Goal: Task Accomplishment & Management: Use online tool/utility

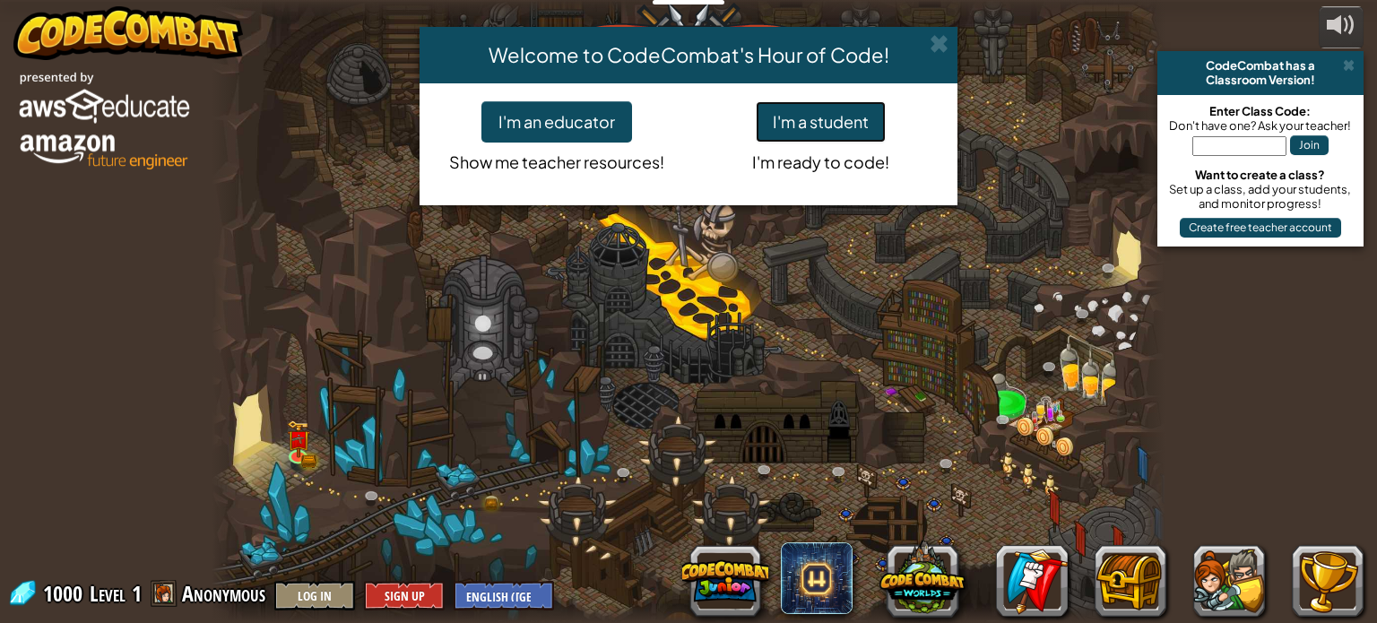
click at [807, 130] on button "I'm a student" at bounding box center [821, 121] width 130 height 41
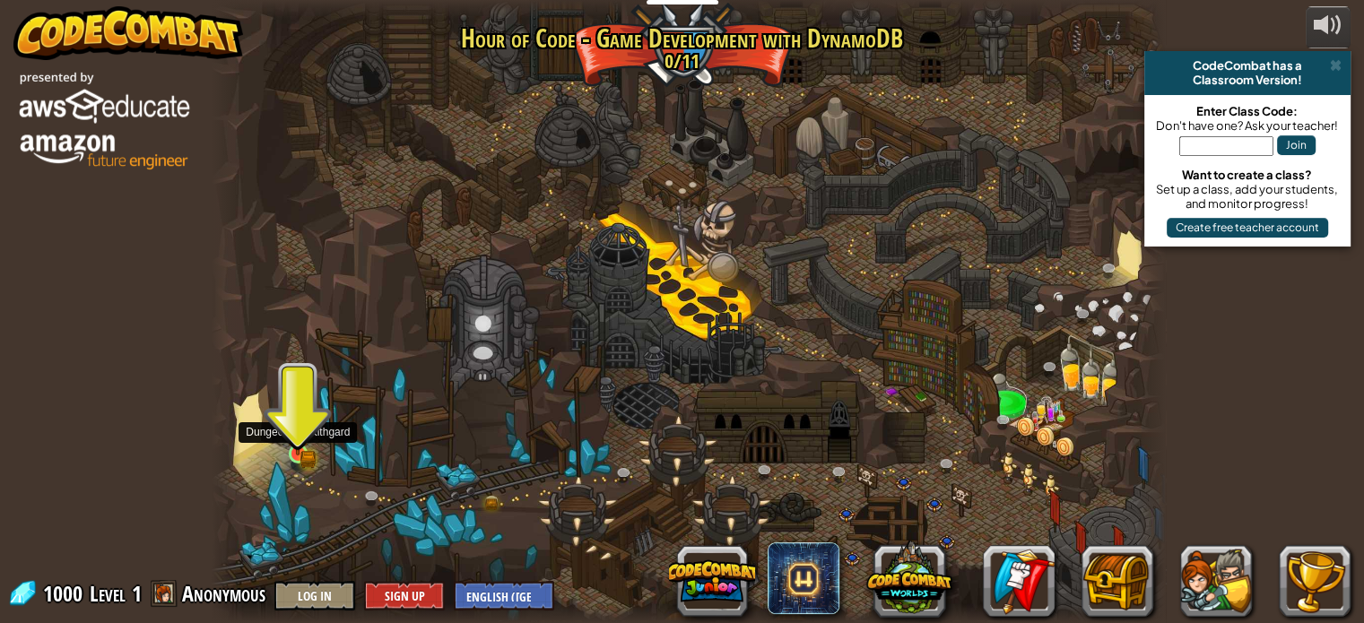
click at [291, 442] on img at bounding box center [297, 429] width 23 height 51
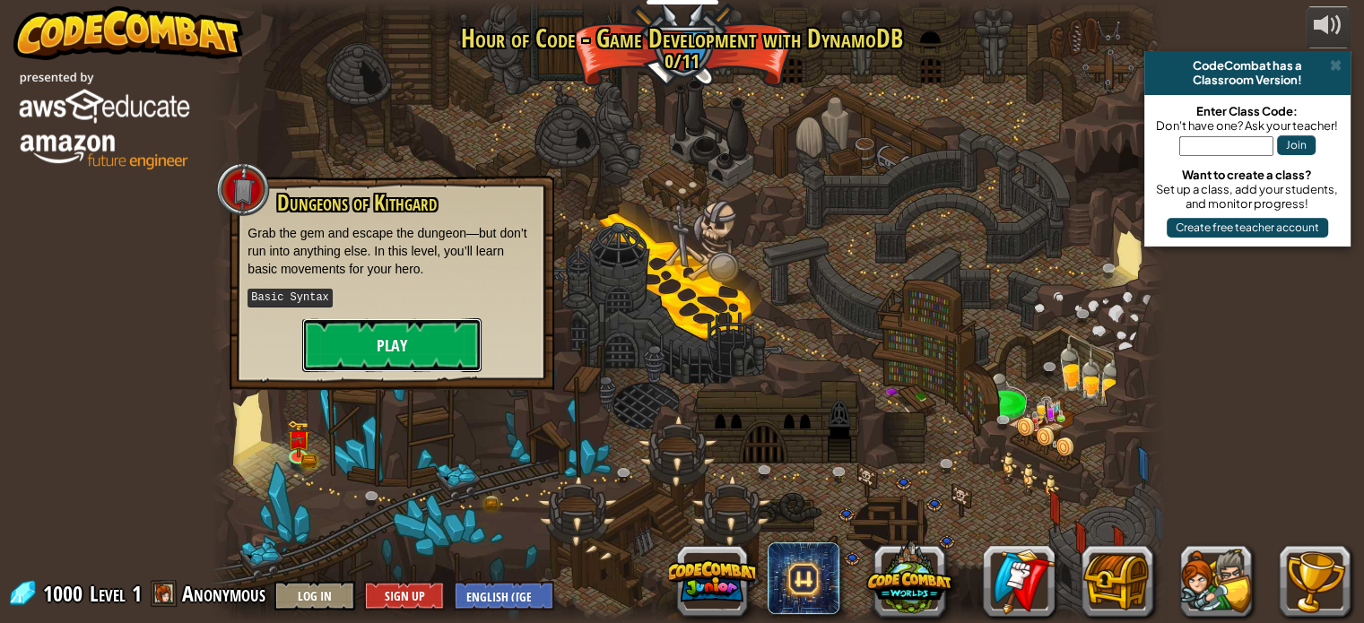
click at [431, 348] on button "Play" at bounding box center [391, 345] width 179 height 54
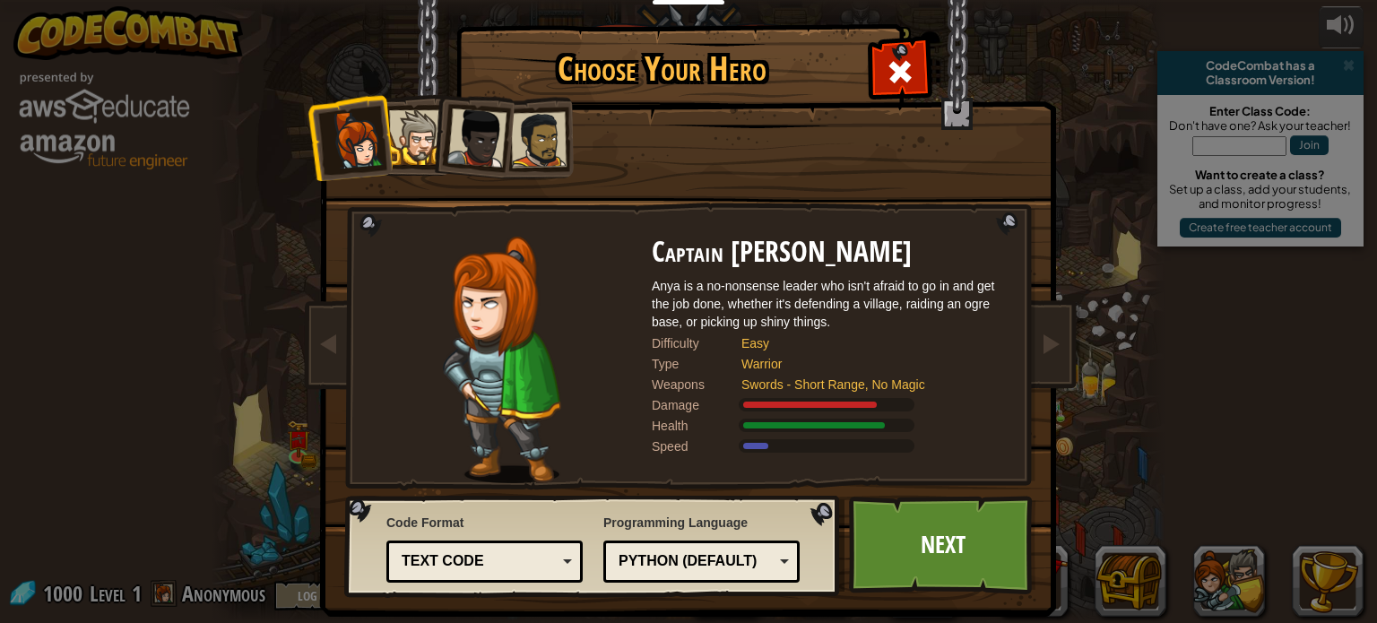
click at [495, 317] on img at bounding box center [501, 360] width 117 height 247
click at [413, 122] on div at bounding box center [416, 137] width 55 height 55
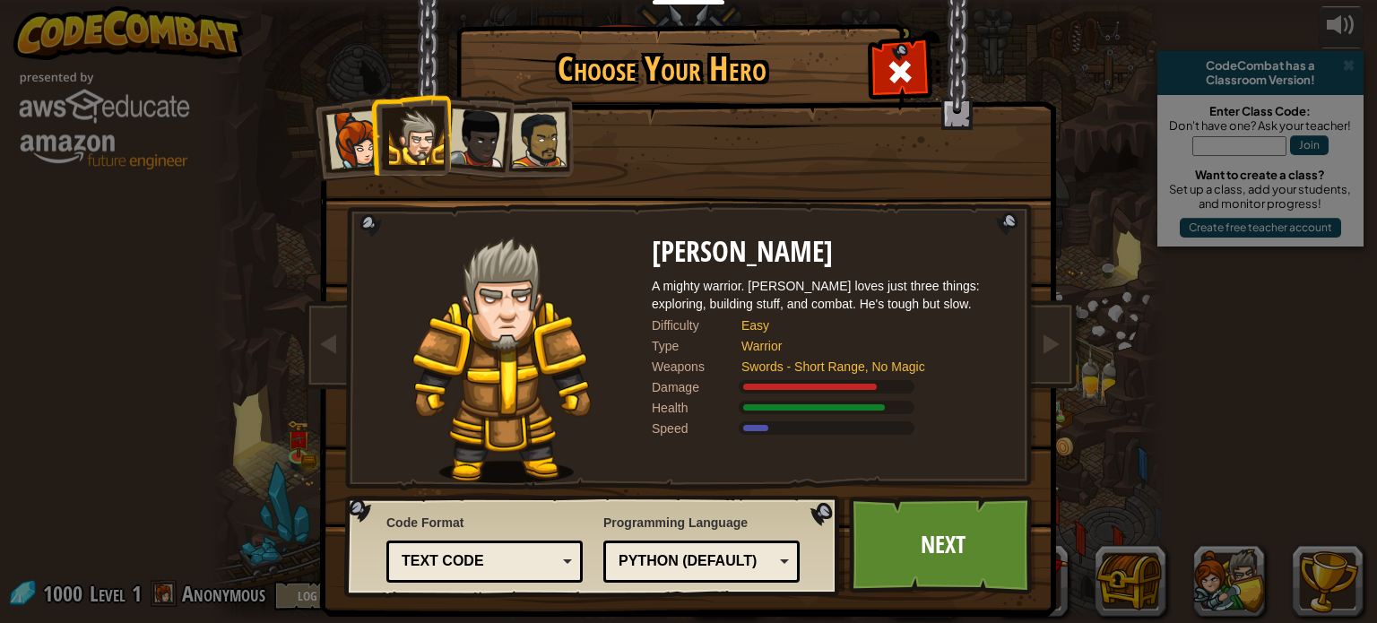
click at [474, 122] on div at bounding box center [477, 138] width 59 height 59
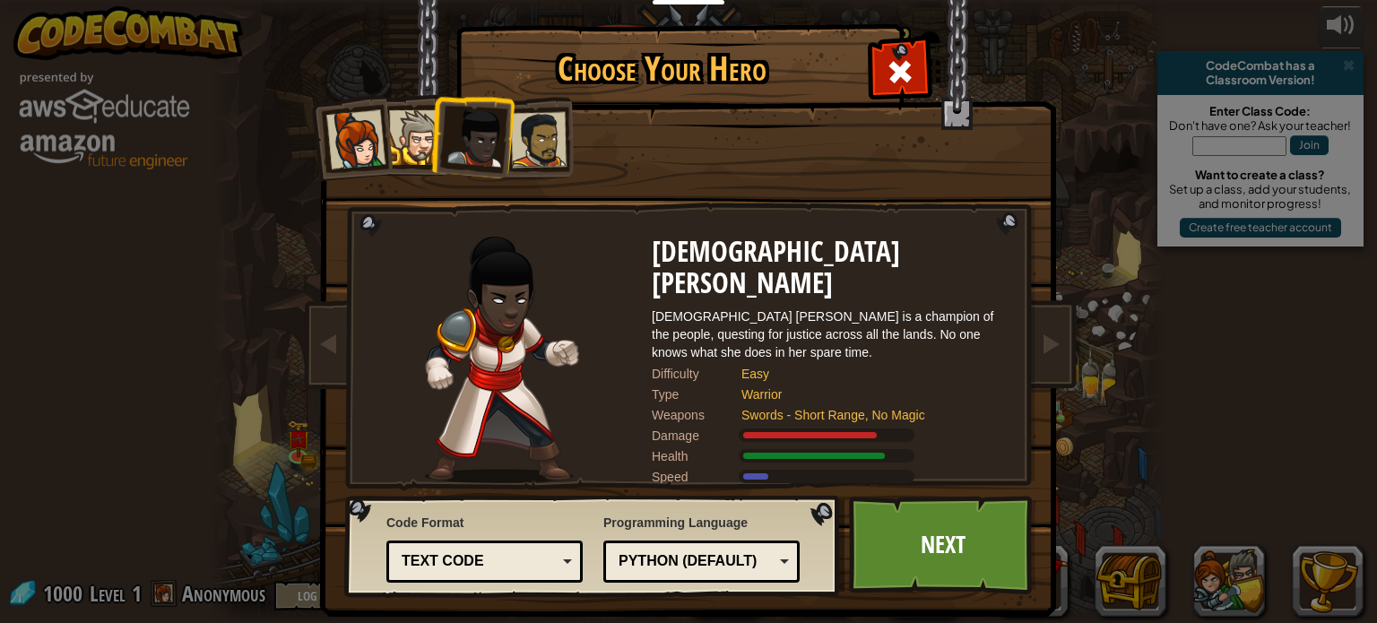
click at [513, 117] on div at bounding box center [539, 140] width 56 height 56
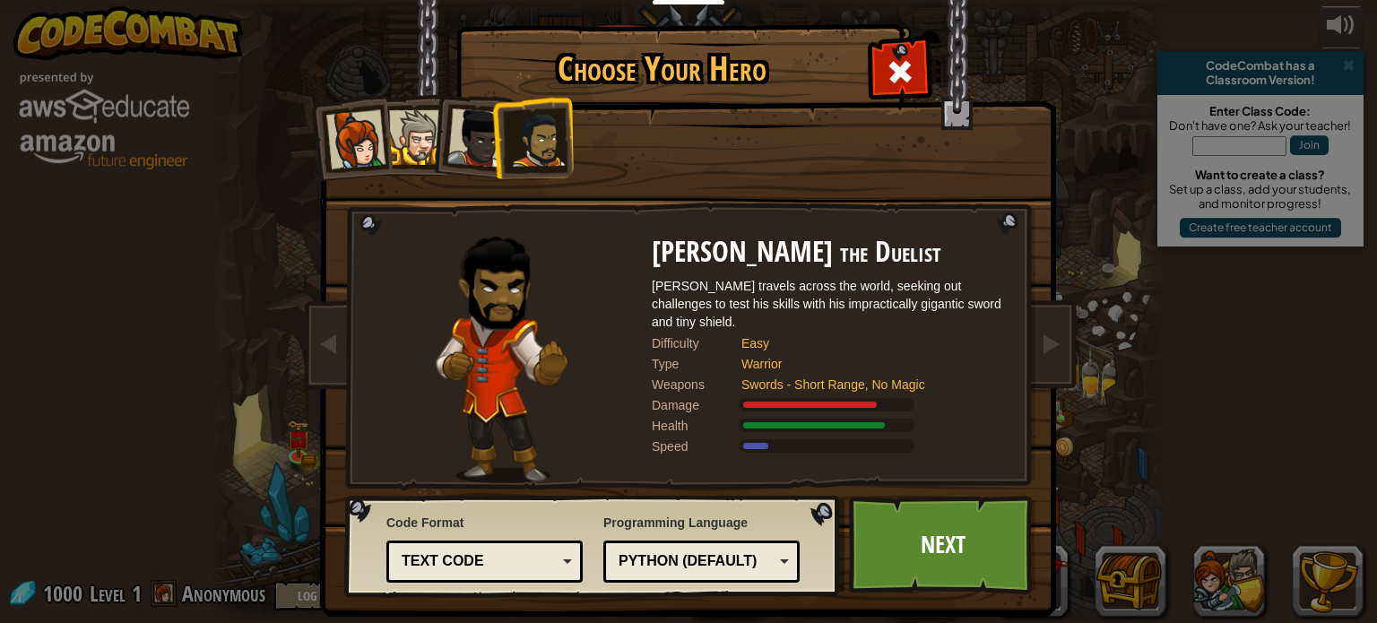
click at [354, 139] on div at bounding box center [355, 139] width 59 height 59
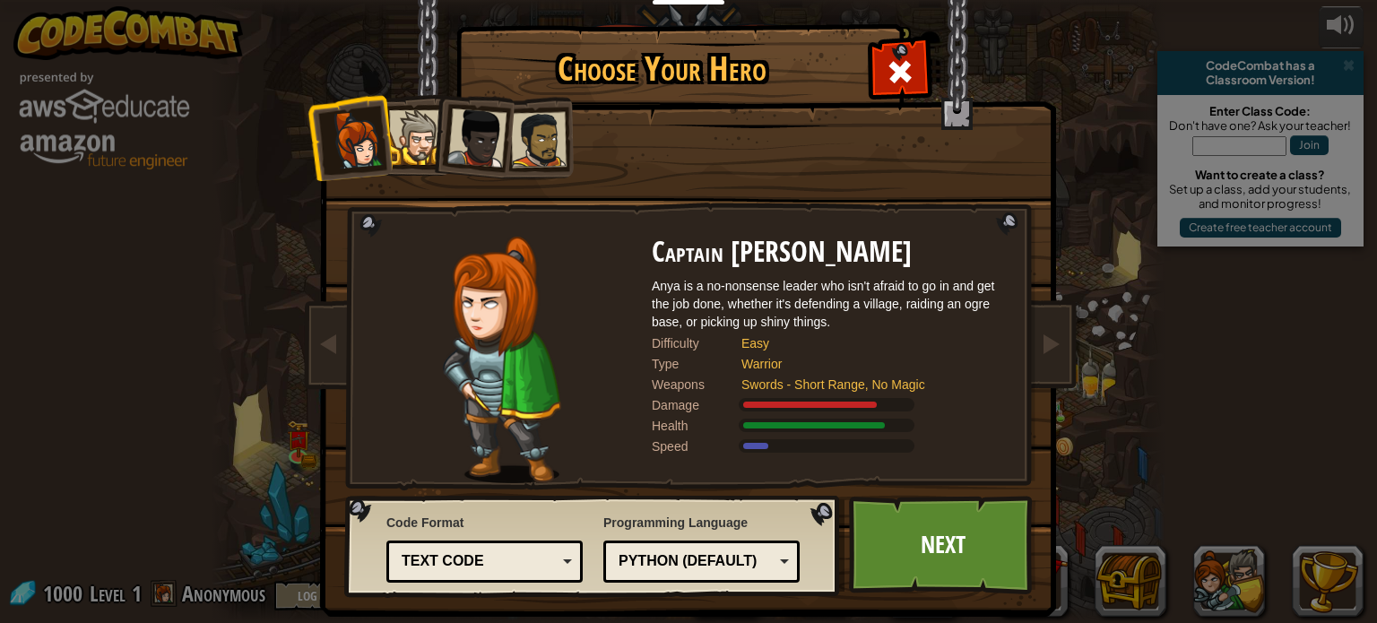
click at [389, 114] on div at bounding box center [416, 137] width 55 height 55
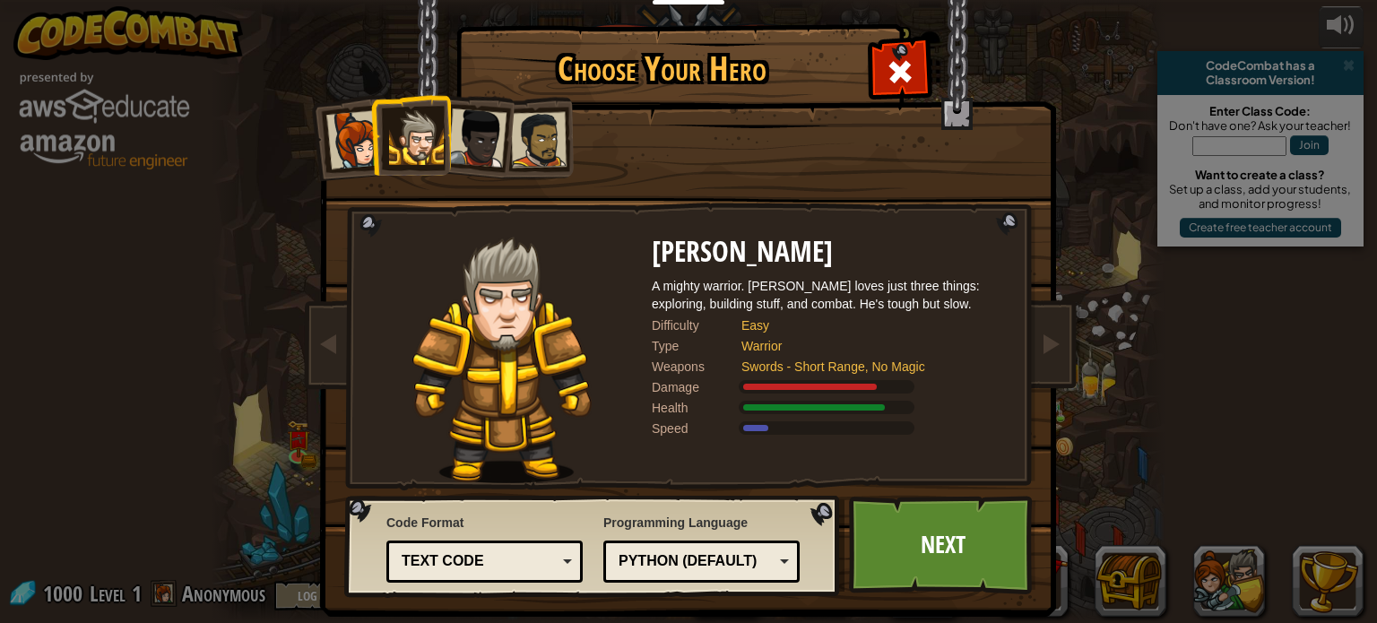
click at [467, 125] on div at bounding box center [477, 138] width 59 height 59
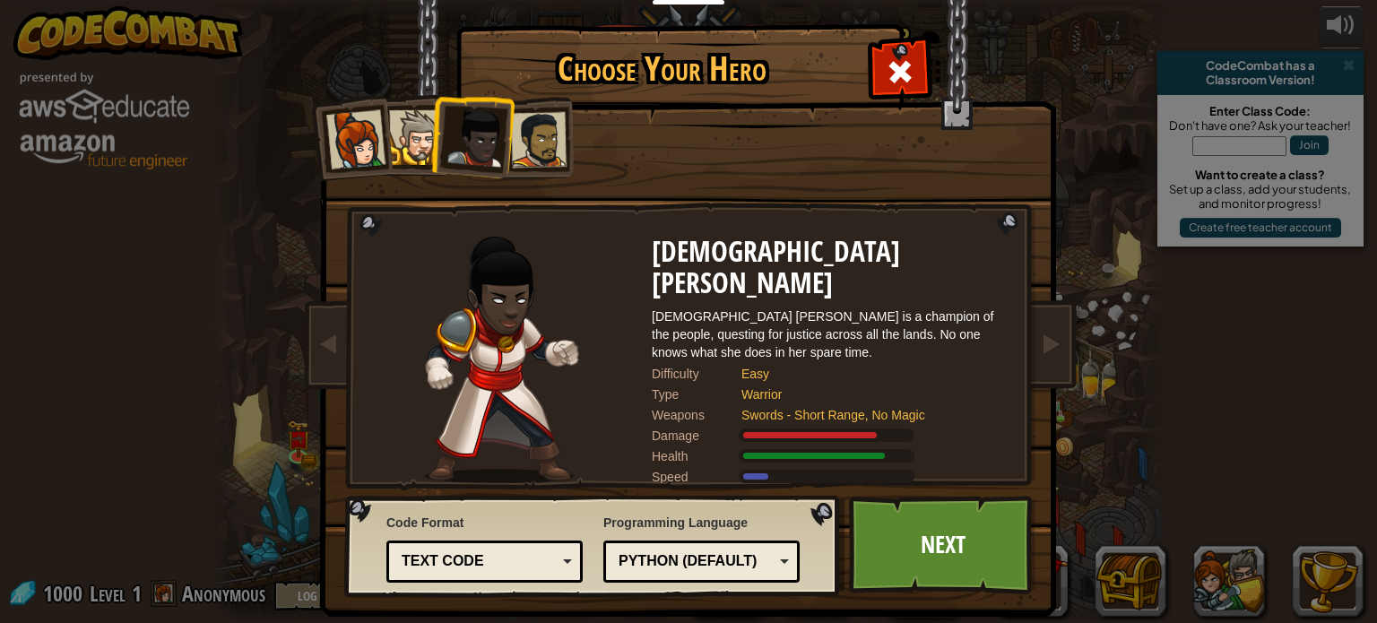
click at [539, 127] on div at bounding box center [539, 140] width 56 height 56
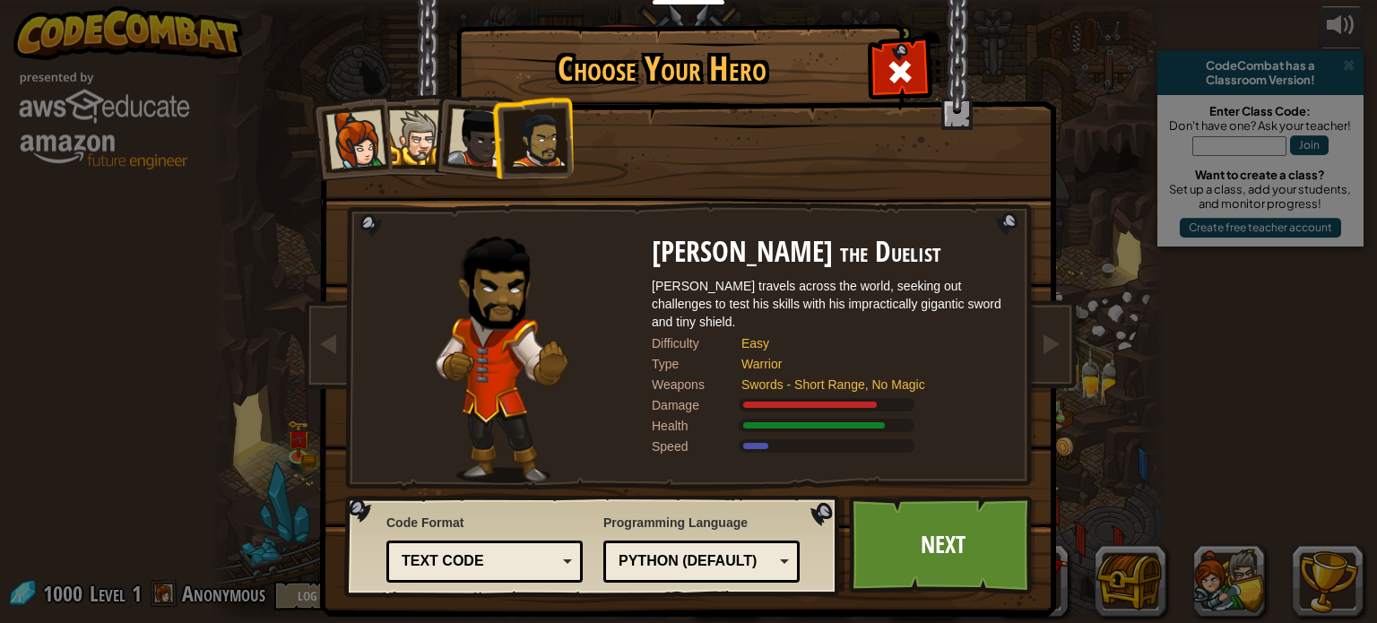
click at [677, 556] on div "Python (Default)" at bounding box center [696, 562] width 155 height 21
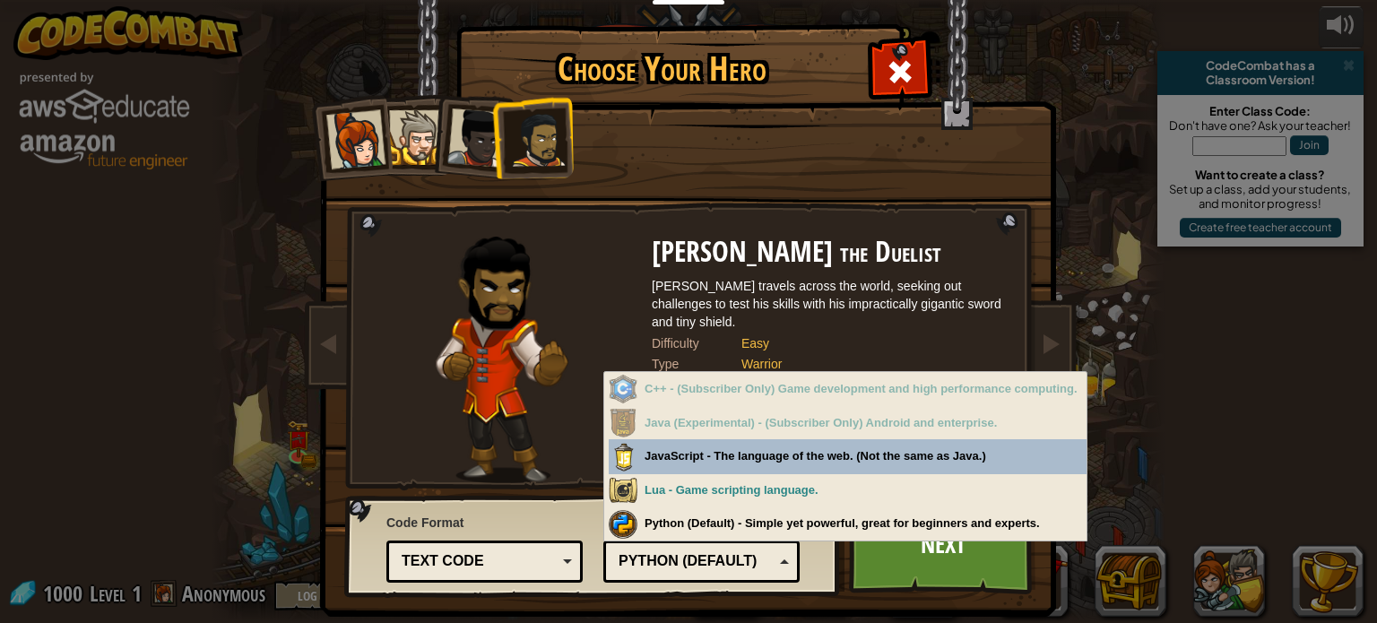
click at [677, 556] on div "Python (Default)" at bounding box center [696, 562] width 155 height 21
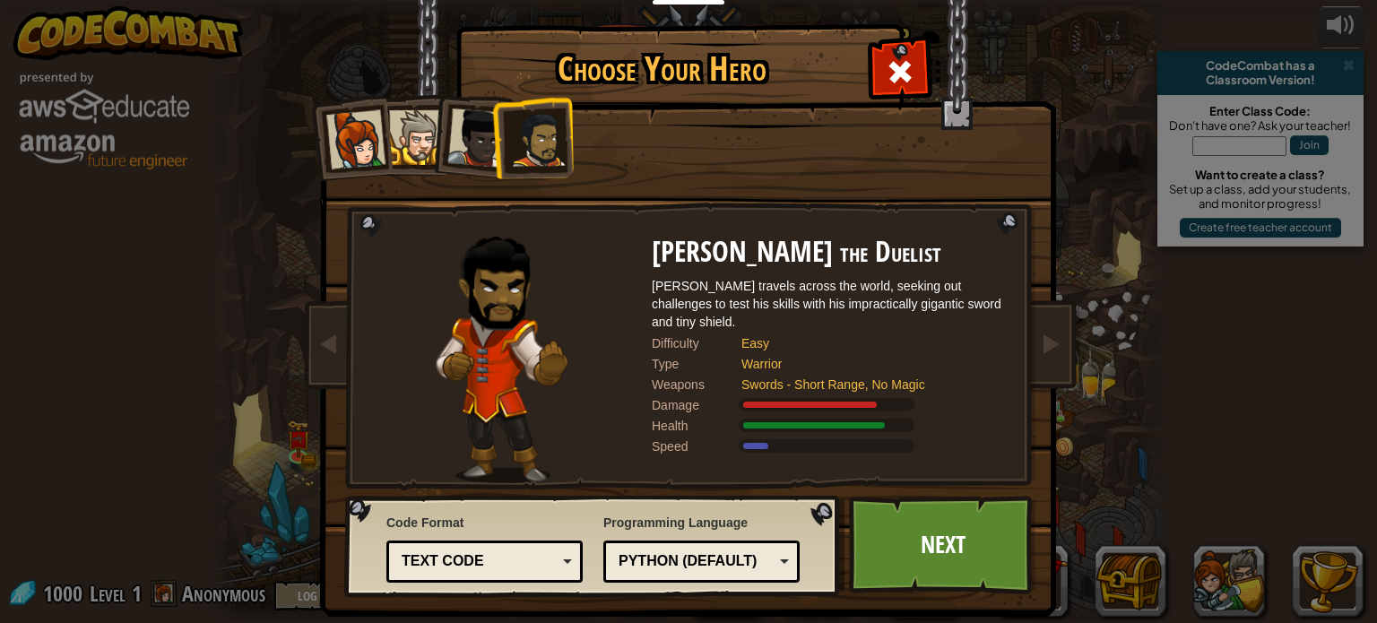
click at [677, 556] on div "Python (Default)" at bounding box center [696, 562] width 155 height 21
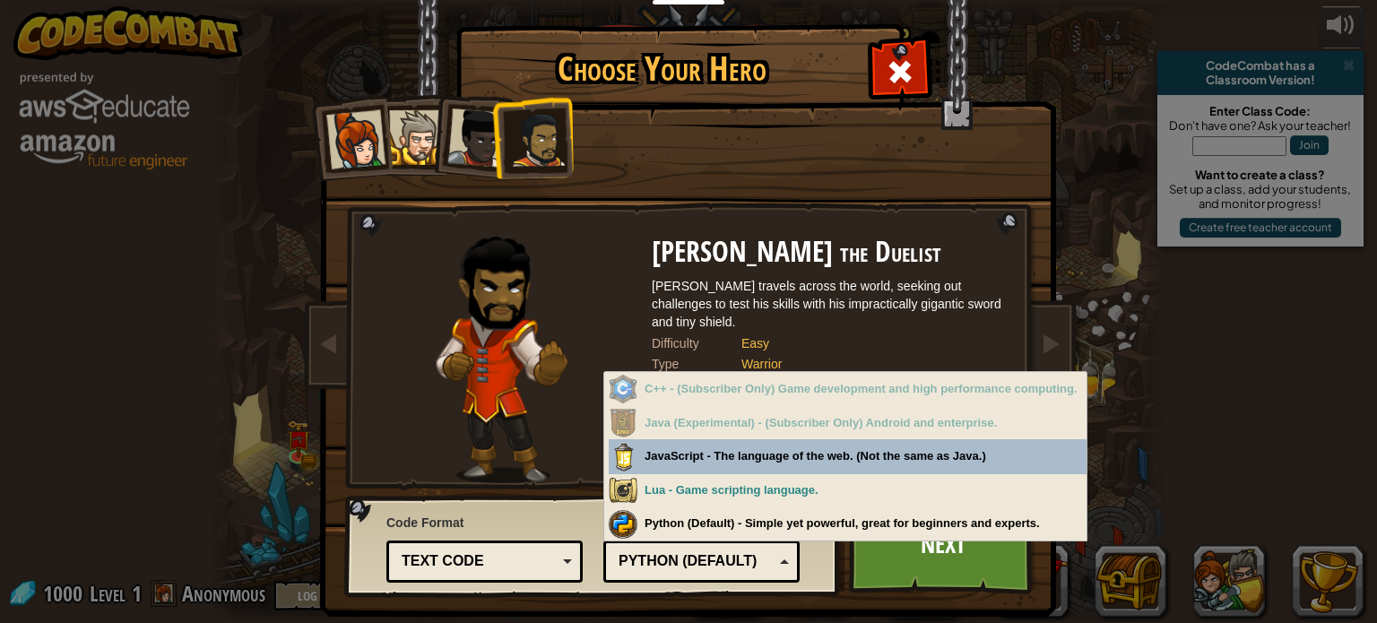
click at [705, 557] on div "Python (Default)" at bounding box center [696, 562] width 155 height 21
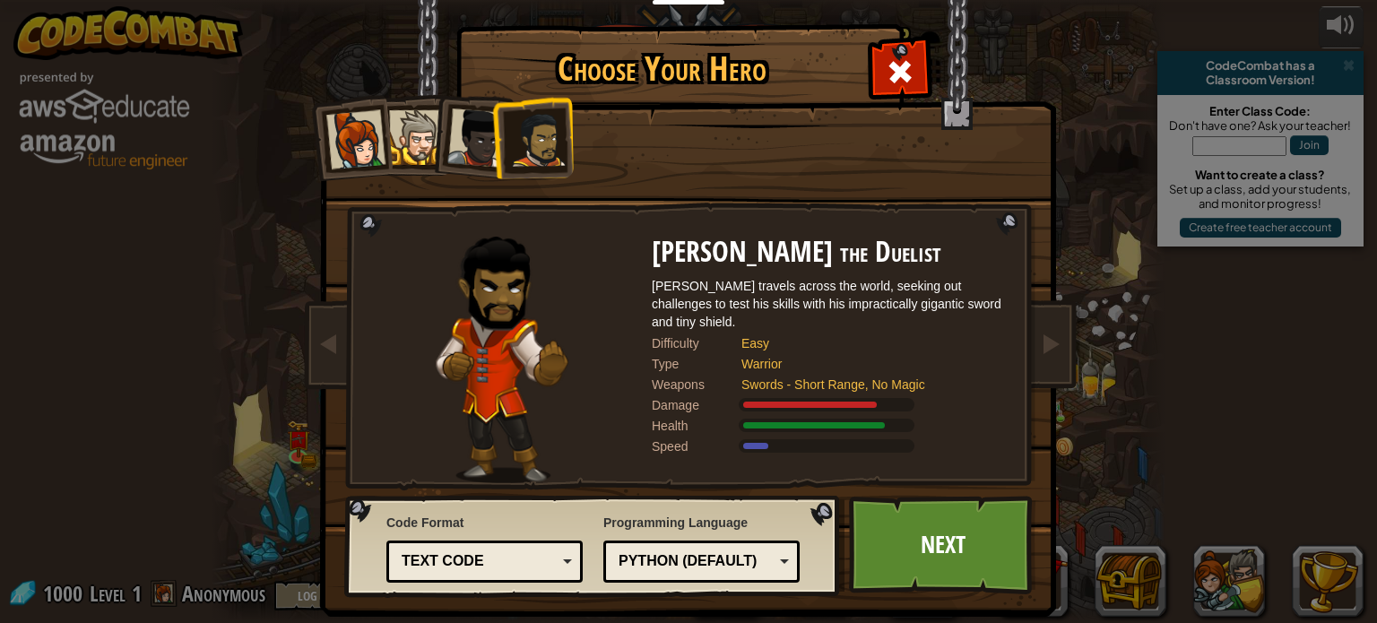
click at [705, 557] on div "Python (Default)" at bounding box center [696, 562] width 155 height 21
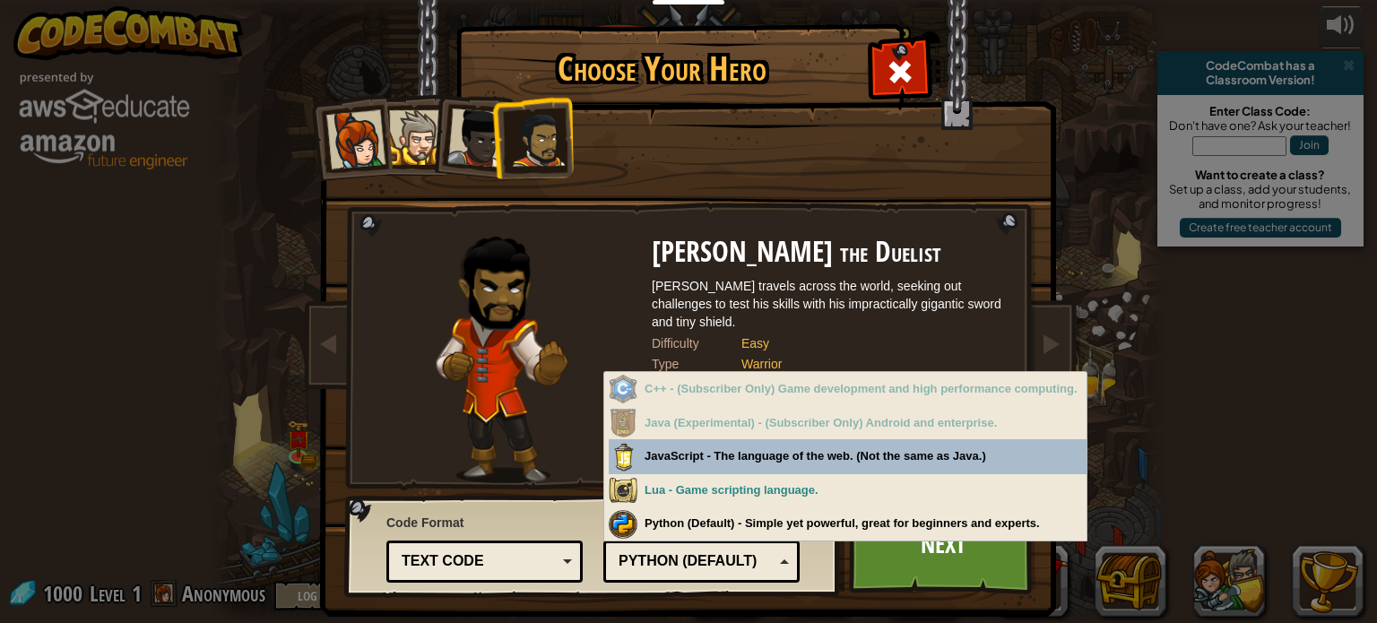
click at [705, 557] on div "Python (Default)" at bounding box center [696, 562] width 155 height 21
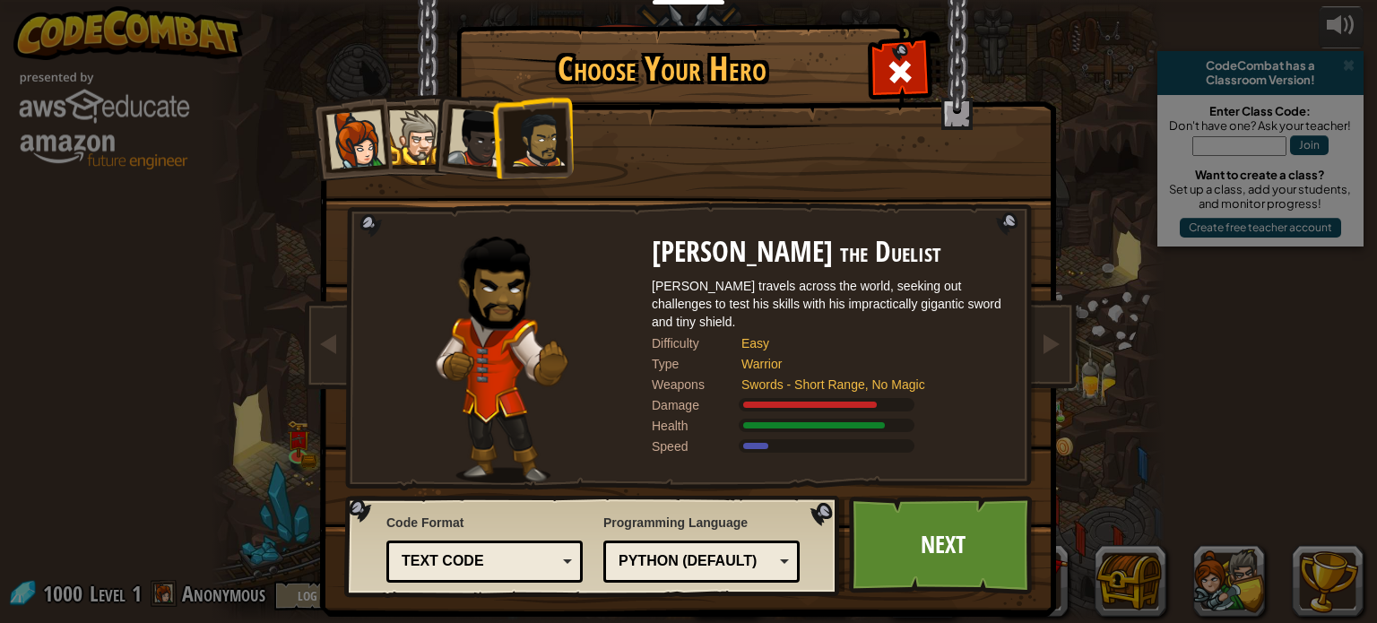
click at [430, 571] on div "Text code" at bounding box center [484, 562] width 173 height 28
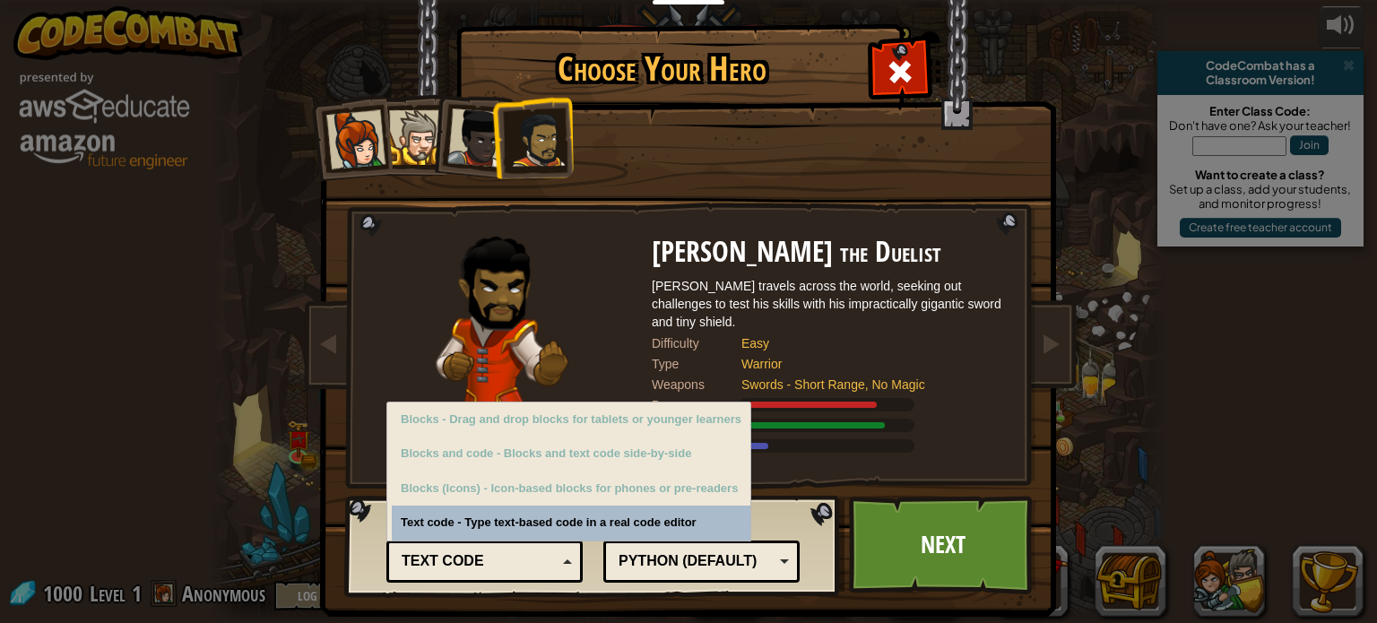
click at [430, 571] on div "Text code" at bounding box center [484, 562] width 173 height 28
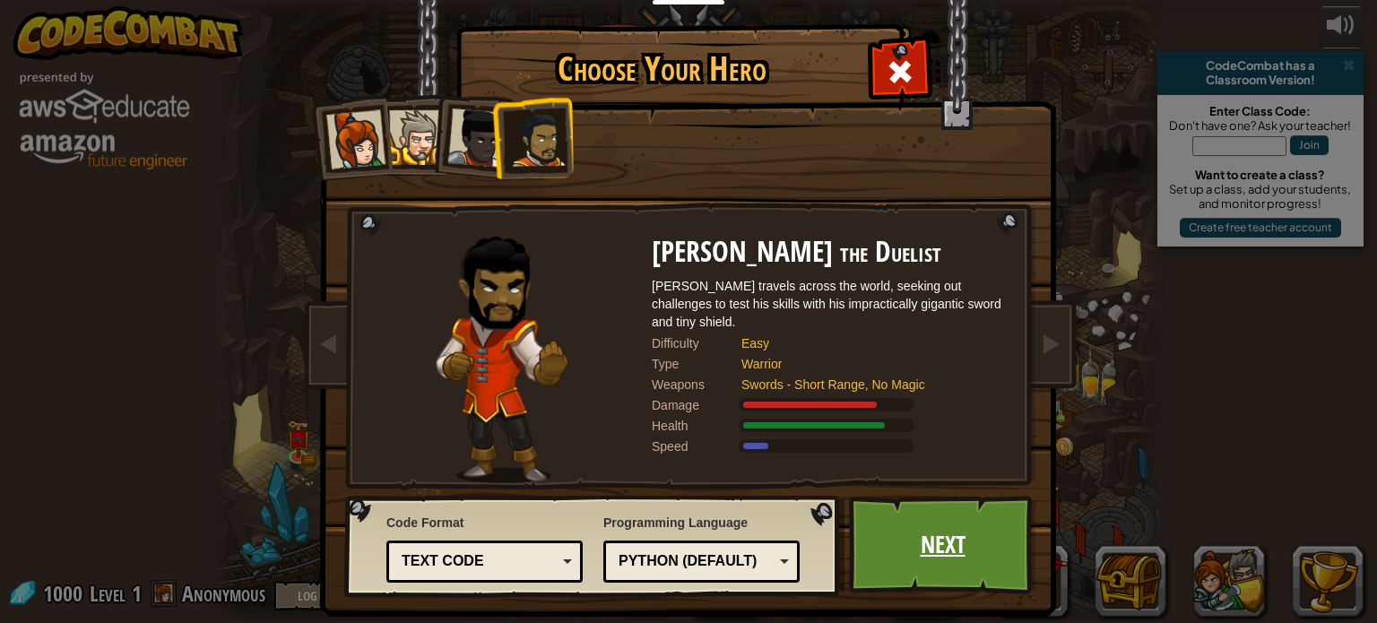
click at [951, 547] on link "Next" at bounding box center [942, 545] width 187 height 99
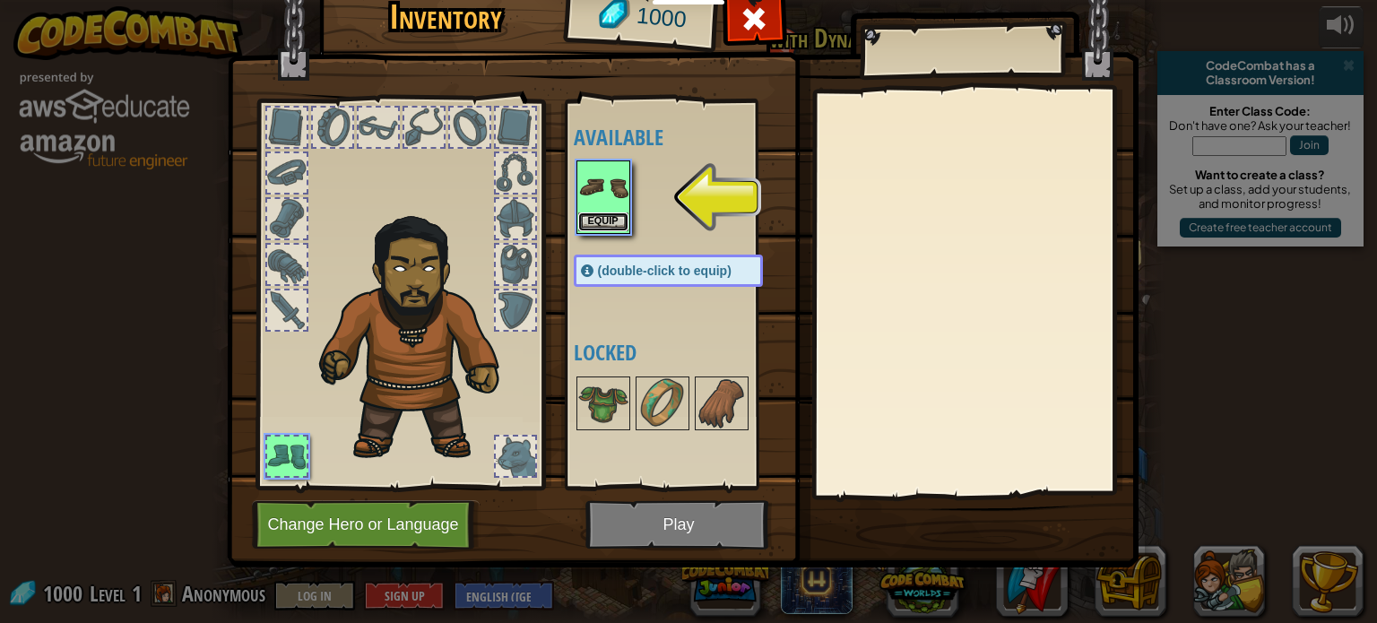
click at [606, 222] on button "Equip" at bounding box center [603, 222] width 50 height 19
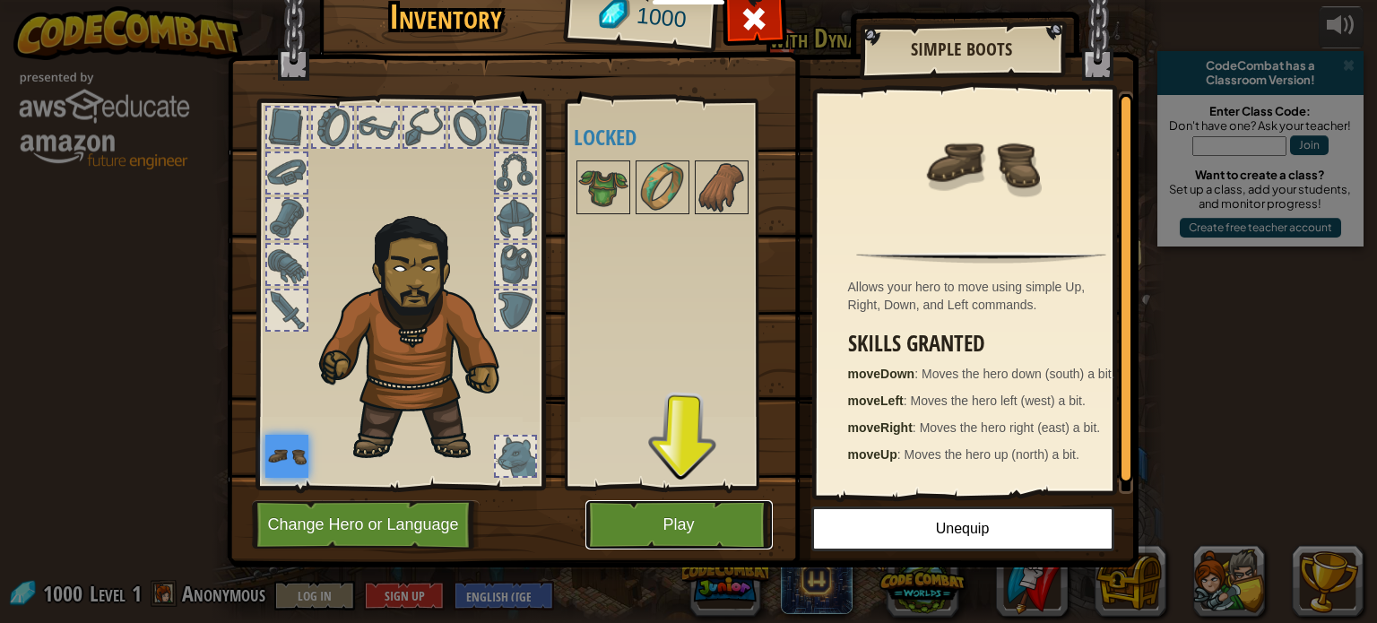
click at [678, 519] on button "Play" at bounding box center [679, 524] width 187 height 49
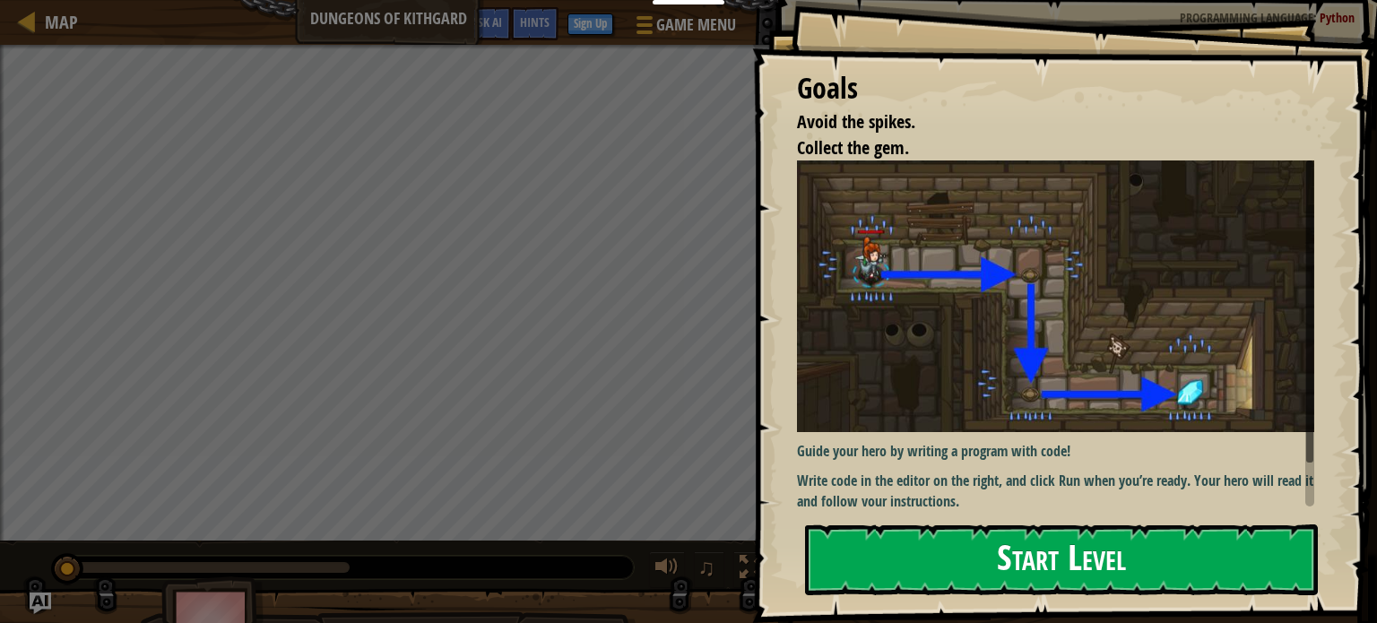
click at [1018, 567] on button "Start Level" at bounding box center [1061, 560] width 513 height 71
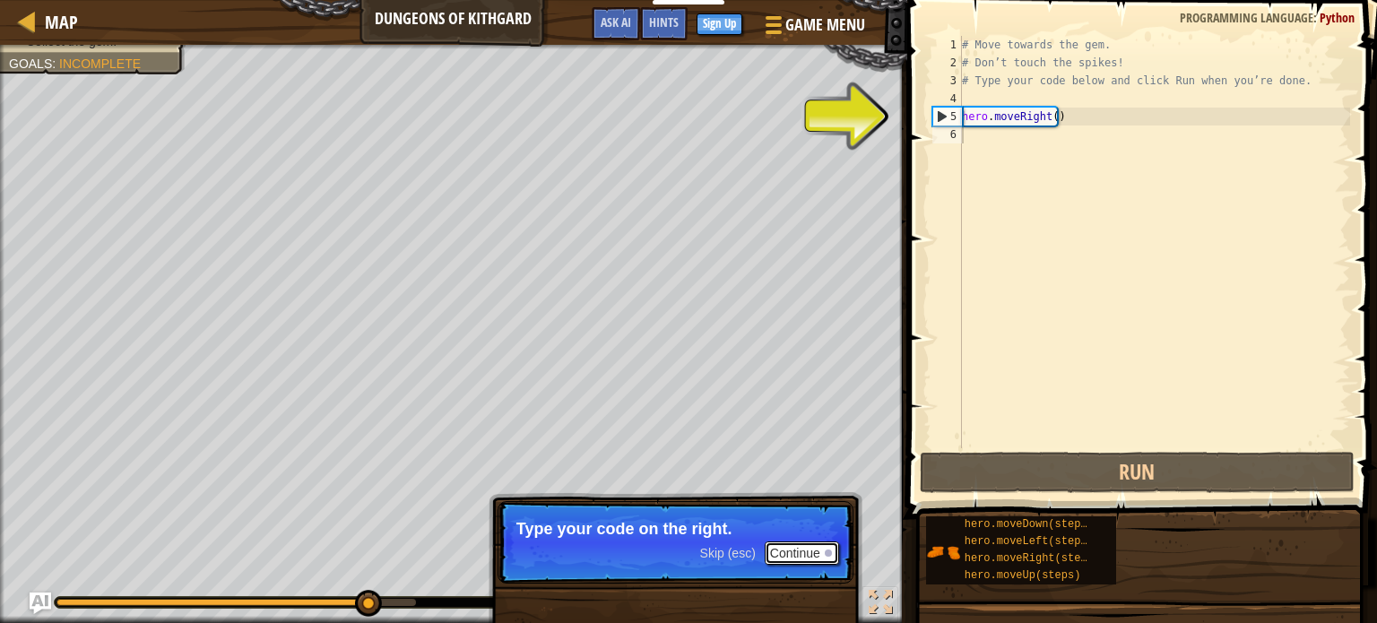
click at [795, 553] on button "Continue" at bounding box center [802, 553] width 74 height 23
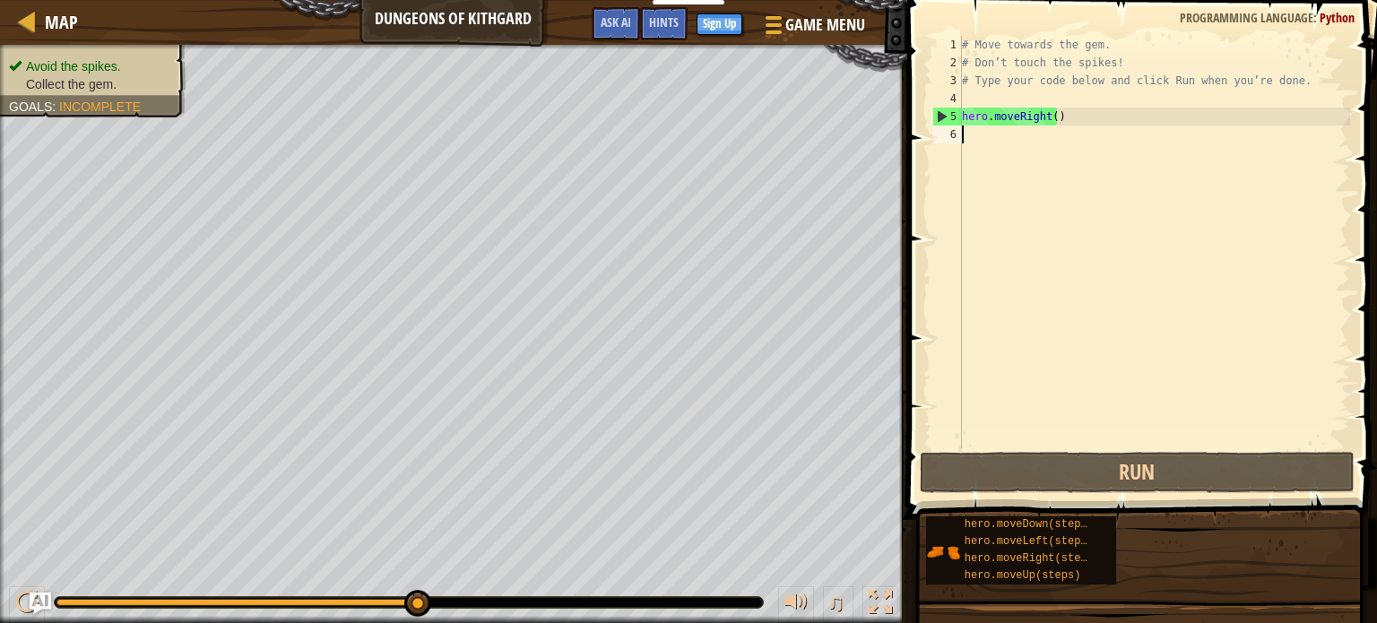
scroll to position [8, 0]
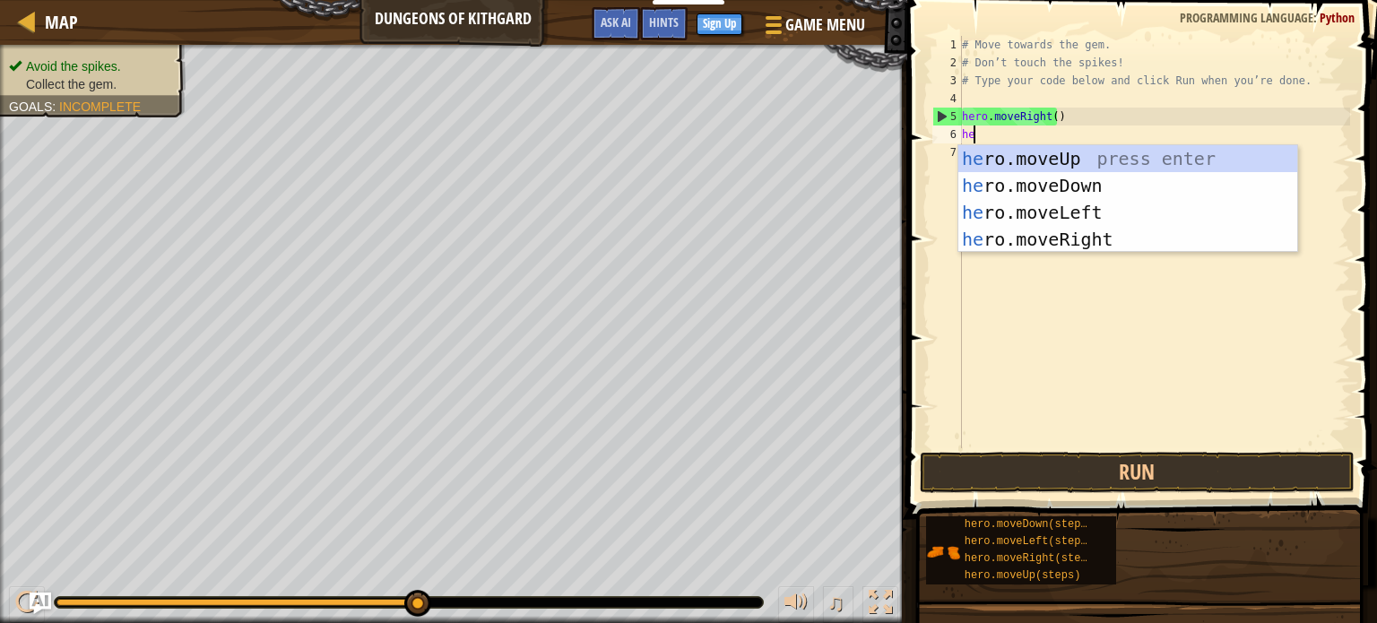
type textarea "her"
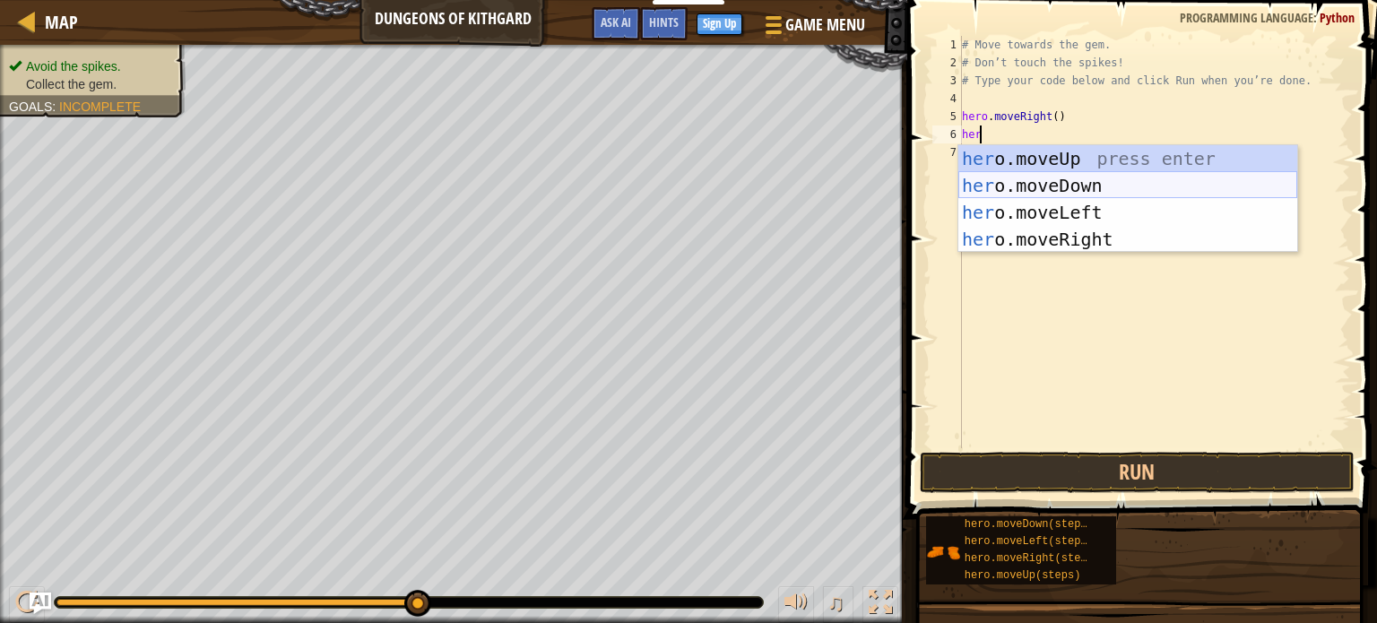
click at [1105, 178] on div "her o.moveUp press enter her o.moveDown press enter her o.moveLeft press enter …" at bounding box center [1128, 225] width 339 height 161
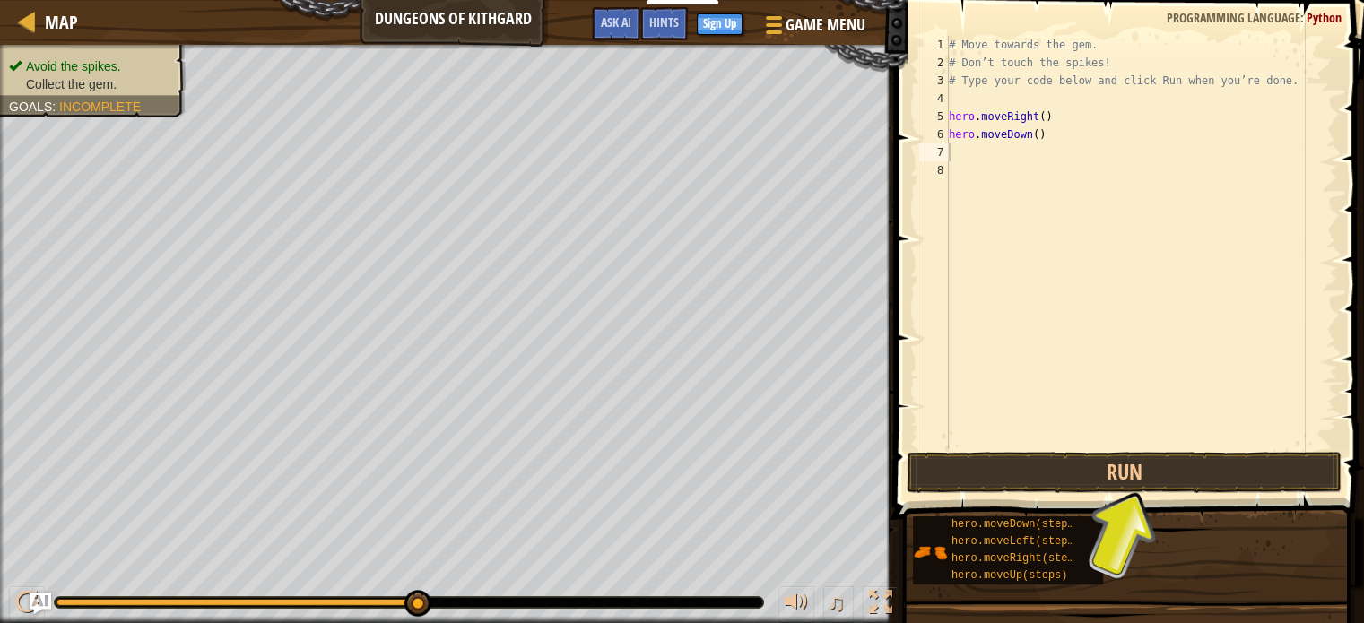
click at [1059, 449] on span at bounding box center [1131, 234] width 484 height 572
click at [1056, 475] on button "Run" at bounding box center [1124, 472] width 435 height 41
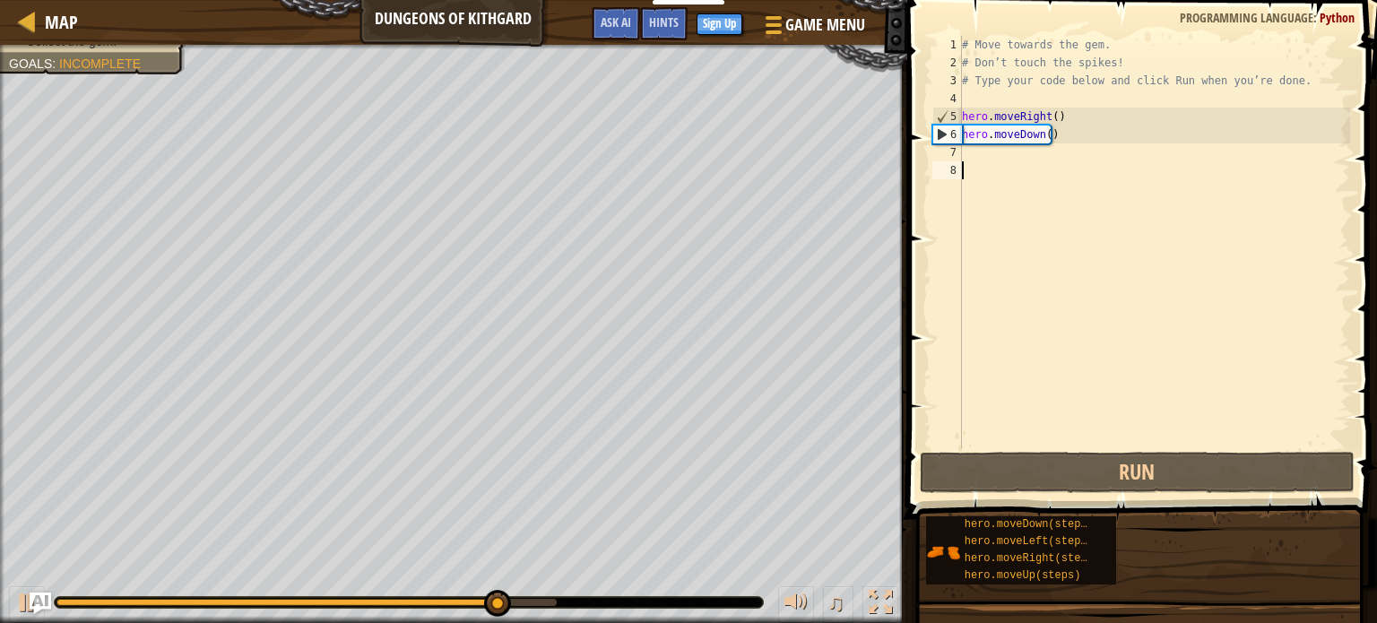
click at [984, 169] on div "# Move towards the gem. # Don’t touch the spikes! # Type your code below and cl…" at bounding box center [1155, 260] width 392 height 448
click at [990, 144] on div "# Move towards the gem. # Don’t touch the spikes! # Type your code below and cl…" at bounding box center [1155, 260] width 392 height 448
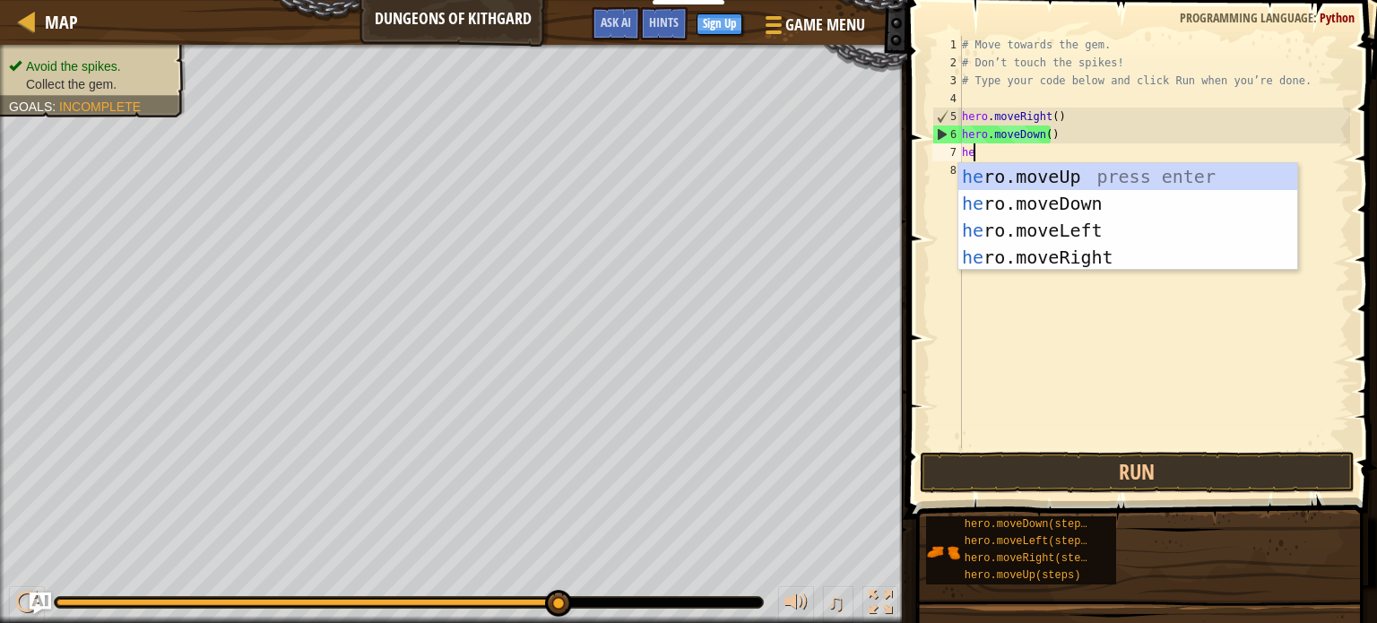
type textarea "her"
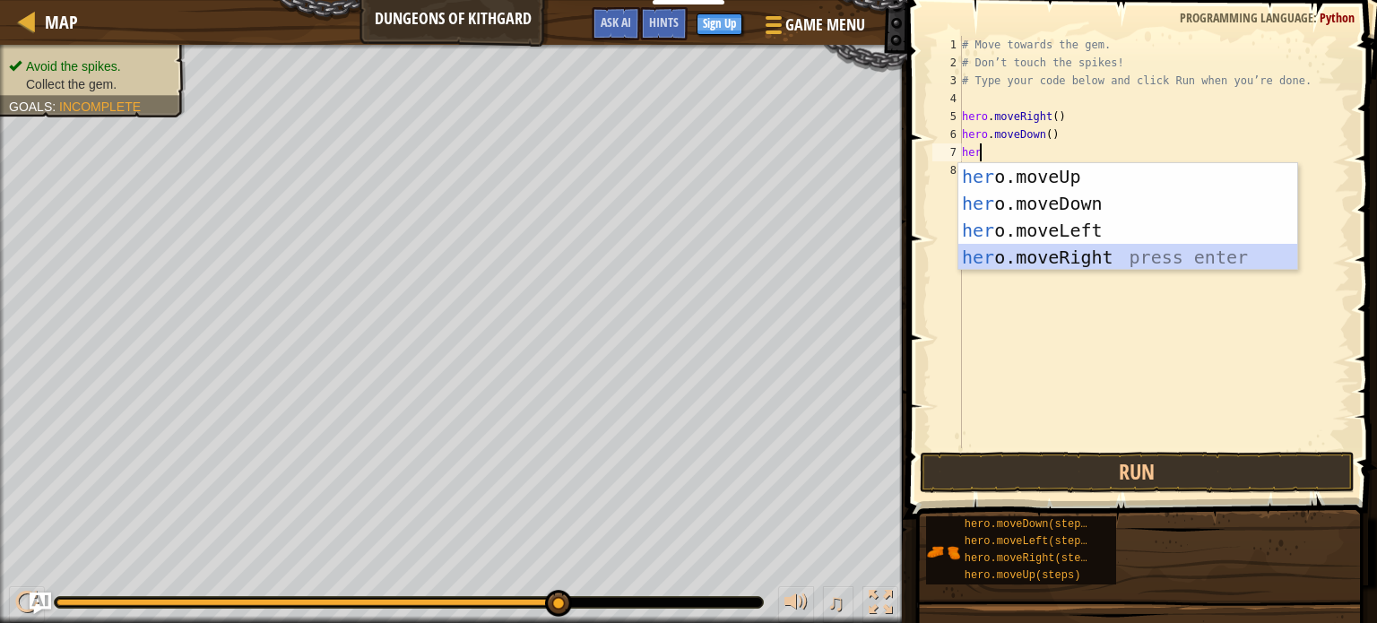
click at [1026, 261] on div "her o.moveUp press enter her o.moveDown press enter her o.moveLeft press enter …" at bounding box center [1128, 243] width 339 height 161
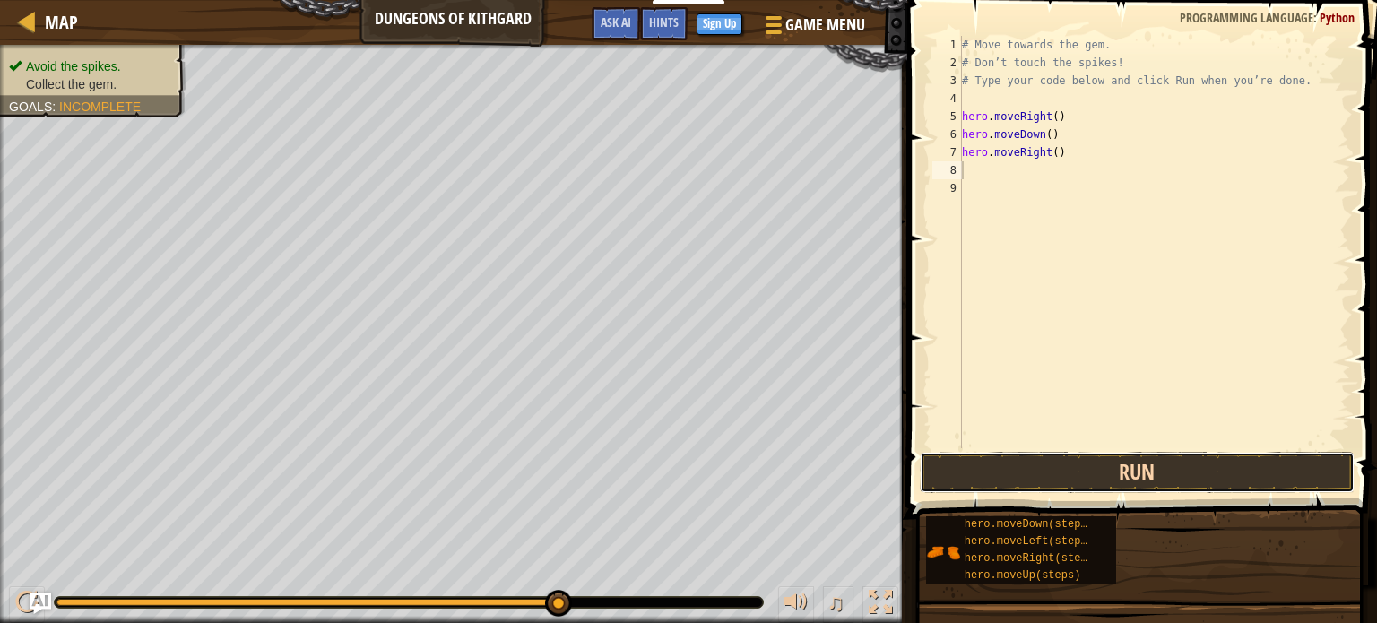
click at [1011, 477] on button "Run" at bounding box center [1137, 472] width 435 height 41
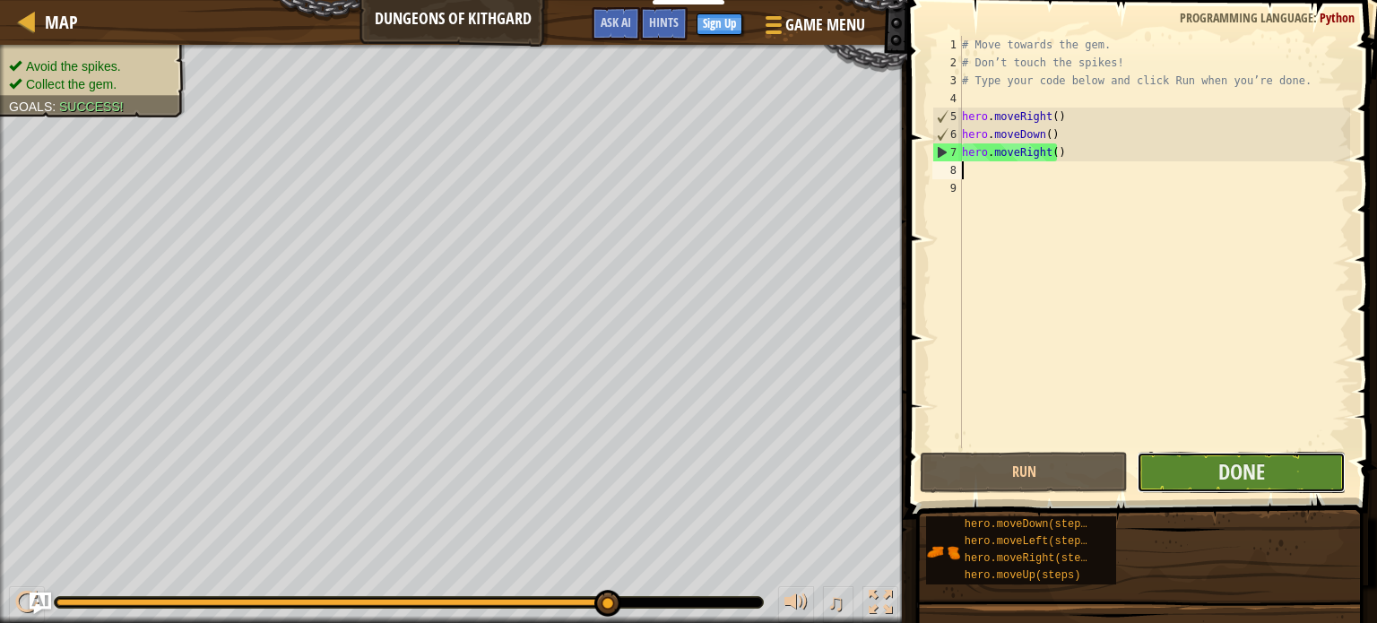
click at [1191, 467] on button "Done" at bounding box center [1241, 472] width 209 height 41
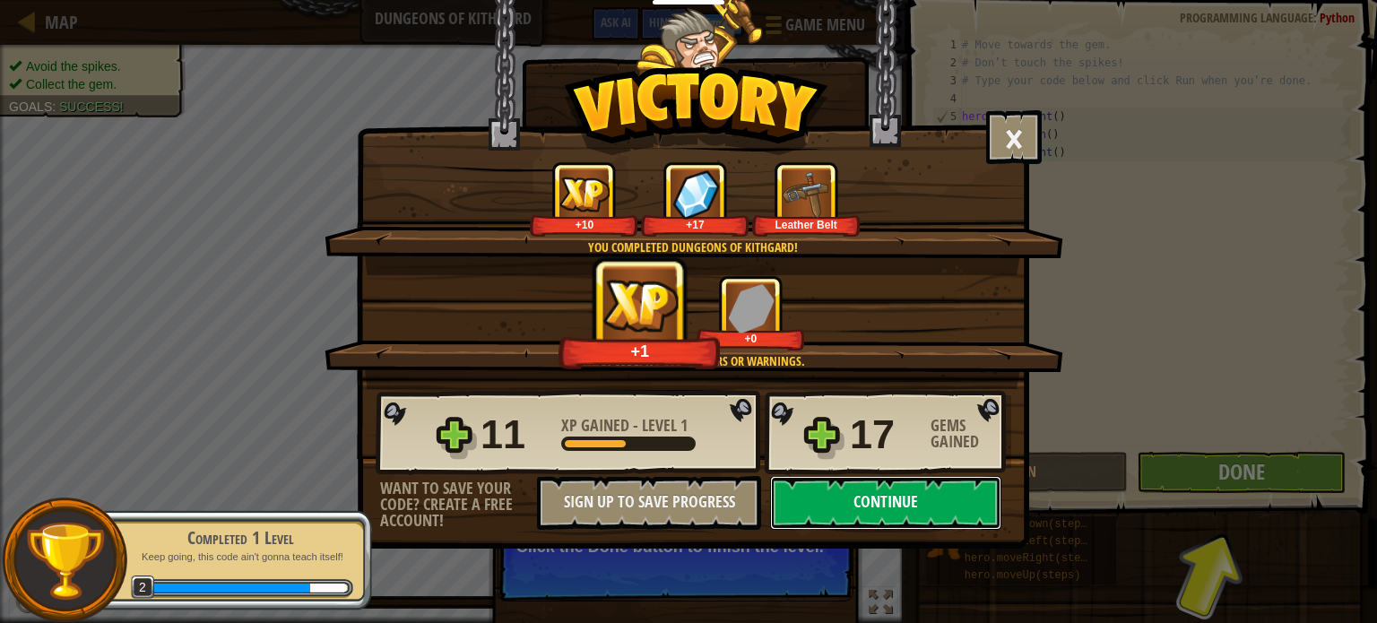
click at [858, 505] on button "Continue" at bounding box center [885, 503] width 231 height 54
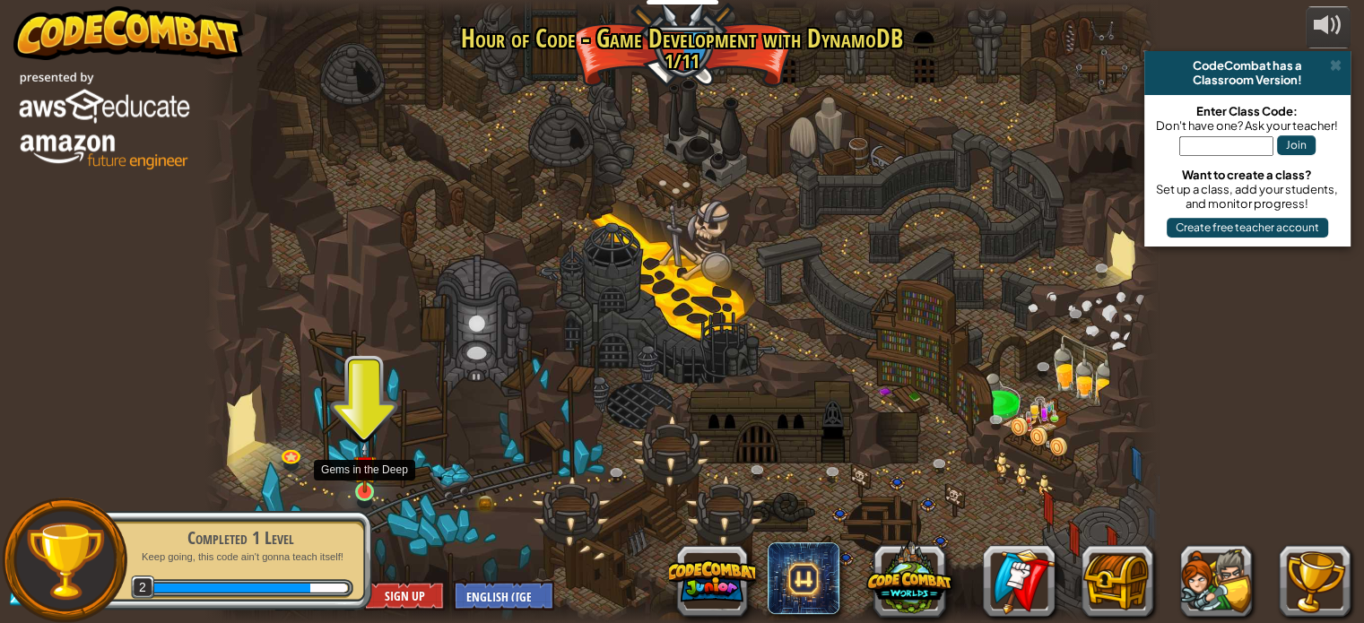
click at [364, 478] on img at bounding box center [364, 467] width 23 height 54
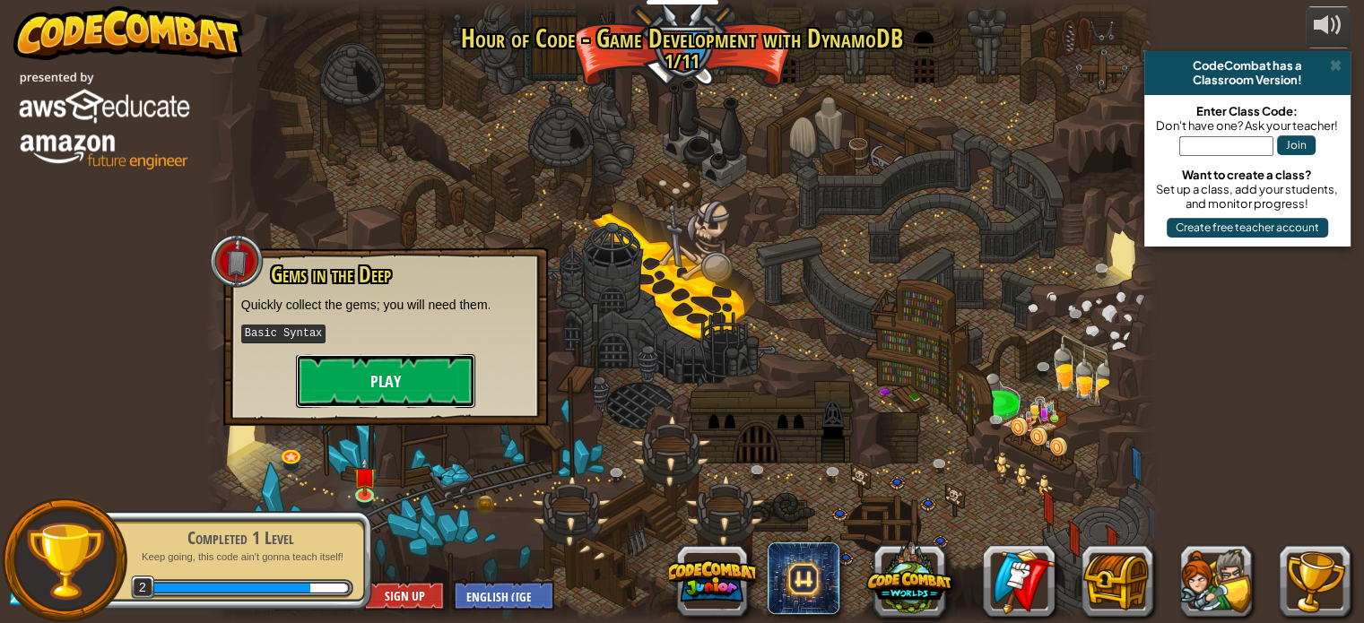
click at [402, 386] on button "Play" at bounding box center [385, 381] width 179 height 54
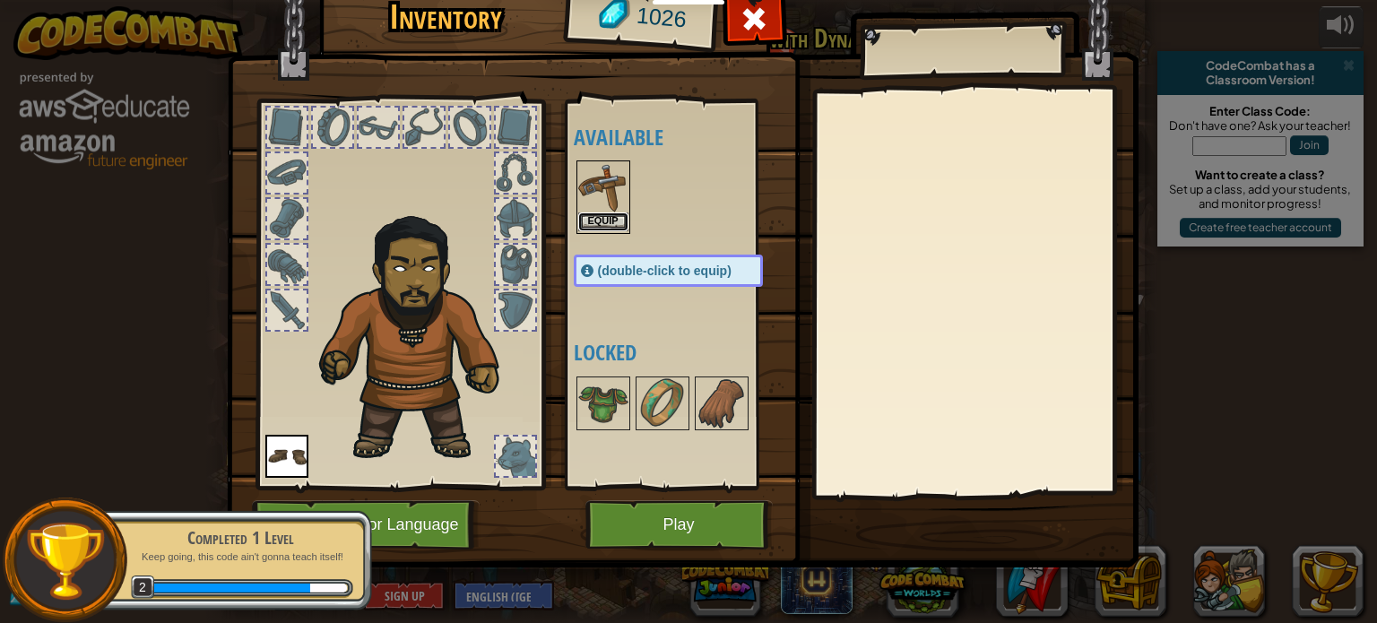
click at [611, 222] on button "Equip" at bounding box center [603, 222] width 50 height 19
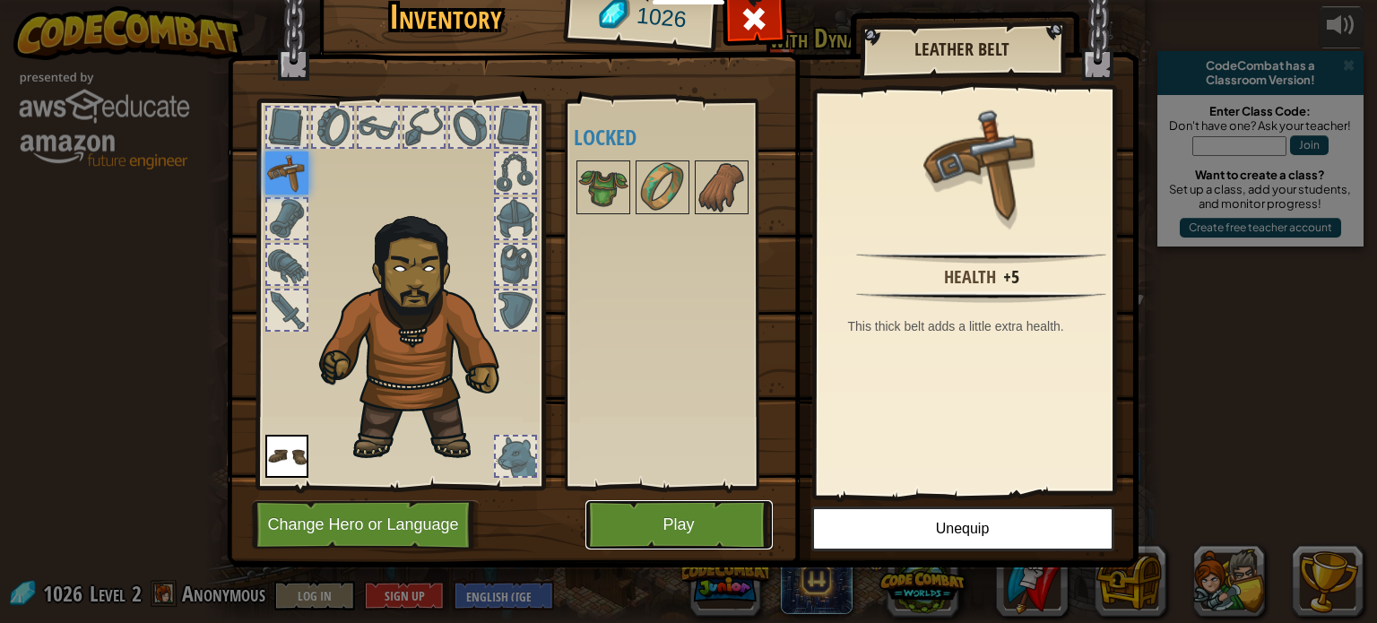
click at [649, 526] on button "Play" at bounding box center [679, 524] width 187 height 49
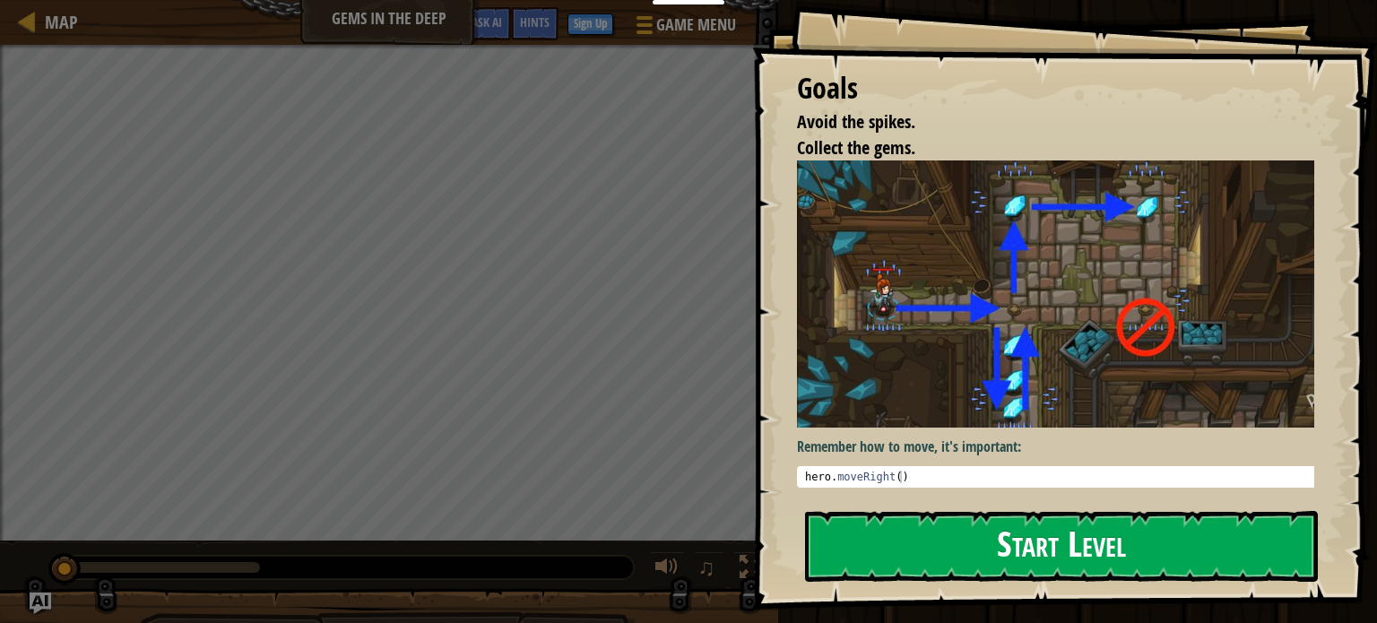
click at [1080, 552] on button "Start Level" at bounding box center [1061, 546] width 513 height 71
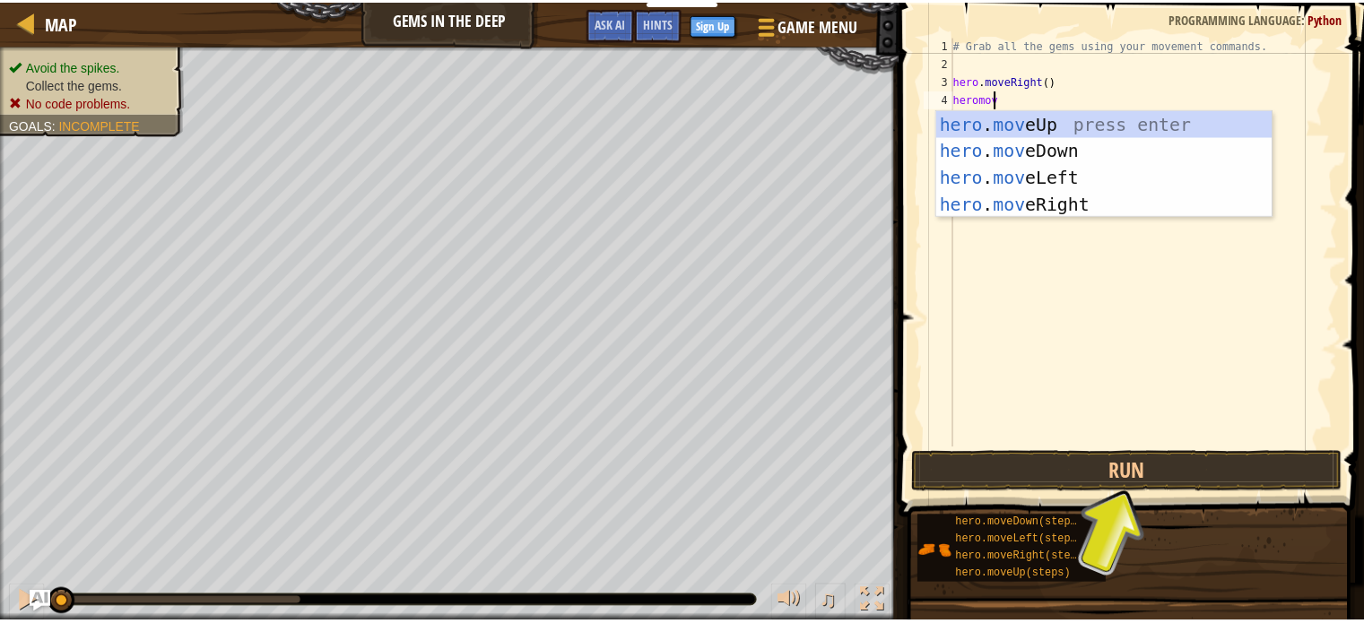
scroll to position [8, 1]
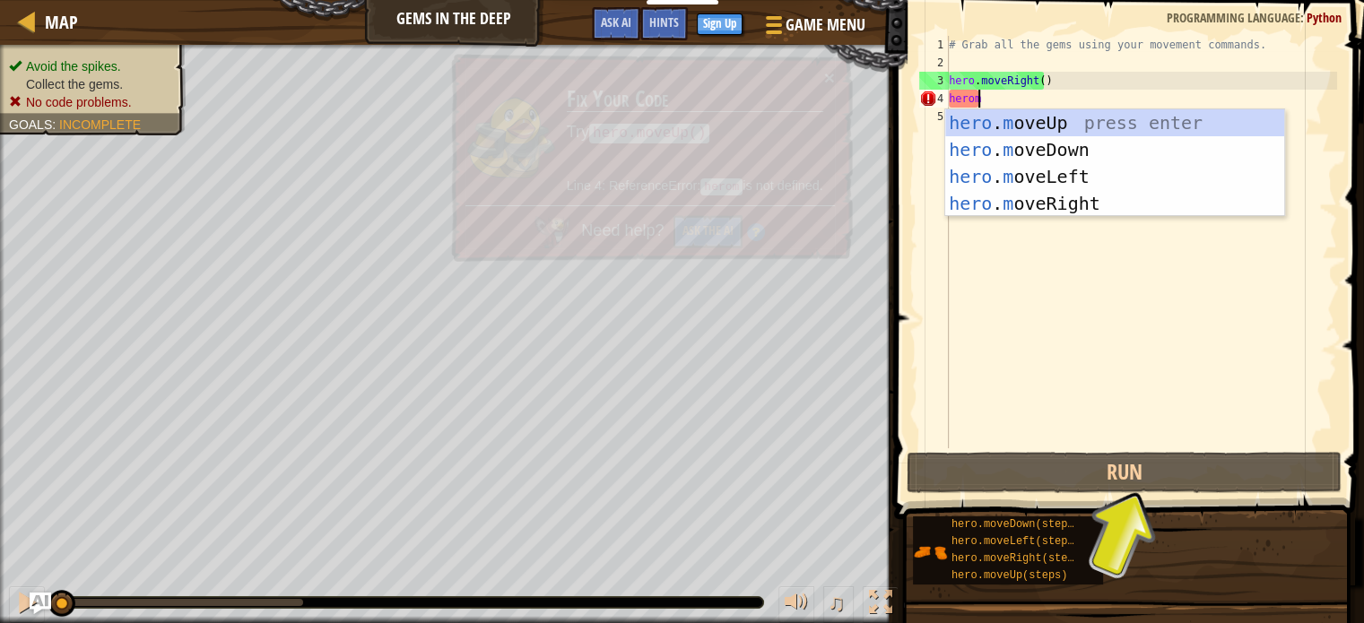
type textarea "hero"
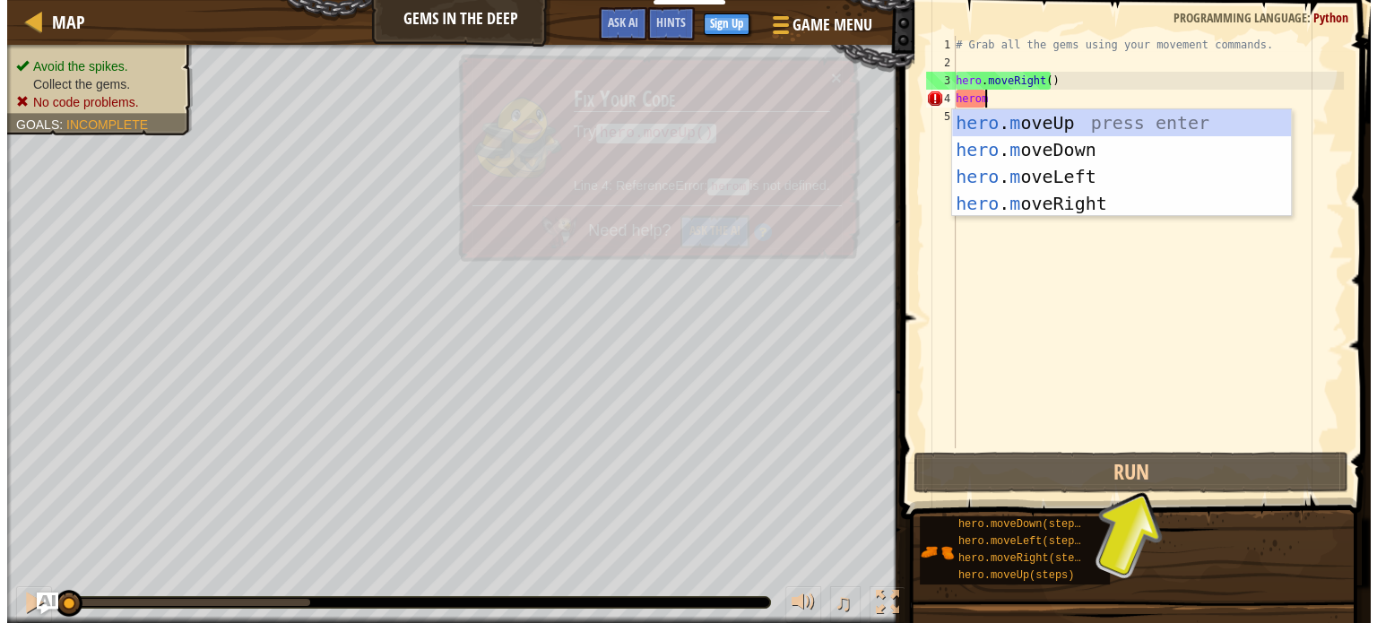
scroll to position [8, 0]
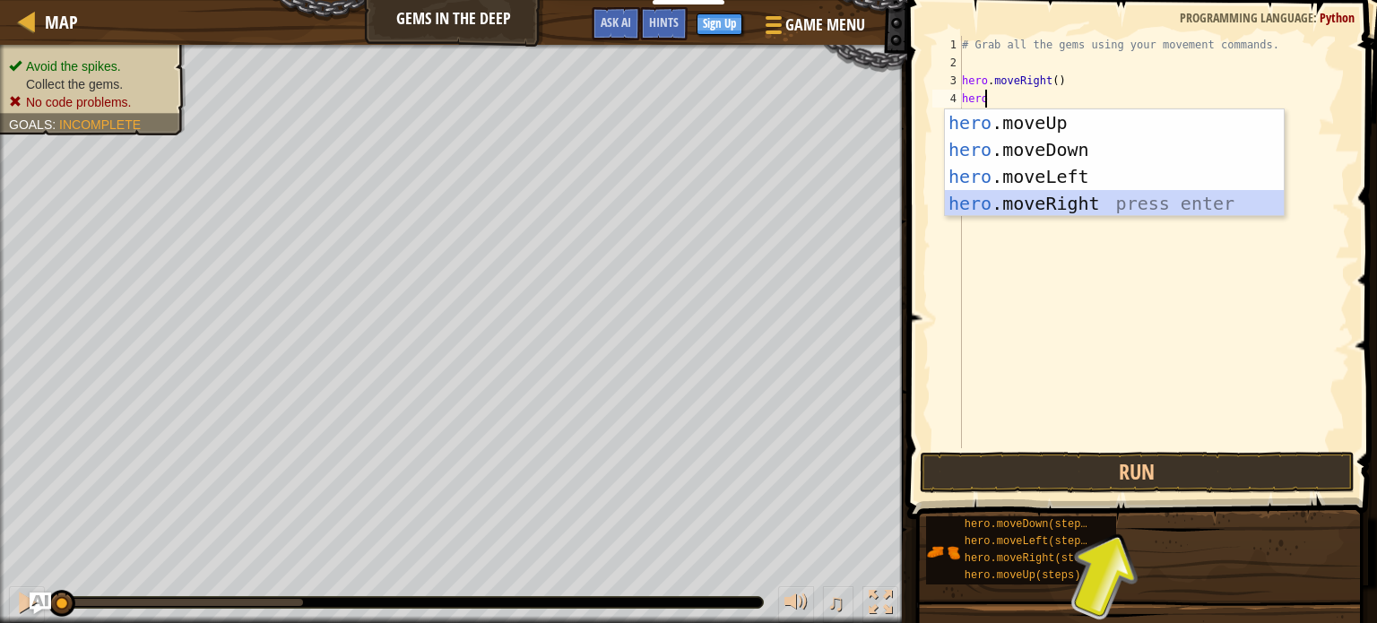
click at [1092, 212] on div "hero .moveUp press enter hero .moveDown press enter hero .moveLeft press enter …" at bounding box center [1114, 189] width 339 height 161
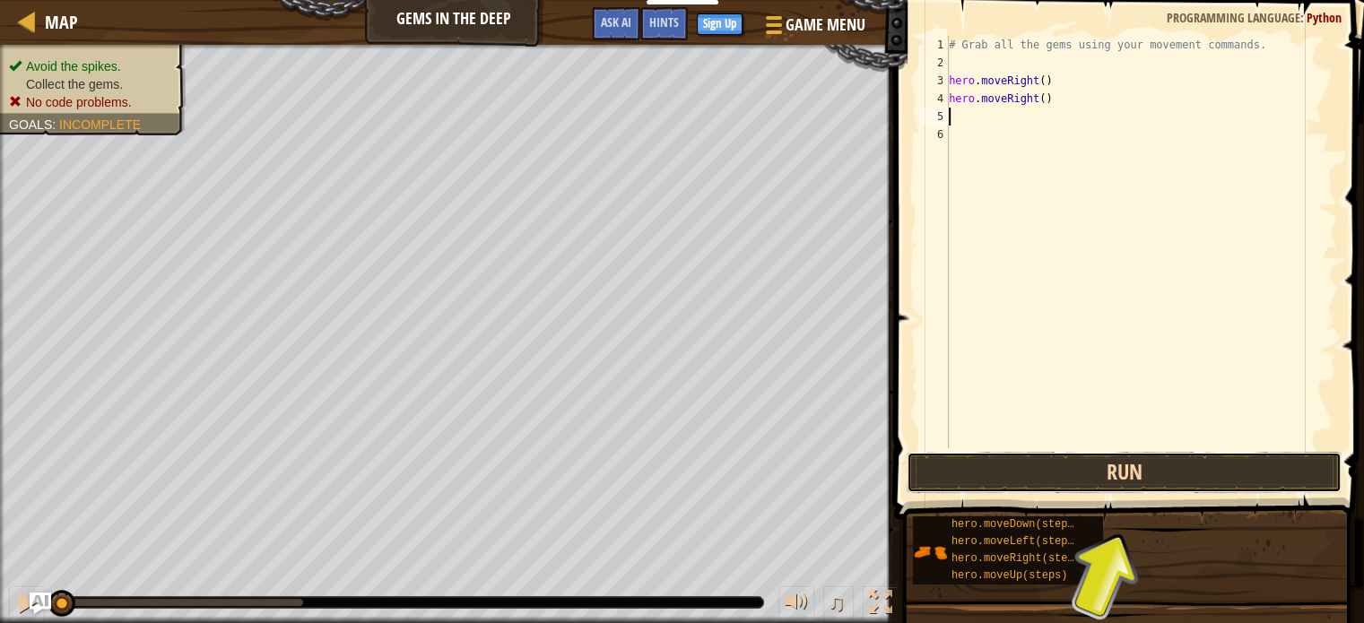
click at [1141, 489] on button "Run" at bounding box center [1124, 472] width 435 height 41
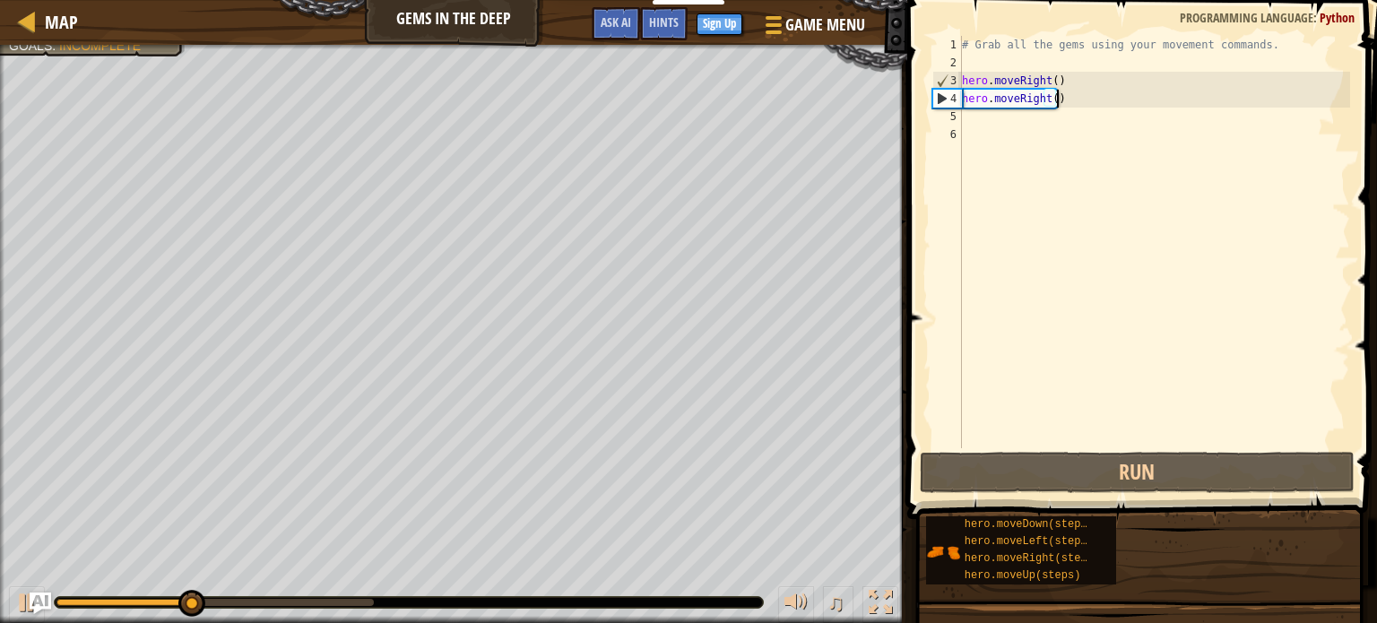
click at [1064, 95] on div "# Grab all the gems using your movement commands. hero . moveRight ( ) hero . m…" at bounding box center [1155, 260] width 392 height 448
click at [1041, 95] on div "# Grab all the gems using your movement commands. hero . moveRight ( ) hero . m…" at bounding box center [1155, 260] width 392 height 448
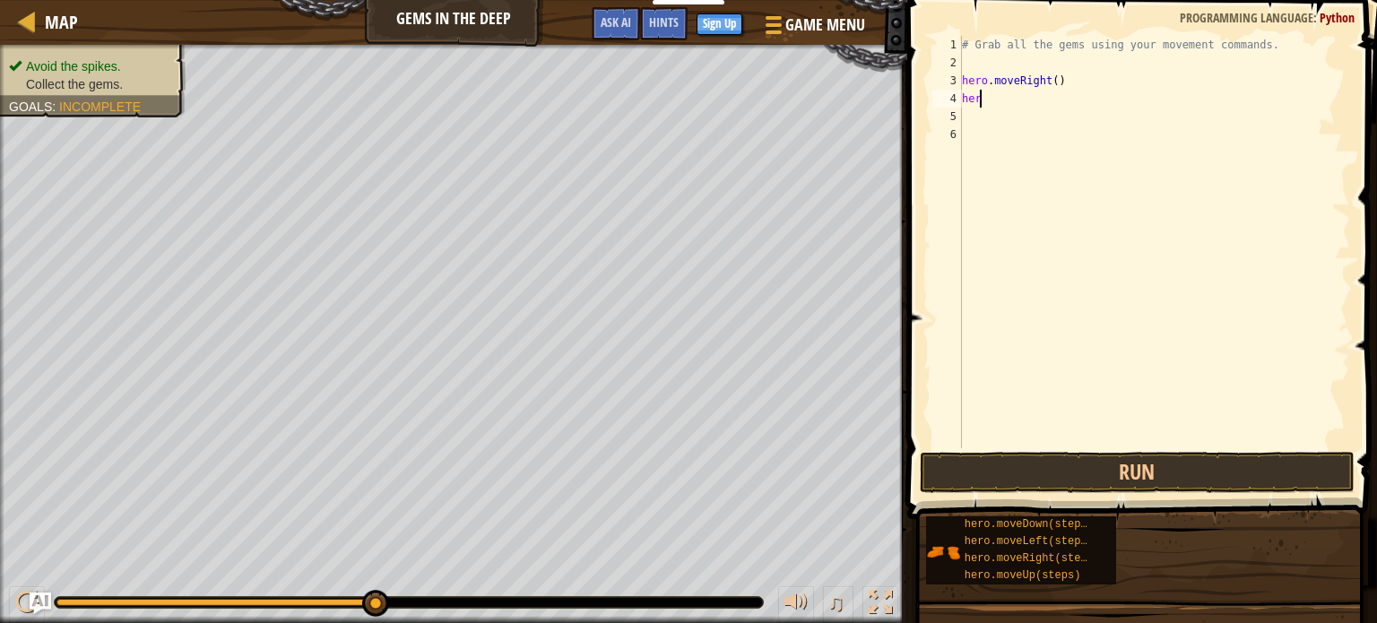
type textarea "hero"
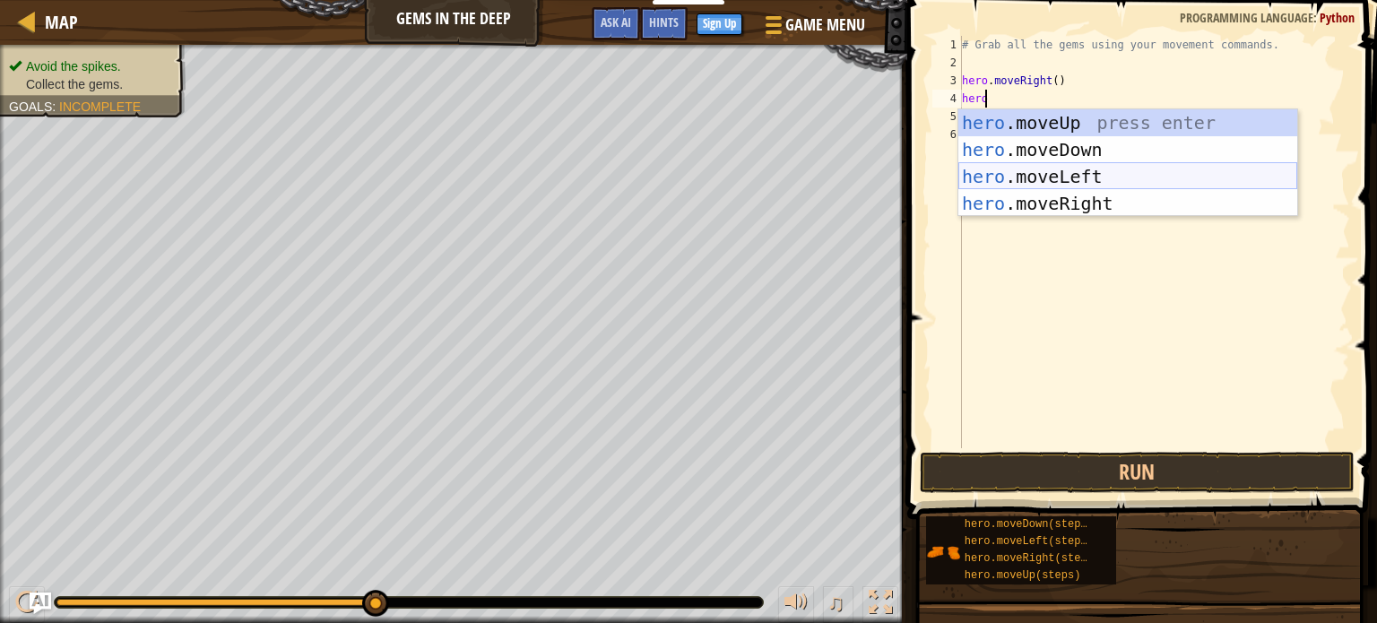
click at [1083, 172] on div "hero .moveUp press enter hero .moveDown press enter hero .moveLeft press enter …" at bounding box center [1128, 189] width 339 height 161
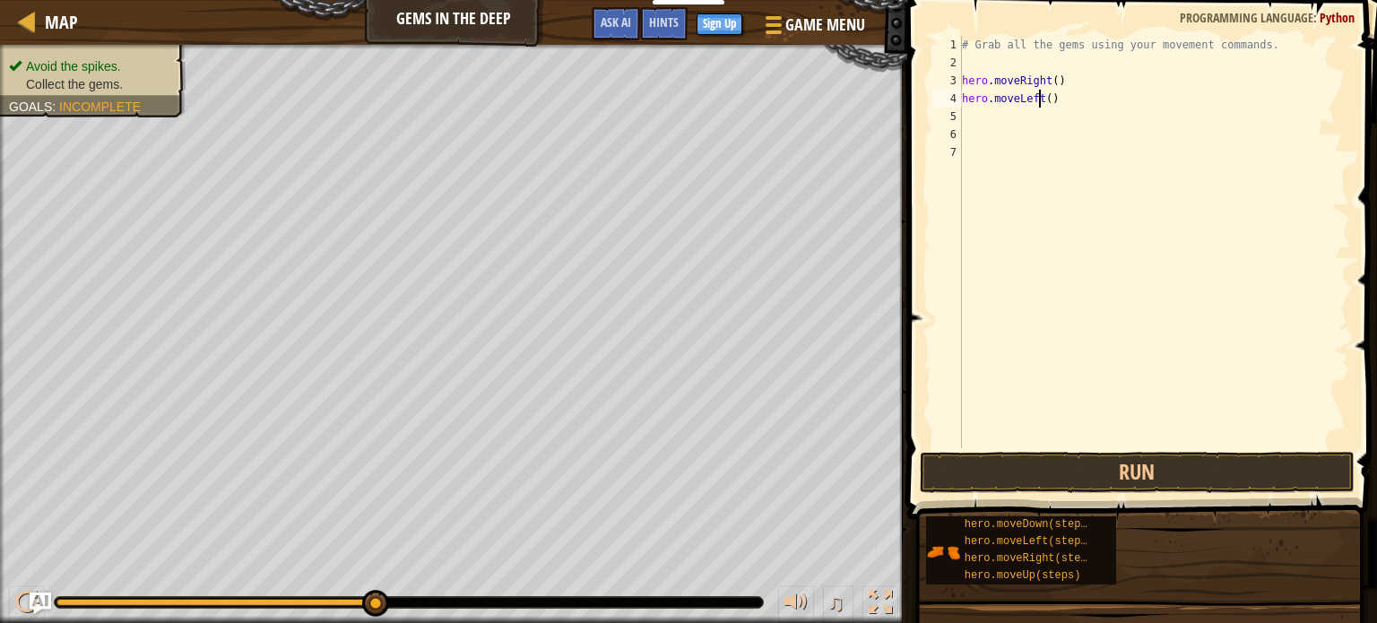
click at [1038, 104] on div "# Grab all the gems using your movement commands. hero . moveRight ( ) hero . m…" at bounding box center [1155, 260] width 392 height 448
type textarea "hero.moveDown()"
click at [1038, 477] on button "Run" at bounding box center [1137, 472] width 435 height 41
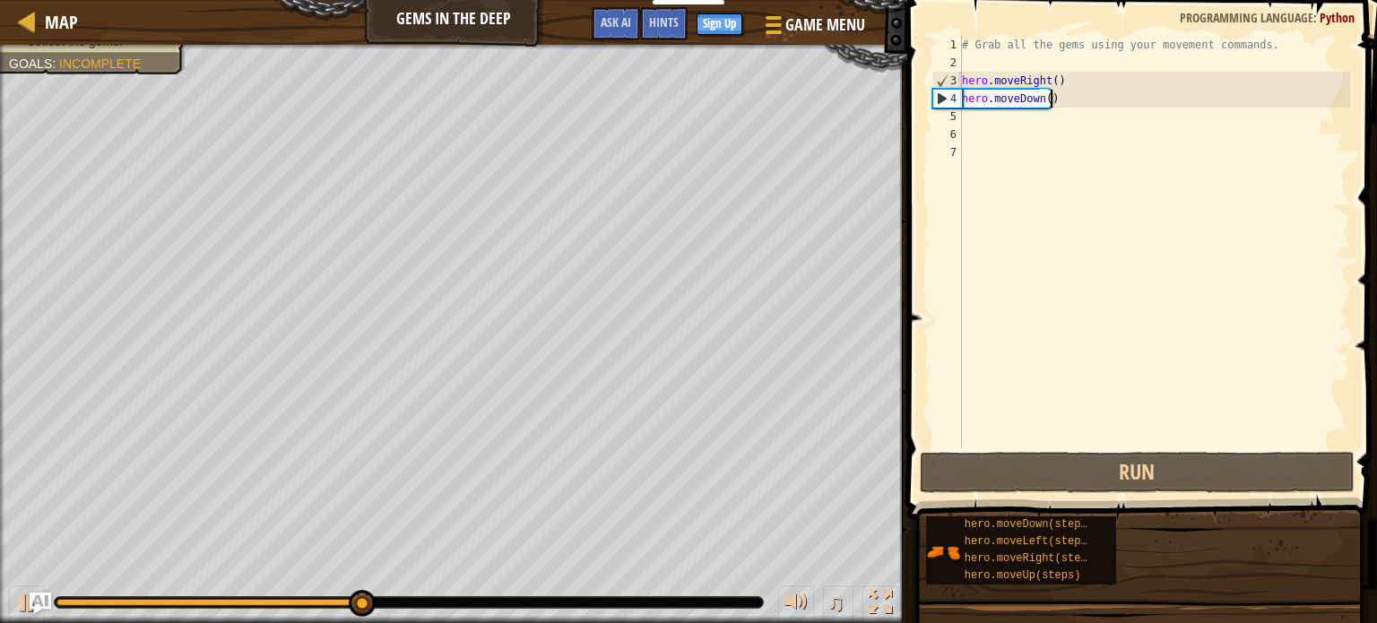
click at [1004, 117] on div "# Grab all the gems using your movement commands. hero . moveRight ( ) hero . m…" at bounding box center [1155, 260] width 392 height 448
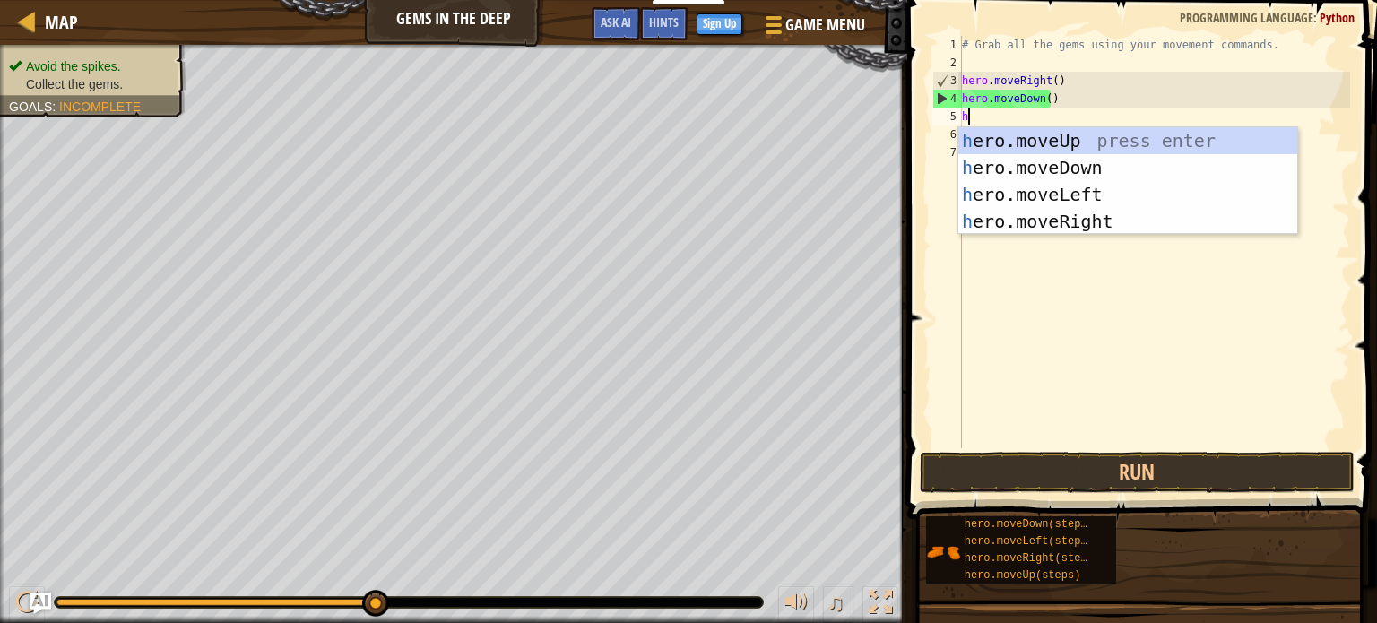
type textarea "he"
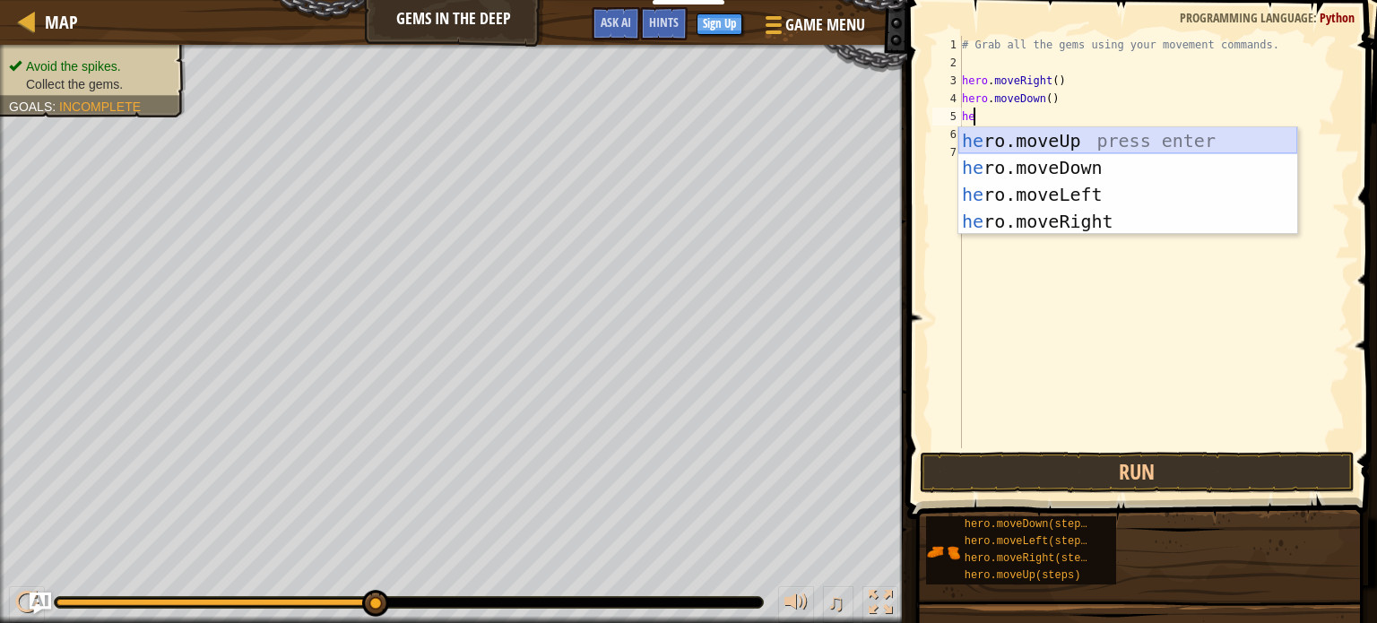
click at [1016, 135] on div "he ro.moveUp press enter he ro.moveDown press enter he ro.moveLeft press enter …" at bounding box center [1128, 207] width 339 height 161
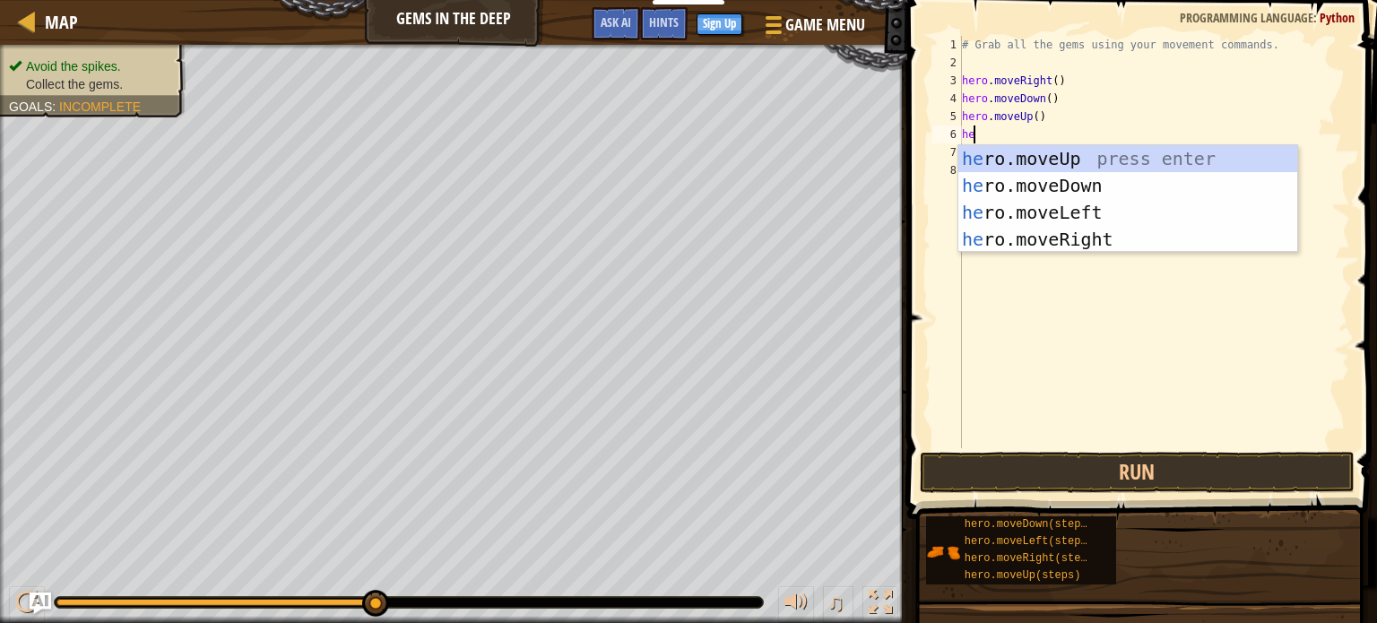
type textarea "her"
click at [1017, 161] on div "her o.moveUp press enter her o.moveDown press enter her o.moveLeft press enter …" at bounding box center [1128, 225] width 339 height 161
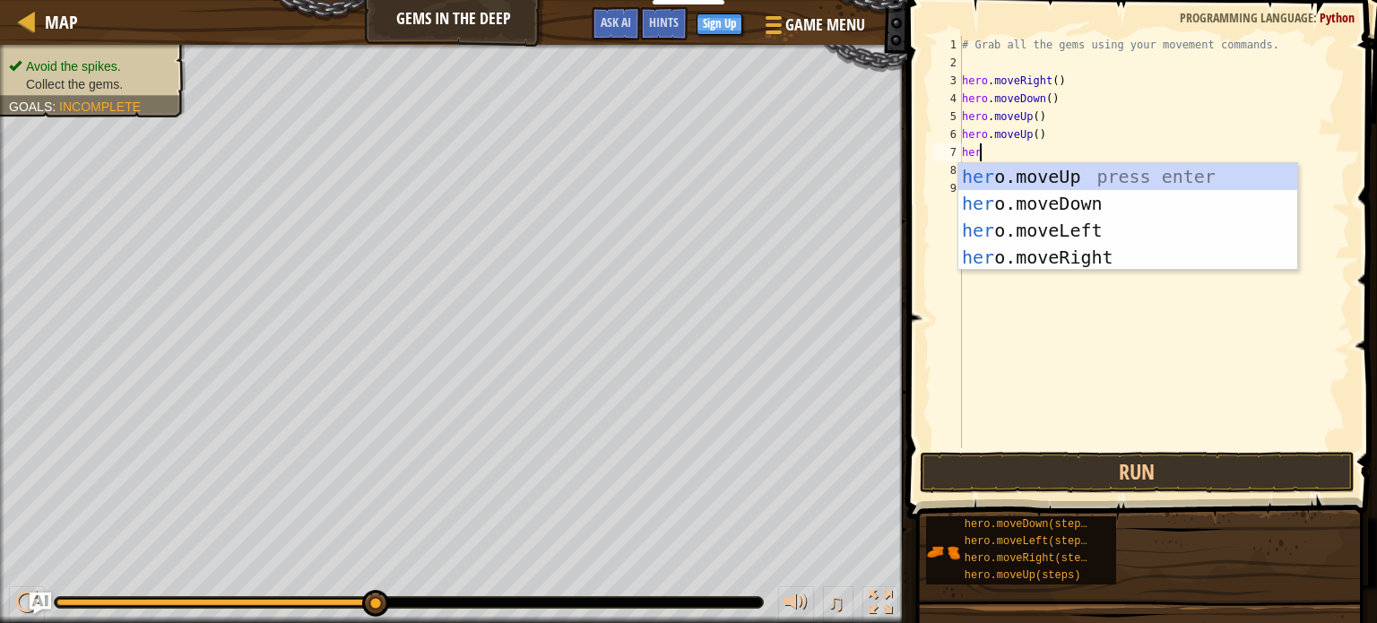
type textarea "hero"
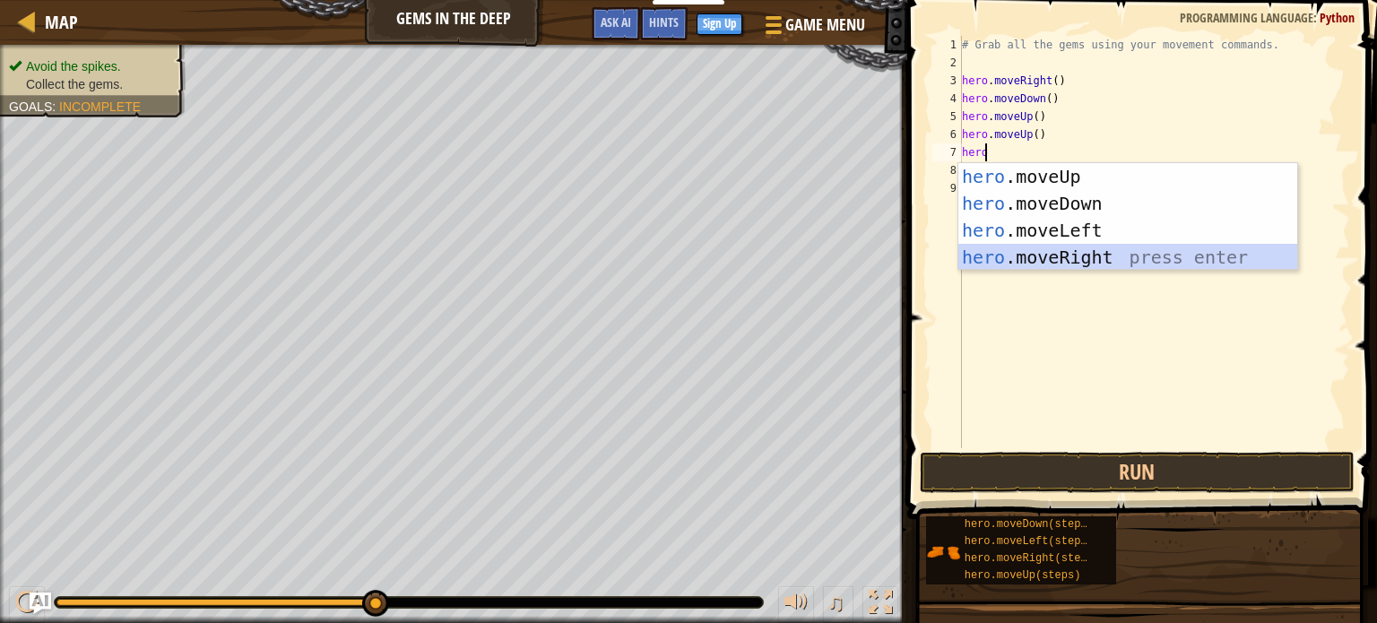
click at [1043, 257] on div "hero .moveUp press enter hero .moveDown press enter hero .moveLeft press enter …" at bounding box center [1128, 243] width 339 height 161
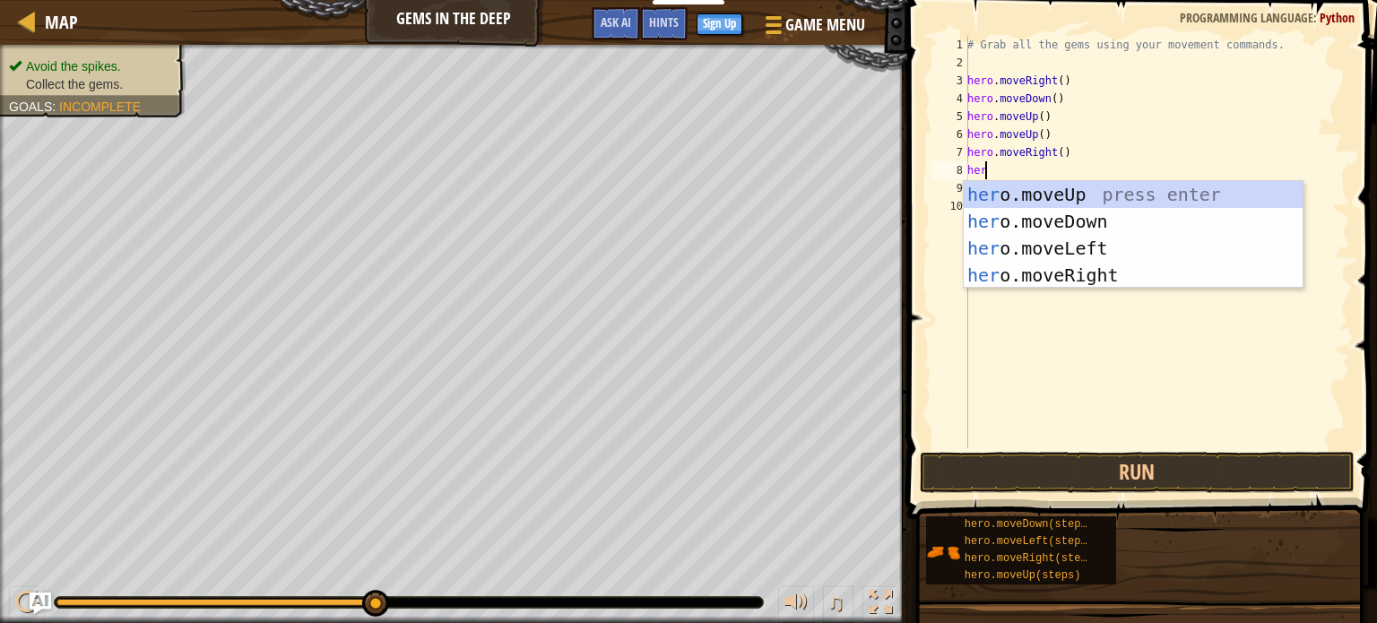
type textarea "hero"
click at [1038, 209] on div "hero .moveUp press enter hero .moveDown press enter hero .moveLeft press enter …" at bounding box center [1133, 261] width 339 height 161
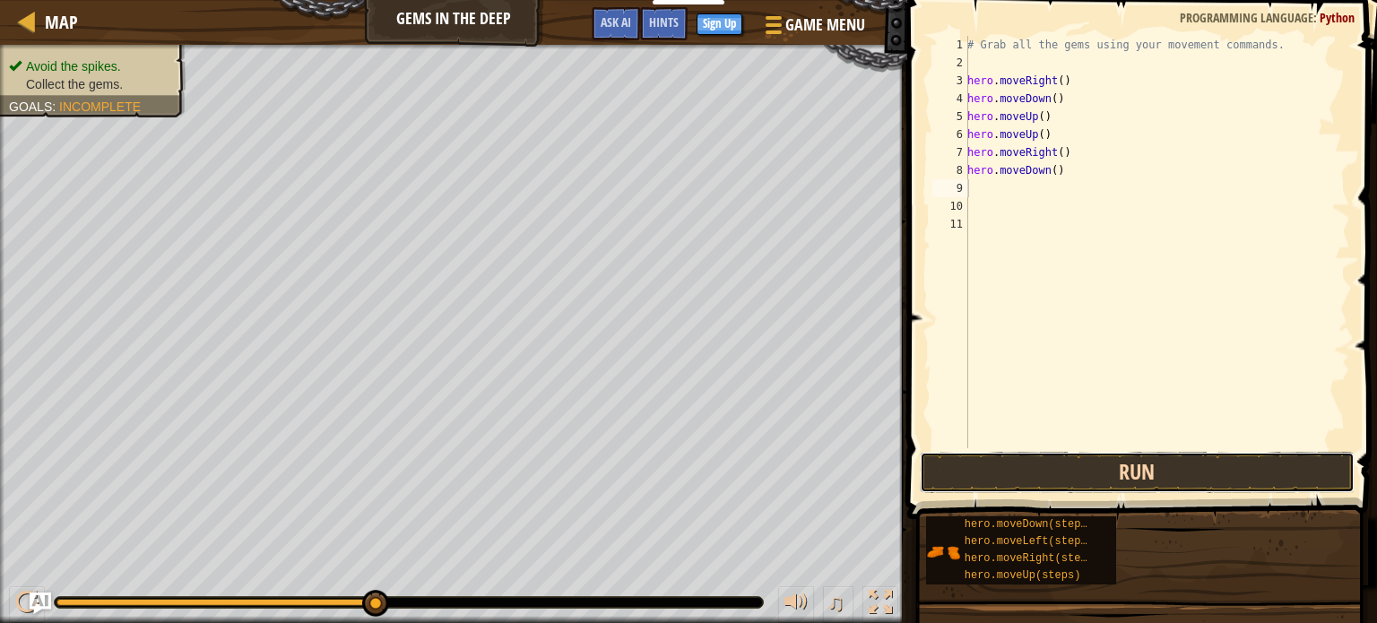
click at [1026, 482] on button "Run" at bounding box center [1137, 472] width 435 height 41
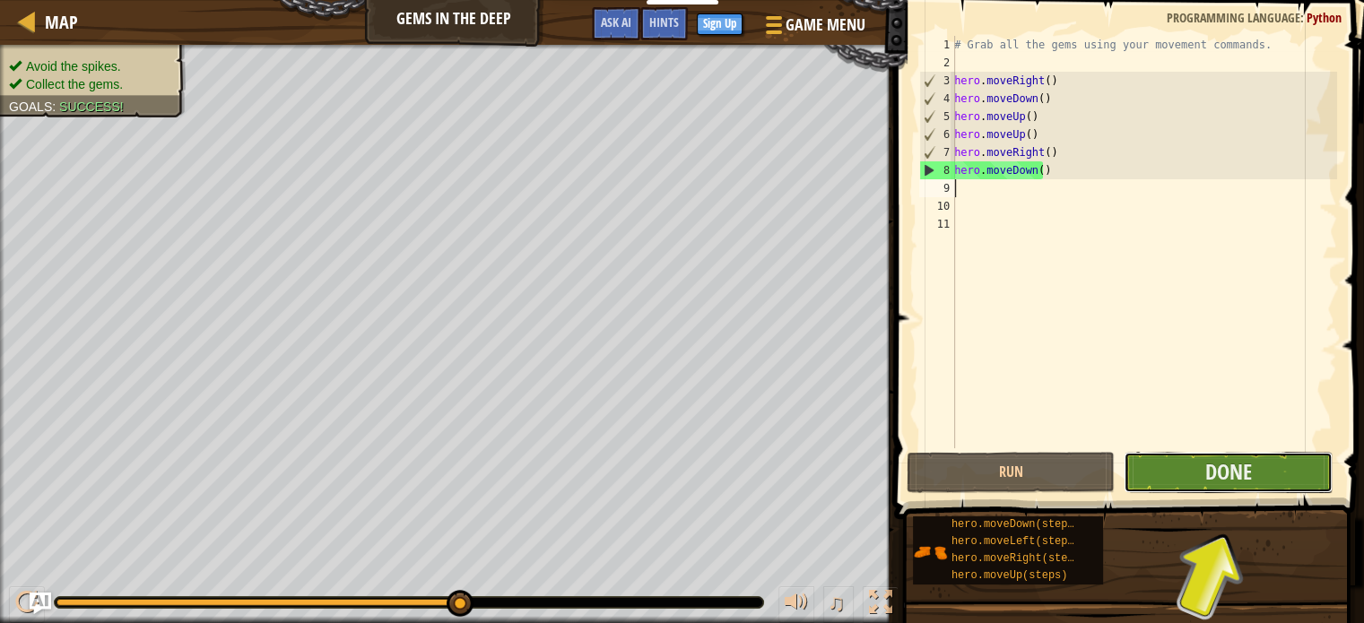
click at [1281, 476] on button "Done" at bounding box center [1228, 472] width 209 height 41
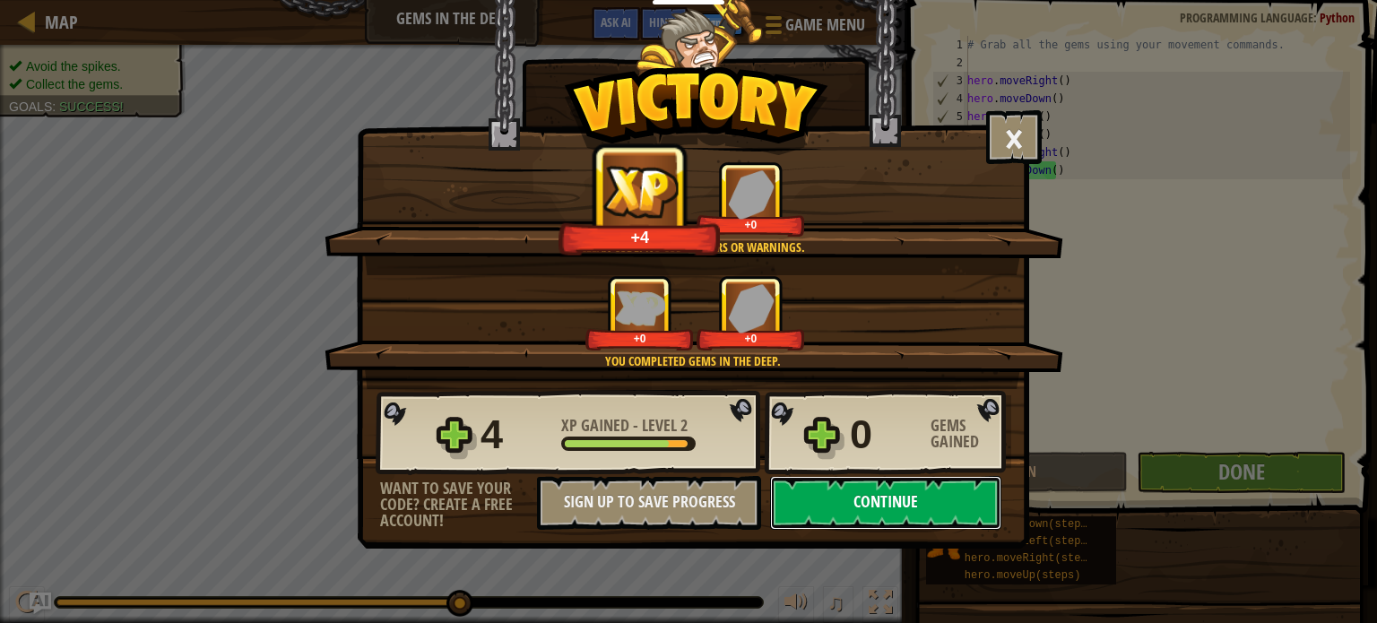
click at [903, 500] on button "Continue" at bounding box center [885, 503] width 231 height 54
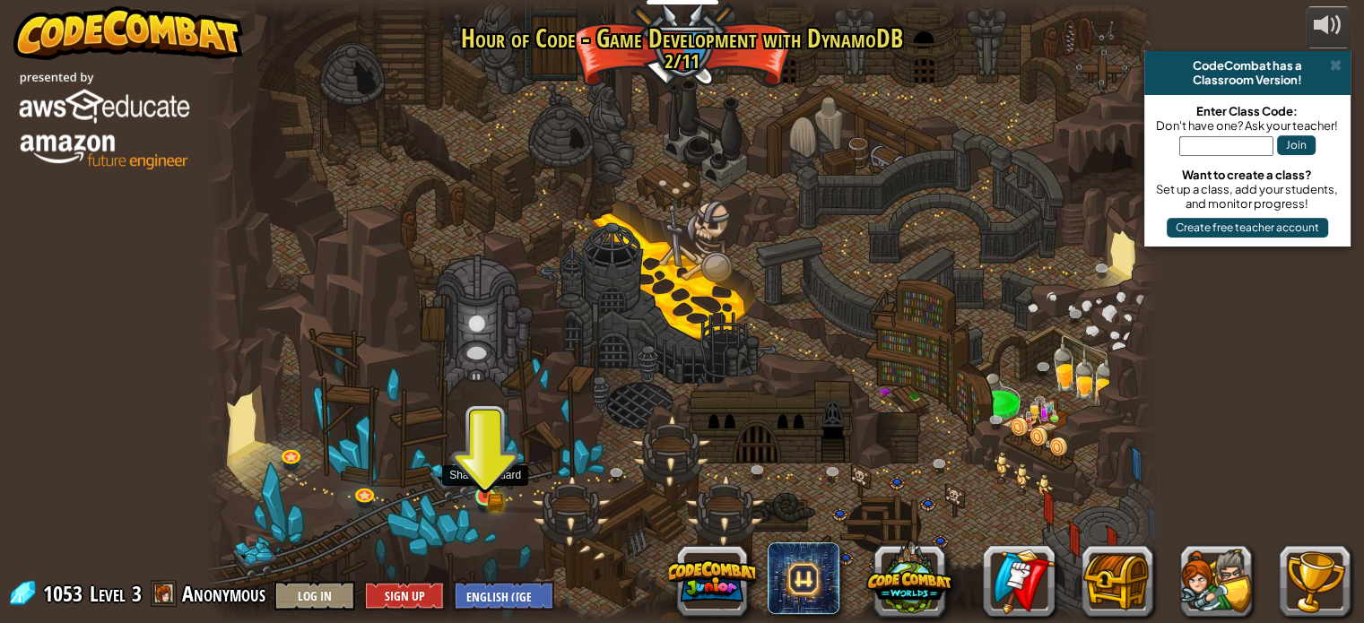
click at [485, 473] on img at bounding box center [484, 472] width 13 height 13
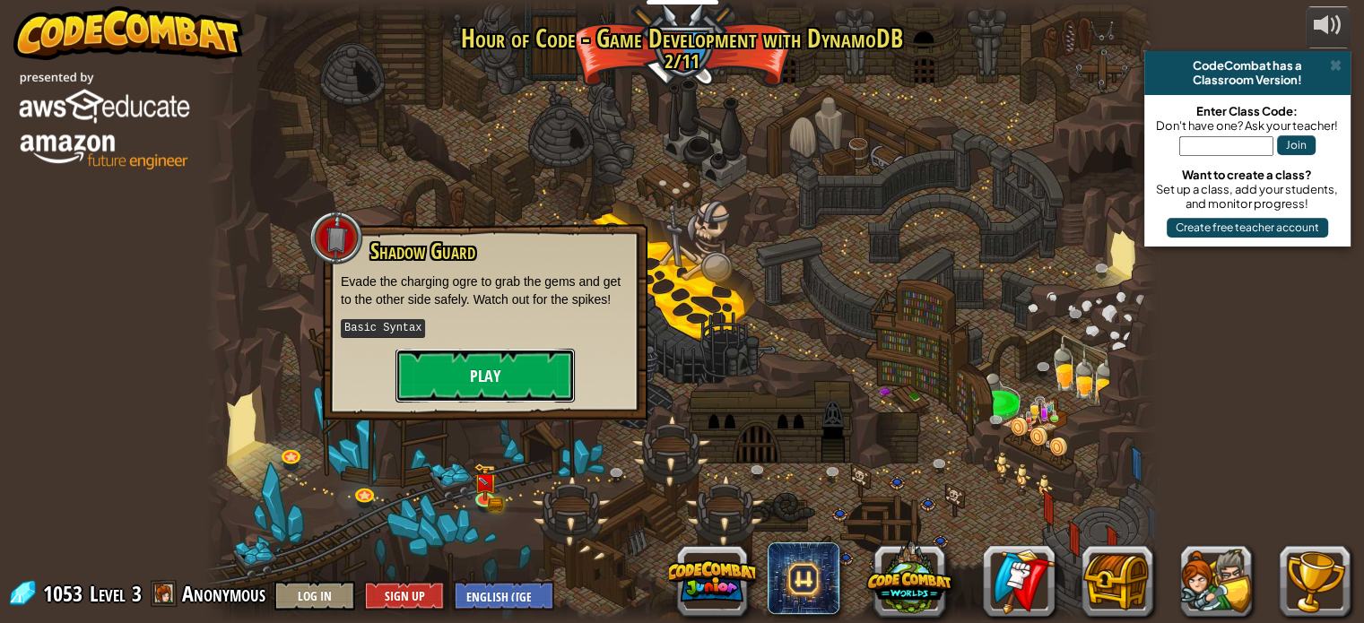
click at [500, 381] on button "Play" at bounding box center [484, 376] width 179 height 54
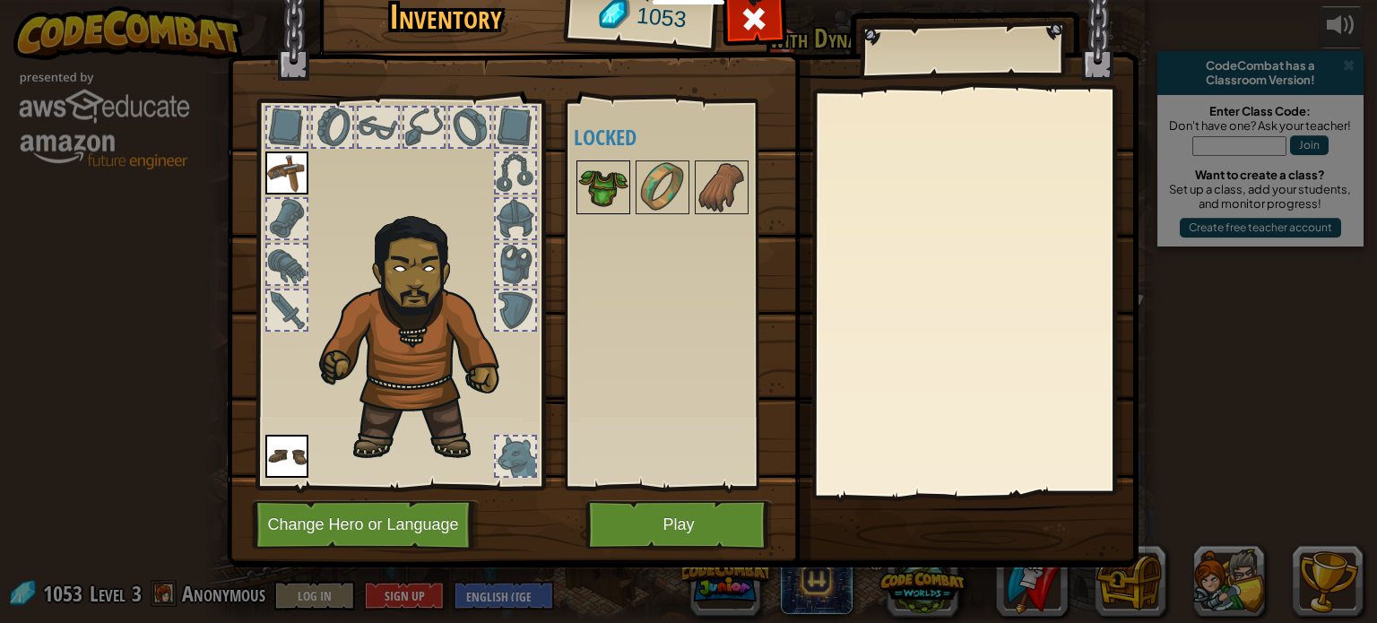
click at [604, 184] on img at bounding box center [603, 187] width 50 height 50
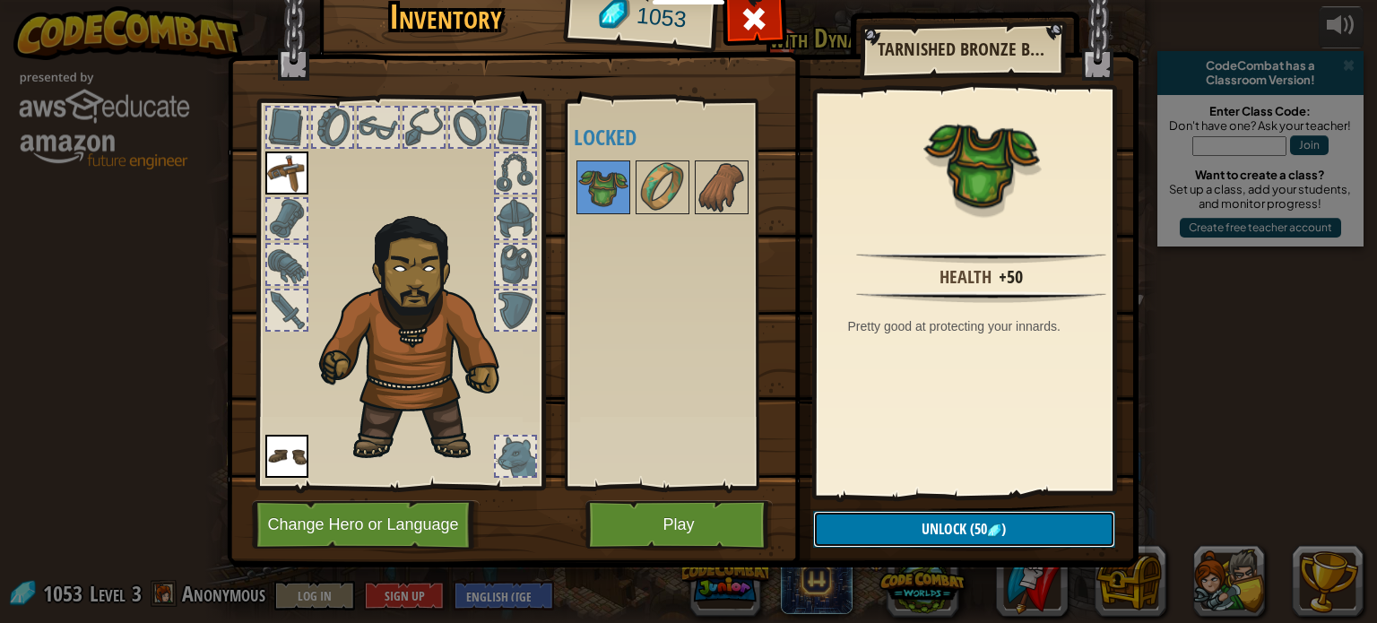
click at [913, 530] on button "Unlock (50 )" at bounding box center [964, 529] width 302 height 37
click at [928, 532] on button "Confirm" at bounding box center [964, 529] width 302 height 37
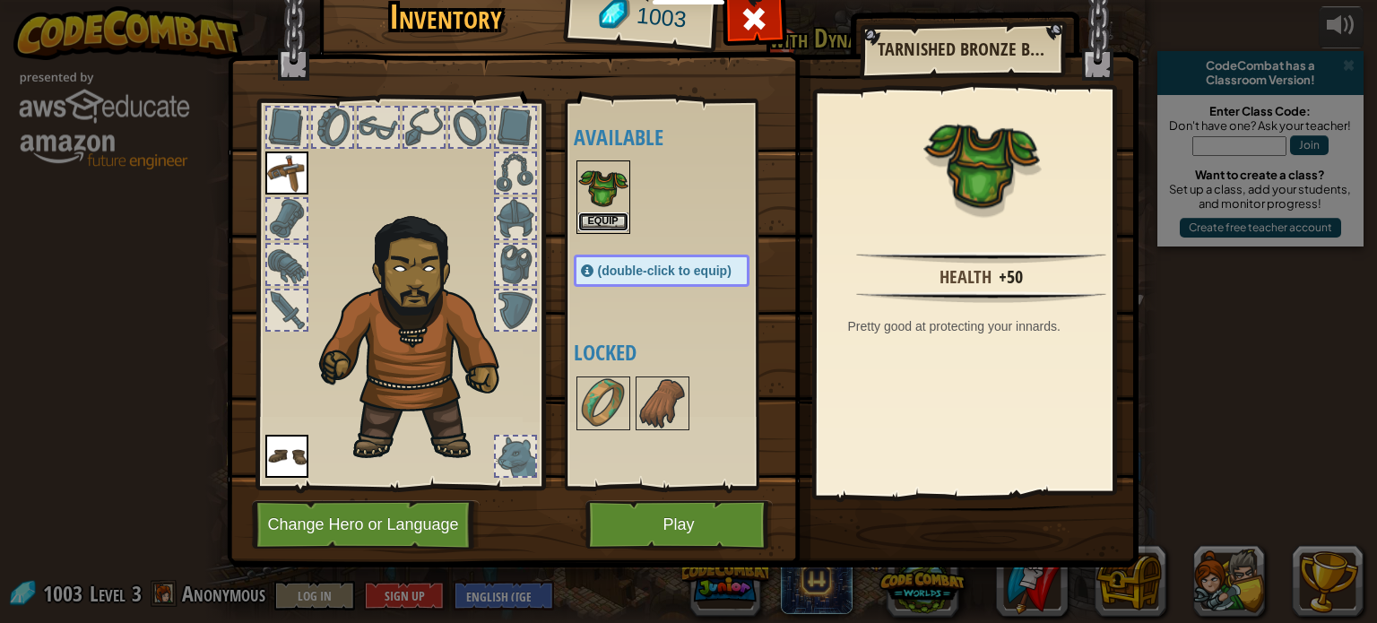
click at [597, 219] on button "Equip" at bounding box center [603, 222] width 50 height 19
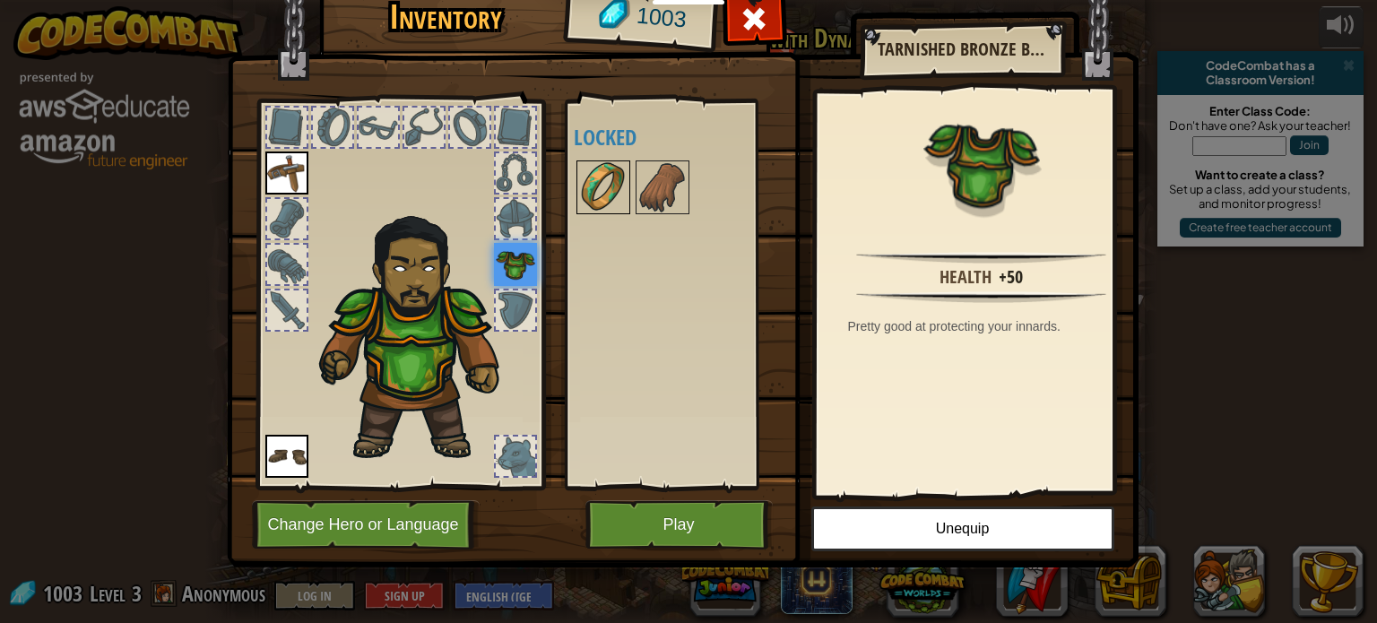
click at [605, 193] on img at bounding box center [603, 187] width 50 height 50
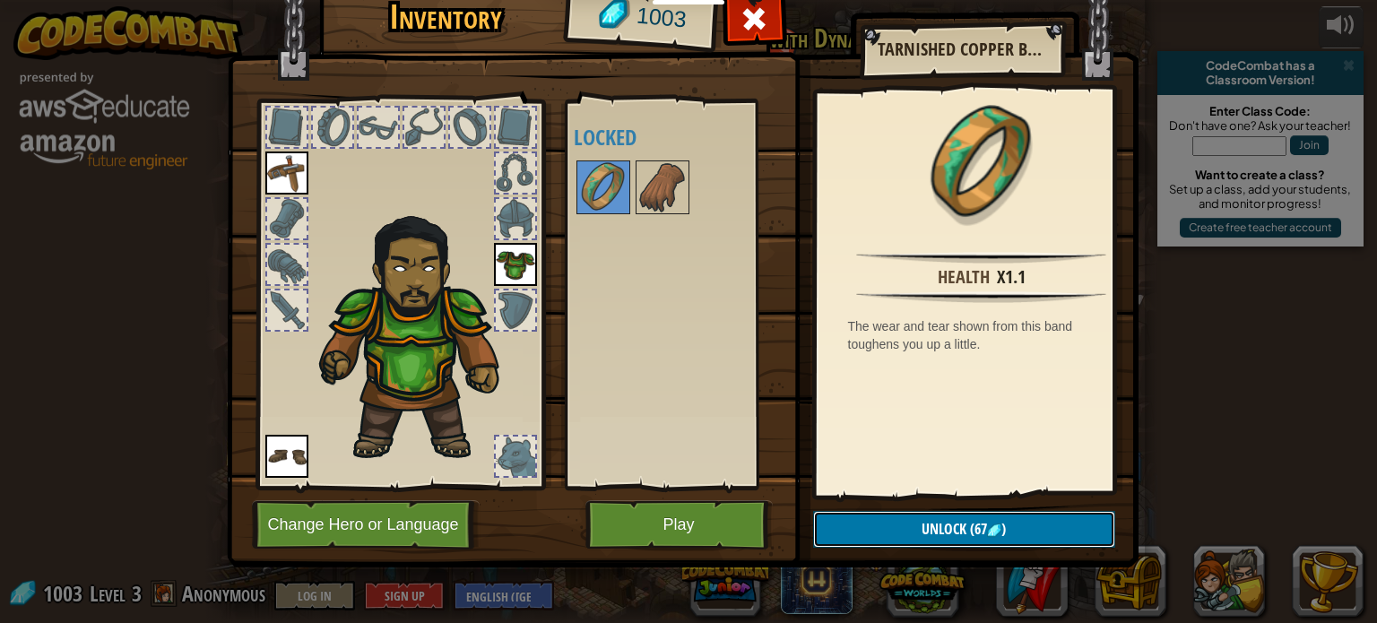
click at [936, 539] on button "Unlock (67 )" at bounding box center [964, 529] width 302 height 37
click at [936, 539] on button "Confirm" at bounding box center [964, 529] width 302 height 37
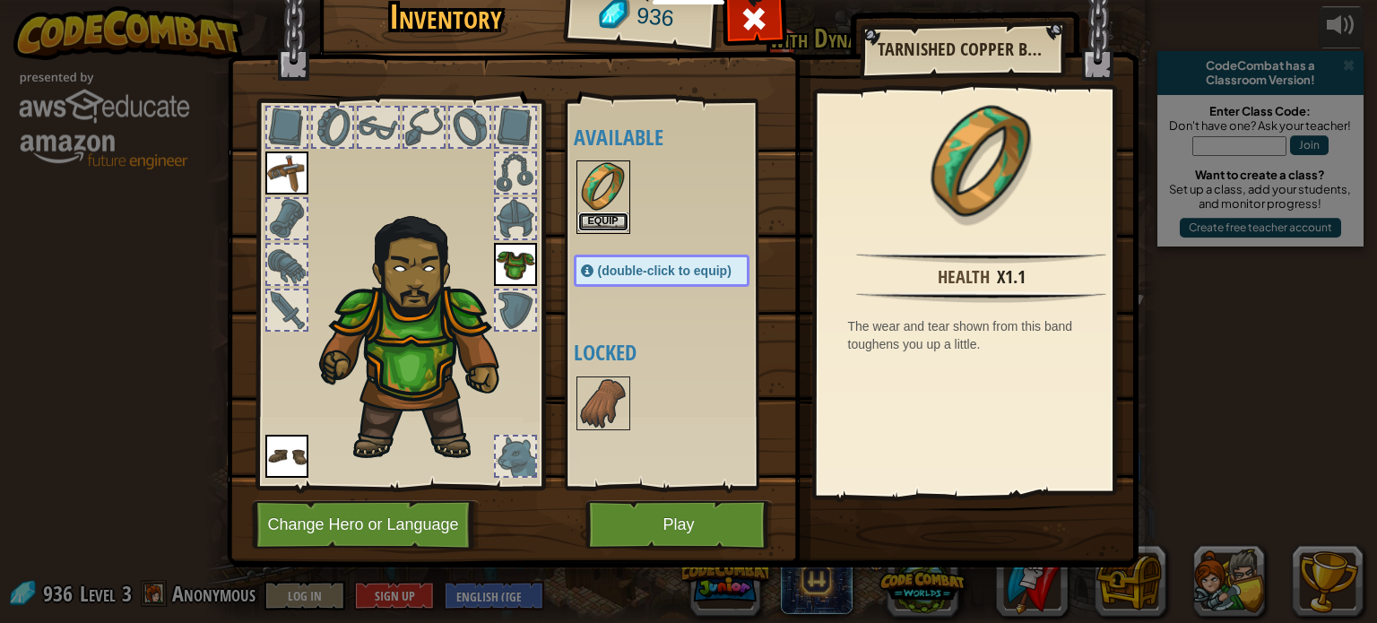
click at [595, 222] on button "Equip" at bounding box center [603, 222] width 50 height 19
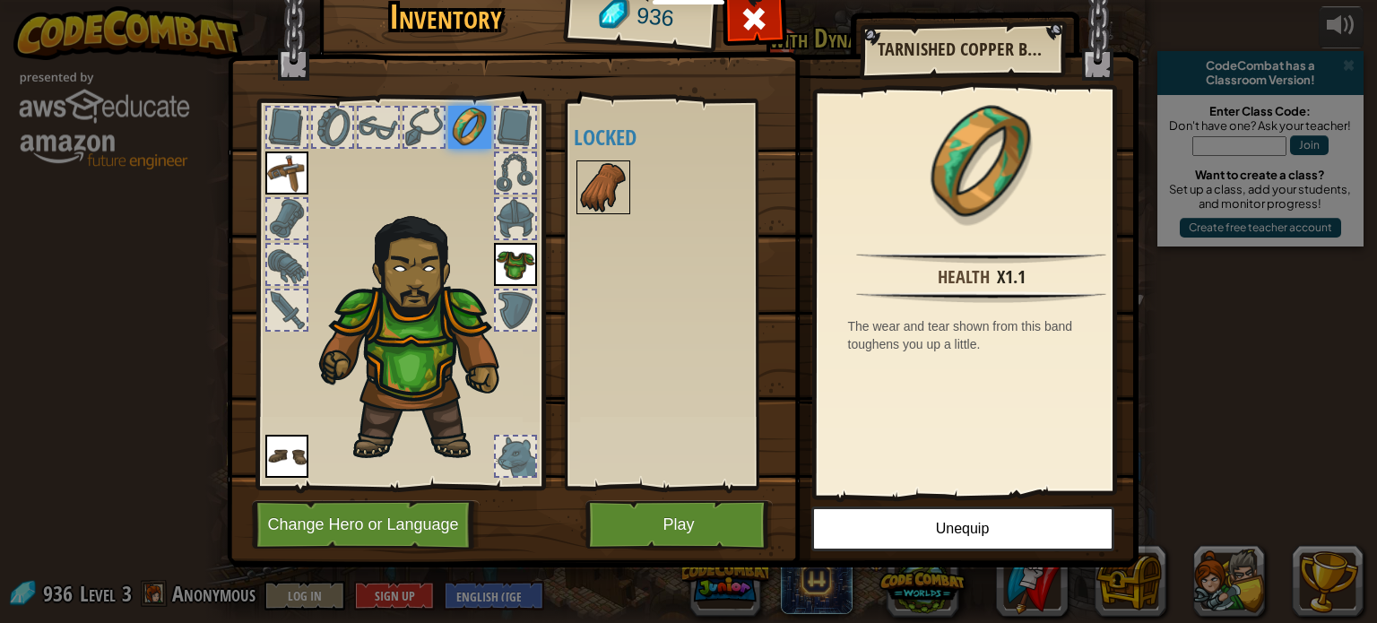
click at [599, 175] on img at bounding box center [603, 187] width 50 height 50
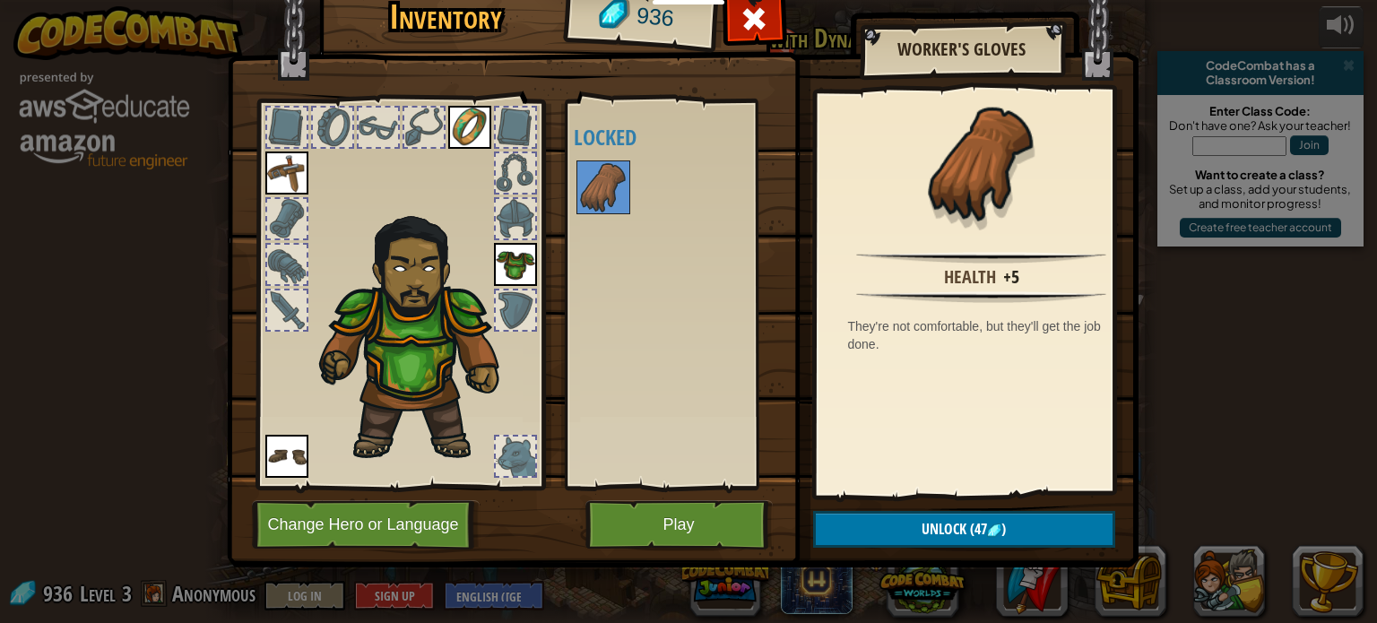
click at [929, 508] on img at bounding box center [683, 242] width 912 height 651
click at [934, 525] on span "Unlock" at bounding box center [944, 529] width 45 height 20
click at [934, 525] on button "Confirm" at bounding box center [964, 529] width 302 height 37
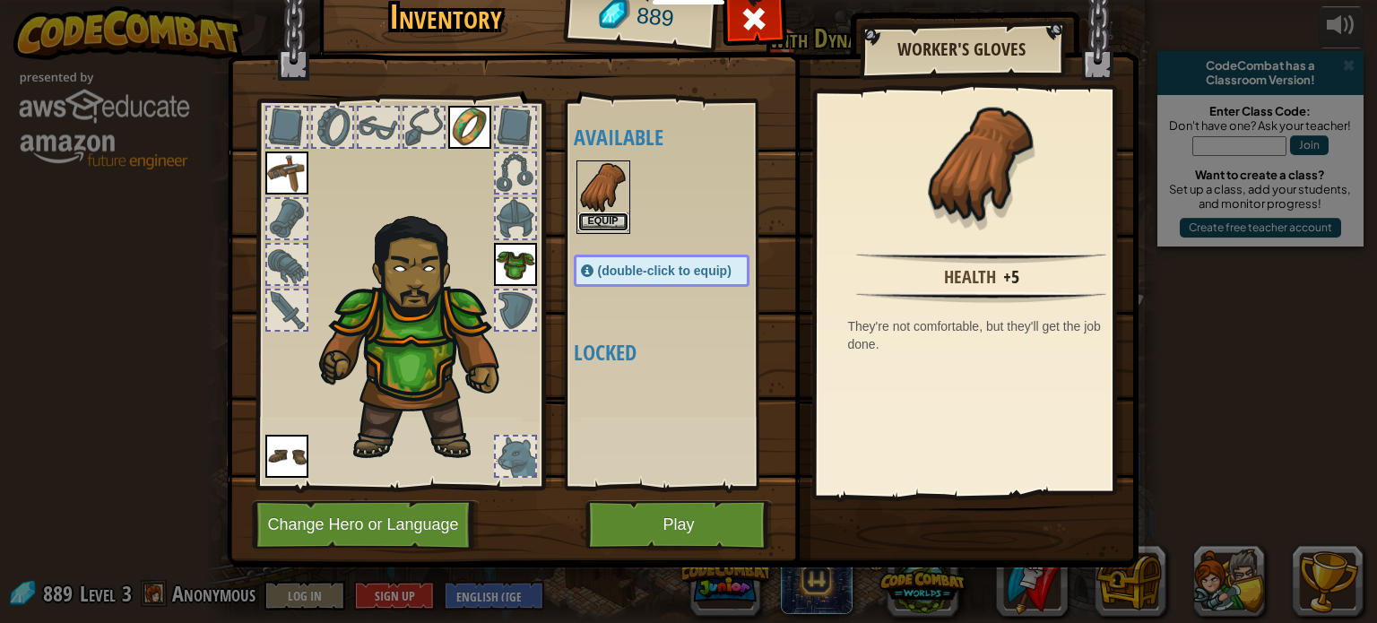
click at [606, 219] on button "Equip" at bounding box center [603, 222] width 50 height 19
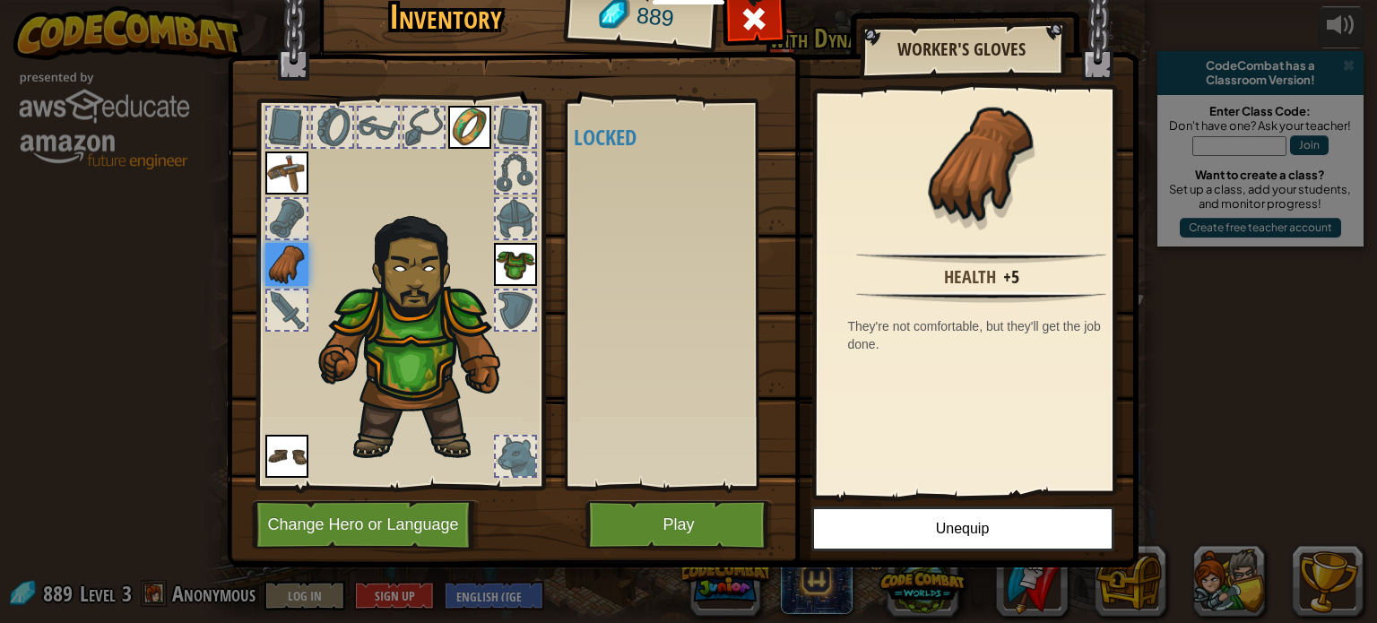
click at [275, 307] on div at bounding box center [286, 310] width 39 height 39
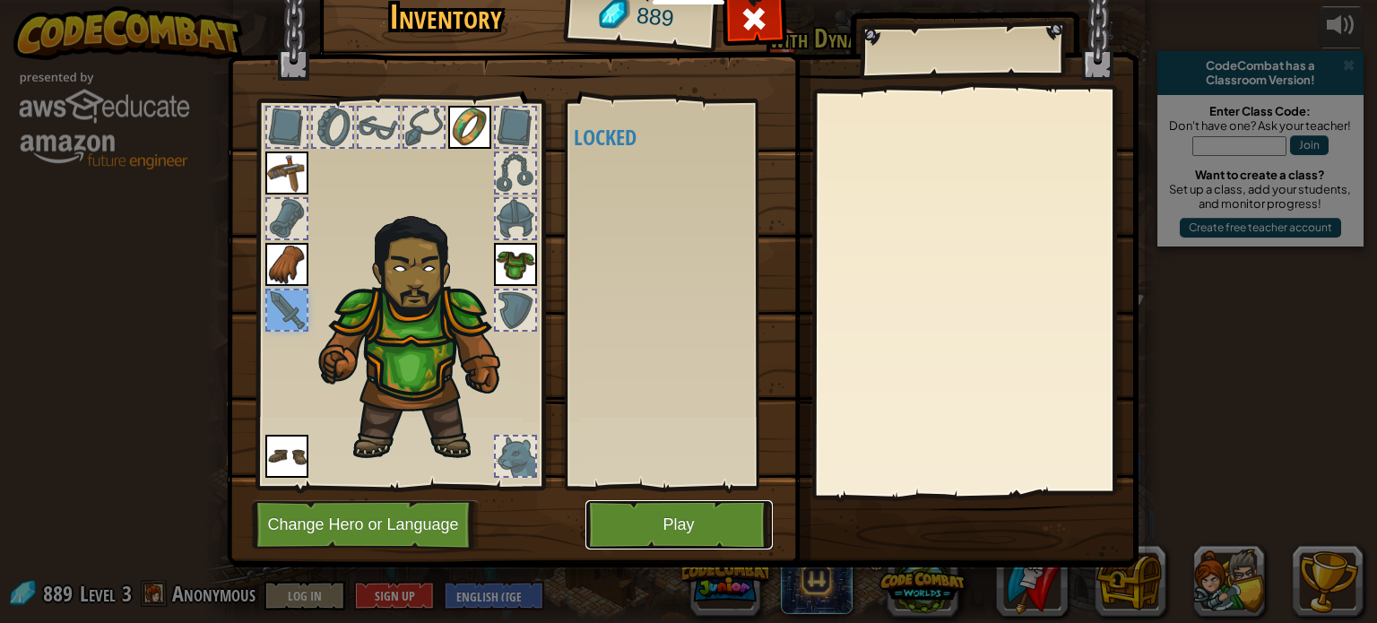
click at [678, 530] on button "Play" at bounding box center [679, 524] width 187 height 49
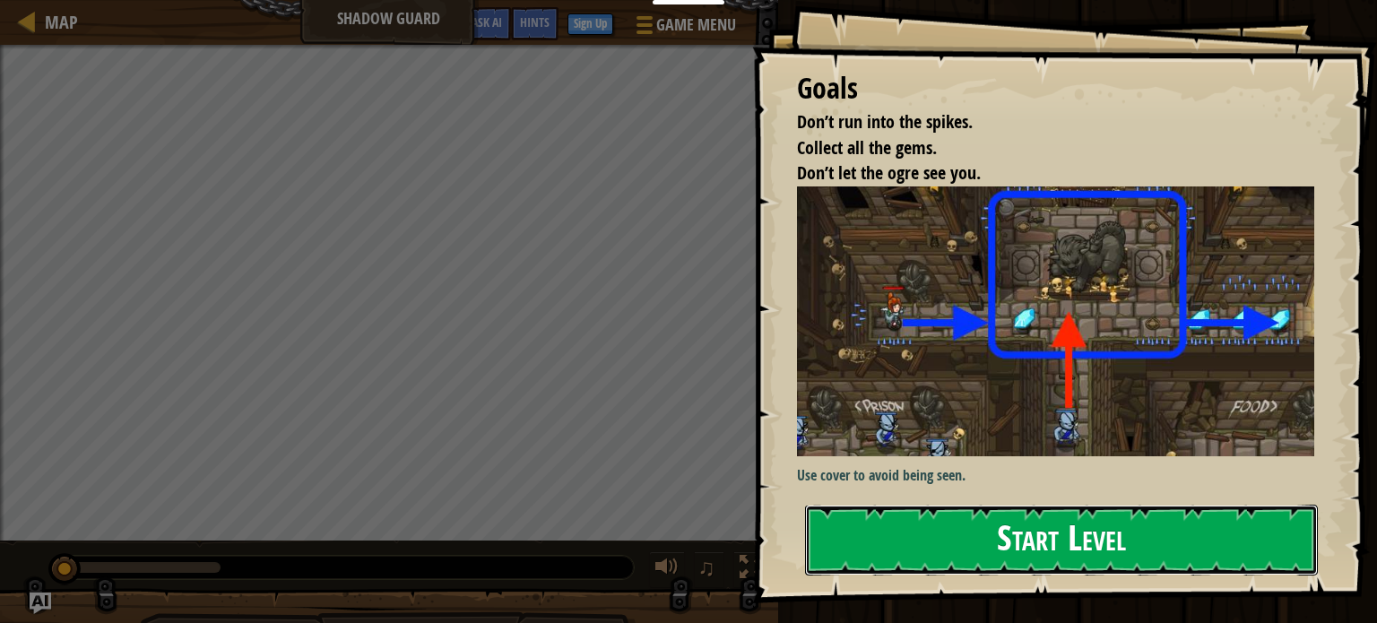
click at [908, 531] on button "Start Level" at bounding box center [1061, 540] width 513 height 71
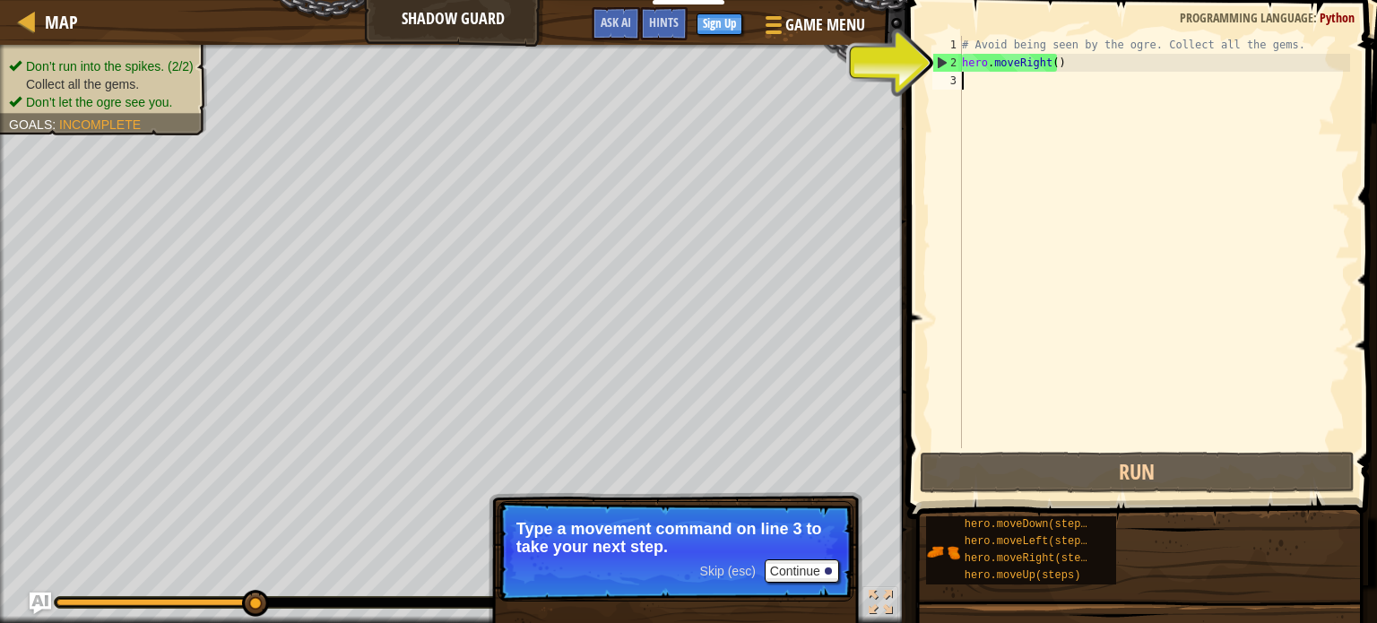
click at [974, 85] on div "# Avoid being seen by the ogre. Collect all the gems. hero . moveRight ( )" at bounding box center [1155, 260] width 392 height 448
click at [972, 82] on div "# Avoid being seen by the ogre. Collect all the gems. hero . moveRight ( )" at bounding box center [1155, 260] width 392 height 448
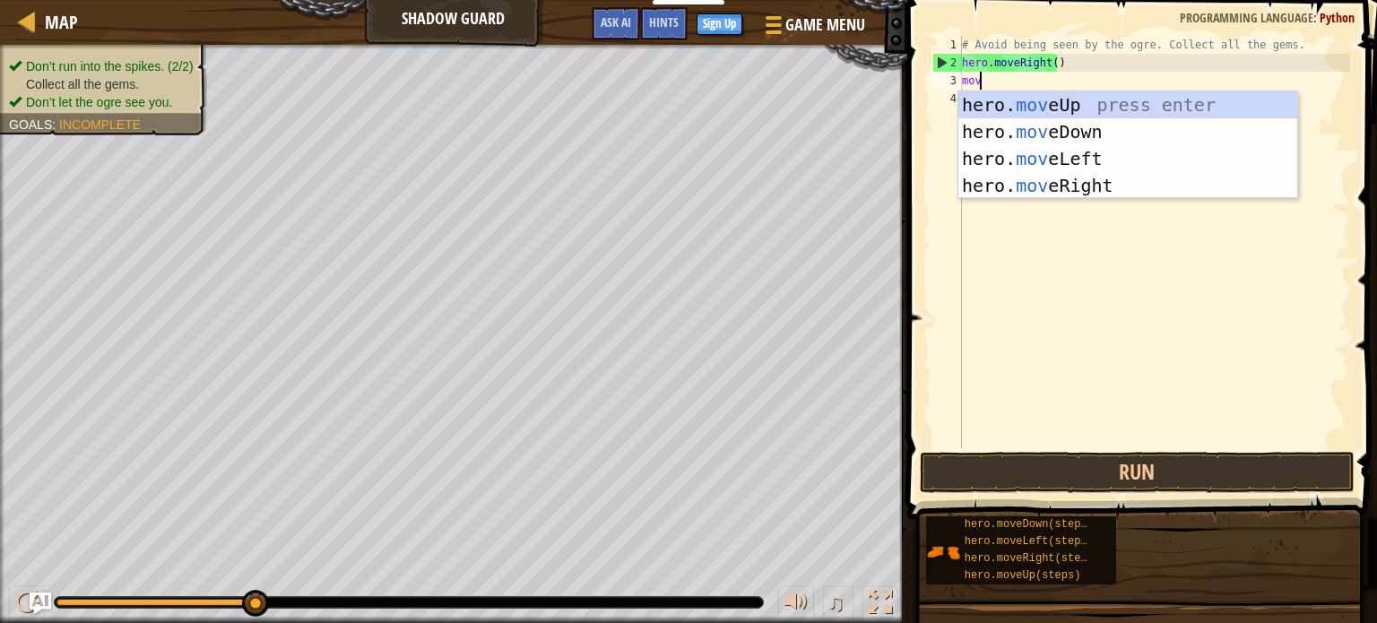
type textarea "move"
click at [1022, 182] on div "hero. move Up press enter hero. move Down press enter hero. move Left press ent…" at bounding box center [1128, 171] width 339 height 161
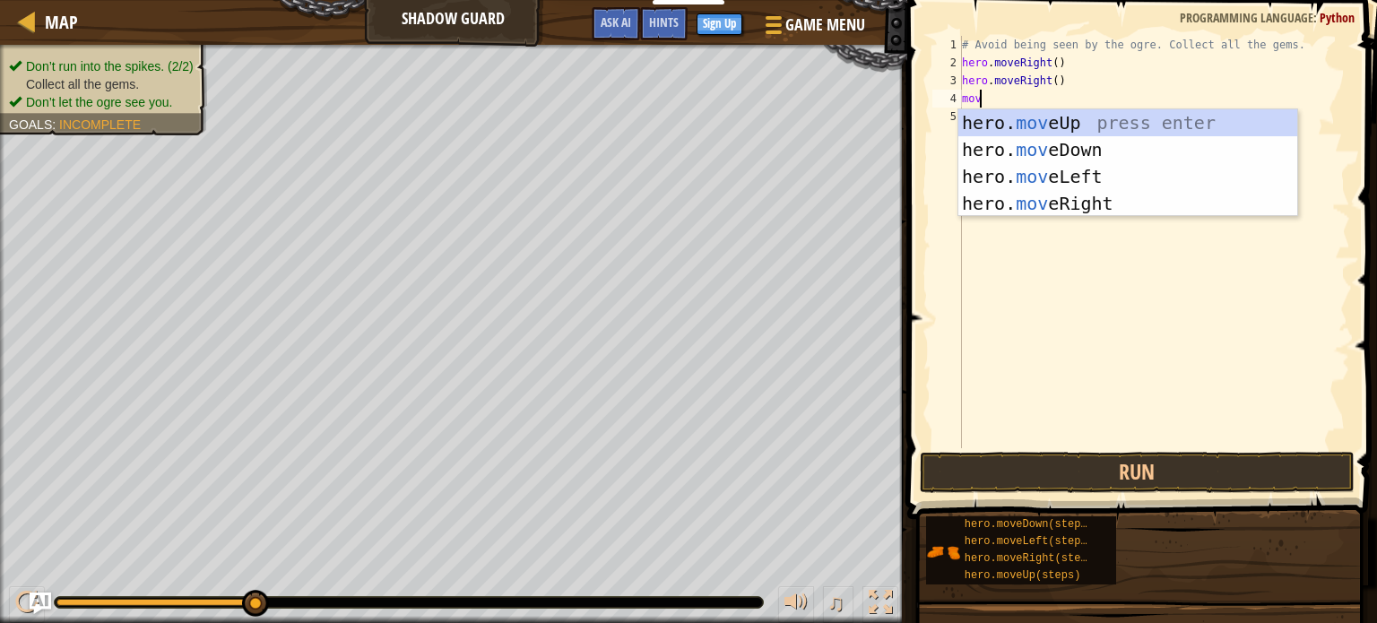
type textarea "move"
click at [1022, 178] on div "hero. move Up press enter hero. move Down press enter hero. move Left press ent…" at bounding box center [1128, 189] width 339 height 161
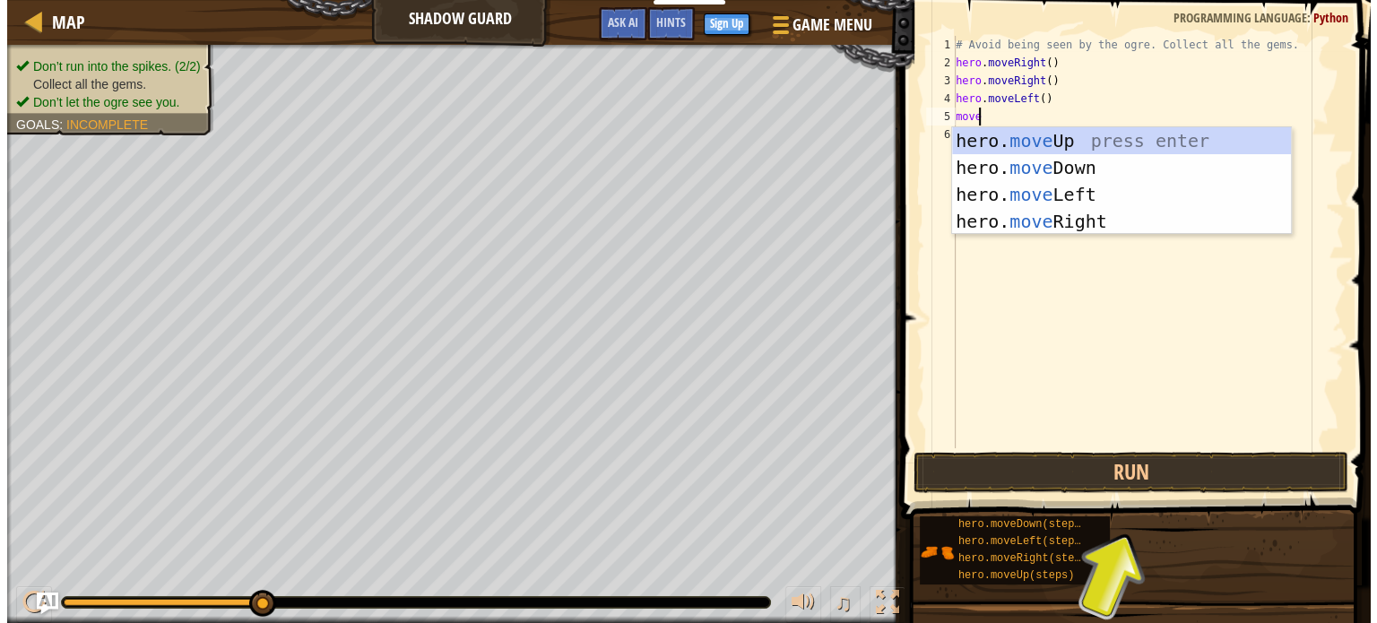
scroll to position [8, 1]
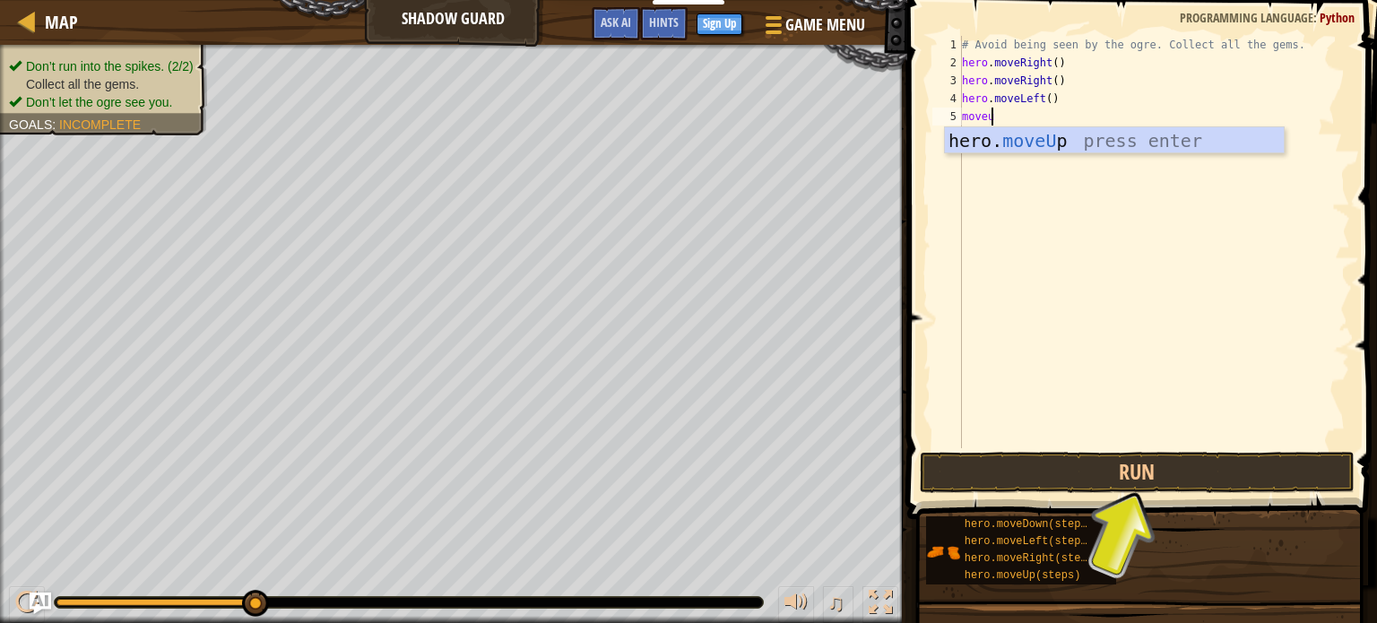
type textarea "move"
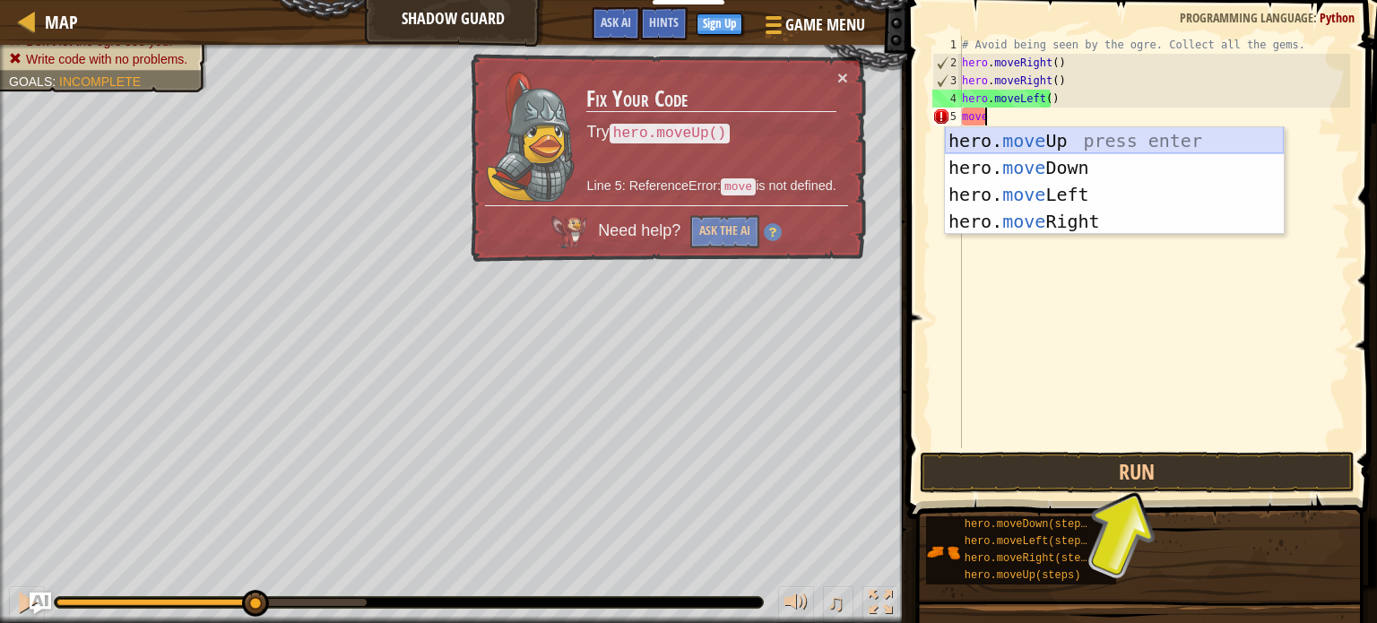
click at [1026, 139] on div "hero. move Up press enter hero. move Down press enter hero. move Left press ent…" at bounding box center [1114, 207] width 339 height 161
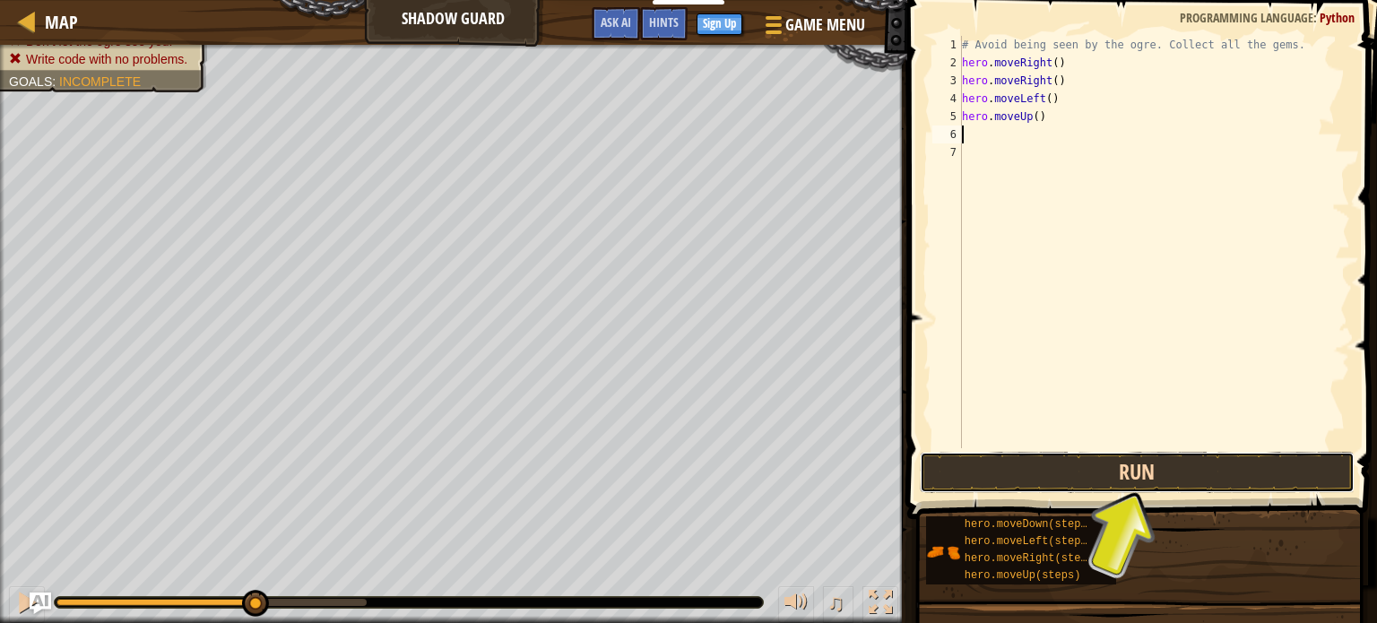
click at [986, 480] on button "Run" at bounding box center [1137, 472] width 435 height 41
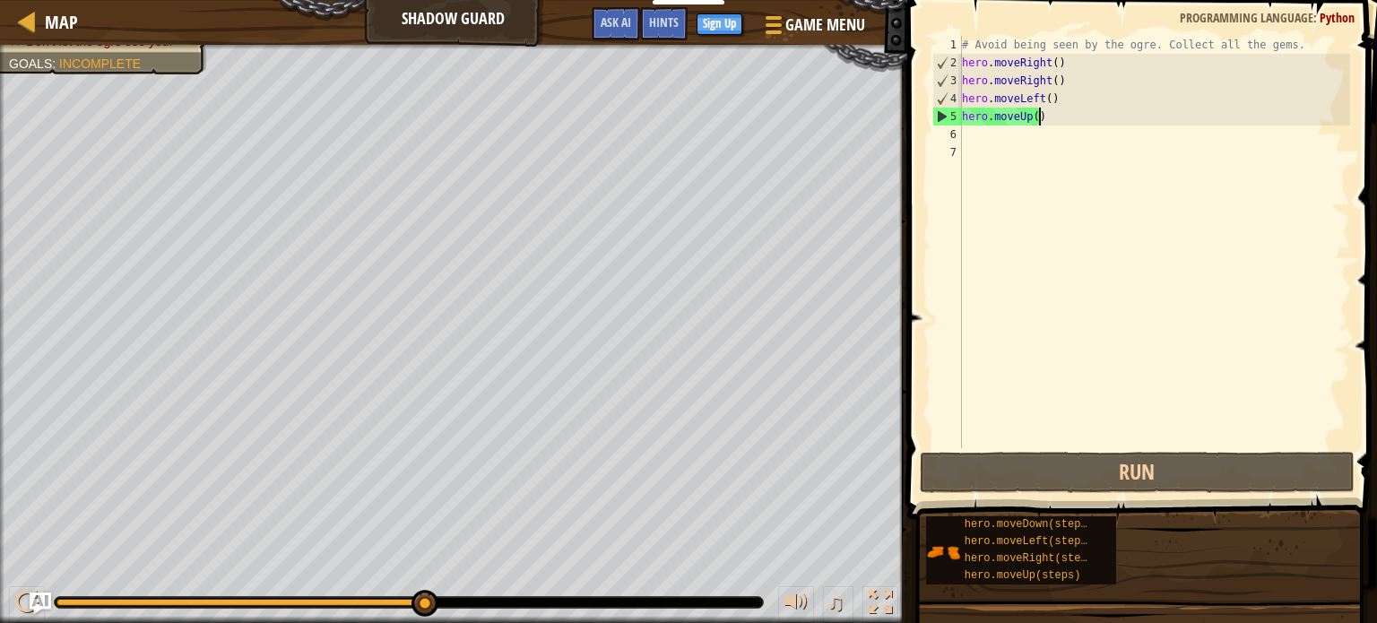
click at [1076, 113] on div "# Avoid being seen by the ogre. Collect all the gems. hero . moveRight ( ) hero…" at bounding box center [1155, 260] width 392 height 448
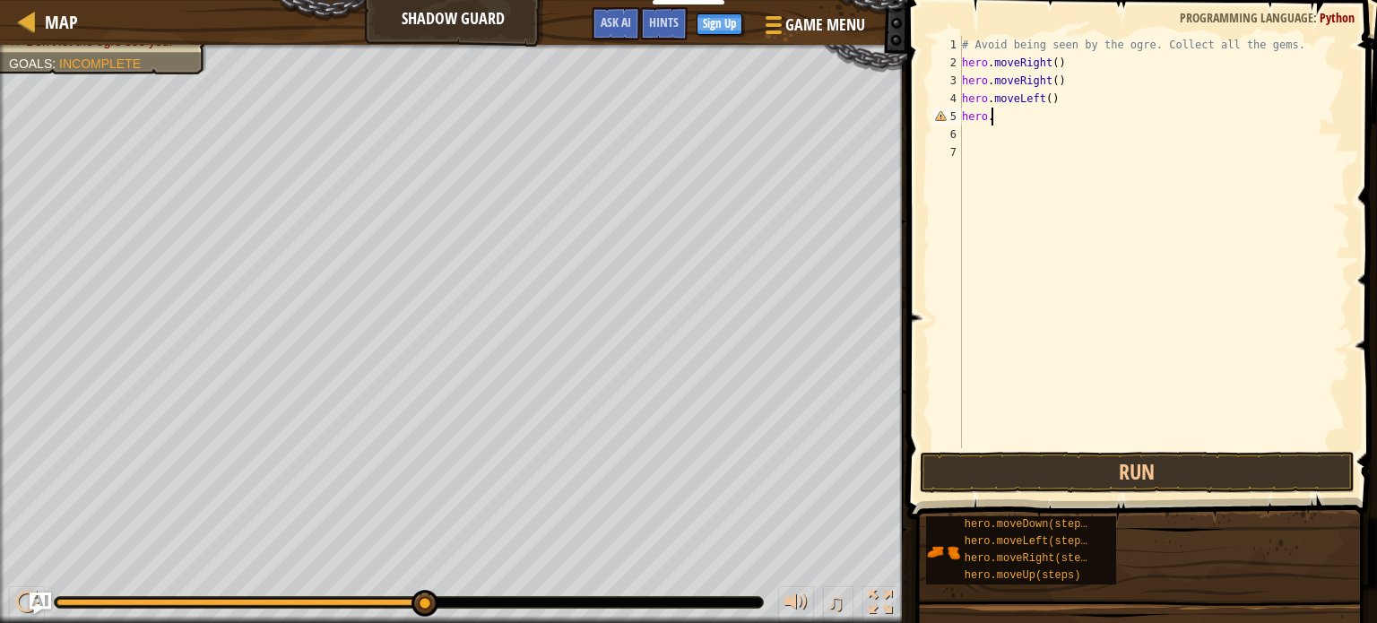
type textarea "h"
click at [1062, 74] on div "# Avoid being seen by the ogre. Collect all the gems. hero . moveRight ( ) hero…" at bounding box center [1155, 260] width 392 height 448
click at [1071, 99] on div "# Avoid being seen by the ogre. Collect all the gems. hero . moveRight ( ) hero…" at bounding box center [1155, 260] width 392 height 448
type textarea "h"
click at [1071, 75] on div "# Avoid being seen by the ogre. Collect all the gems. hero . moveRight ( ) hero…" at bounding box center [1155, 260] width 392 height 448
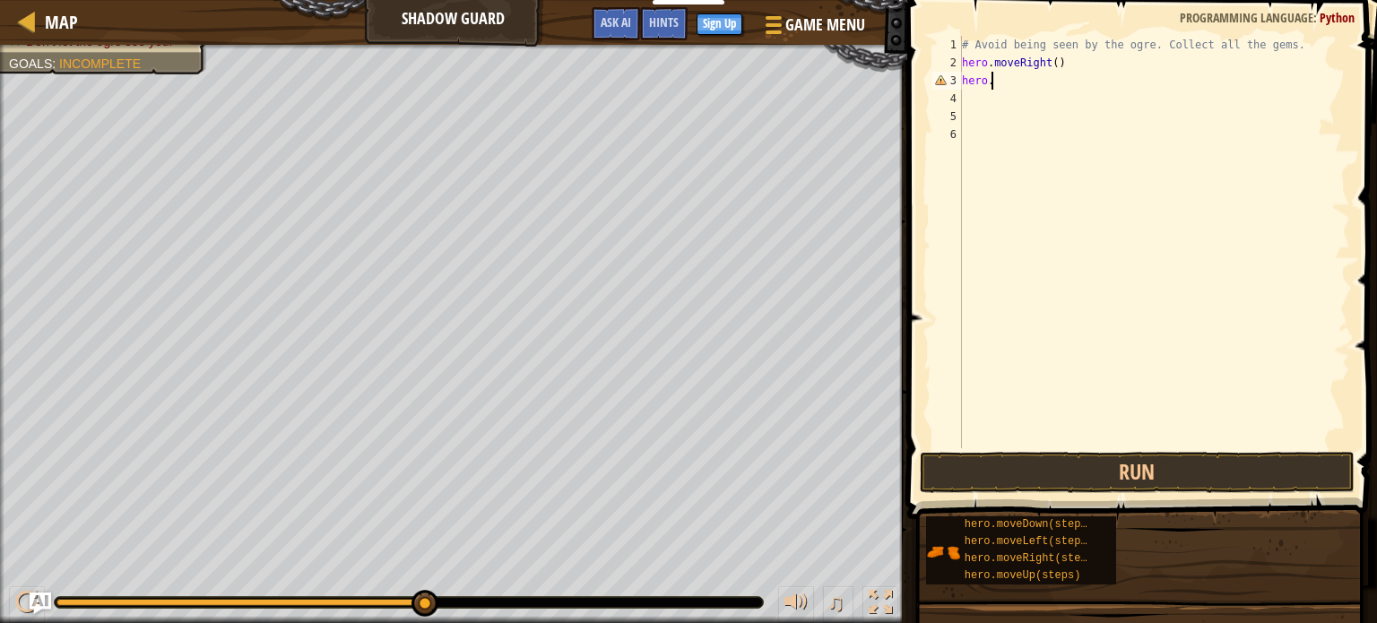
type textarea "h"
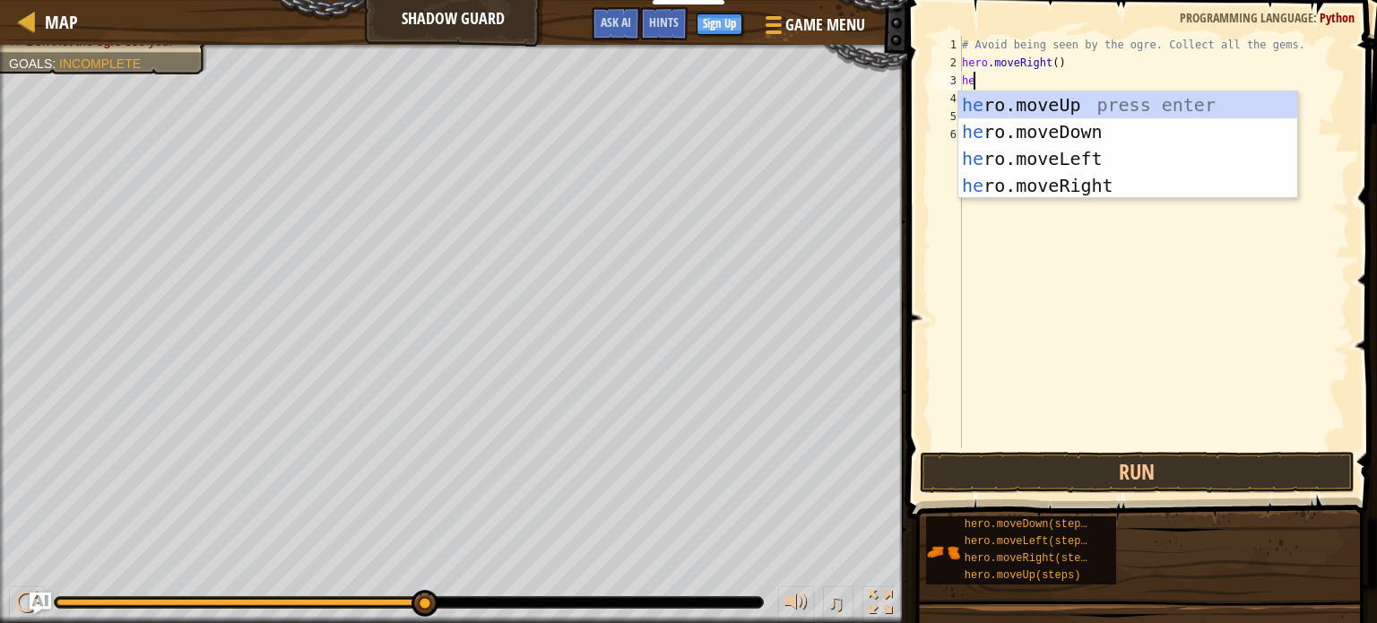
type textarea "her"
click at [1047, 107] on div "her o.moveUp press enter her o.moveDown press enter her o.moveLeft press enter …" at bounding box center [1128, 171] width 339 height 161
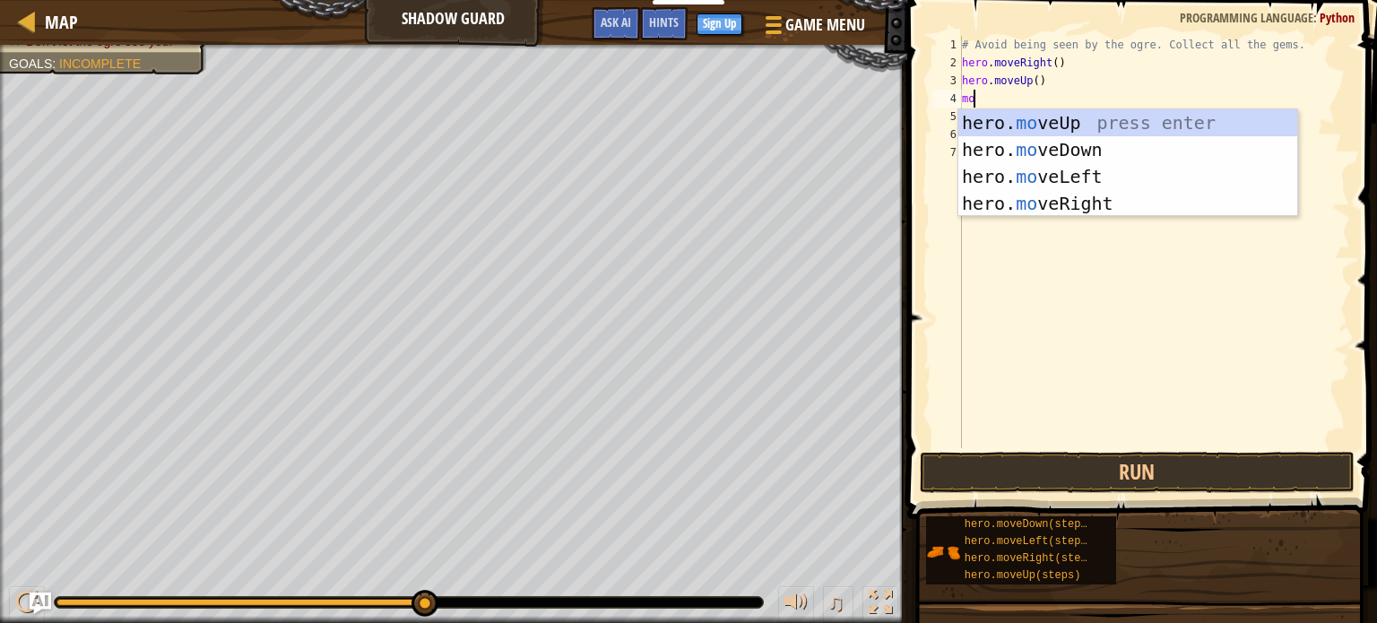
type textarea "move"
click at [1041, 207] on div "hero. move Up press enter hero. move Down press enter hero. move Left press ent…" at bounding box center [1128, 189] width 339 height 161
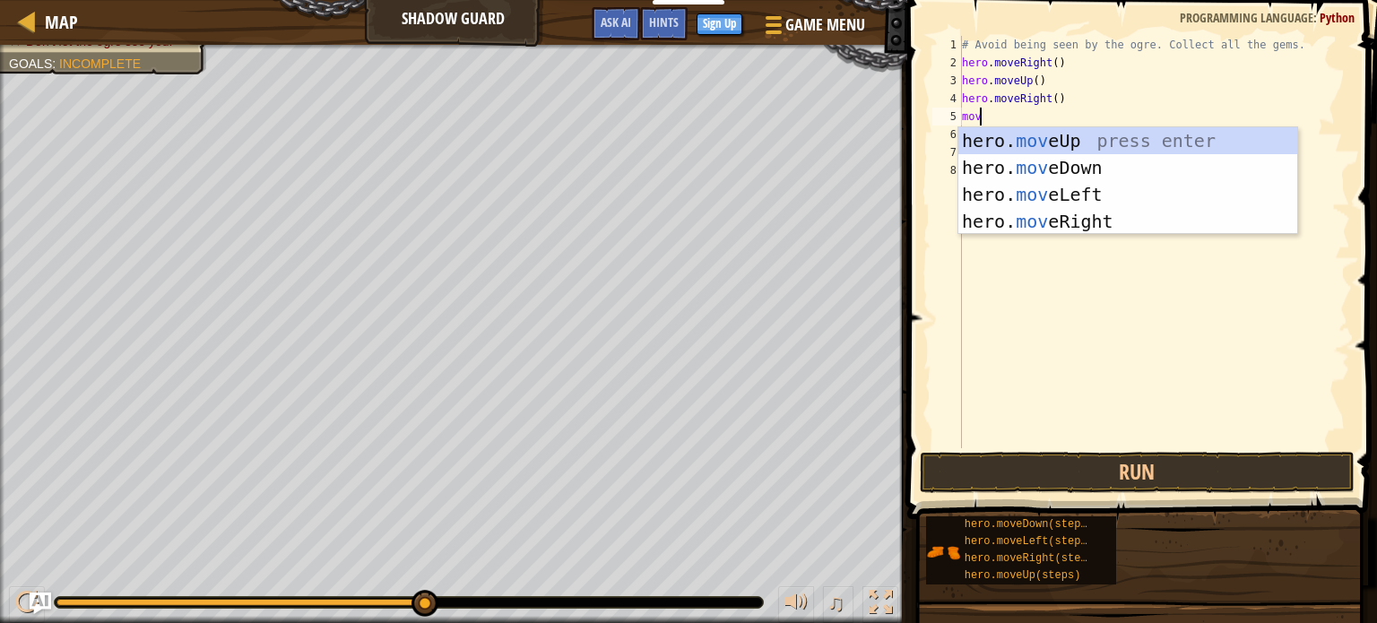
type textarea "move"
click at [1047, 166] on div "hero. move Up press enter hero. move Down press enter hero. move Left press ent…" at bounding box center [1128, 207] width 339 height 161
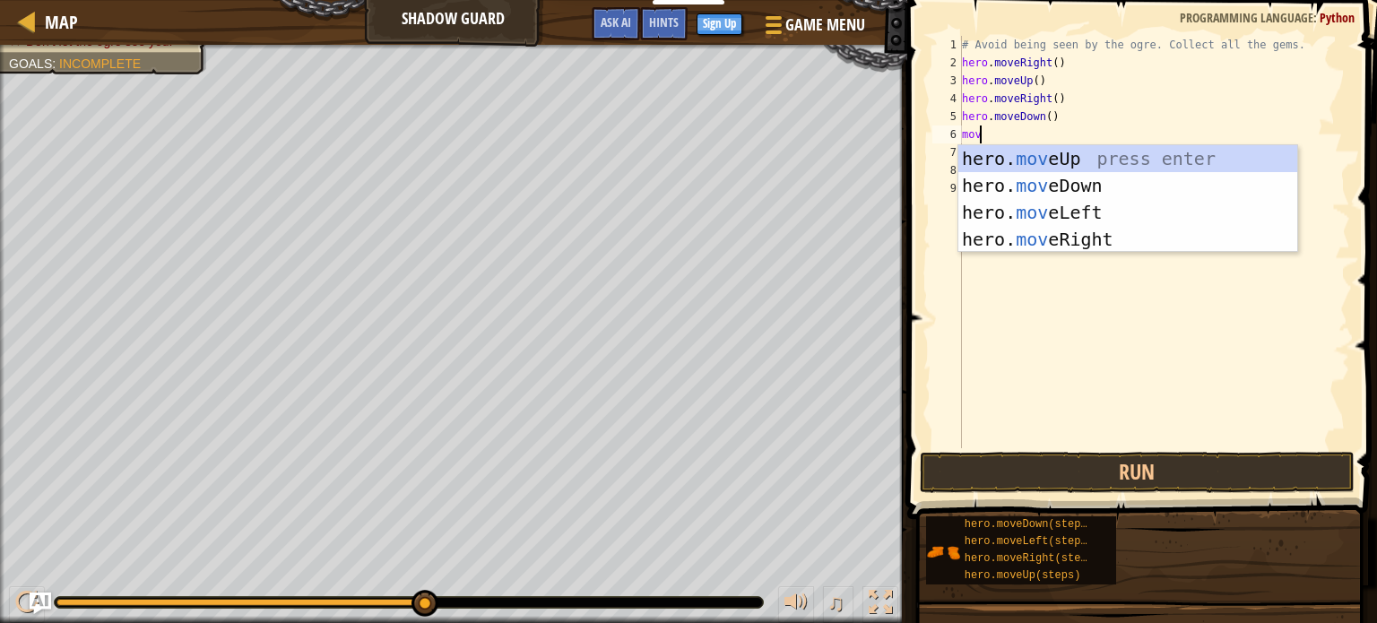
type textarea "move"
click at [1047, 229] on div "hero. move Up press enter hero. move Down press enter hero. move Left press ent…" at bounding box center [1128, 225] width 339 height 161
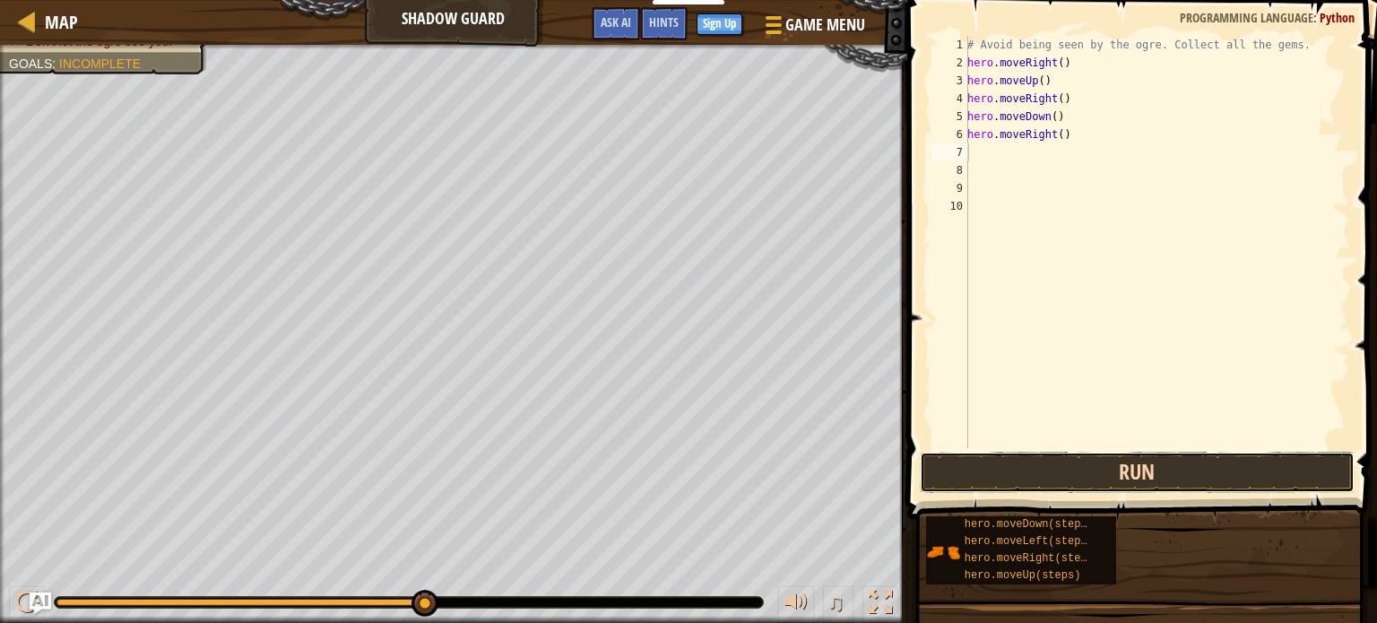
click at [1077, 483] on button "Run" at bounding box center [1137, 472] width 435 height 41
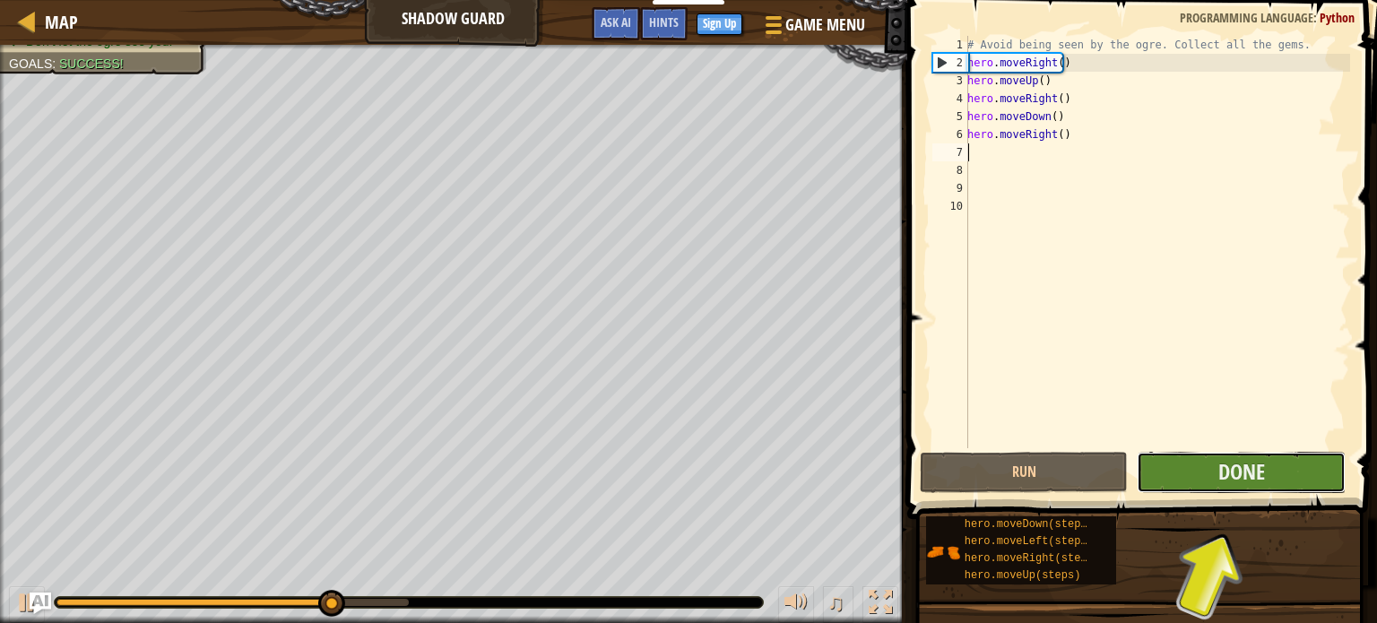
click at [1177, 473] on button "Done" at bounding box center [1241, 472] width 209 height 41
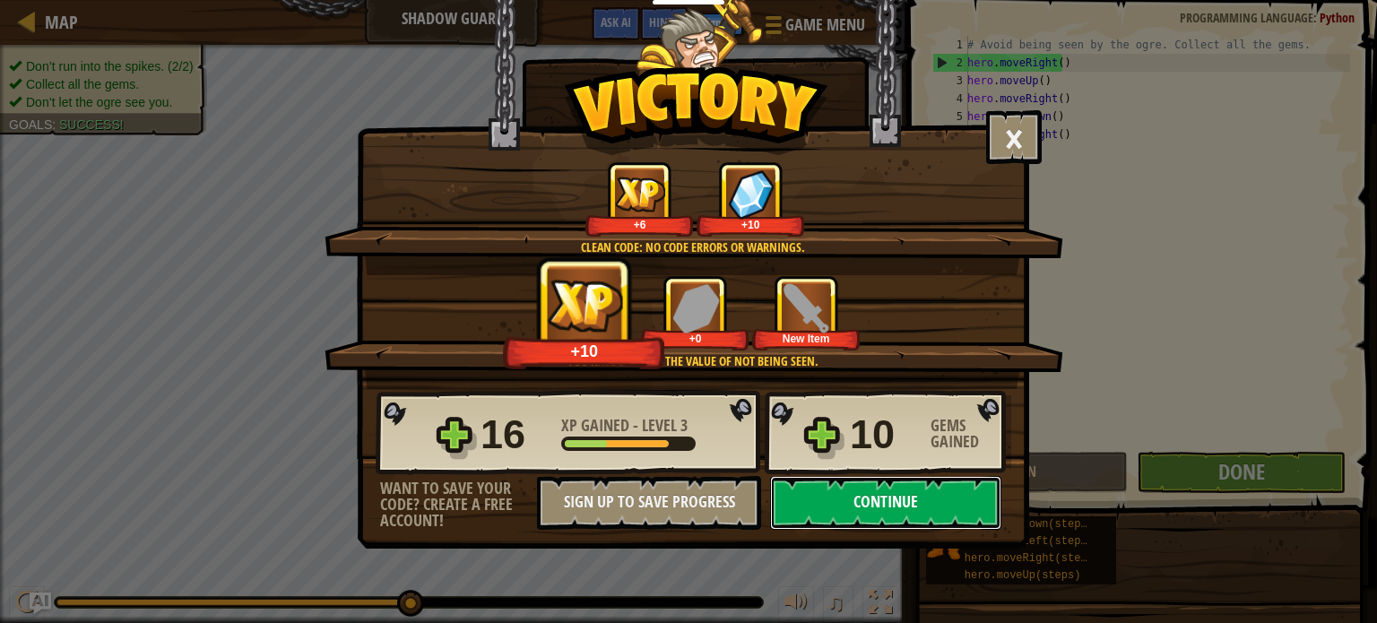
click at [887, 505] on button "Continue" at bounding box center [885, 503] width 231 height 54
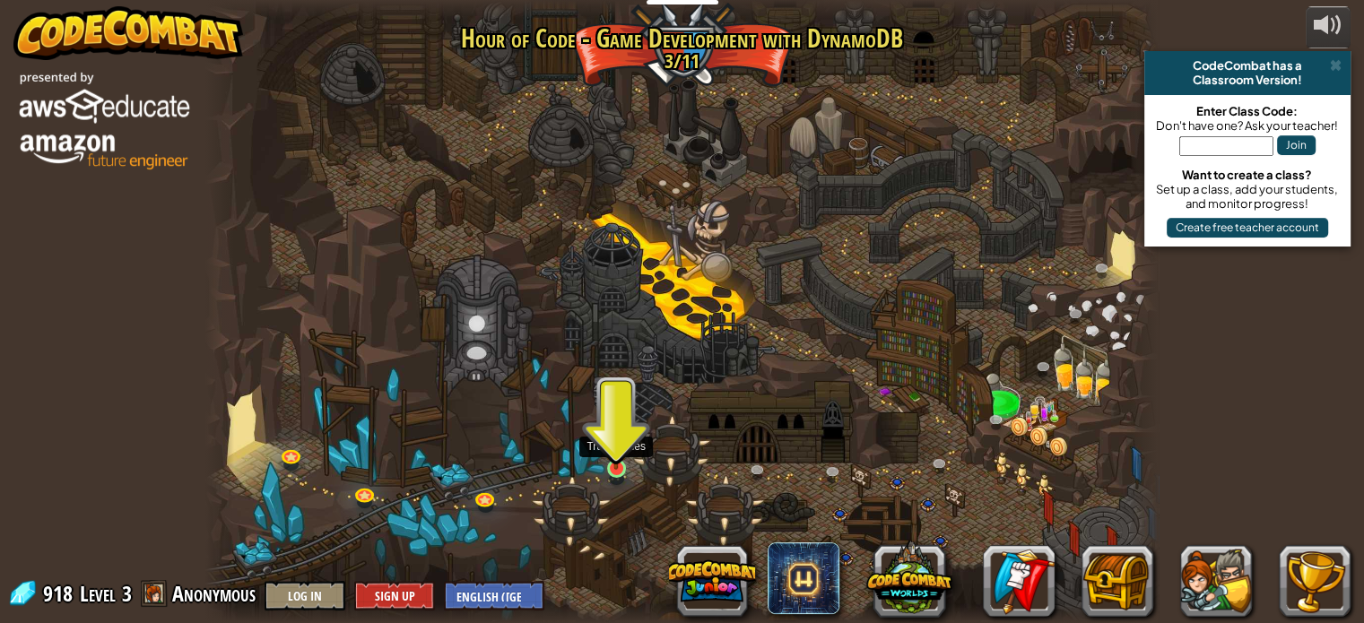
click at [615, 456] on img at bounding box center [615, 444] width 23 height 54
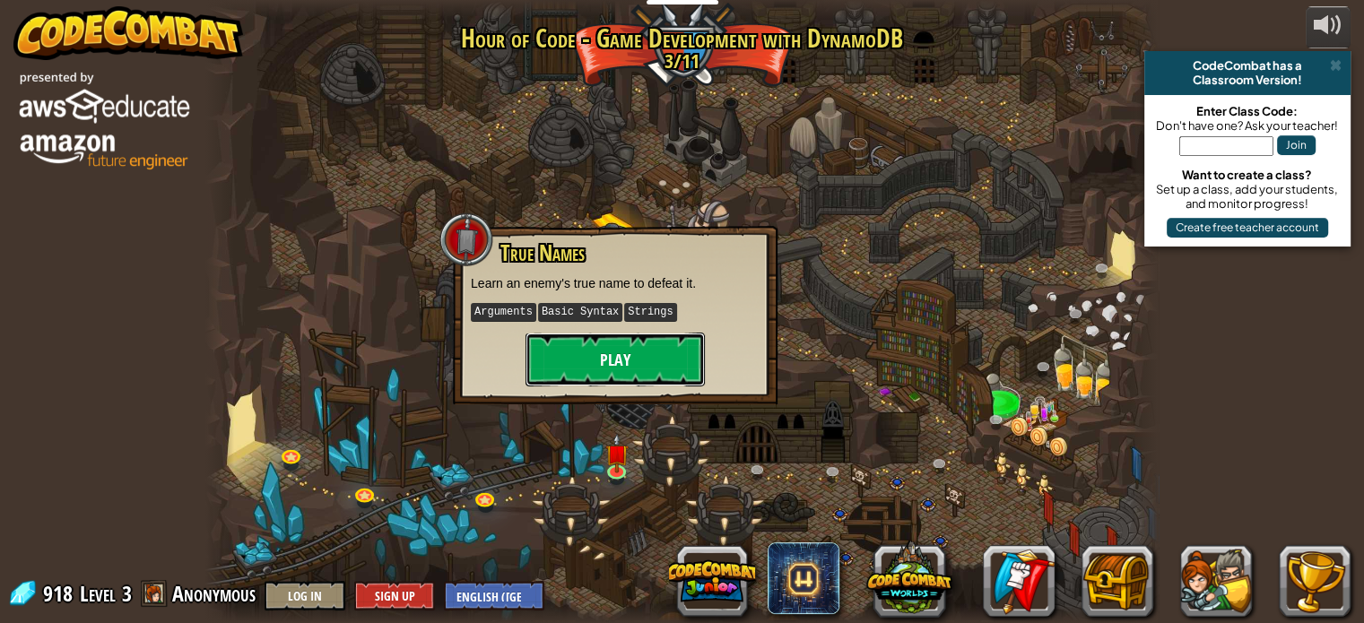
click at [596, 358] on button "Play" at bounding box center [615, 360] width 179 height 54
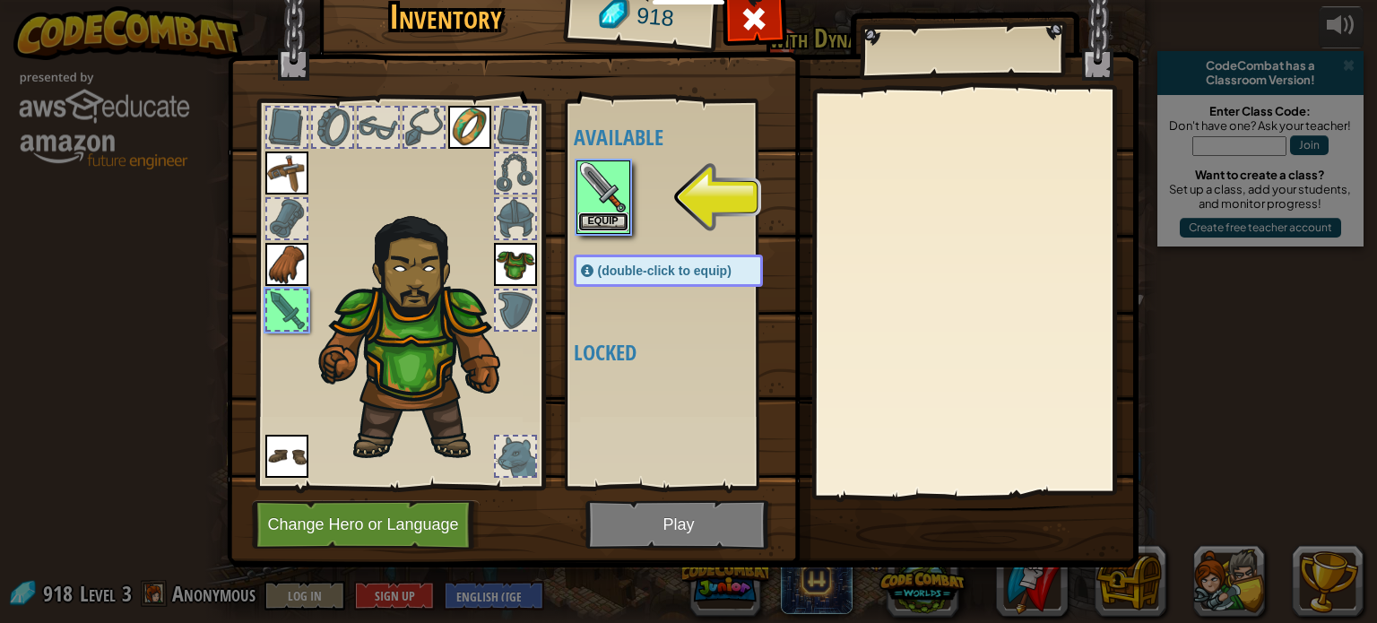
click at [603, 217] on button "Equip" at bounding box center [603, 222] width 50 height 19
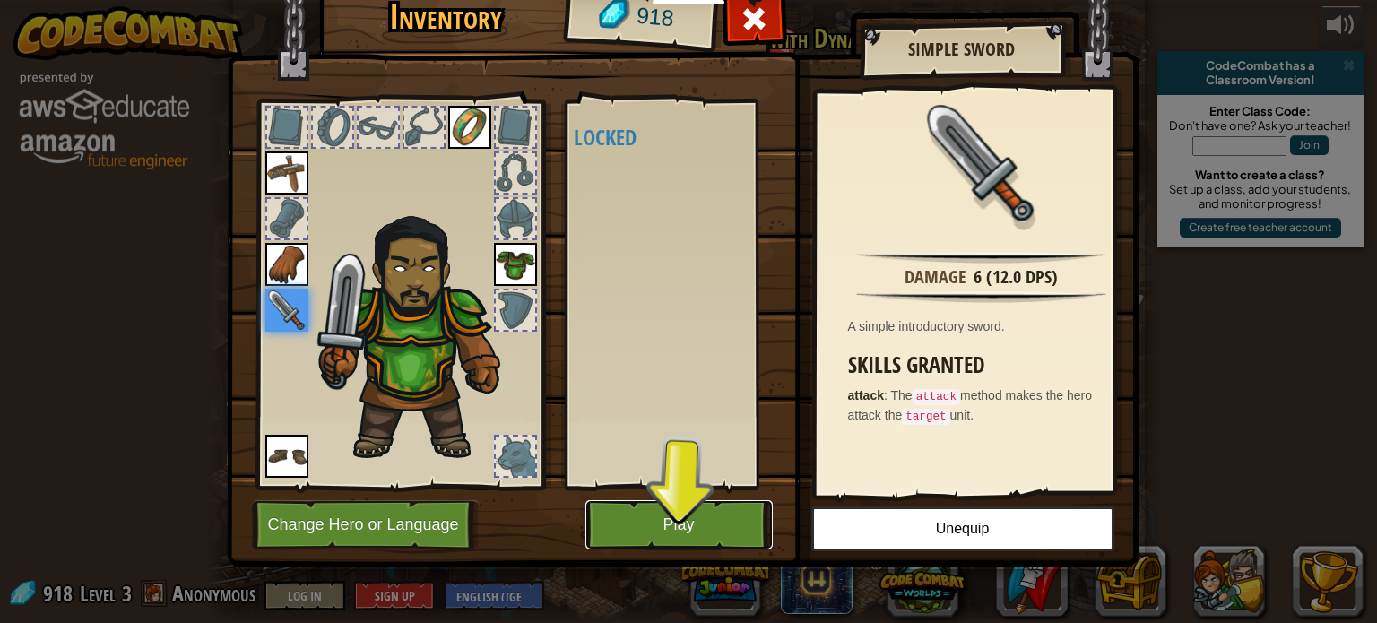
click at [691, 526] on button "Play" at bounding box center [679, 524] width 187 height 49
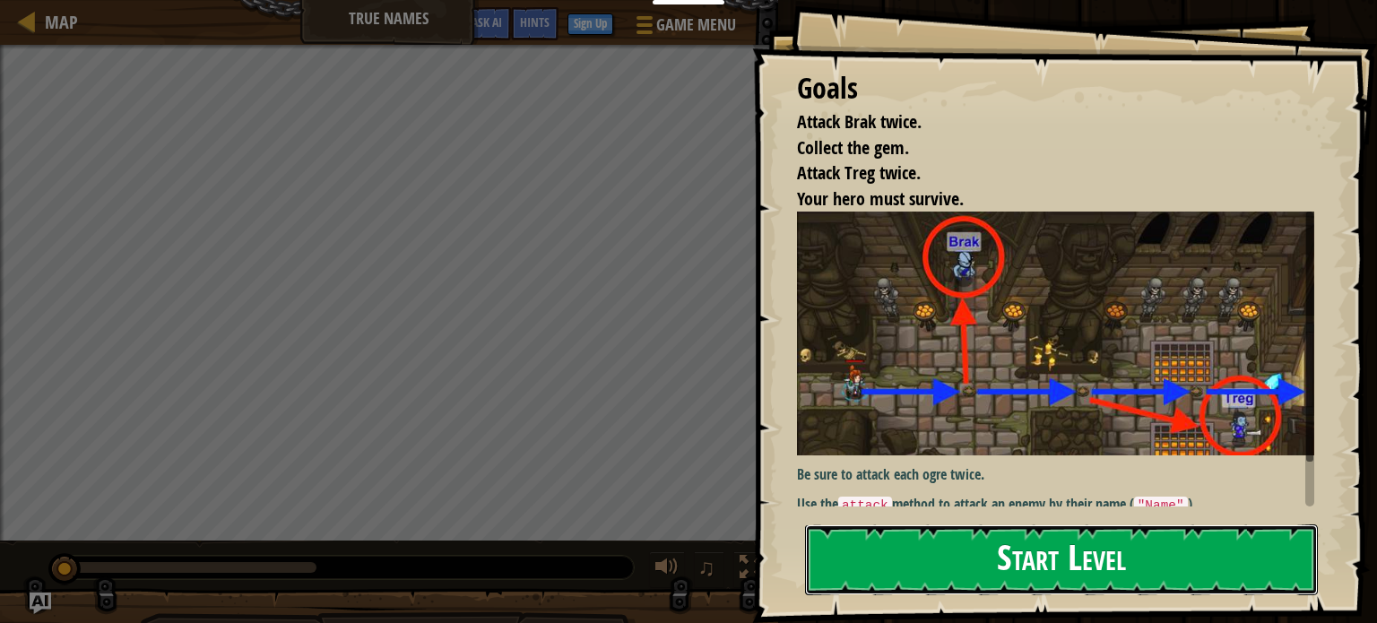
click at [1157, 561] on button "Start Level" at bounding box center [1061, 560] width 513 height 71
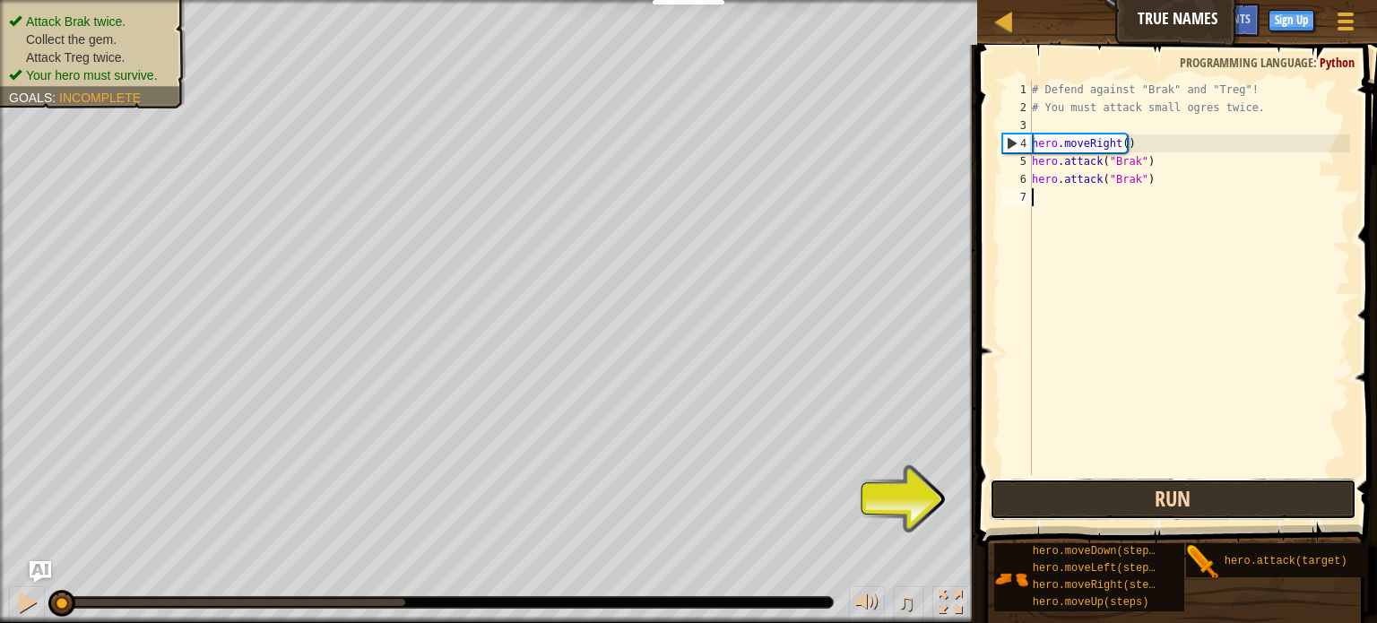
click at [1065, 500] on button "Run" at bounding box center [1173, 499] width 367 height 41
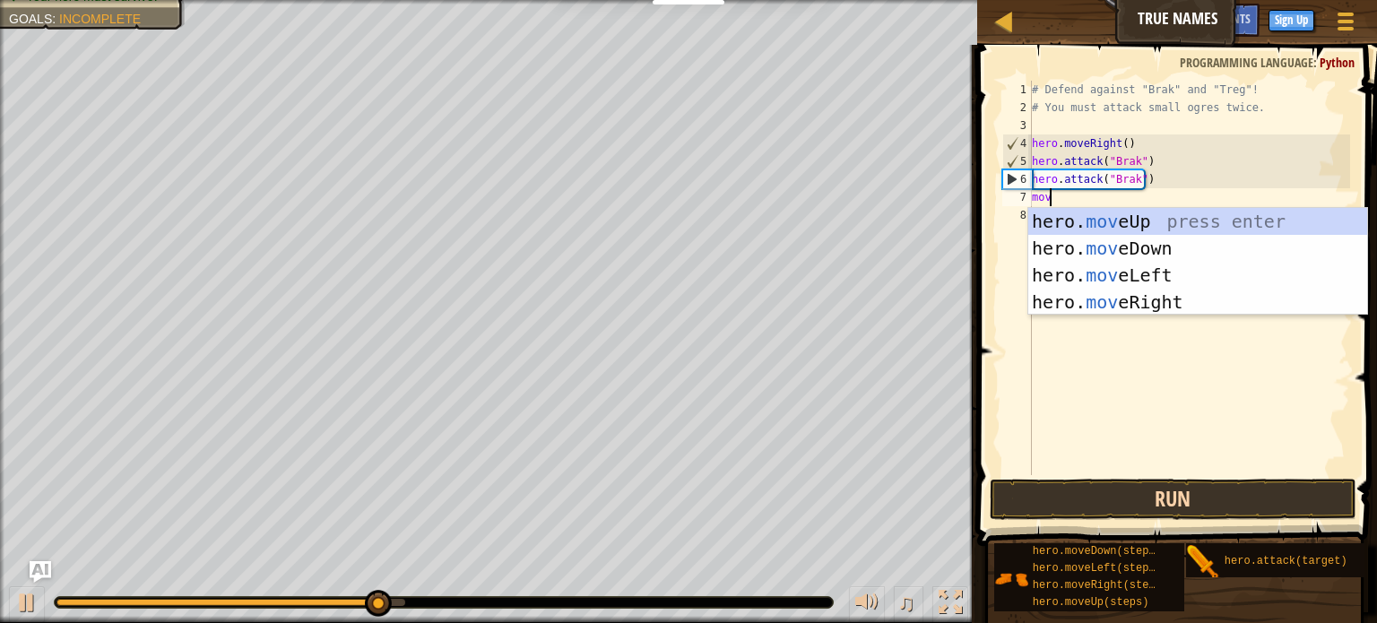
type textarea "move"
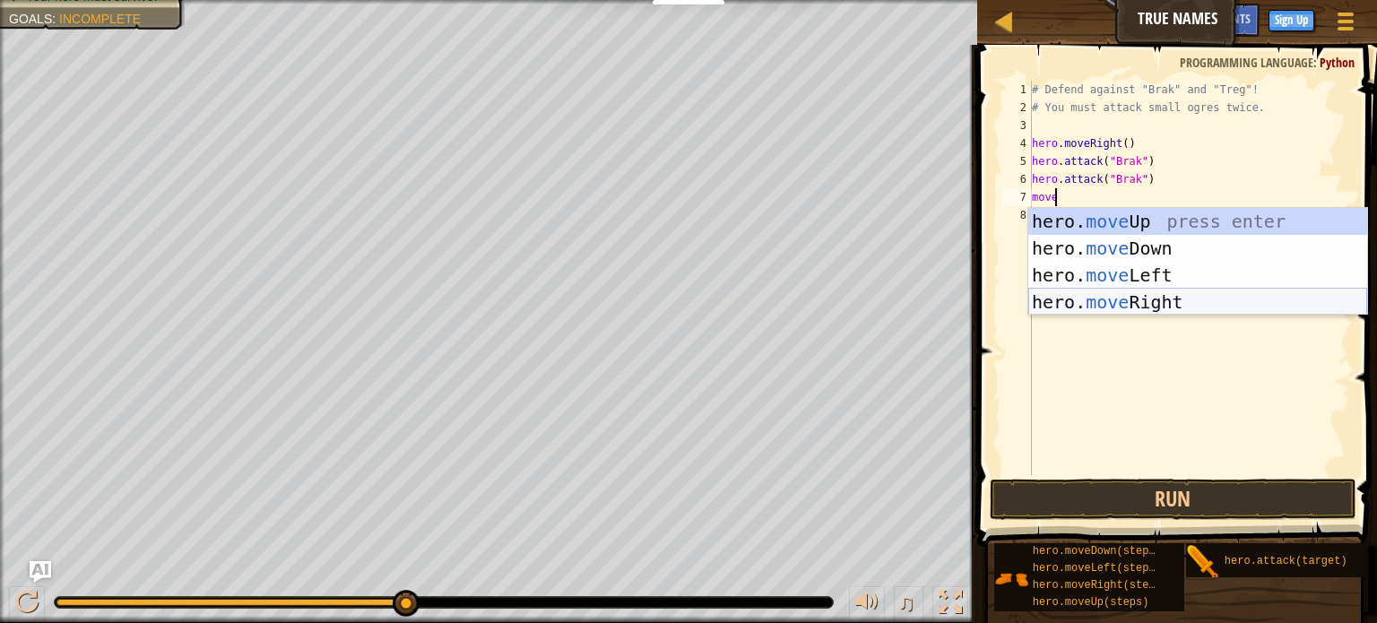
click at [1171, 296] on div "hero. move Up press enter hero. move Down press enter hero. move Left press ent…" at bounding box center [1198, 288] width 339 height 161
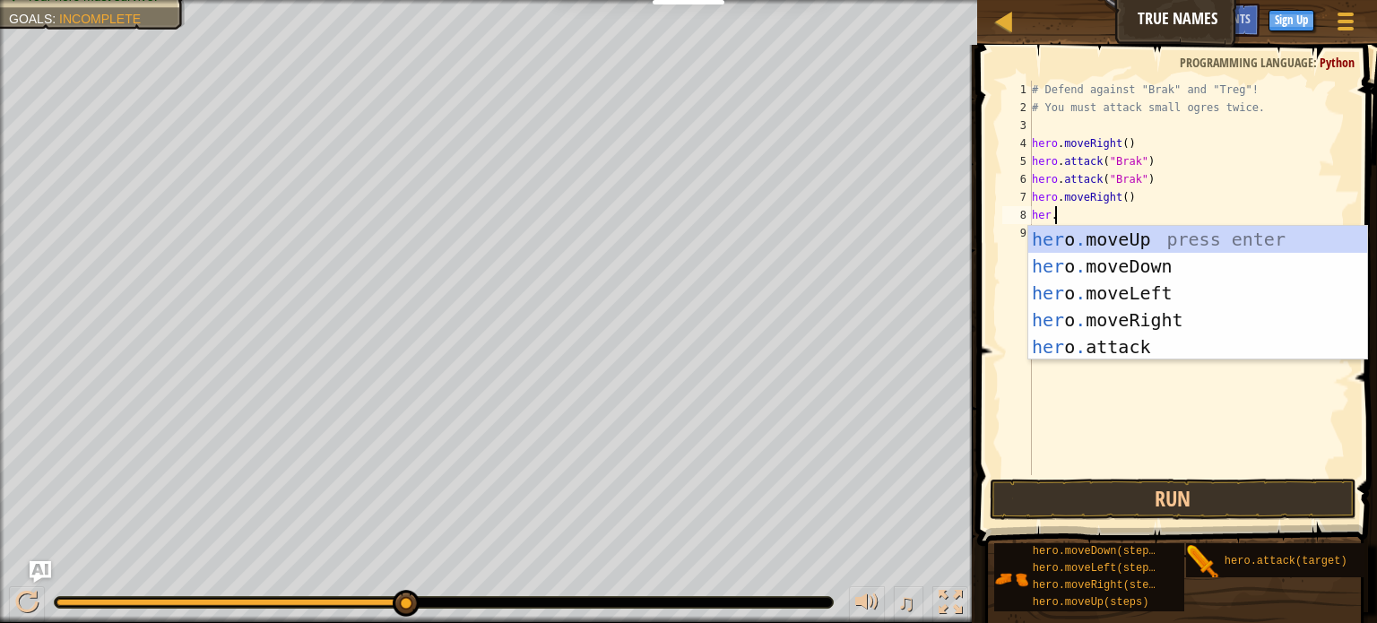
type textarea "her.a"
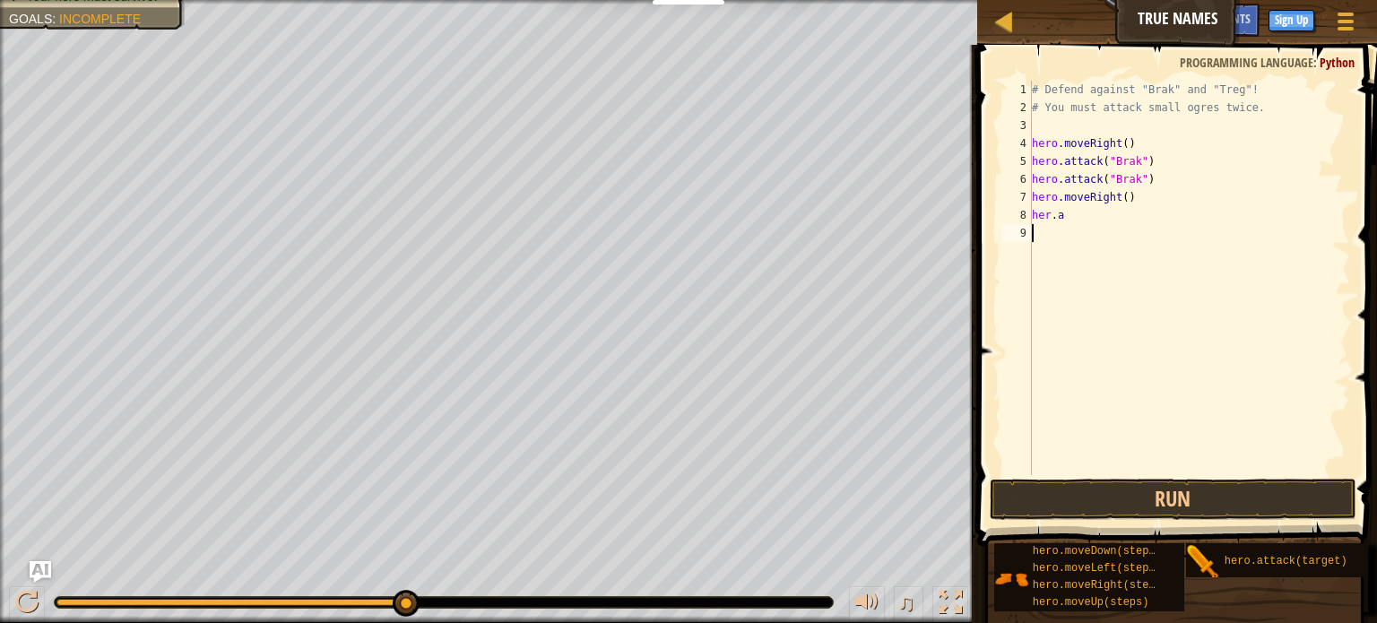
click at [1156, 254] on div "# Defend against "Brak" and "Treg"! # You must attack small ogres twice. hero .…" at bounding box center [1190, 296] width 322 height 430
click at [1091, 215] on div "# Defend against "Brak" and "Treg"! # You must attack small ogres twice. hero .…" at bounding box center [1190, 296] width 322 height 430
click at [1093, 211] on div "# Defend against "Brak" and "Treg"! # You must attack small ogres twice. hero .…" at bounding box center [1190, 296] width 322 height 430
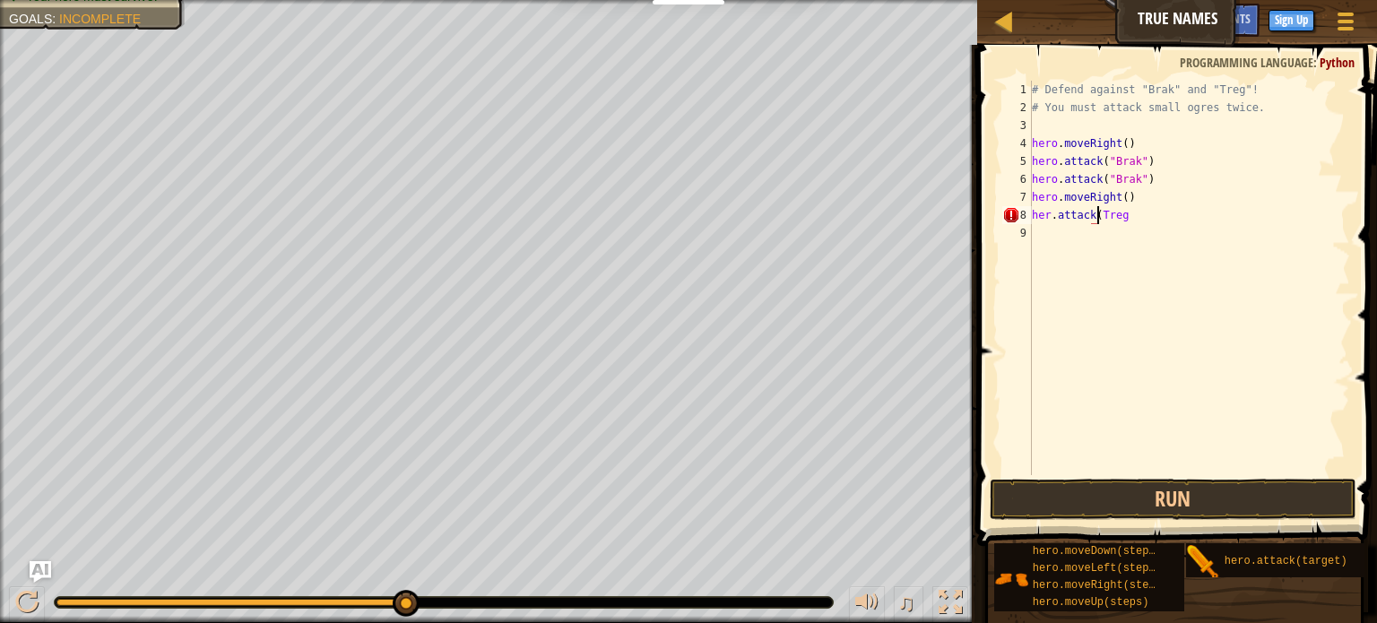
click at [1141, 211] on div "# Defend against "Brak" and "Treg"! # You must attack small ogres twice. hero .…" at bounding box center [1190, 296] width 322 height 430
type textarea "her.attack("Treg")"
click at [1086, 225] on div "# Defend against "Brak" and "Treg"! # You must attack small ogres twice. hero .…" at bounding box center [1190, 296] width 322 height 430
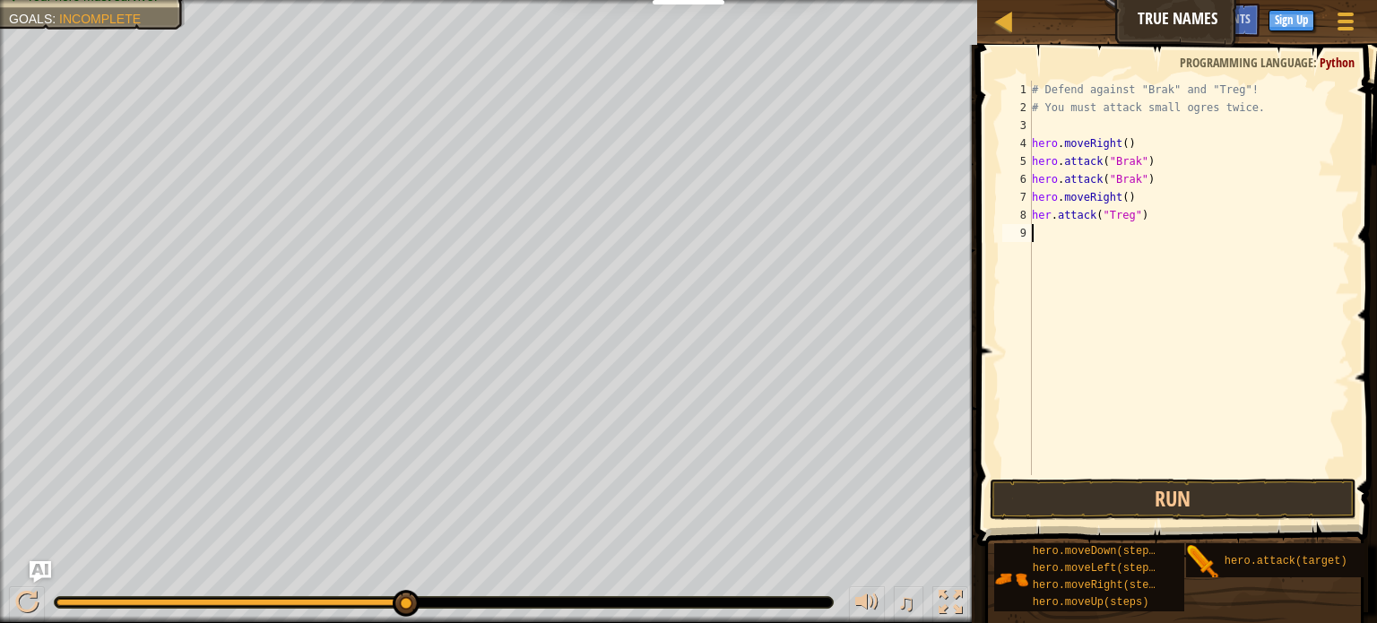
scroll to position [8, 0]
click at [1056, 211] on div "# Defend against "Brak" and "Treg"! # You must attack small ogres twice. hero .…" at bounding box center [1190, 296] width 322 height 430
type textarea "hero.attack("Treg")"
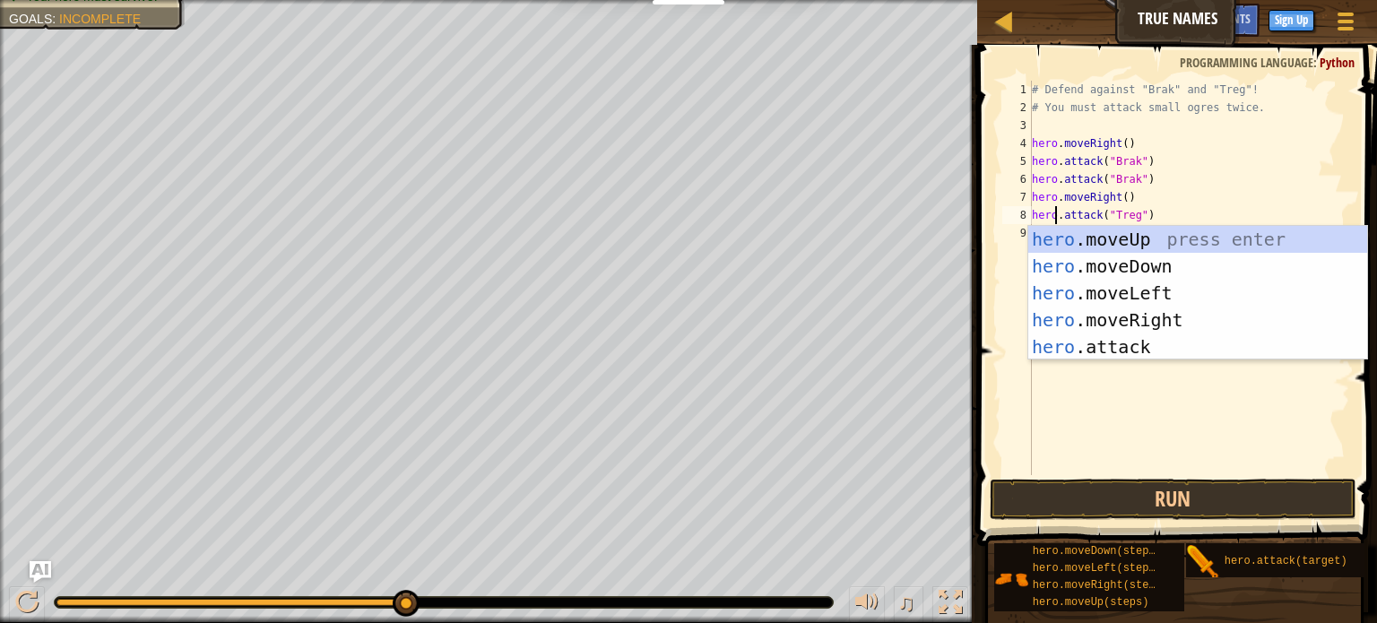
click at [1040, 453] on div "# Defend against "Brak" and "Treg"! # You must attack small ogres twice. hero .…" at bounding box center [1190, 296] width 322 height 430
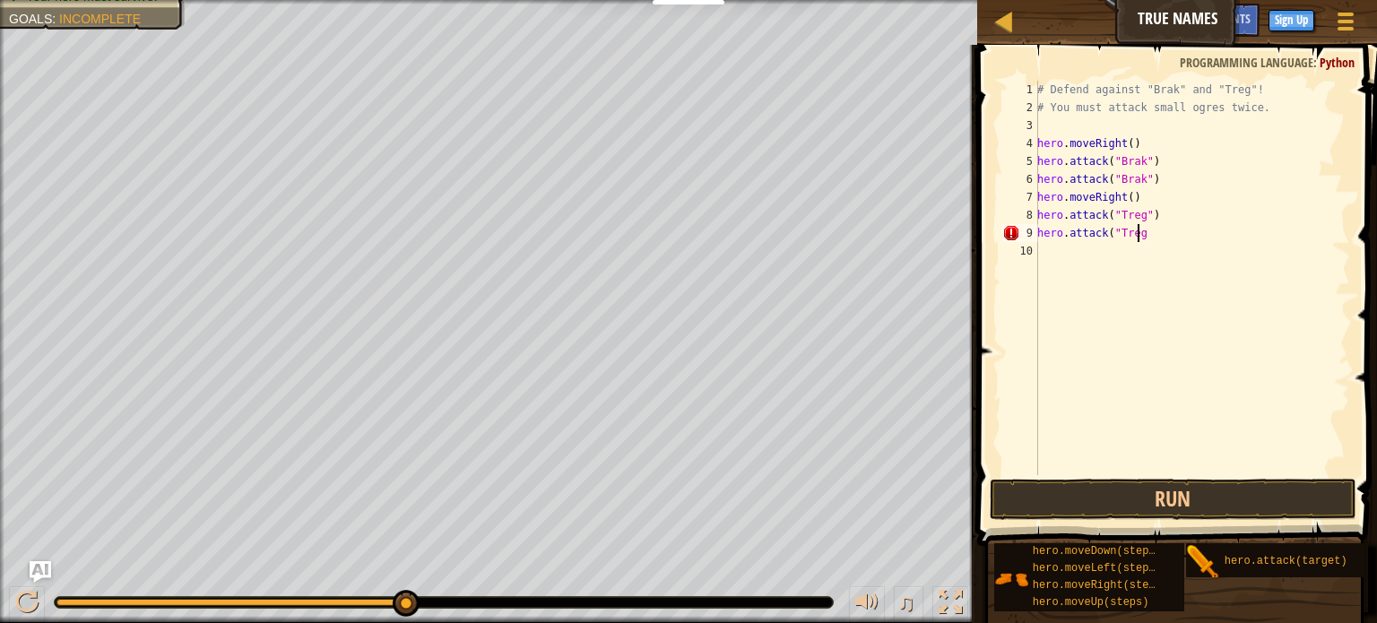
scroll to position [8, 7]
type textarea "hero.attack("Treg")"
click at [1080, 475] on span at bounding box center [1179, 270] width 414 height 554
click at [1080, 495] on button "Run" at bounding box center [1173, 499] width 367 height 41
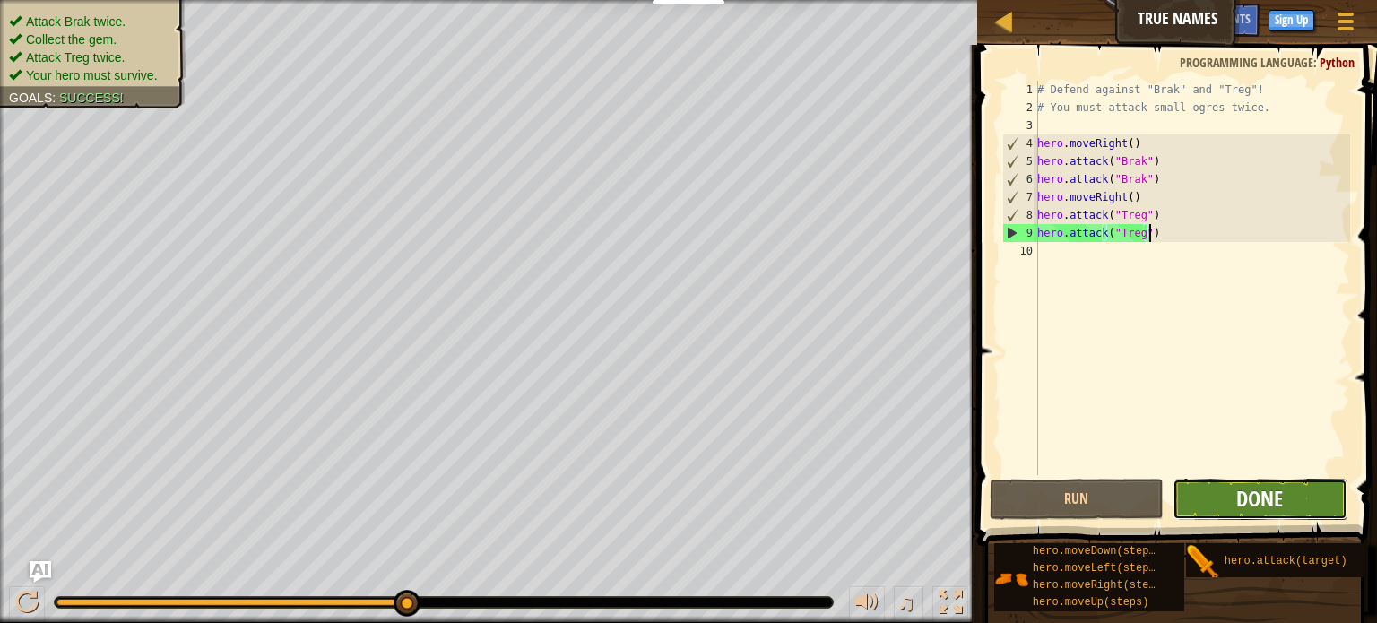
click at [1259, 506] on span "Done" at bounding box center [1260, 498] width 47 height 29
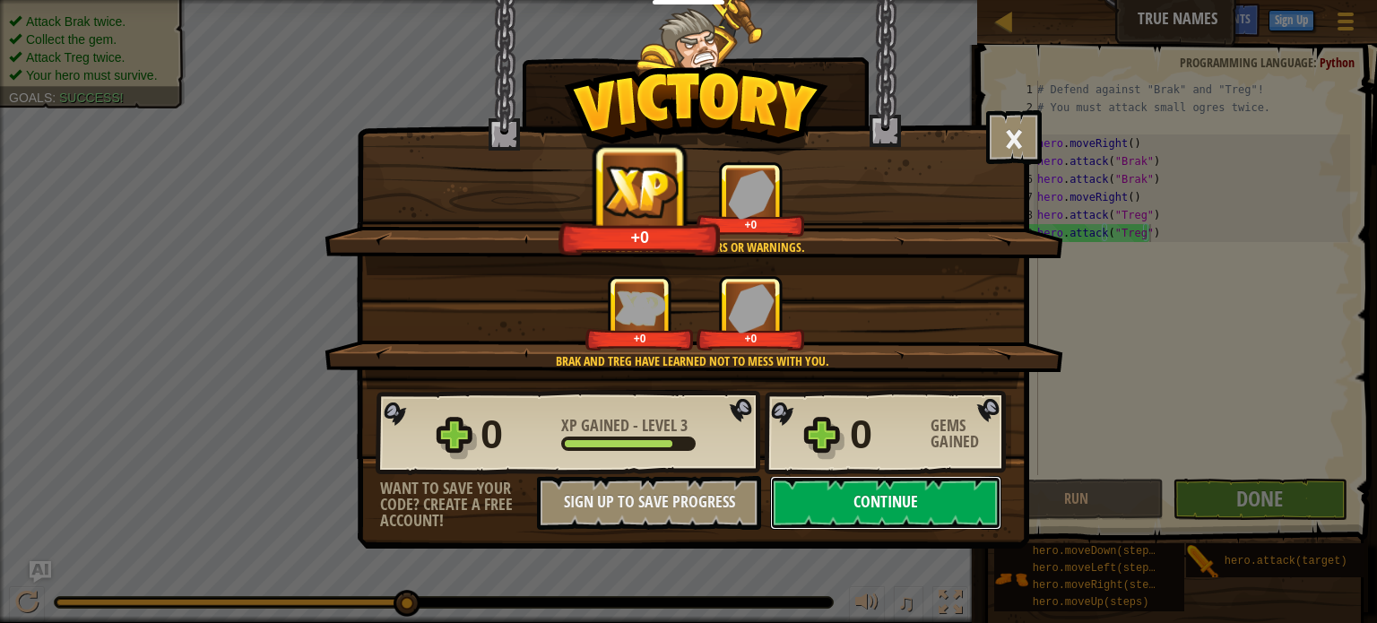
click at [908, 491] on button "Continue" at bounding box center [885, 503] width 231 height 54
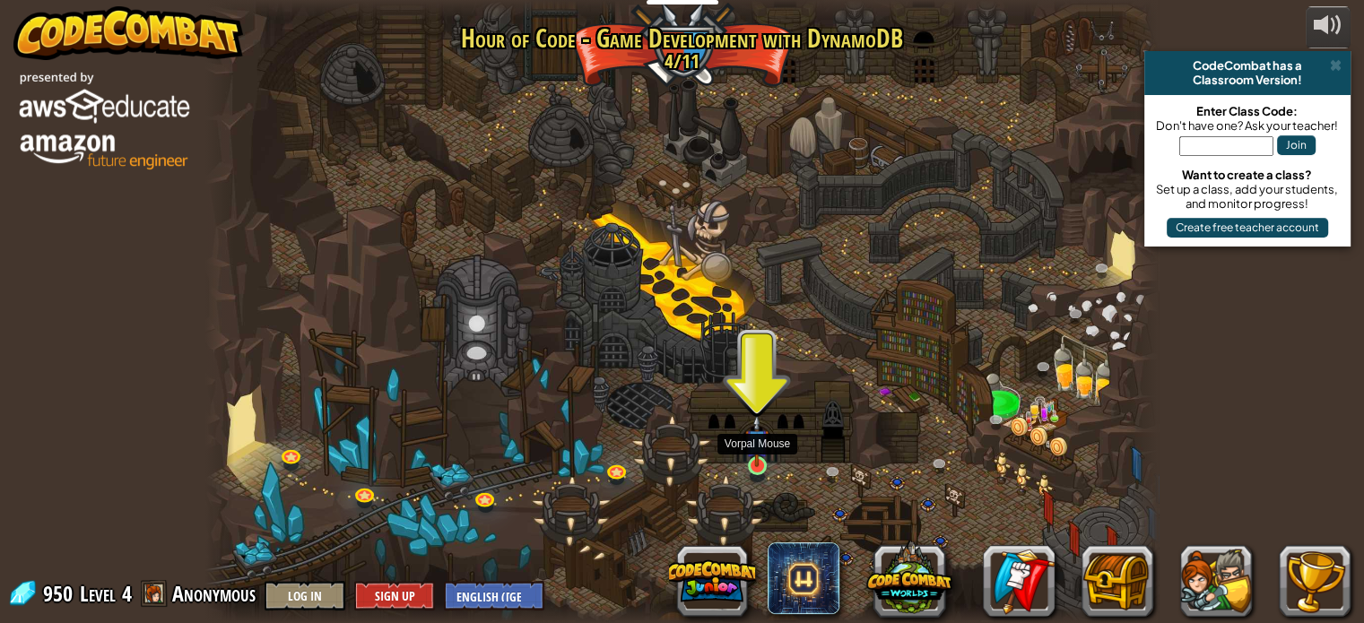
click at [759, 465] on img at bounding box center [756, 441] width 23 height 54
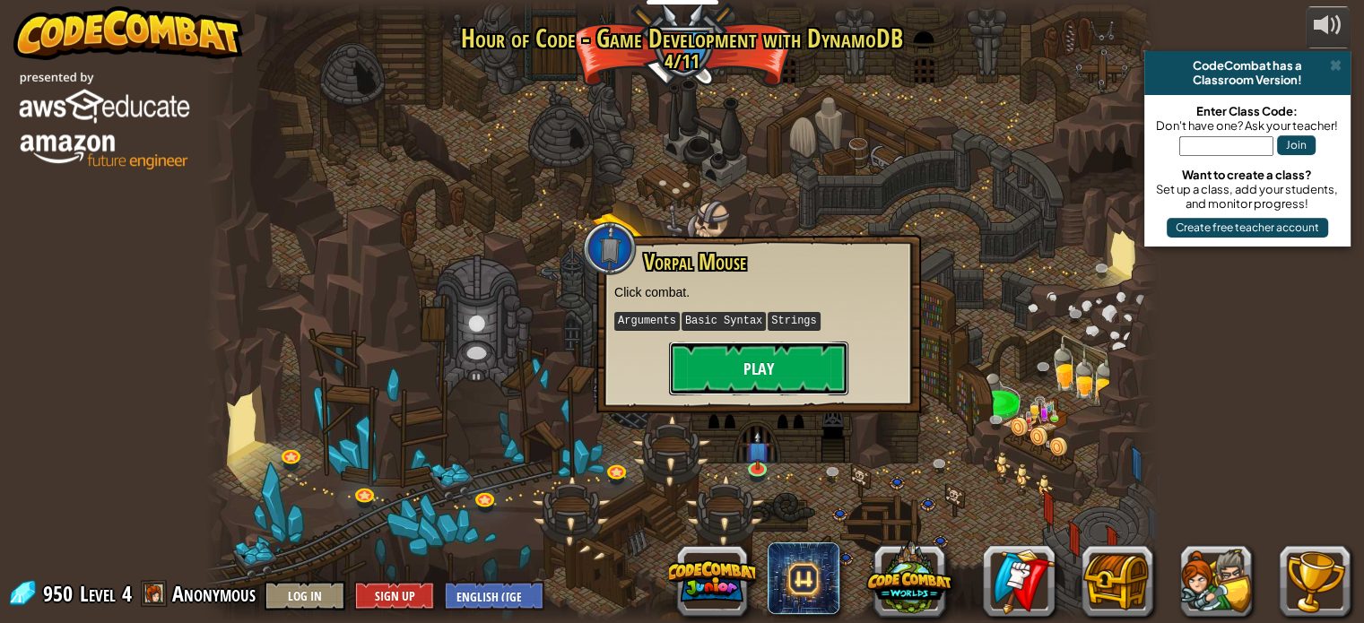
click at [768, 358] on button "Play" at bounding box center [758, 369] width 179 height 54
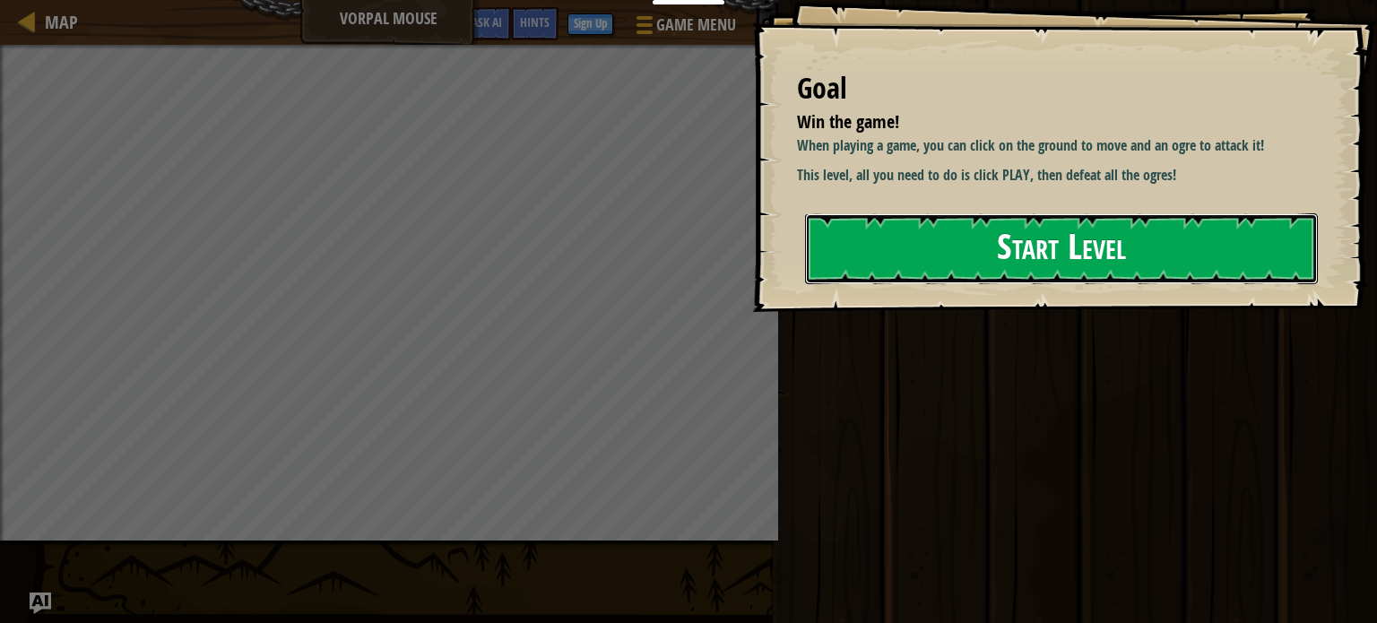
click at [996, 253] on button "Start Level" at bounding box center [1061, 248] width 513 height 71
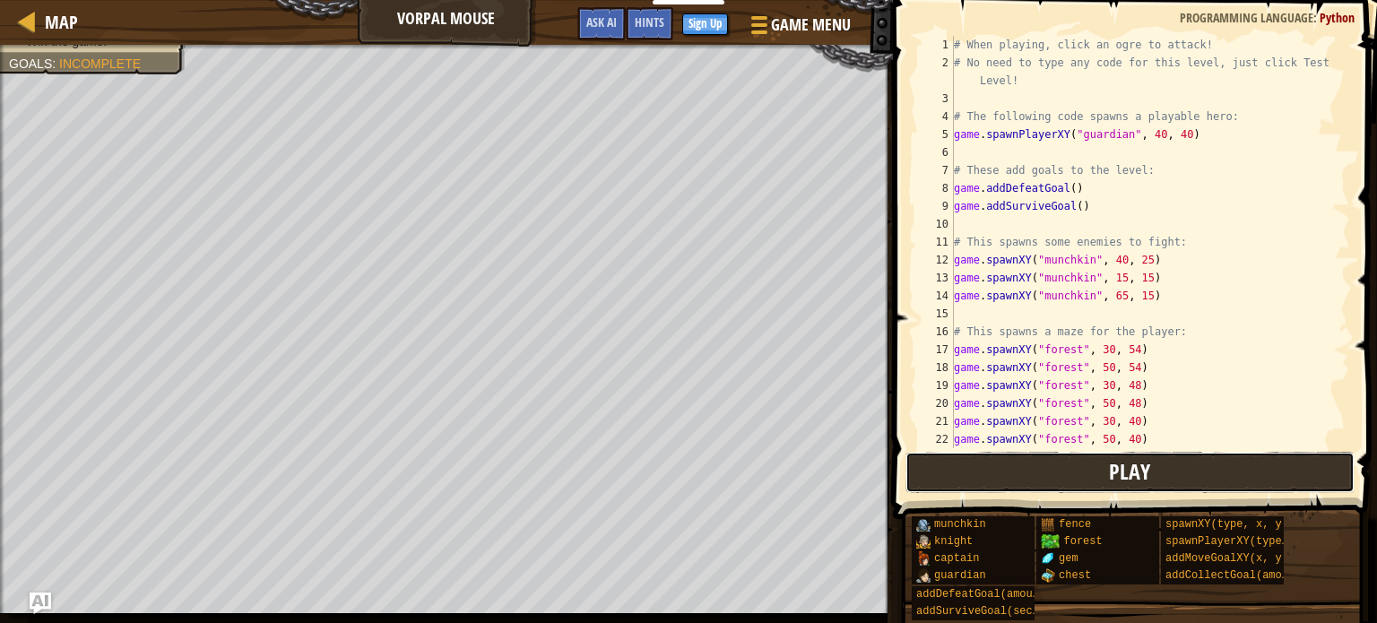
click at [1038, 473] on button "Play" at bounding box center [1130, 472] width 449 height 41
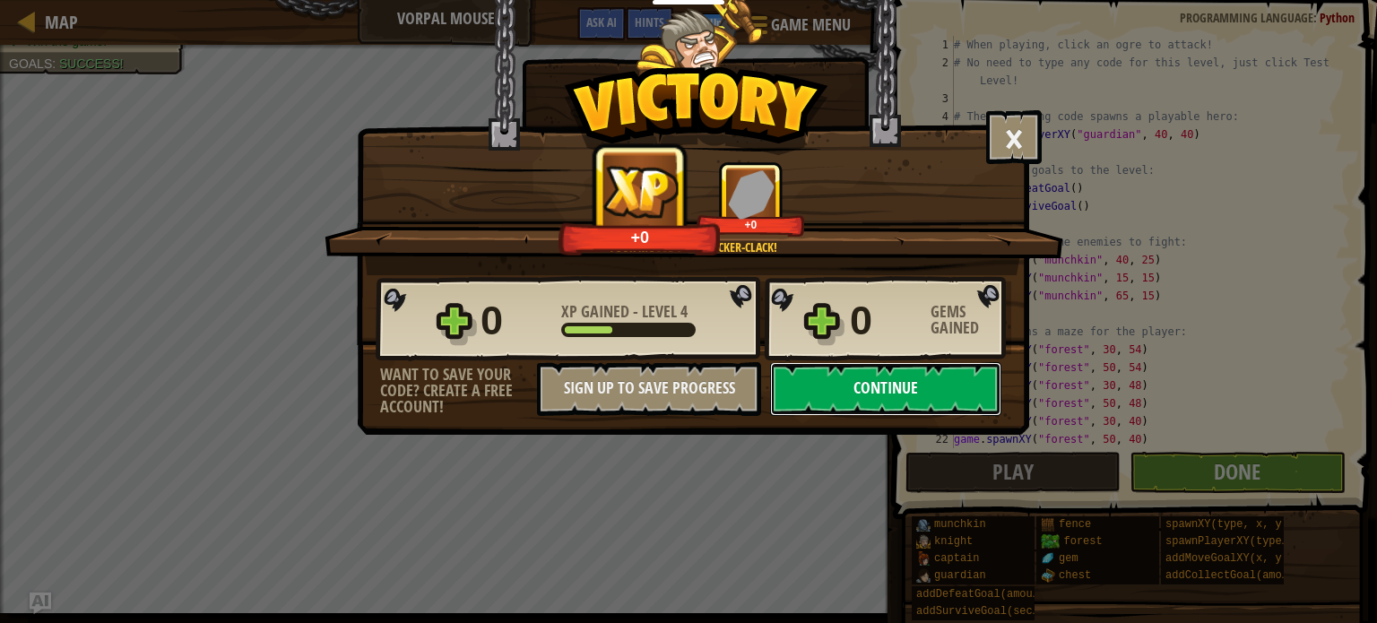
click at [872, 387] on button "Continue" at bounding box center [885, 389] width 231 height 54
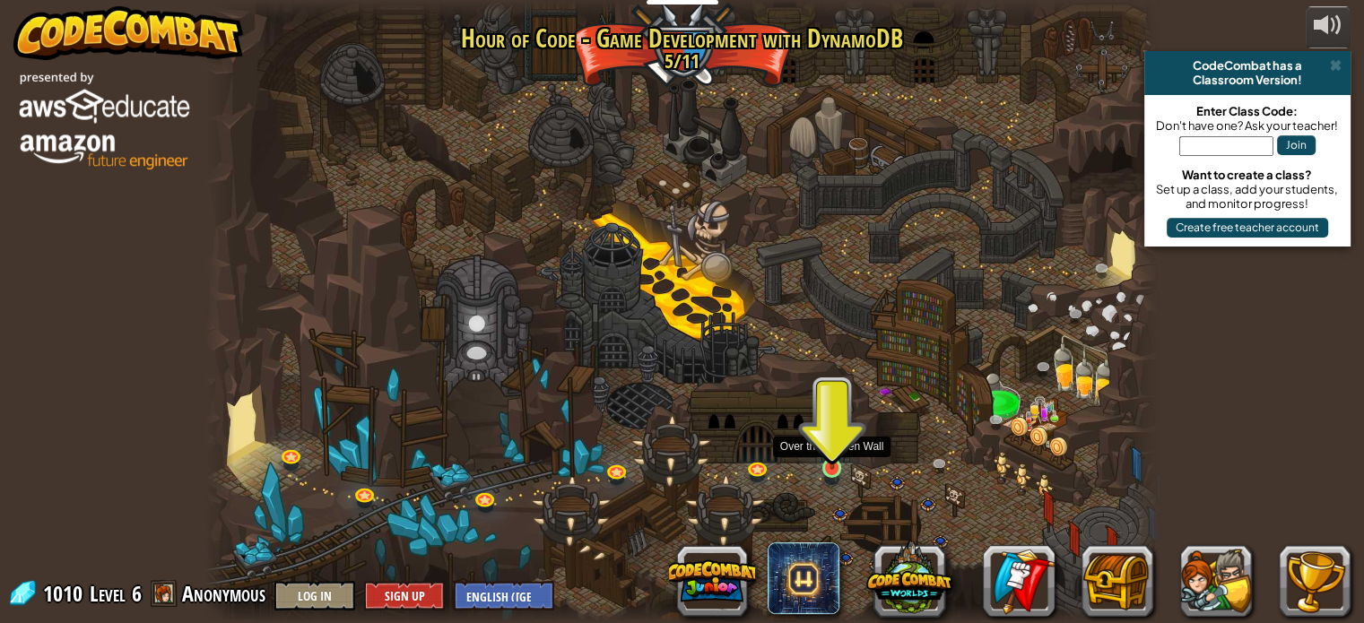
click at [836, 462] on img at bounding box center [832, 443] width 23 height 54
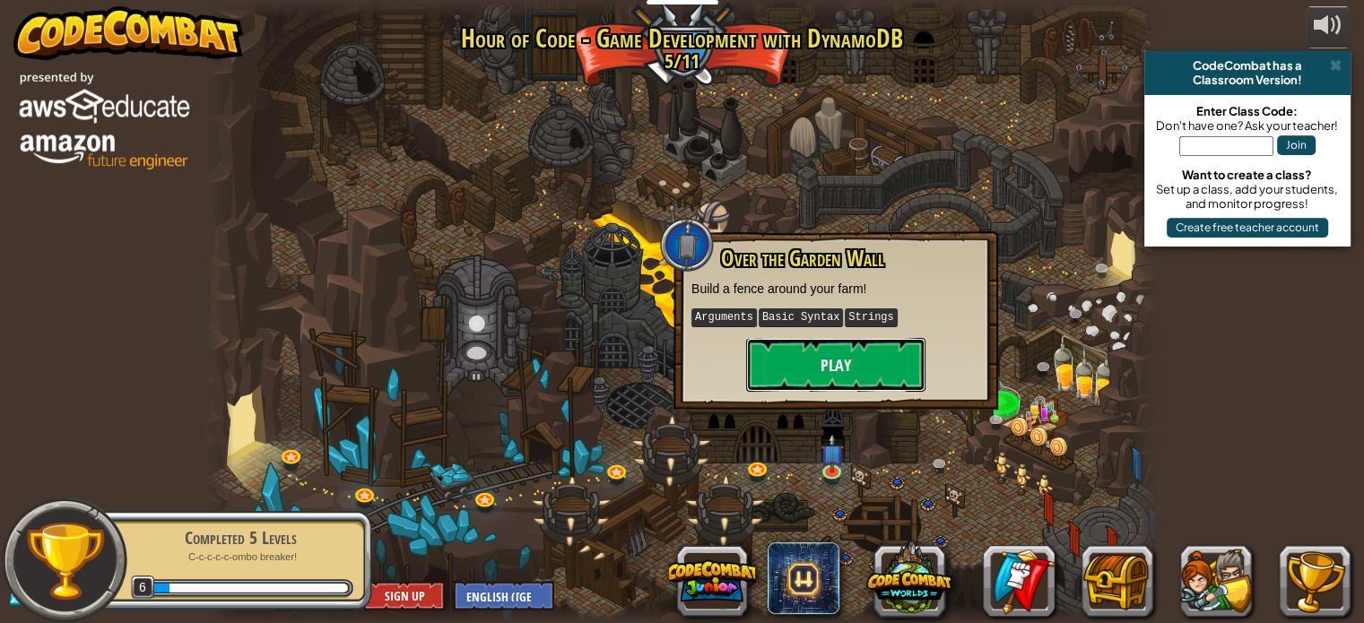
click at [807, 367] on button "Play" at bounding box center [835, 365] width 179 height 54
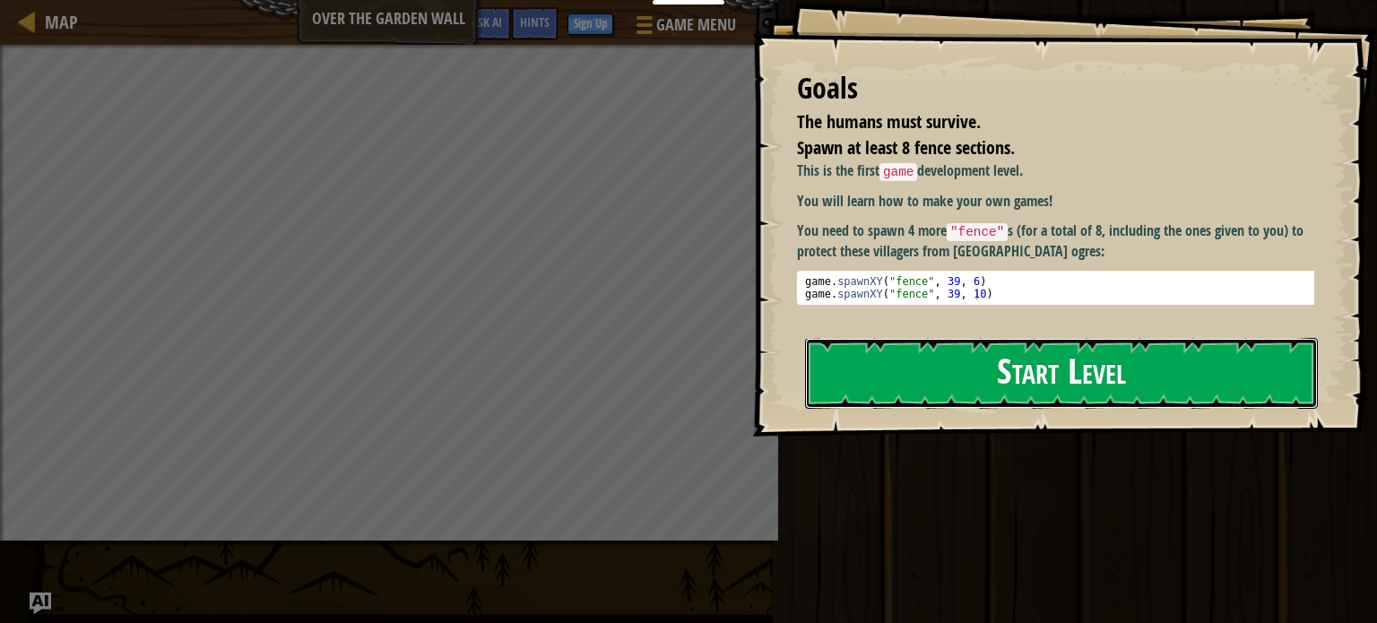
click at [896, 395] on button "Start Level" at bounding box center [1061, 373] width 513 height 71
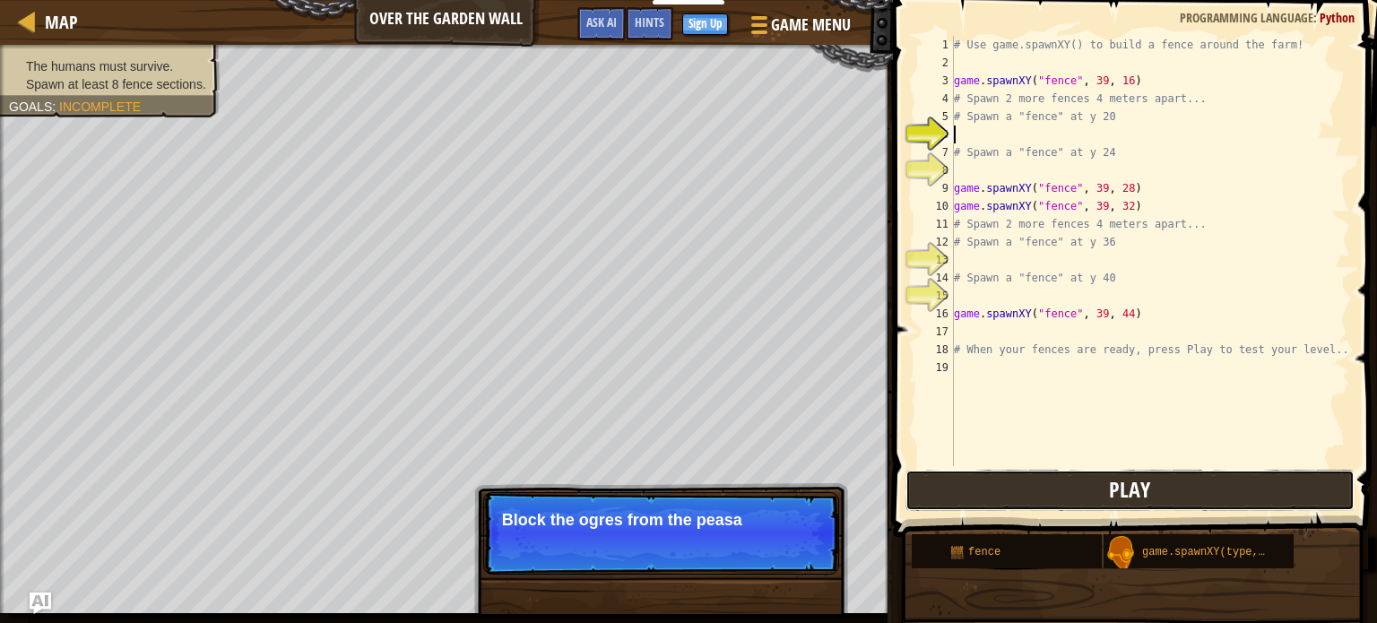
click at [1088, 494] on button "Play" at bounding box center [1130, 490] width 449 height 41
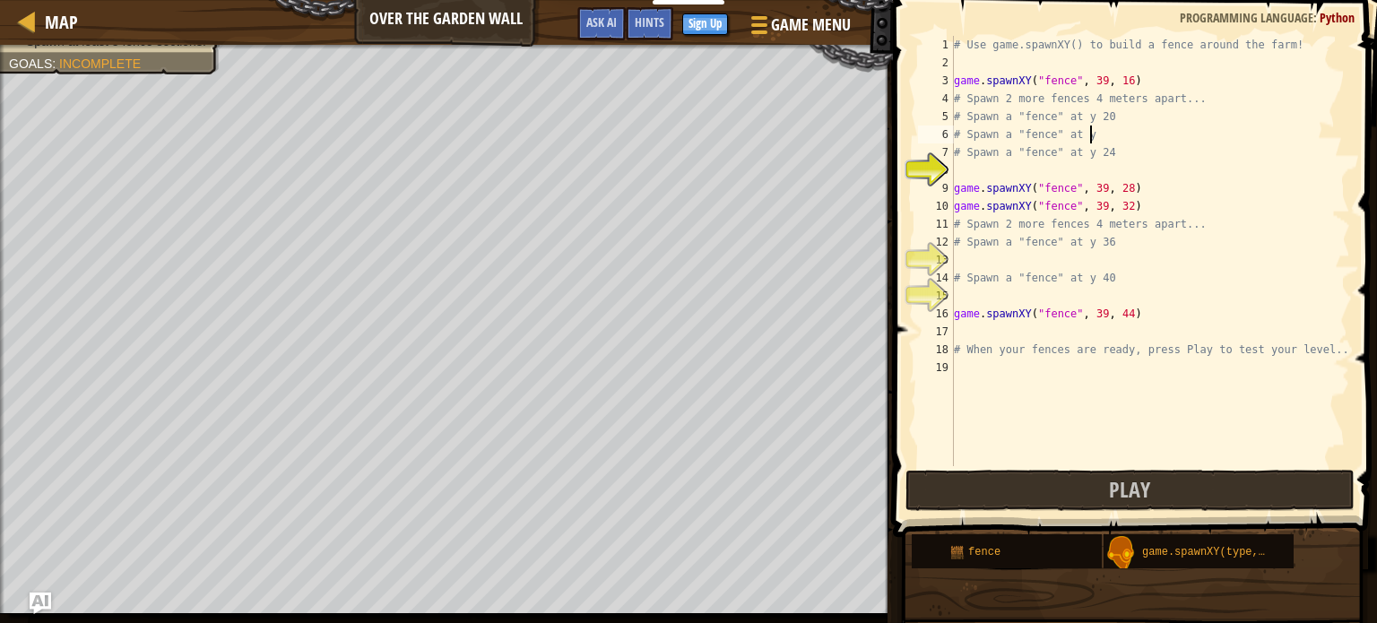
scroll to position [8, 11]
click at [1008, 491] on button "Play" at bounding box center [1130, 490] width 449 height 41
click at [1112, 133] on div "# Use game.spawnXY() to build a fence around the farm! game . spawnXY ( "fence"…" at bounding box center [1151, 269] width 400 height 466
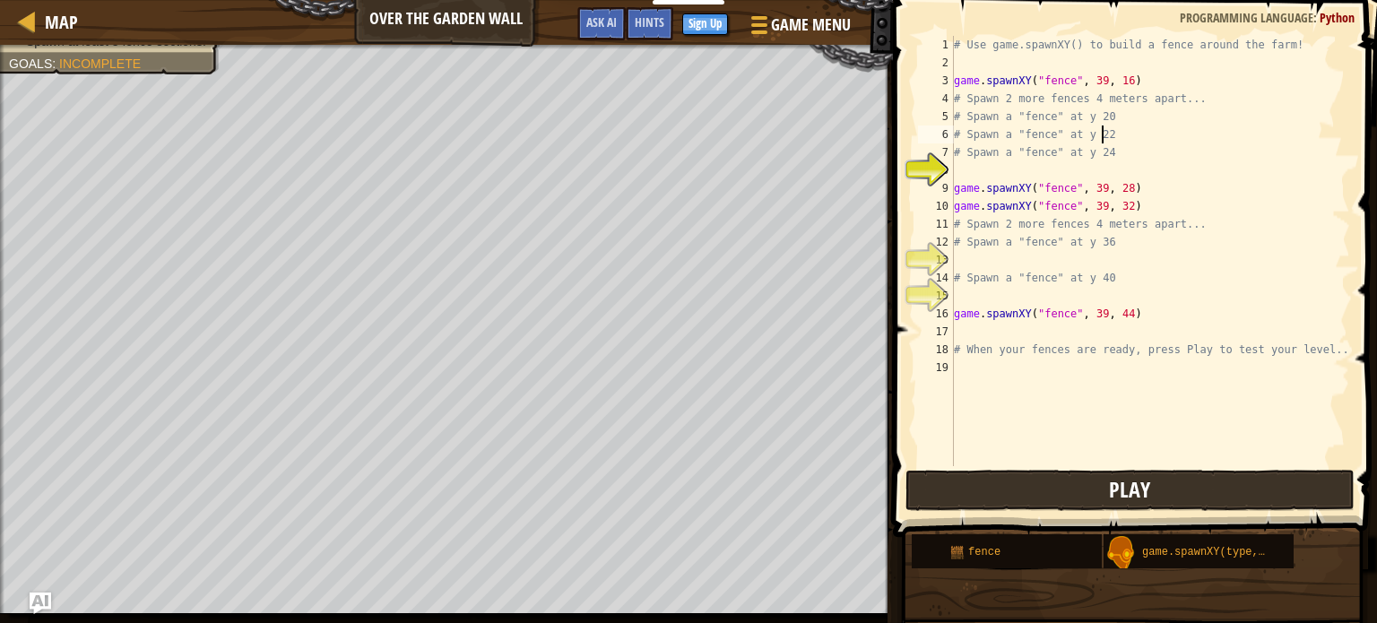
type textarea "# Spawn a "fence" at y 22"
click at [1088, 505] on button "Play" at bounding box center [1130, 490] width 449 height 41
click at [1051, 487] on button "Play" at bounding box center [1130, 490] width 449 height 41
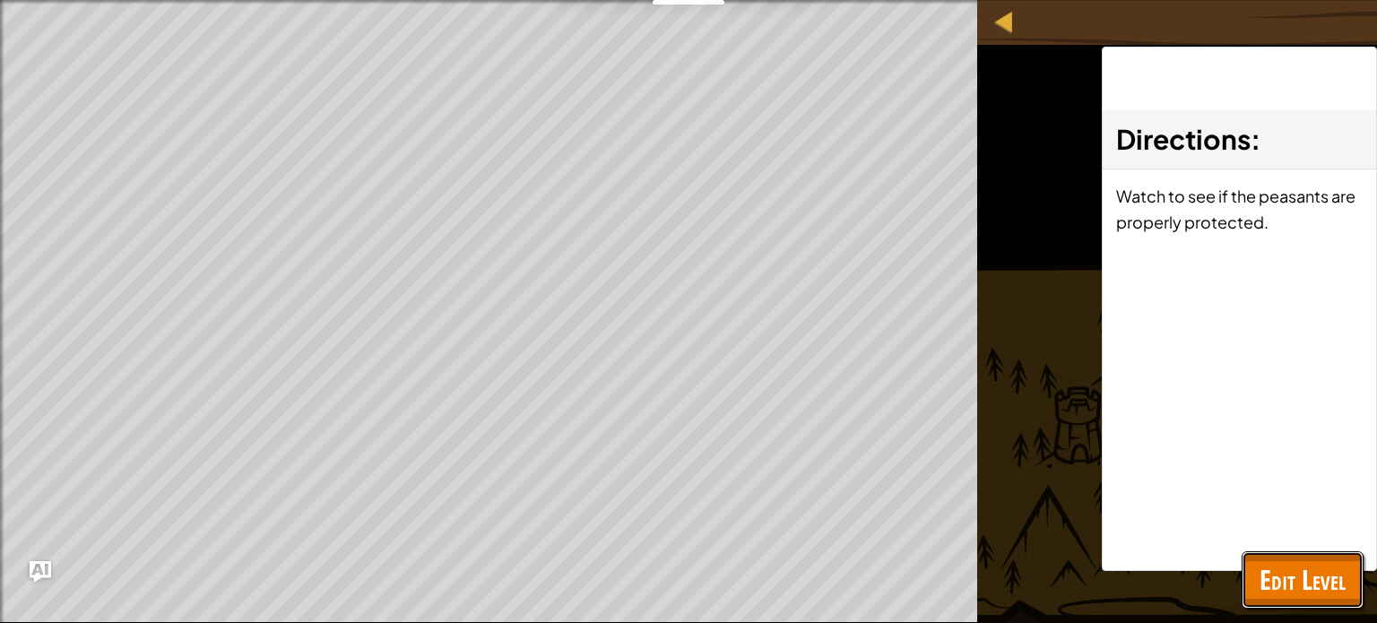
click at [1302, 588] on span "Edit Level" at bounding box center [1303, 579] width 86 height 37
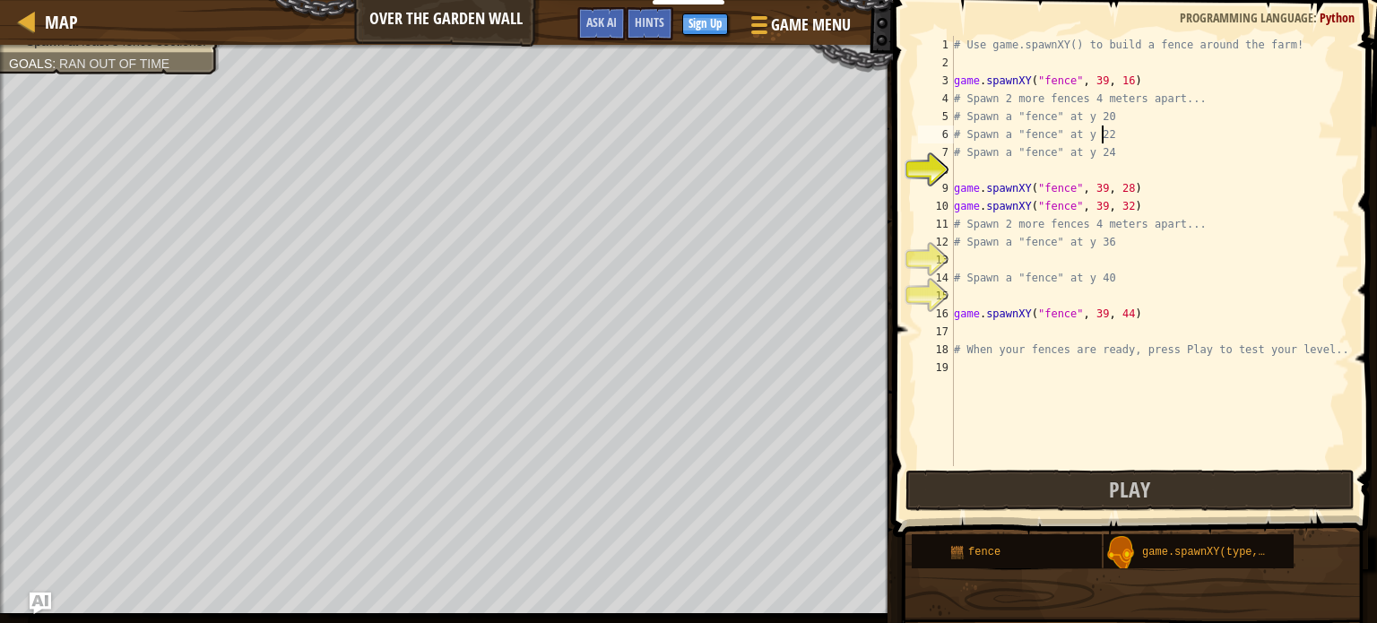
click at [971, 176] on div "# Use game.spawnXY() to build a fence around the farm! game . spawnXY ( "fence"…" at bounding box center [1151, 269] width 400 height 466
click at [959, 169] on div "# Use game.spawnXY() to build a fence around the farm! game . spawnXY ( "fence"…" at bounding box center [1151, 269] width 400 height 466
click at [1054, 174] on div "# Use game.spawnXY() to build a fence around the farm! game . spawnXY ( "fence"…" at bounding box center [1151, 269] width 400 height 466
click at [1011, 172] on div "# Use game.spawnXY() to build a fence around the farm! game . spawnXY ( "fence"…" at bounding box center [1151, 269] width 400 height 466
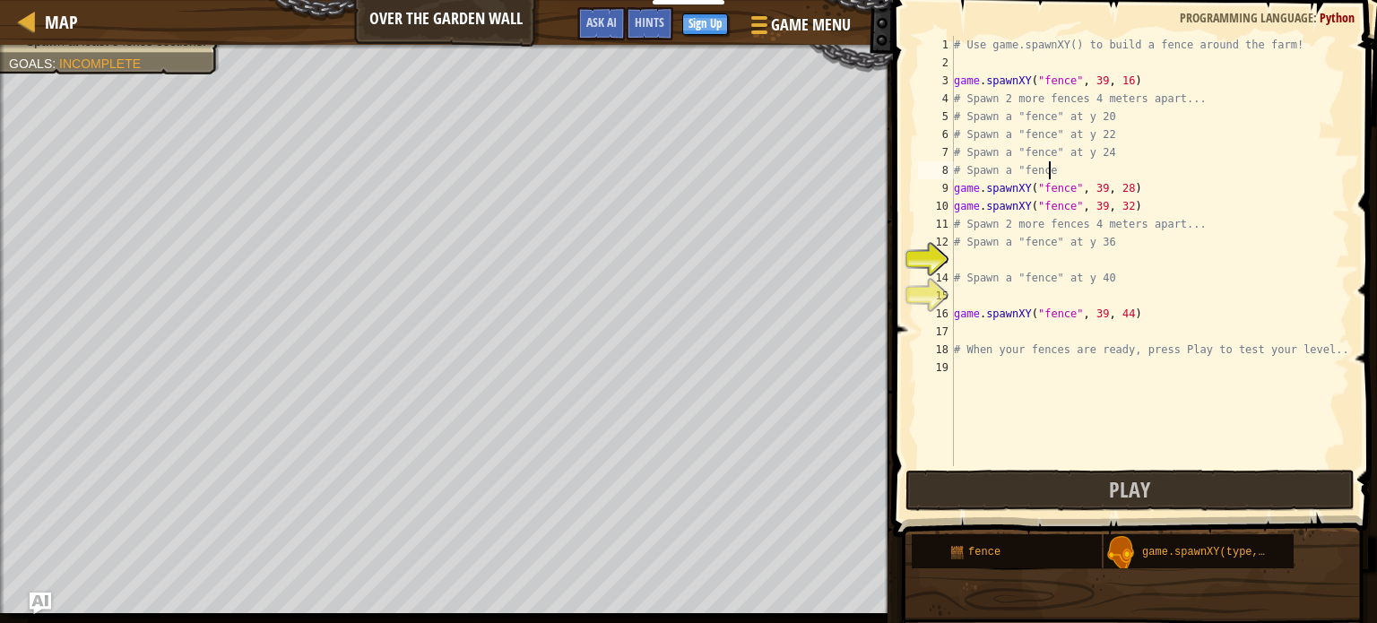
click at [1050, 167] on div "# Use game.spawnXY() to build a fence around the farm! game . spawnXY ( "fence"…" at bounding box center [1151, 269] width 400 height 466
type textarea "# Spawn a "fence" at y 40"
click at [1052, 488] on button "Play" at bounding box center [1130, 490] width 449 height 41
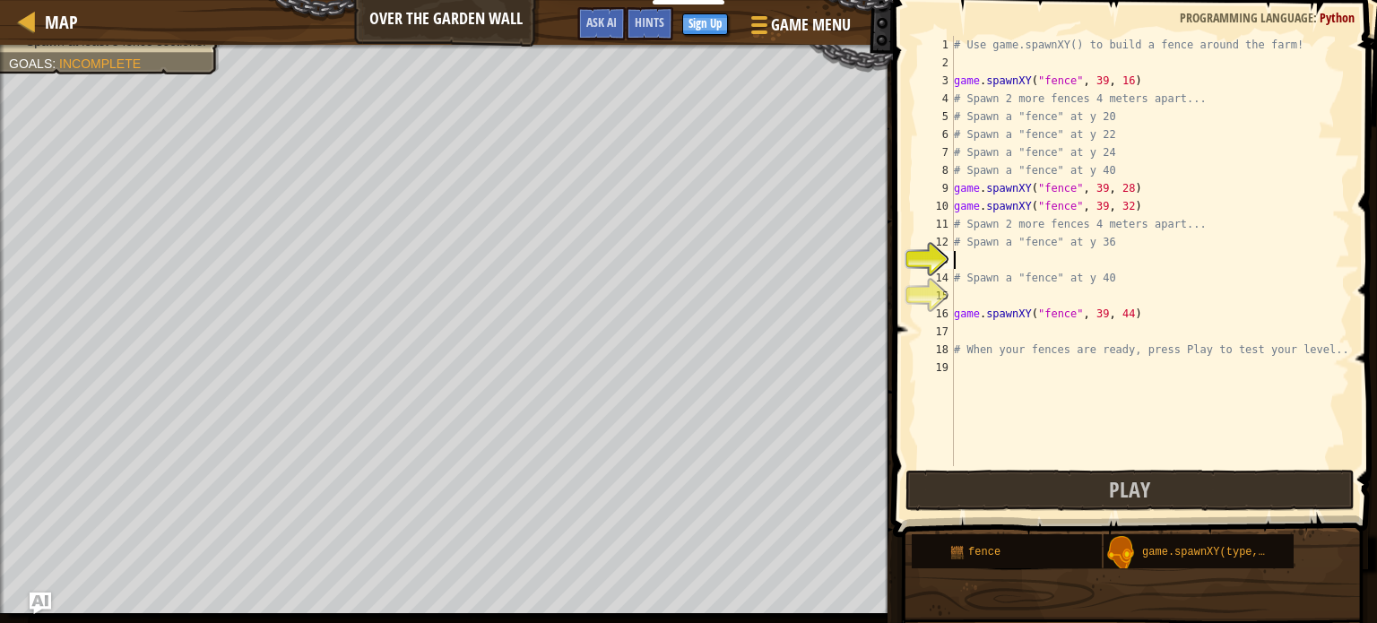
click at [984, 268] on div "# Use game.spawnXY() to build a fence around the farm! game . spawnXY ( "fence"…" at bounding box center [1151, 269] width 400 height 466
click at [987, 56] on div "# Use game.spawnXY() to build a fence around the farm! game . spawnXY ( "fence"…" at bounding box center [1151, 269] width 400 height 466
click at [986, 82] on div "game .spawnXY press enter" at bounding box center [1120, 106] width 339 height 65
click at [1102, 59] on div "# Use game.spawnXY() to build a fence around the farm! game . spawnXY ( "fence"…" at bounding box center [1151, 269] width 400 height 466
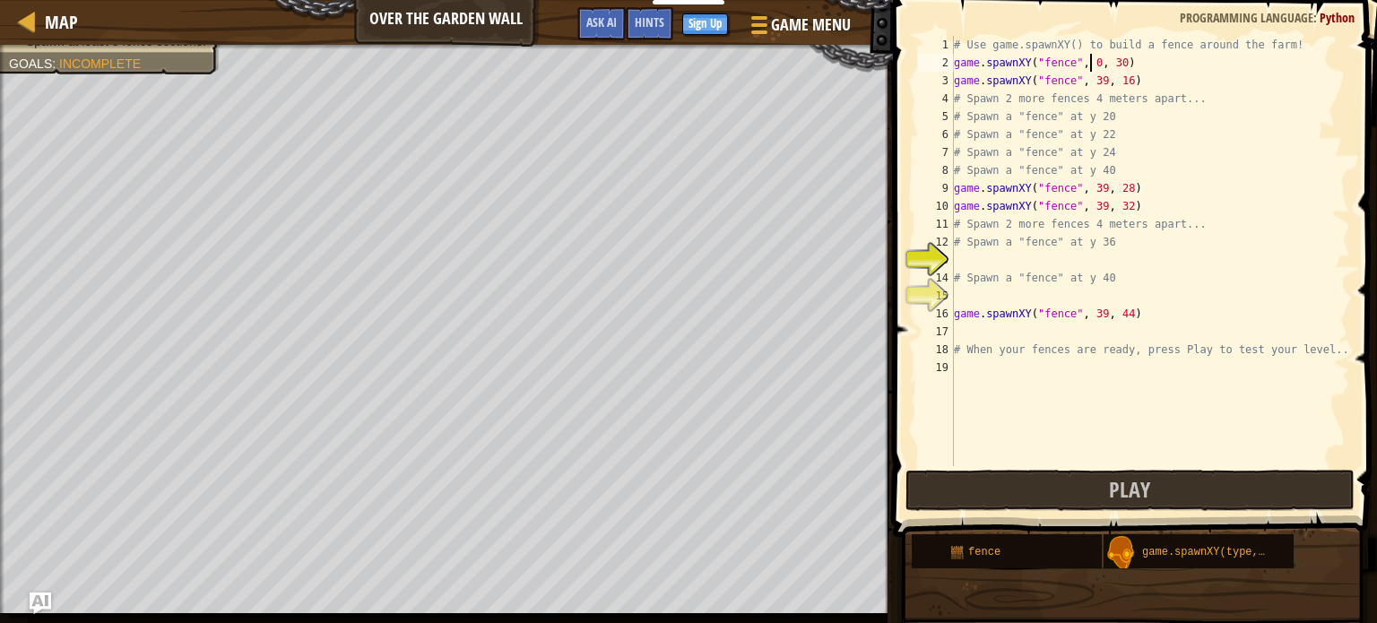
click at [1111, 65] on div "# Use game.spawnXY() to build a fence around the farm! game . spawnXY ( "fence"…" at bounding box center [1151, 269] width 400 height 466
click at [1086, 483] on button "Play" at bounding box center [1130, 490] width 449 height 41
click at [1117, 57] on div "# Use game.spawnXY() to build a fence around the farm! game . spawnXY ( "fence"…" at bounding box center [1151, 269] width 400 height 466
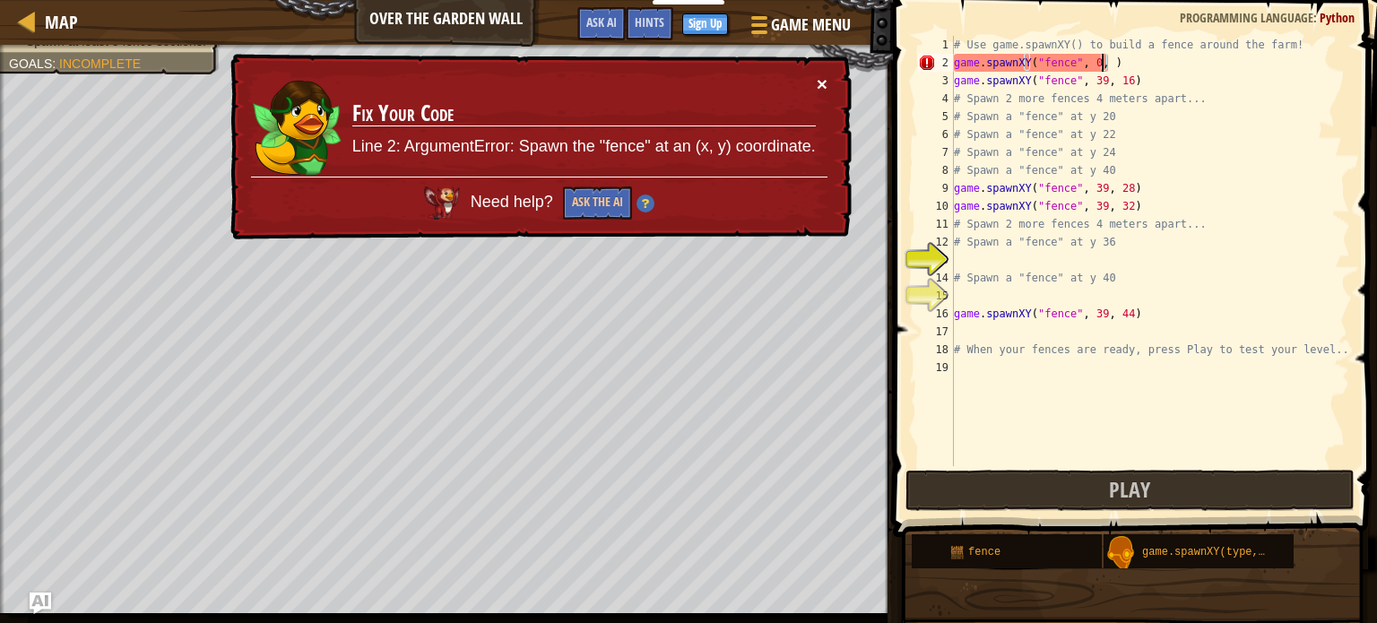
click at [821, 77] on button "×" at bounding box center [822, 83] width 11 height 19
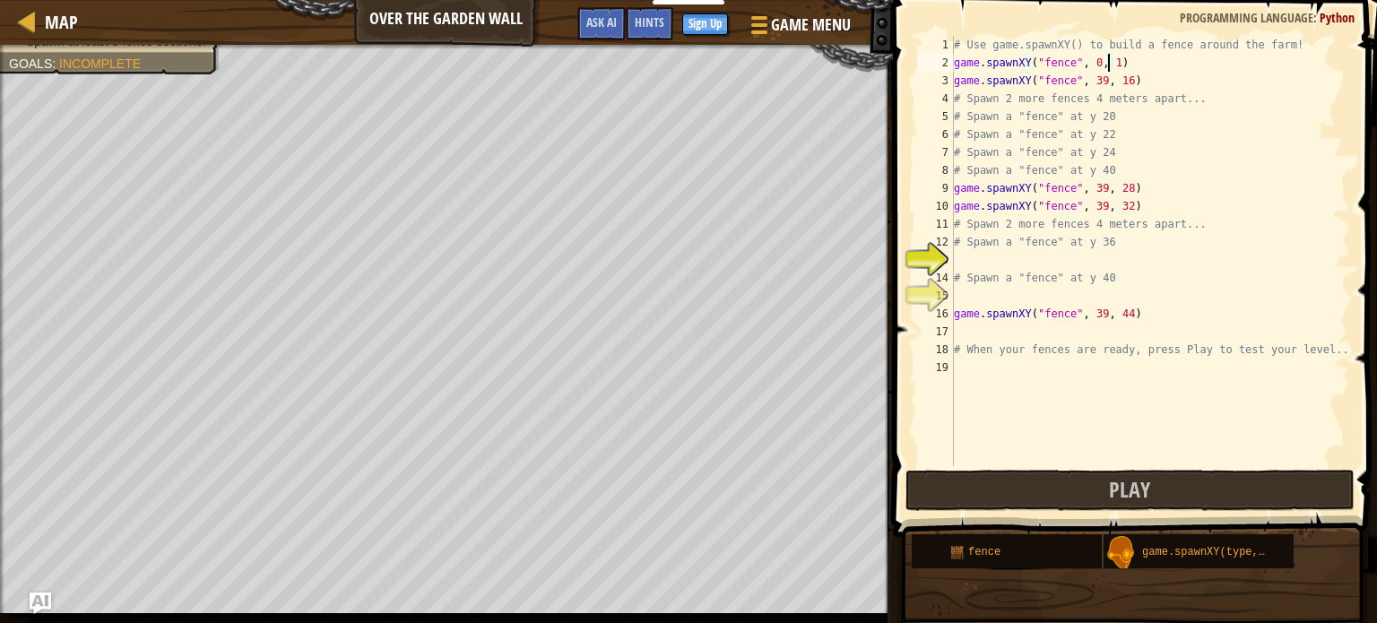
scroll to position [8, 12]
click at [1094, 64] on div "# Use game.spawnXY() to build a fence around the farm! game . spawnXY ( "fence"…" at bounding box center [1151, 269] width 400 height 466
click at [1119, 64] on div "# Use game.spawnXY() to build a fence around the farm! game . spawnXY ( "fence"…" at bounding box center [1151, 269] width 400 height 466
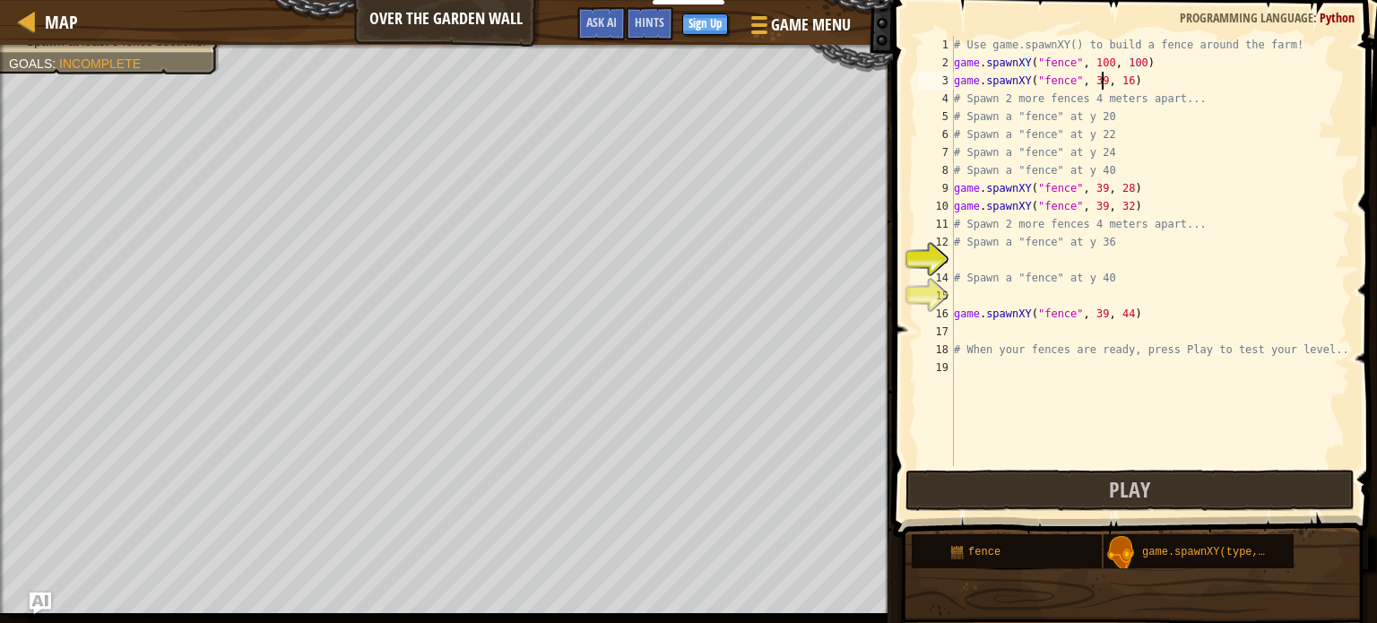
click at [1101, 74] on div "# Use game.spawnXY() to build a fence around the farm! game . spawnXY ( "fence"…" at bounding box center [1151, 269] width 400 height 466
click at [1125, 75] on div "# Use game.spawnXY() to build a fence around the farm! game . spawnXY ( "fence"…" at bounding box center [1151, 269] width 400 height 466
click at [1099, 186] on div "# Use game.spawnXY() to build a fence around the farm! game . spawnXY ( "fence"…" at bounding box center [1151, 269] width 400 height 466
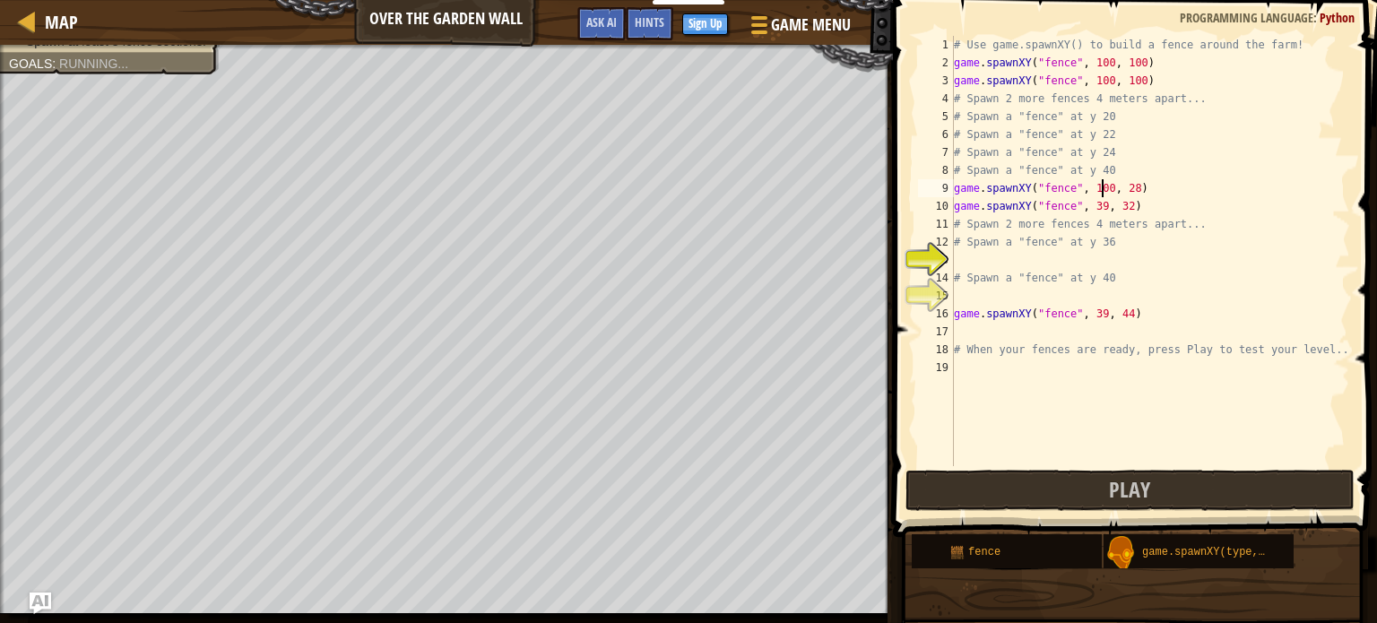
scroll to position [8, 13]
click at [1128, 191] on div "# Use game.spawnXY() to build a fence around the farm! game . spawnXY ( "fence"…" at bounding box center [1151, 269] width 400 height 466
type textarea "game.spawnXY("fence", 100, 100)"
click at [1105, 189] on div "# Use game.spawnXY() to build a fence around the farm! game . spawnXY ( "fence"…" at bounding box center [1151, 269] width 400 height 466
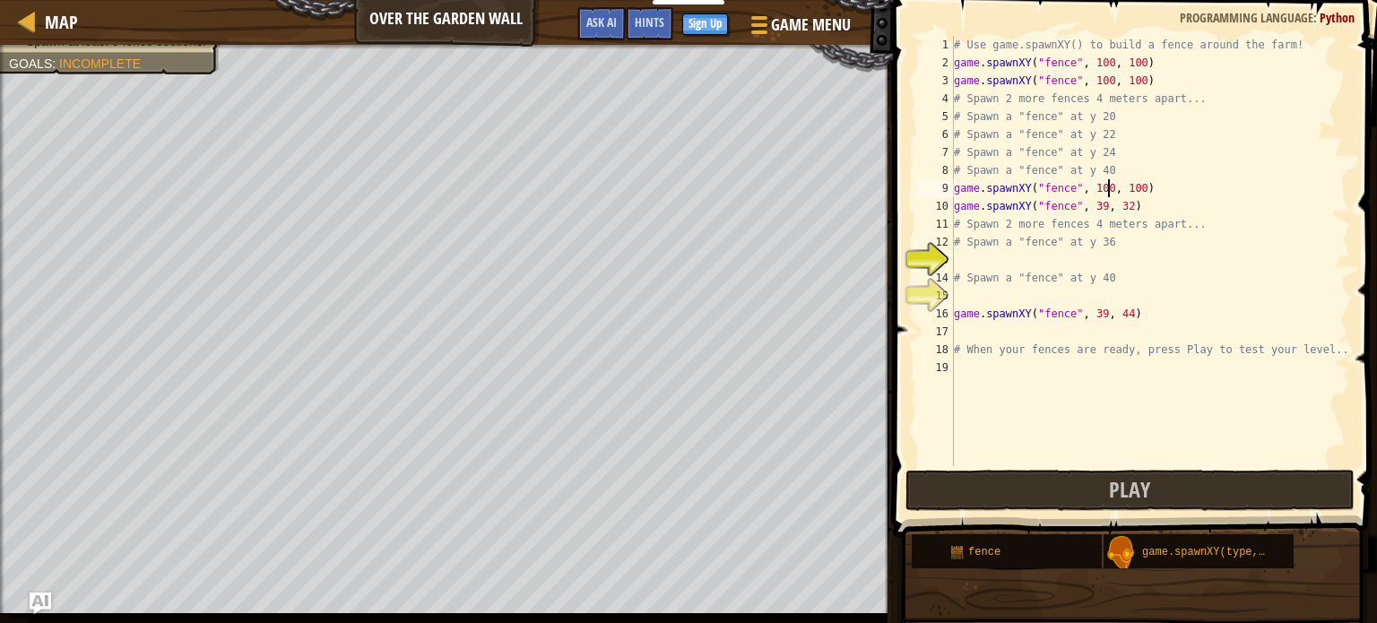
click at [1101, 301] on div "# Use game.spawnXY() to build a fence around the farm! game . spawnXY ( "fence"…" at bounding box center [1151, 269] width 400 height 466
click at [1094, 313] on div "# Use game.spawnXY() to build a fence around the farm! game . spawnXY ( "fence"…" at bounding box center [1151, 269] width 400 height 466
click at [1122, 317] on div "# Use game.spawnXY() to build a fence around the farm! game . spawnXY ( "fence"…" at bounding box center [1151, 269] width 400 height 466
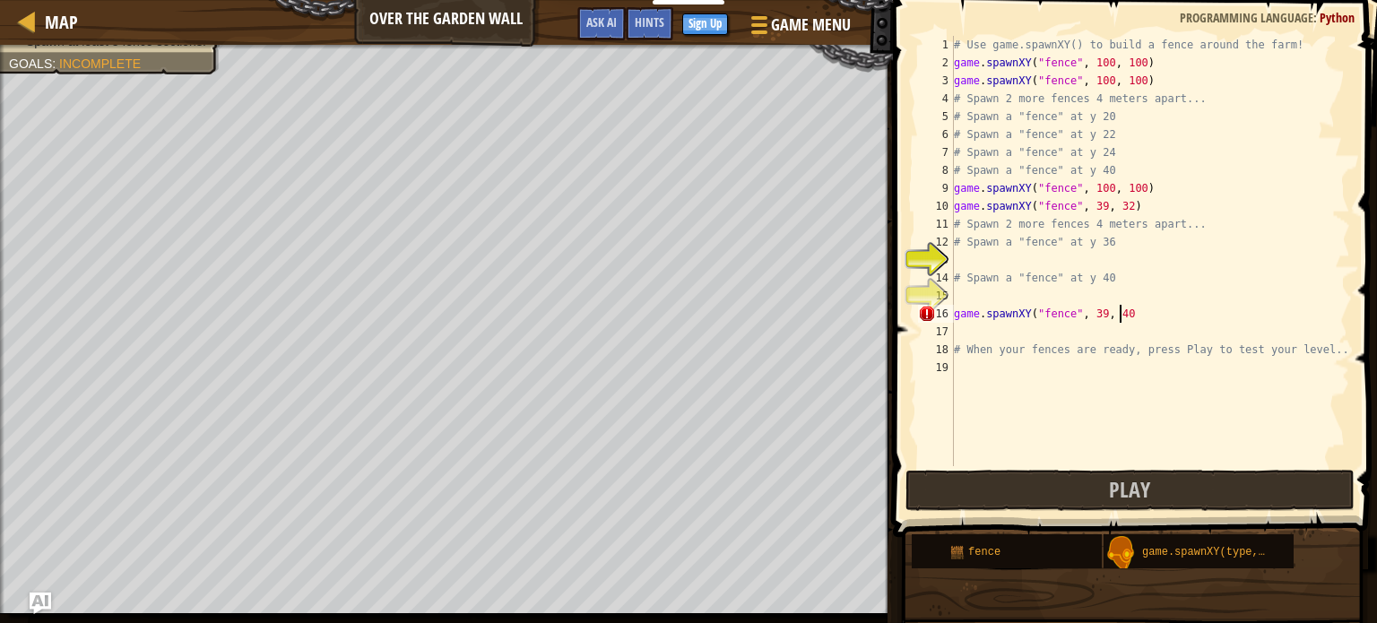
scroll to position [8, 13]
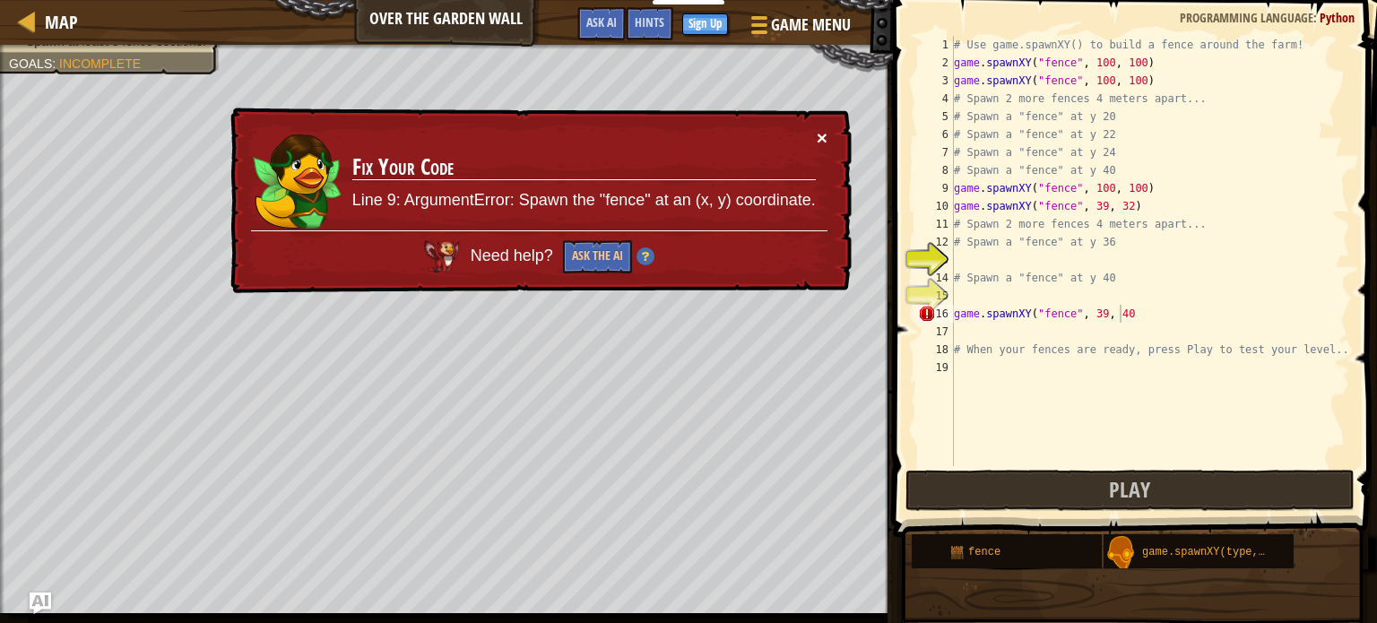
click at [821, 132] on button "×" at bounding box center [822, 137] width 11 height 19
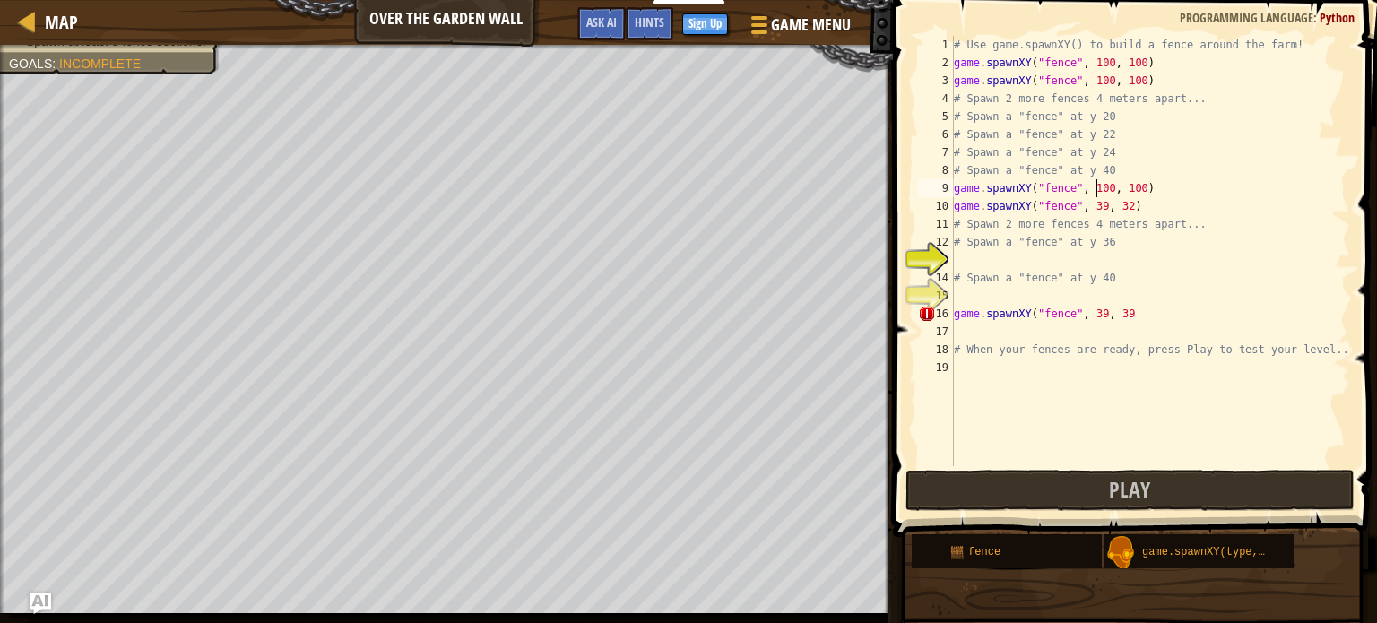
click at [1098, 196] on div "# Use game.spawnXY() to build a fence around the farm! game . spawnXY ( "fence"…" at bounding box center [1151, 269] width 400 height 466
click at [1121, 185] on div "# Use game.spawnXY() to build a fence around the farm! game . spawnXY ( "fence"…" at bounding box center [1151, 269] width 400 height 466
click at [1011, 482] on button "Play" at bounding box center [1130, 490] width 449 height 41
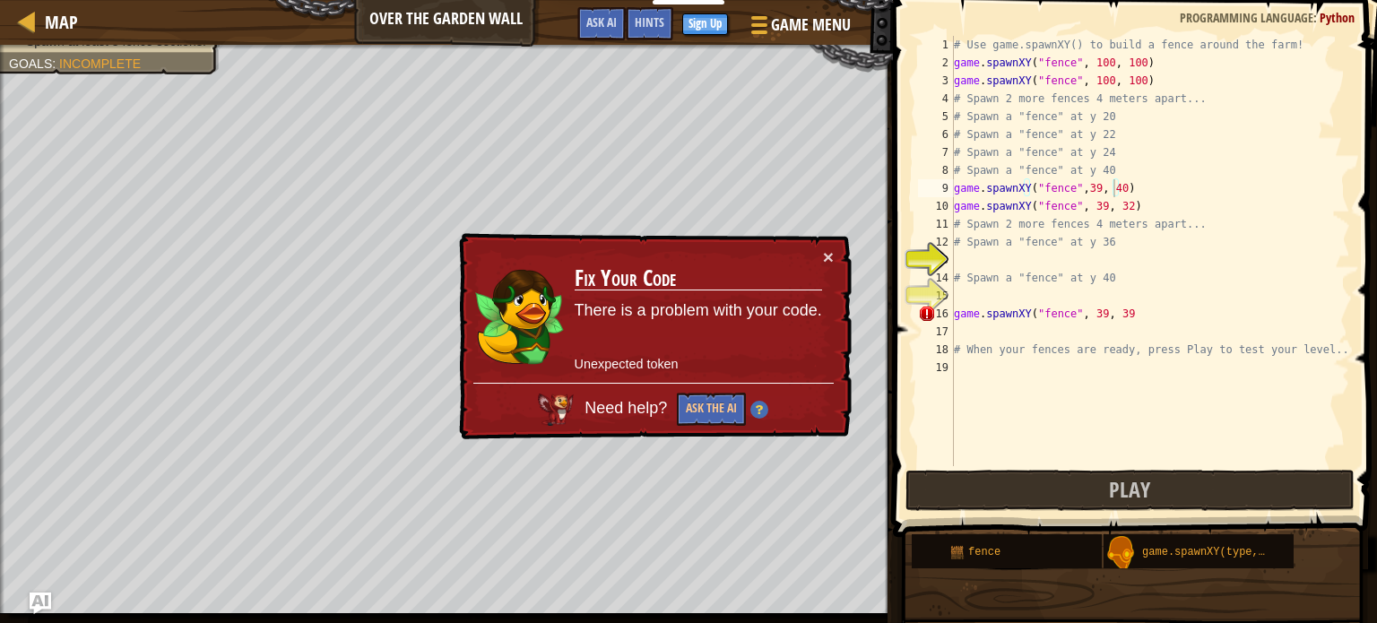
click at [839, 249] on div "× Fix Your Code There is a problem with your code. Unexpected token Need help? …" at bounding box center [654, 337] width 396 height 208
click at [824, 257] on button "×" at bounding box center [828, 257] width 11 height 19
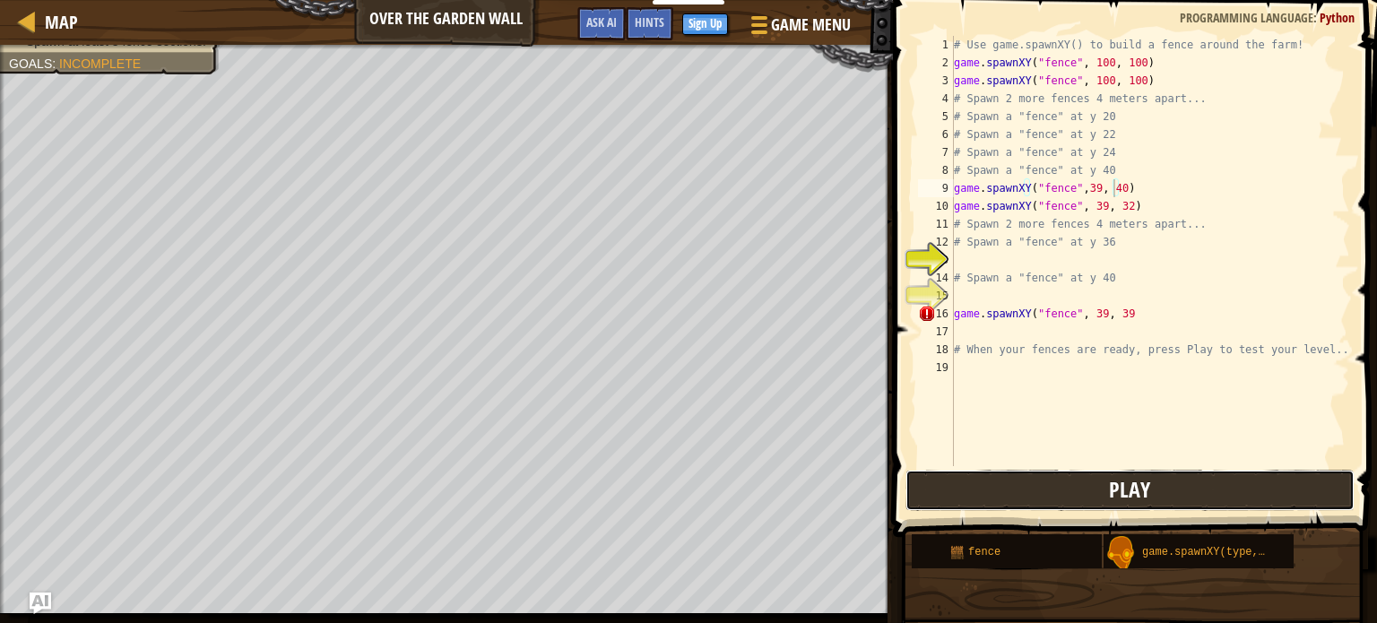
click at [1030, 499] on button "Play" at bounding box center [1130, 490] width 449 height 41
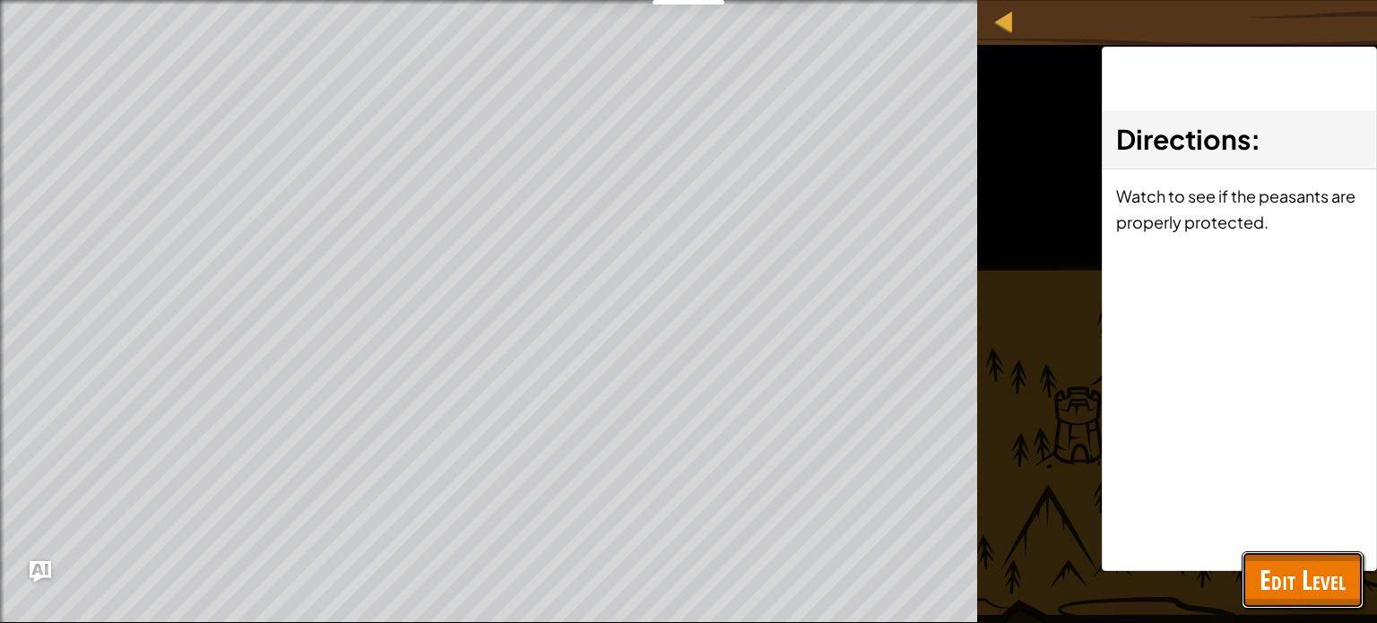
click at [1307, 580] on span "Edit Level" at bounding box center [1303, 579] width 86 height 37
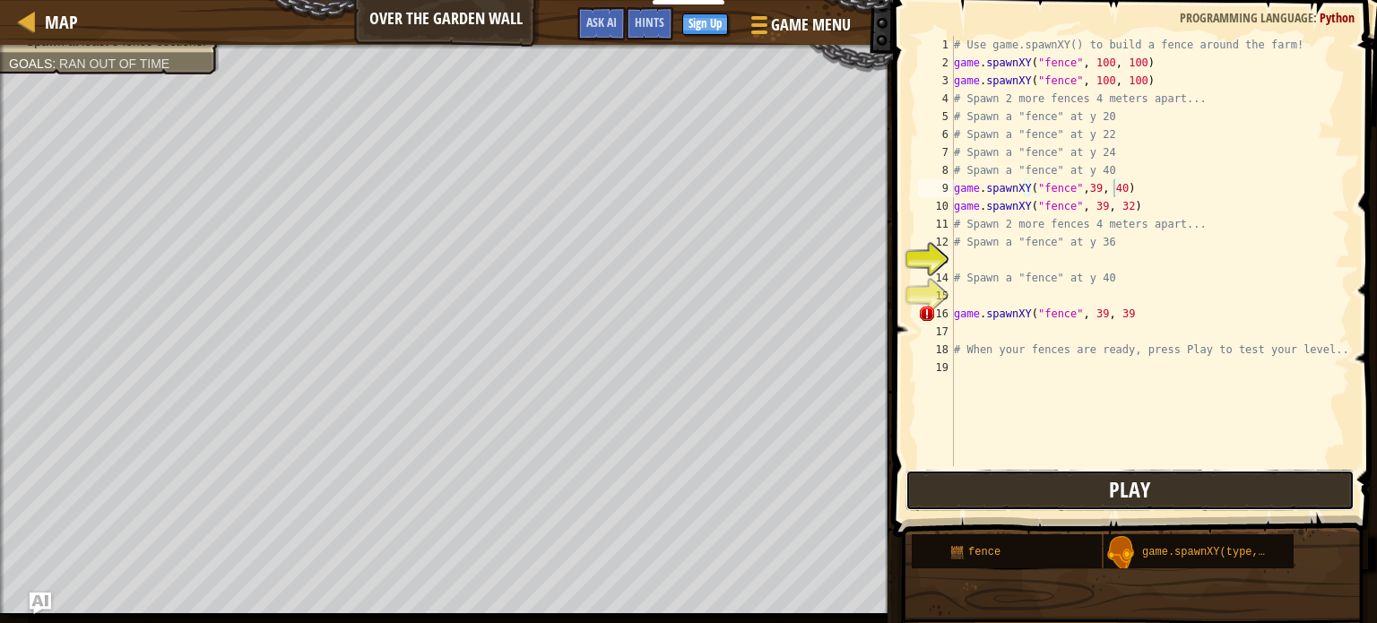
click at [1070, 487] on button "Play" at bounding box center [1130, 490] width 449 height 41
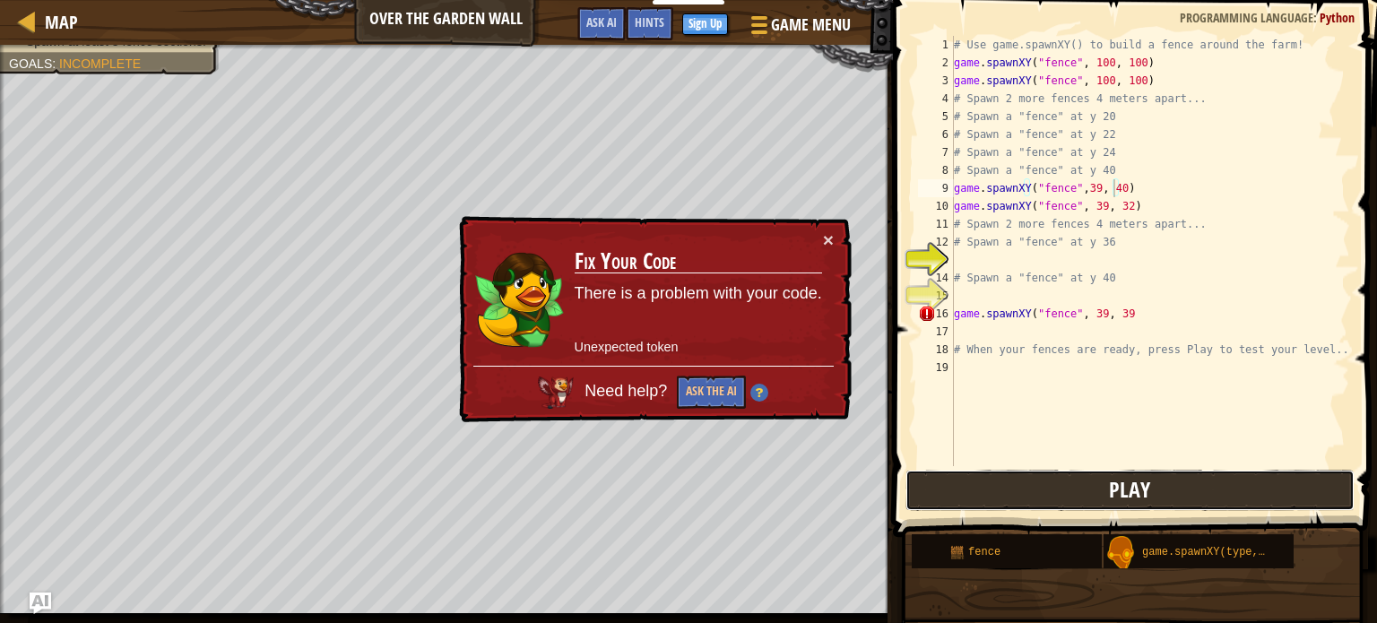
click at [1070, 487] on button "Play" at bounding box center [1130, 490] width 449 height 41
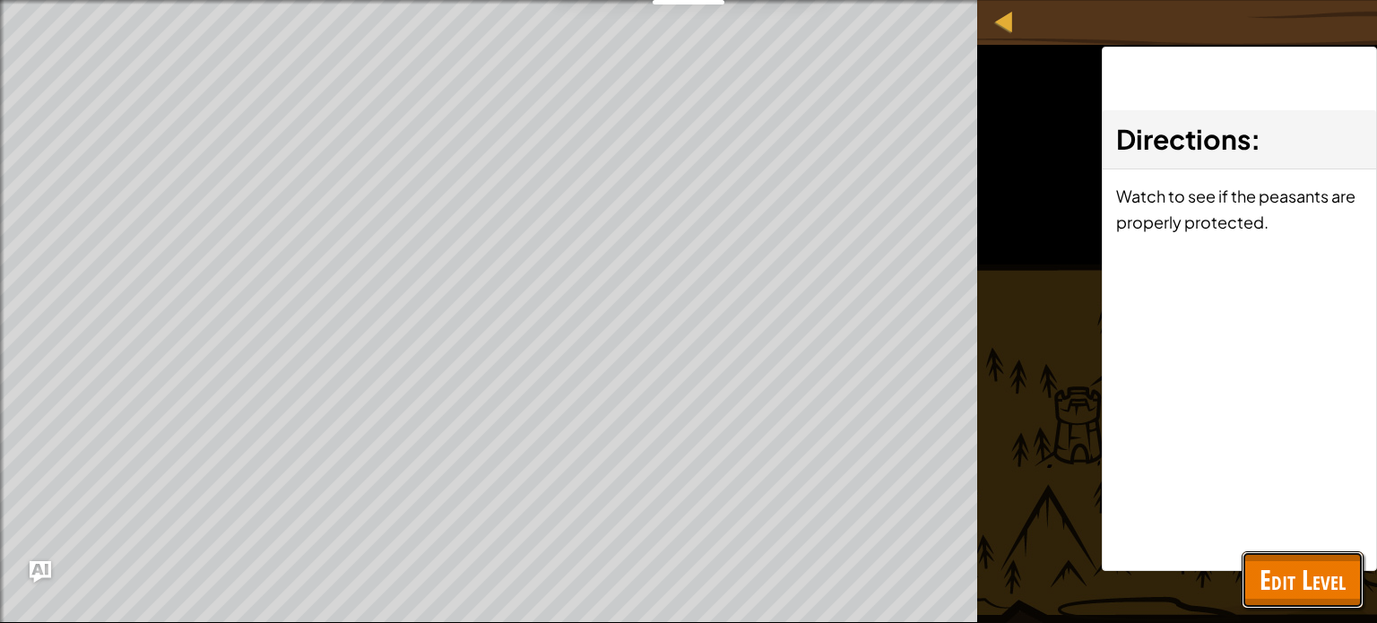
click at [1319, 569] on span "Edit Level" at bounding box center [1303, 579] width 86 height 37
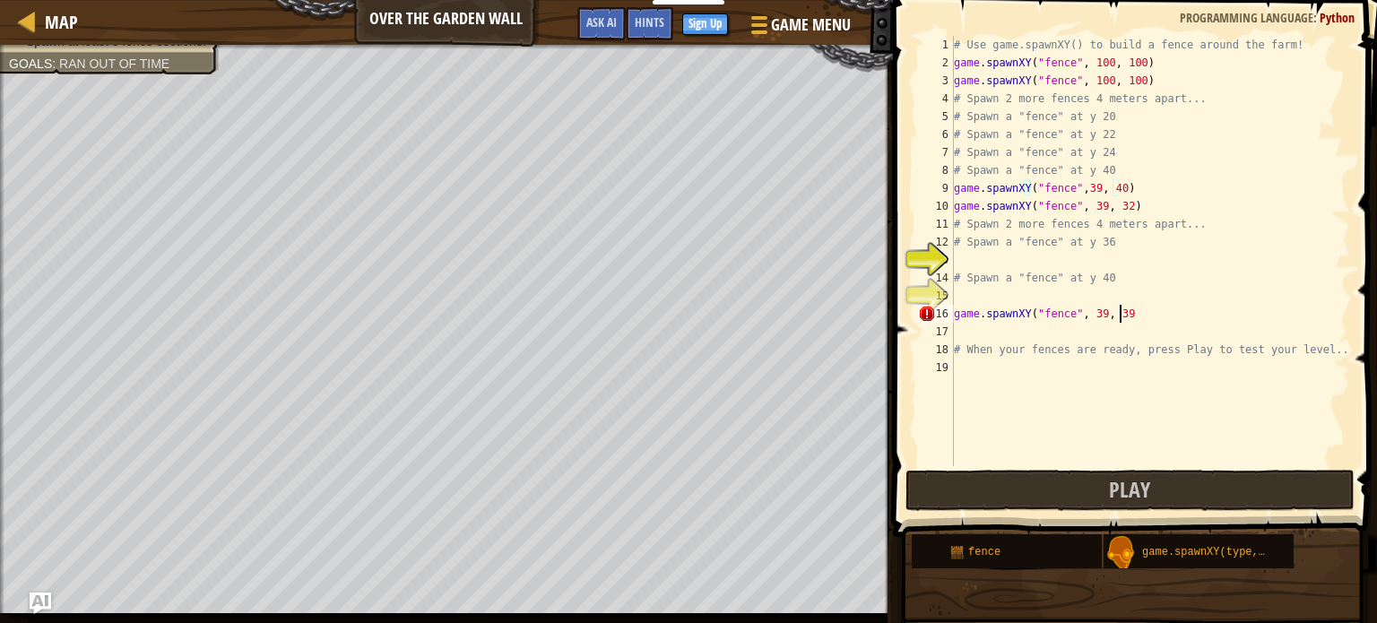
click at [1120, 313] on div "# Use game.spawnXY() to build a fence around the farm! game . spawnXY ( "fence"…" at bounding box center [1151, 269] width 400 height 466
click at [1119, 204] on div "# Use game.spawnXY() to build a fence around the farm! game . spawnXY ( "fence"…" at bounding box center [1151, 269] width 400 height 466
click at [1114, 188] on div "# Use game.spawnXY() to build a fence around the farm! game . spawnXY ( "fence"…" at bounding box center [1151, 269] width 400 height 466
click at [960, 164] on div "# Use game.spawnXY() to build a fence around the farm! game . spawnXY ( "fence"…" at bounding box center [1151, 269] width 400 height 466
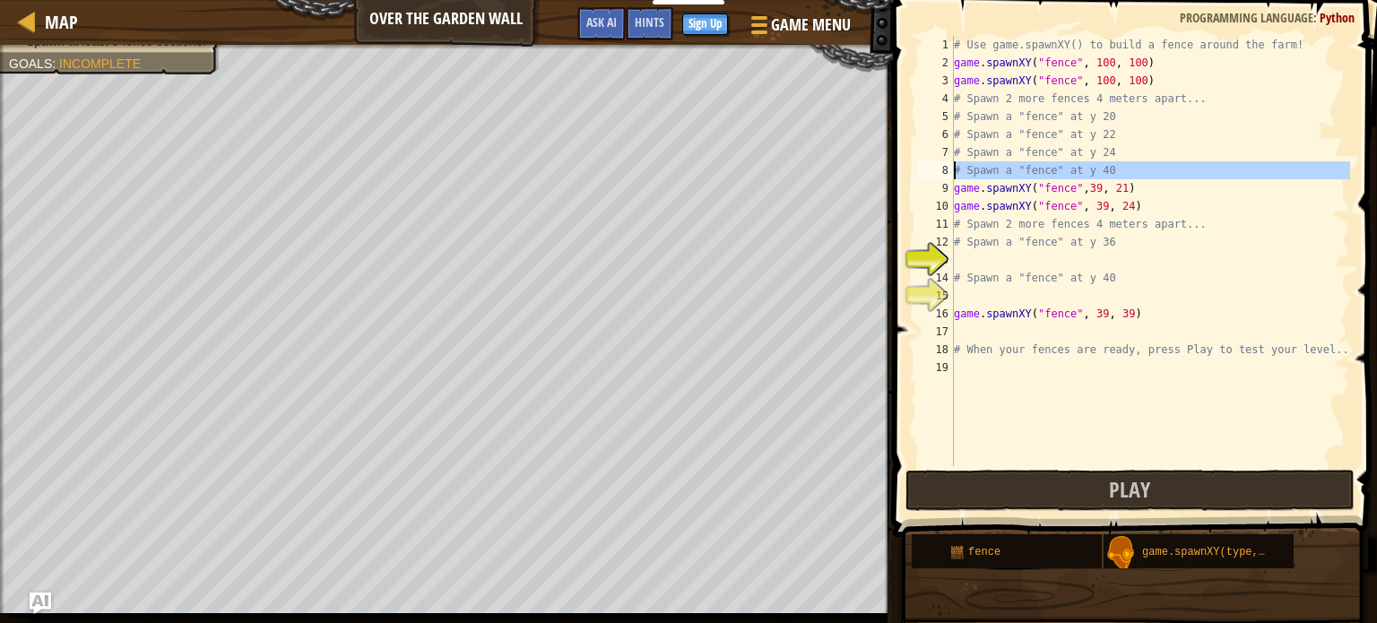
click at [952, 172] on div "8" at bounding box center [936, 170] width 36 height 18
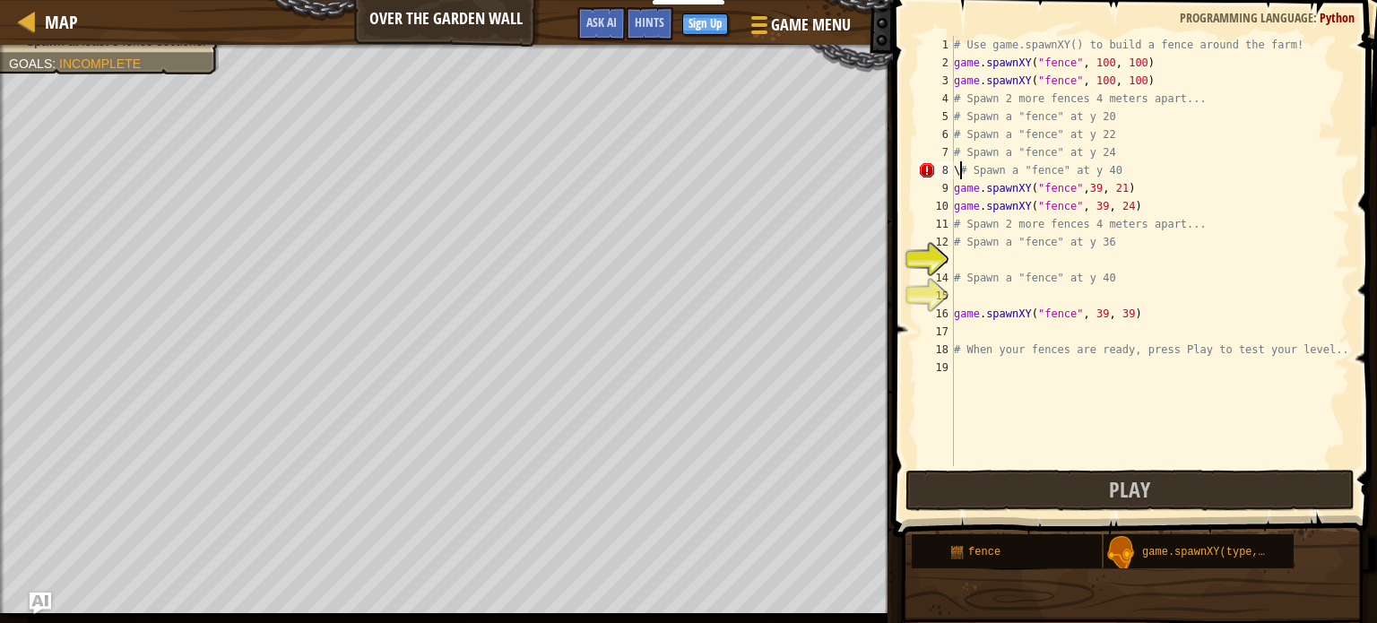
type textarea "# Spawn a "fence" at y 40"
click at [1126, 163] on div "# Use game.spawnXY() to build a fence around the farm! game . spawnXY ( "fence"…" at bounding box center [1151, 269] width 400 height 466
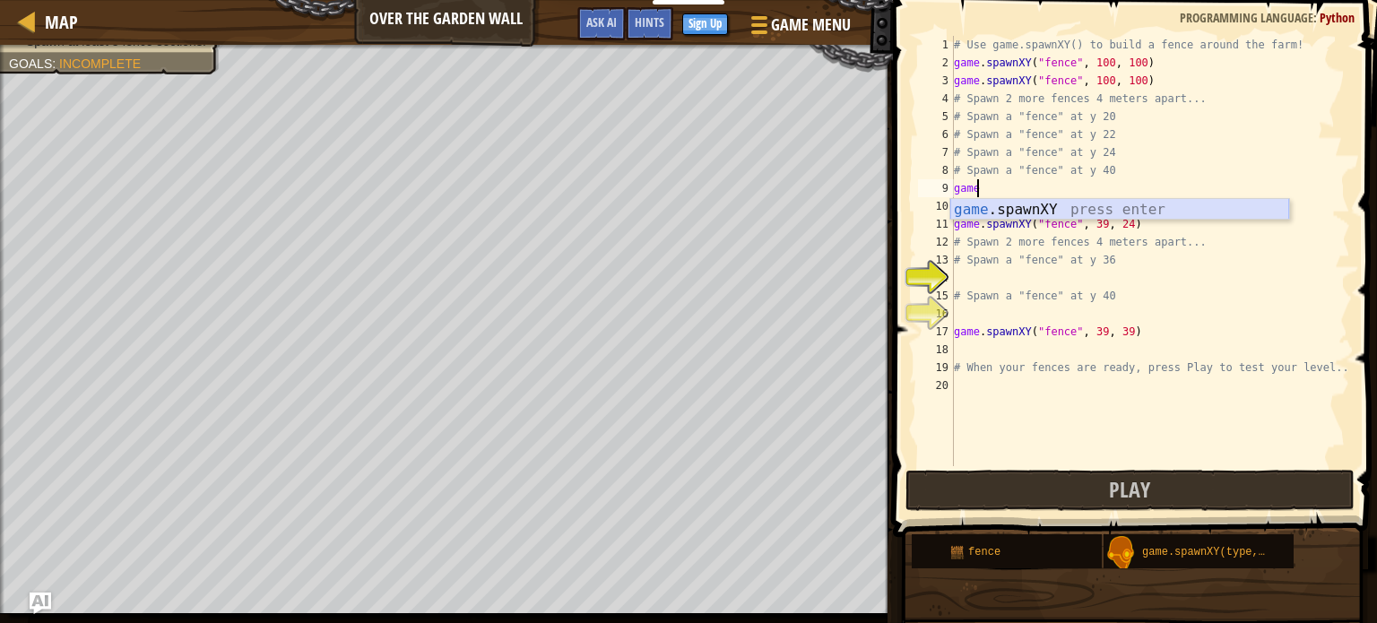
click at [1030, 204] on div "game .spawnXY press enter" at bounding box center [1120, 231] width 339 height 65
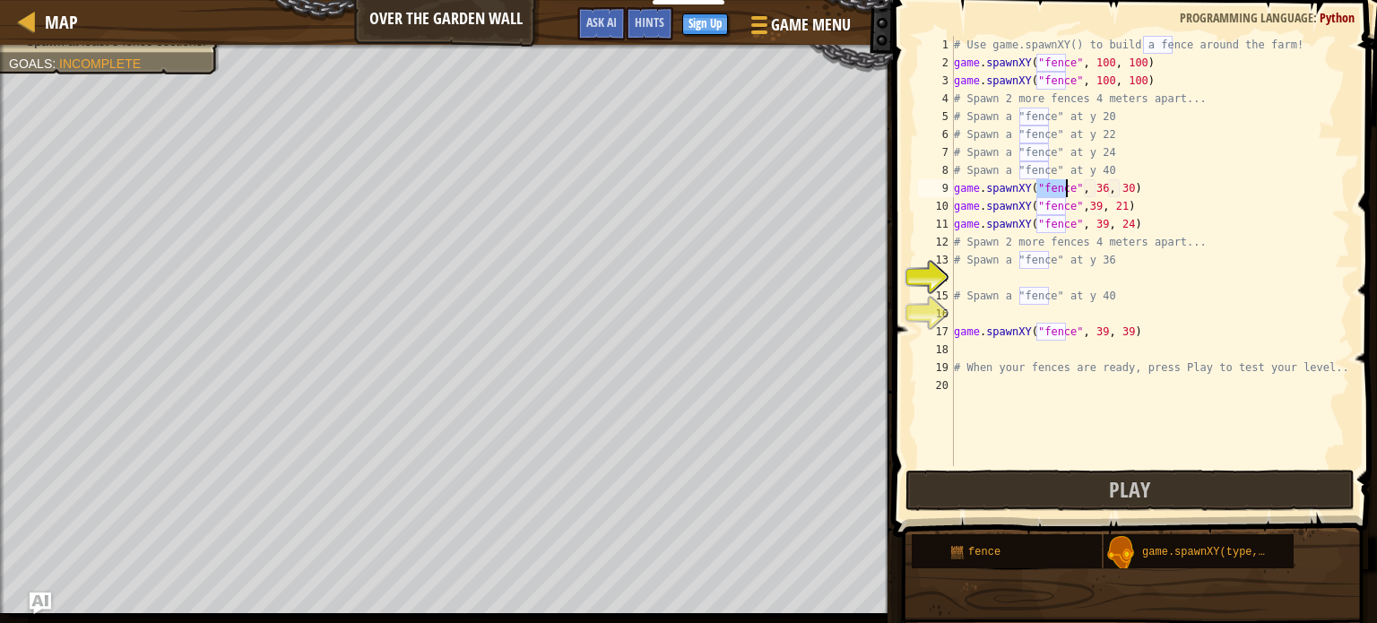
click at [1049, 188] on div "# Use game.spawnXY() to build a fence around the farm! game . spawnXY ( "fence"…" at bounding box center [1151, 251] width 400 height 430
click at [1117, 188] on div "# Use game.spawnXY() to build a fence around the farm! game . spawnXY ( "fence"…" at bounding box center [1151, 269] width 400 height 466
click at [1092, 186] on div "# Use game.spawnXY() to build a fence around the farm! game . spawnXY ( "fence"…" at bounding box center [1151, 269] width 400 height 466
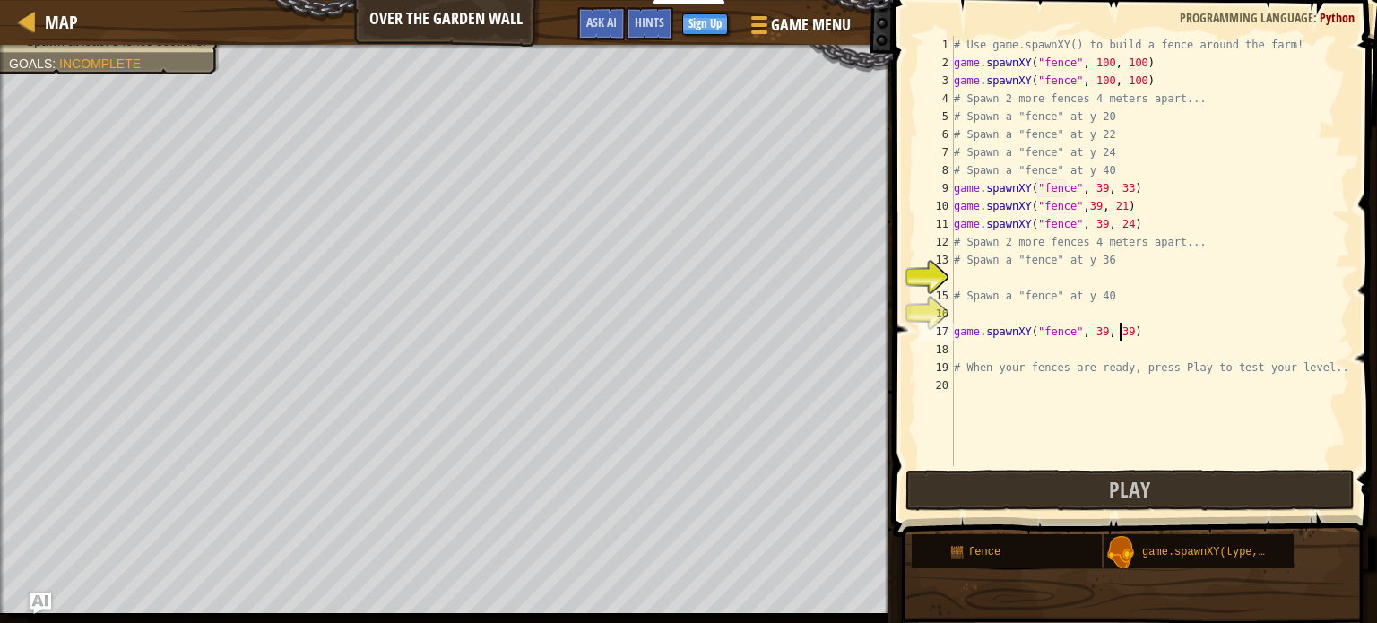
click at [1117, 329] on div "# Use game.spawnXY() to build a fence around the farm! game . spawnXY ( "fence"…" at bounding box center [1151, 269] width 400 height 466
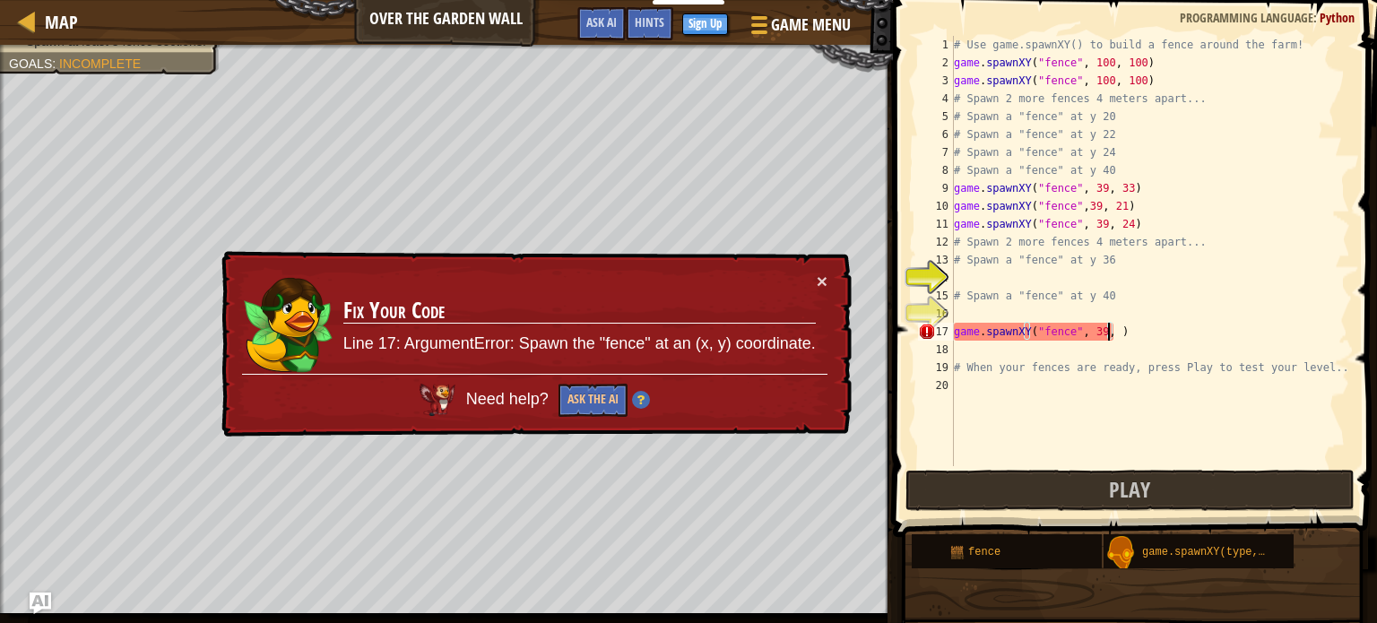
scroll to position [8, 13]
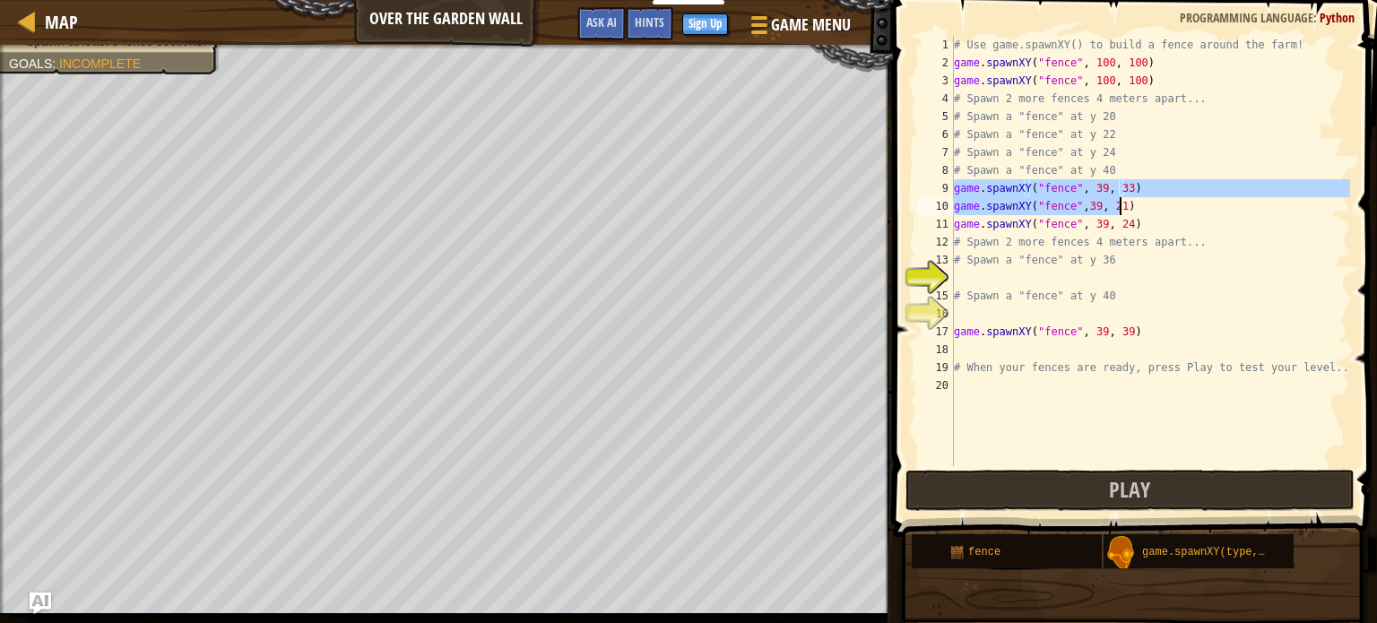
drag, startPoint x: 955, startPoint y: 190, endPoint x: 1148, endPoint y: 192, distance: 192.8
click at [1148, 192] on div "# Use game.spawnXY() to build a fence around the farm! game . spawnXY ( "fence"…" at bounding box center [1151, 269] width 400 height 466
type textarea "game.spawnXY("fence", 39, 33)"
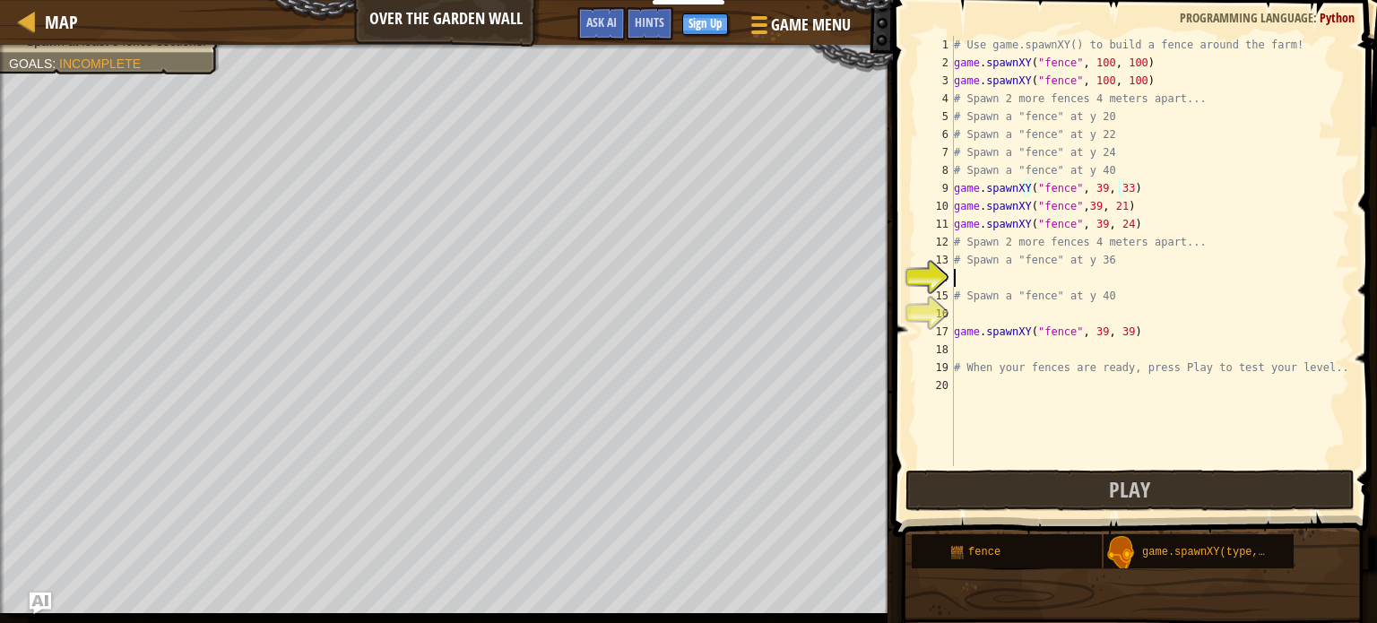
click at [990, 274] on div "# Use game.spawnXY() to build a fence around the farm! game . spawnXY ( "fence"…" at bounding box center [1151, 269] width 400 height 466
paste textarea "game.spawnXY("fence", 39, 33)"
click at [1123, 275] on div "# Use game.spawnXY() to build a fence around the farm! game . spawnXY ( "fence"…" at bounding box center [1151, 269] width 400 height 466
click at [1095, 274] on div "# Use game.spawnXY() to build a fence around the farm! game . spawnXY ( "fence"…" at bounding box center [1151, 269] width 400 height 466
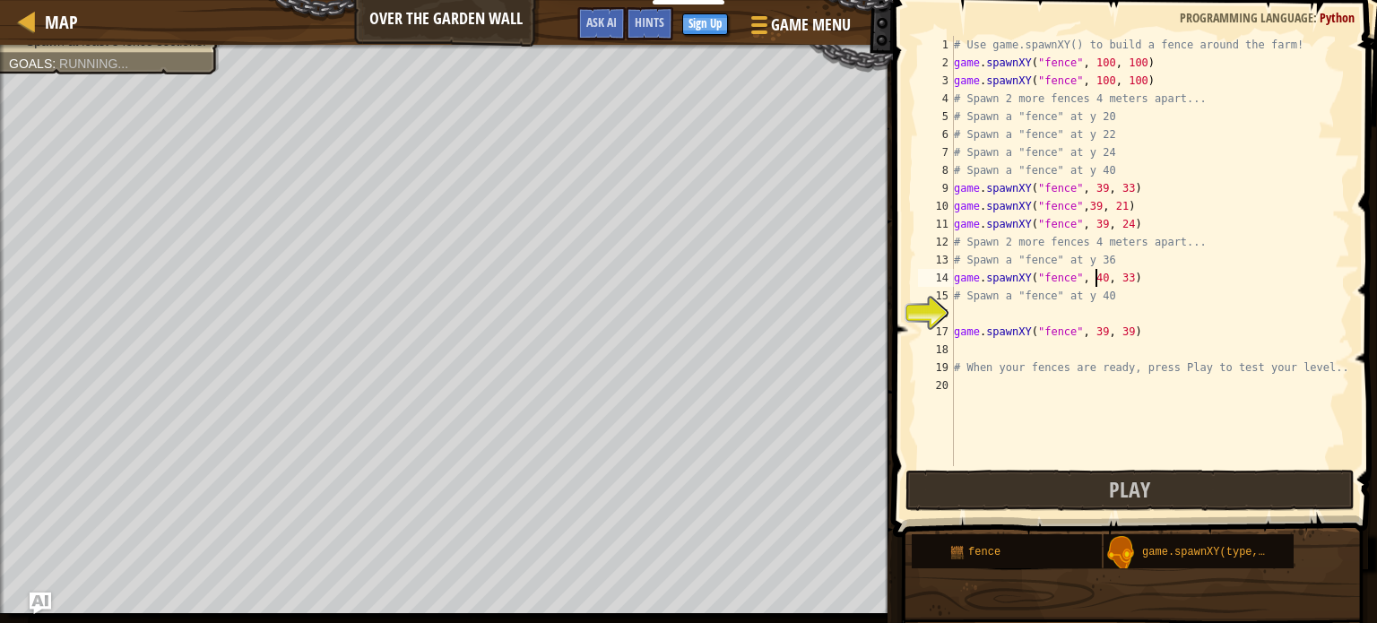
scroll to position [8, 11]
click at [1122, 282] on div "# Use game.spawnXY() to build a fence around the farm! game . spawnXY ( "fence"…" at bounding box center [1151, 269] width 400 height 466
type textarea "game.spawnXY("fence", 39, 30)"
click at [961, 308] on div "# Use game.spawnXY() to build a fence around the farm! game . spawnXY ( "fence"…" at bounding box center [1151, 269] width 400 height 466
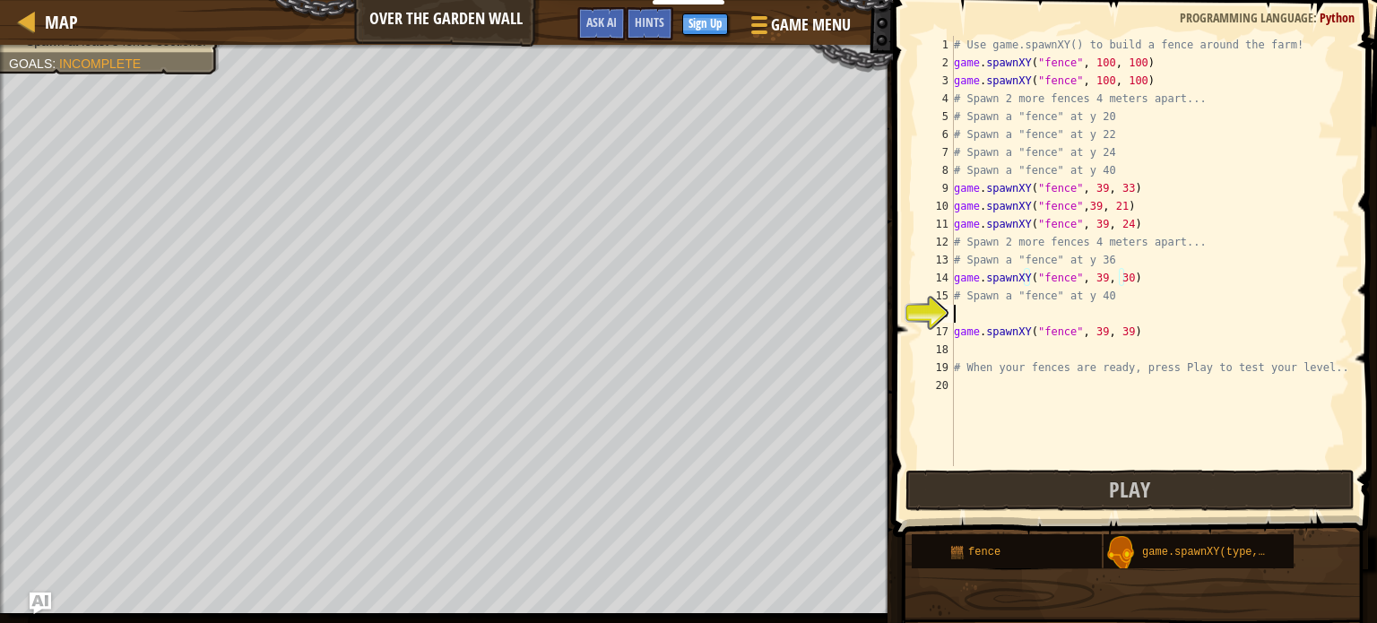
scroll to position [8, 0]
drag, startPoint x: 954, startPoint y: 279, endPoint x: 1137, endPoint y: 277, distance: 183.0
click at [1137, 277] on div "# Use game.spawnXY() to build a fence around the farm! game . spawnXY ( "fence"…" at bounding box center [1151, 269] width 400 height 466
type textarea "game.spawnXY("fence", 39, 30)"
click at [1016, 311] on div "# Use game.spawnXY() to build a fence around the farm! game . spawnXY ( "fence"…" at bounding box center [1151, 269] width 400 height 466
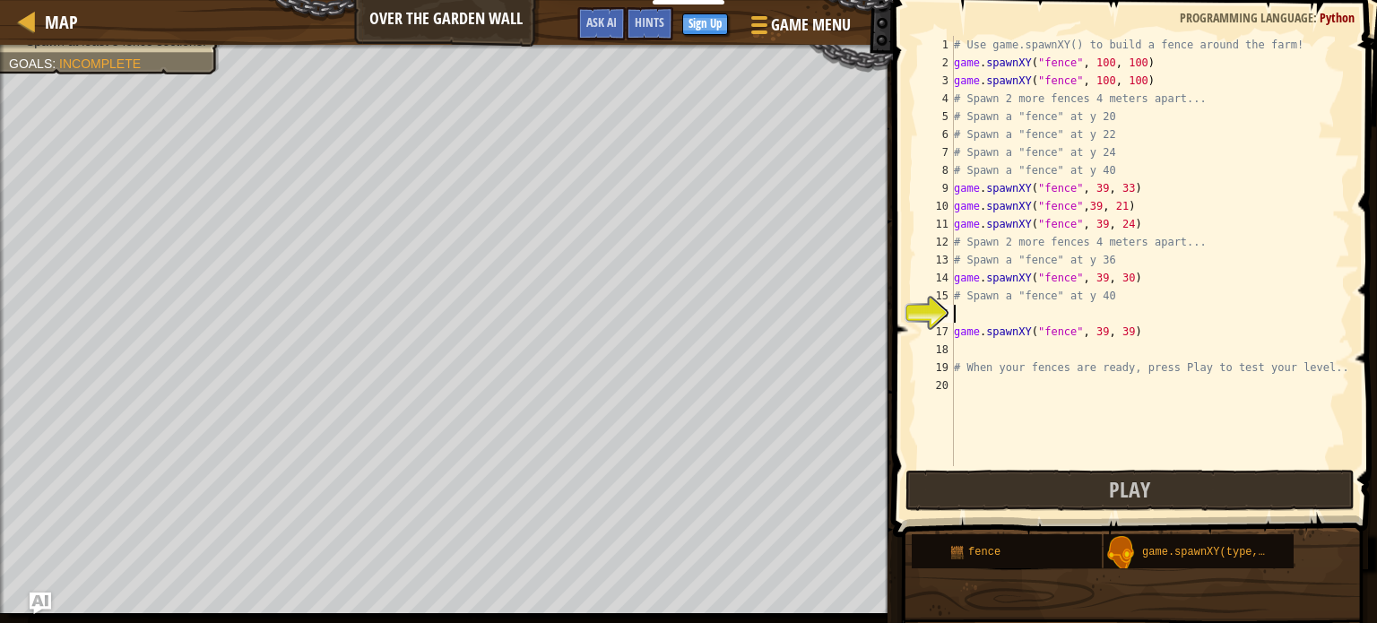
paste textarea "game.spawnXY("fence", 39, 30)"
click at [1119, 308] on div "# Use game.spawnXY() to build a fence around the farm! game . spawnXY ( "fence"…" at bounding box center [1151, 269] width 400 height 466
drag, startPoint x: 954, startPoint y: 326, endPoint x: 1123, endPoint y: 328, distance: 168.6
click at [1123, 328] on div "# Use game.spawnXY() to build a fence around the farm! game . spawnXY ( "fence"…" at bounding box center [1151, 269] width 400 height 466
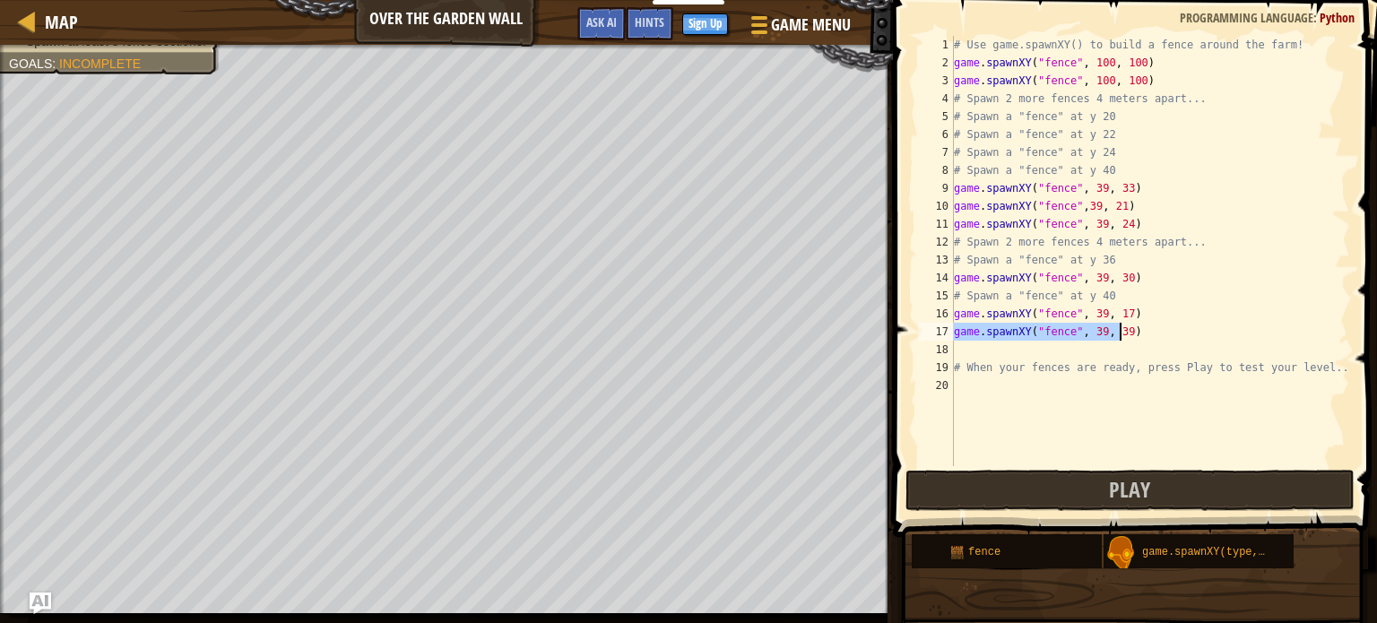
type textarea "game.spawnXY("fence", 39, 39)"
click at [974, 352] on div "# Use game.spawnXY() to build a fence around the farm! game . spawnXY ( "fence"…" at bounding box center [1151, 269] width 400 height 466
paste textarea "game.spawnXY("fence", 39, 39)"
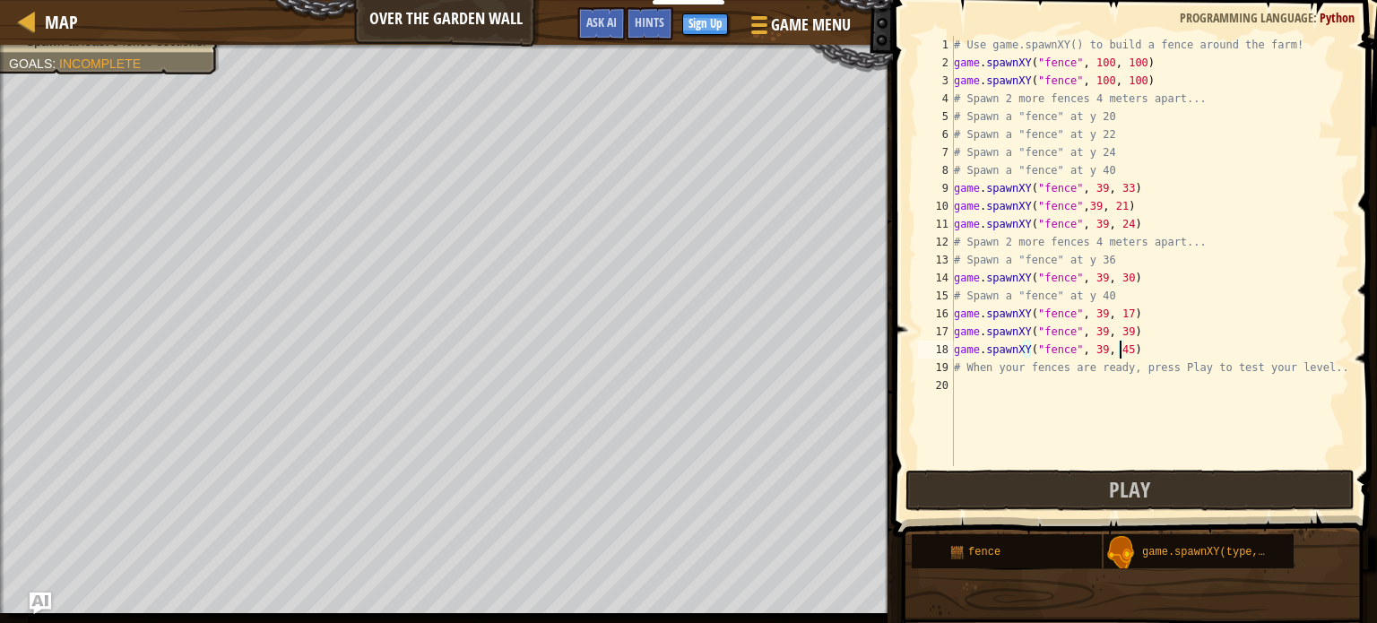
click at [1118, 343] on div "# Use game.spawnXY() to build a fence around the farm! game . spawnXY ( "fence"…" at bounding box center [1151, 269] width 400 height 466
click at [1076, 489] on button "Play" at bounding box center [1130, 490] width 449 height 41
click at [1070, 484] on button "Play" at bounding box center [1130, 490] width 449 height 41
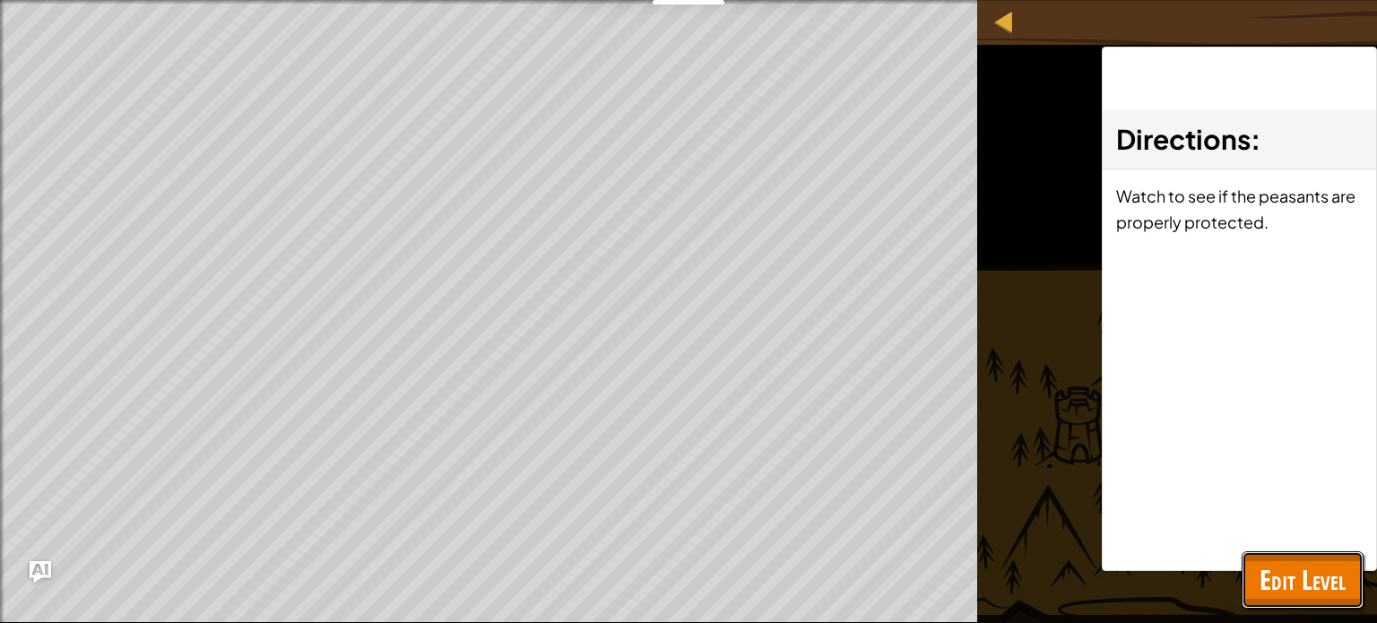
click at [1298, 561] on span "Edit Level" at bounding box center [1303, 579] width 86 height 37
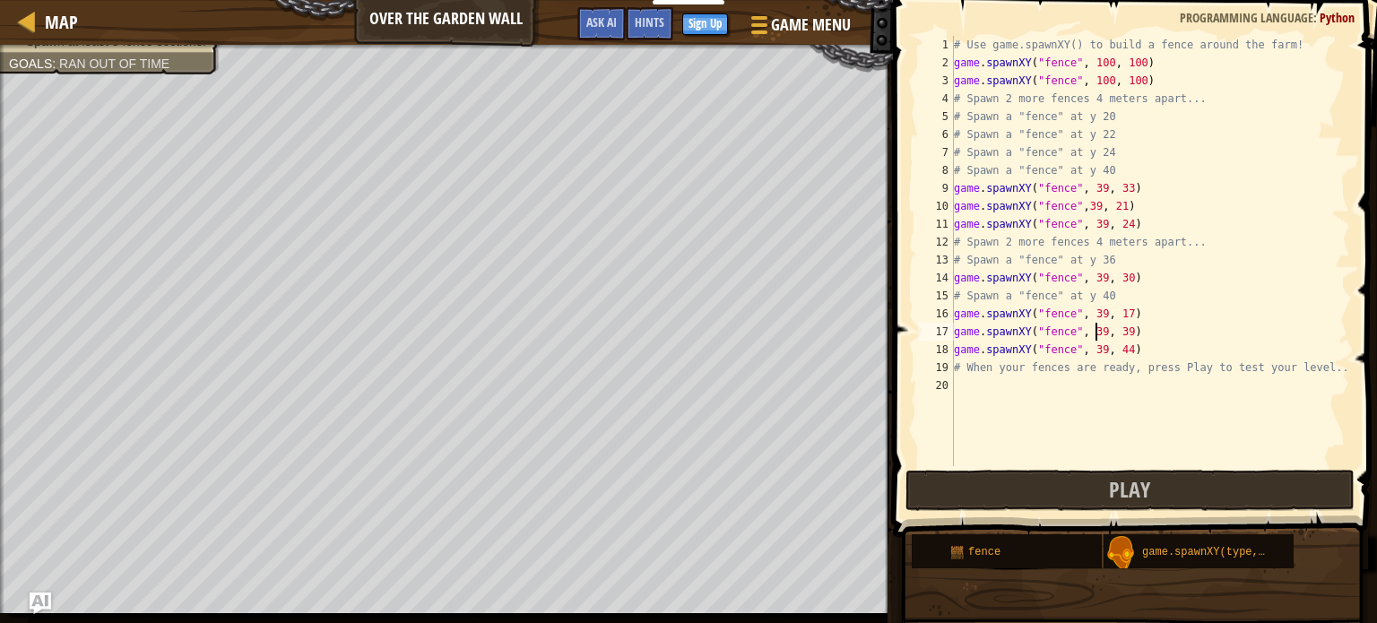
click at [1094, 335] on div "# Use game.spawnXY() to build a fence around the farm! game . spawnXY ( "fence"…" at bounding box center [1151, 269] width 400 height 466
click at [1123, 329] on div "# Use game.spawnXY() to build a fence around the farm! game . spawnXY ( "fence"…" at bounding box center [1151, 269] width 400 height 466
type textarea "game.spawnXY("fence", 39, 40)"
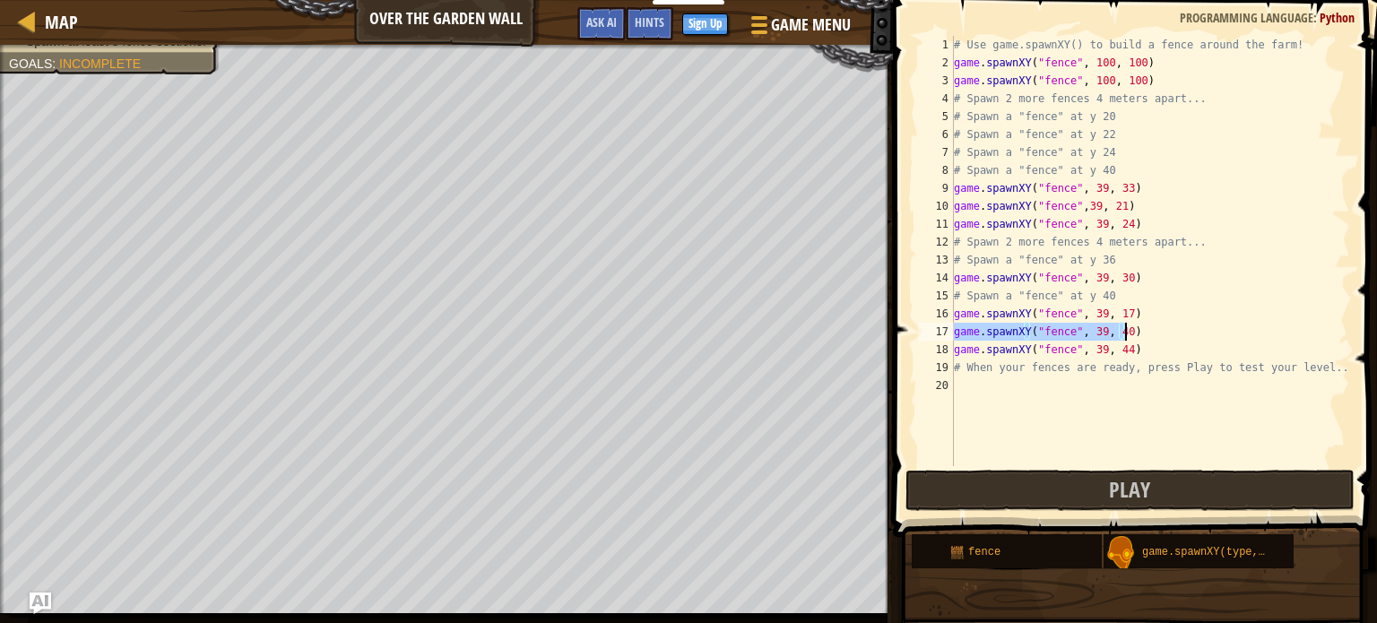
drag, startPoint x: 956, startPoint y: 329, endPoint x: 1144, endPoint y: 335, distance: 188.4
click at [1144, 335] on div "# Use game.spawnXY() to build a fence around the farm! game . spawnXY ( "fence"…" at bounding box center [1151, 269] width 400 height 466
click at [1002, 379] on div "# Use game.spawnXY() to build a fence around the farm! game . spawnXY ( "fence"…" at bounding box center [1151, 269] width 400 height 466
paste textarea "game.spawnXY("fence", 39, 40)"
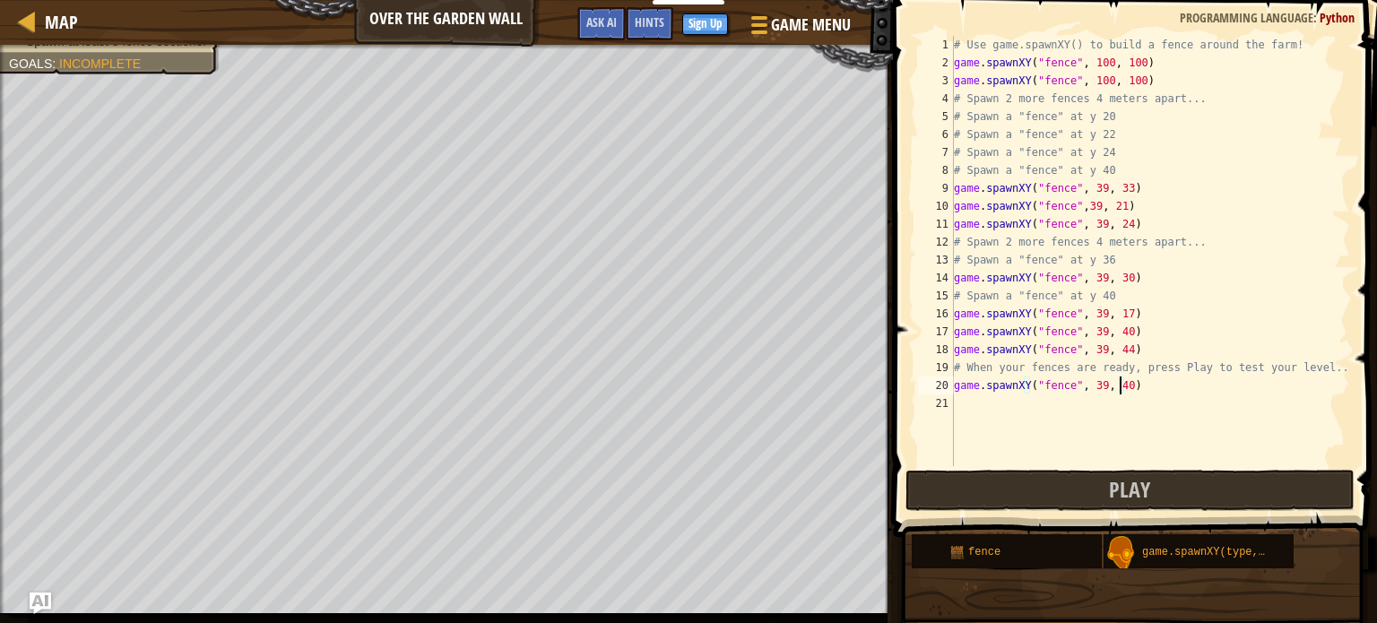
click at [1119, 384] on div "# Use game.spawnXY() to build a fence around the farm! game . spawnXY ( "fence"…" at bounding box center [1151, 269] width 400 height 466
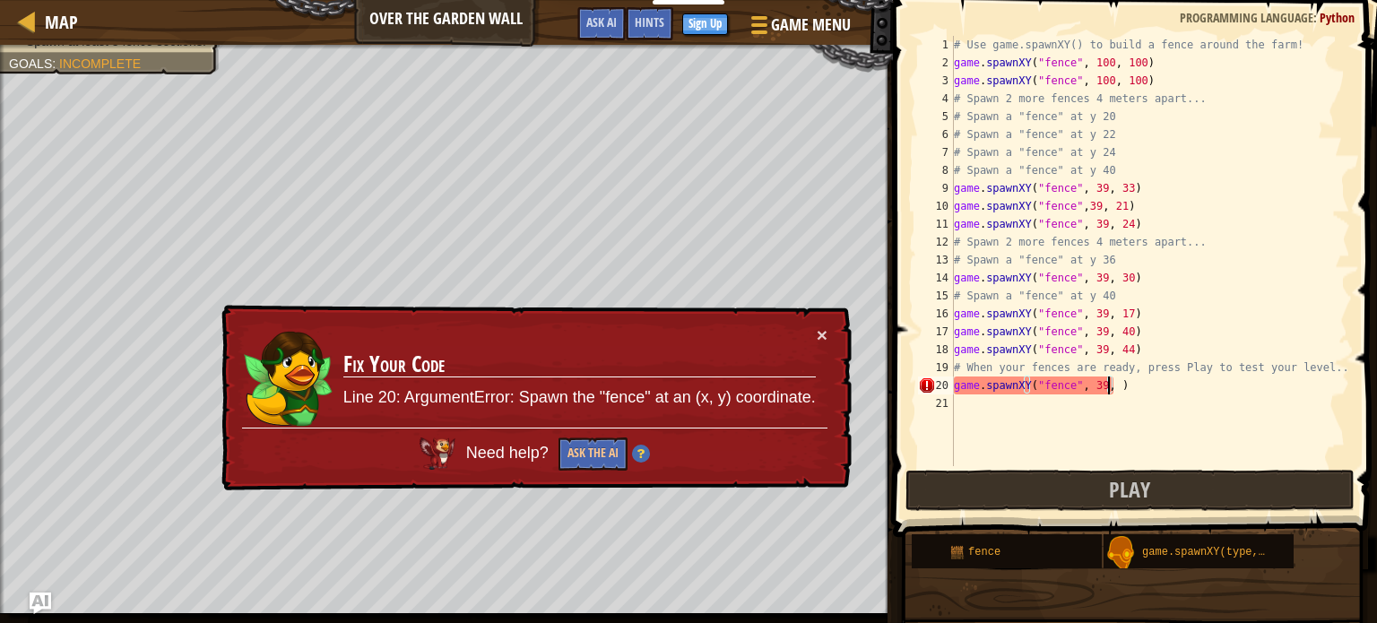
scroll to position [8, 13]
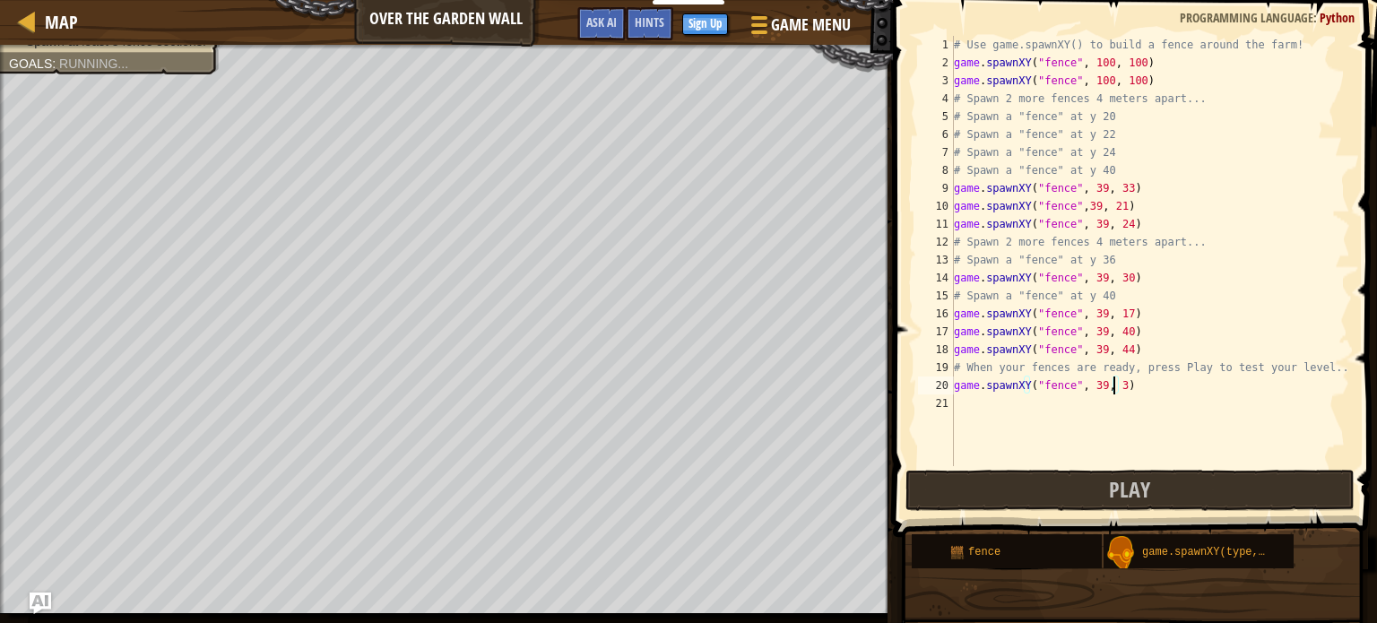
type textarea "game.spawnXY("fence", 39, 37)"
click at [995, 405] on div "# Use game.spawnXY() to build a fence around the farm! game . spawnXY ( "fence"…" at bounding box center [1151, 269] width 400 height 466
click at [1116, 273] on div "# Use game.spawnXY() to build a fence around the farm! game . spawnXY ( "fence"…" at bounding box center [1151, 269] width 400 height 466
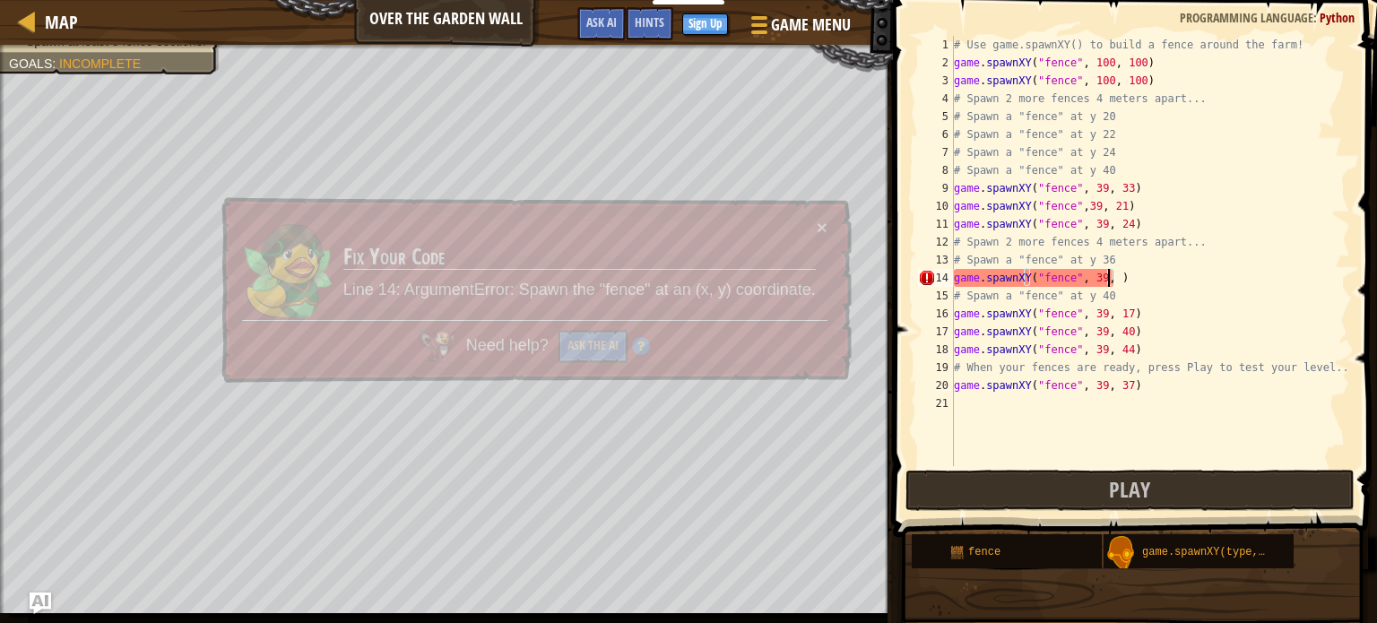
scroll to position [8, 13]
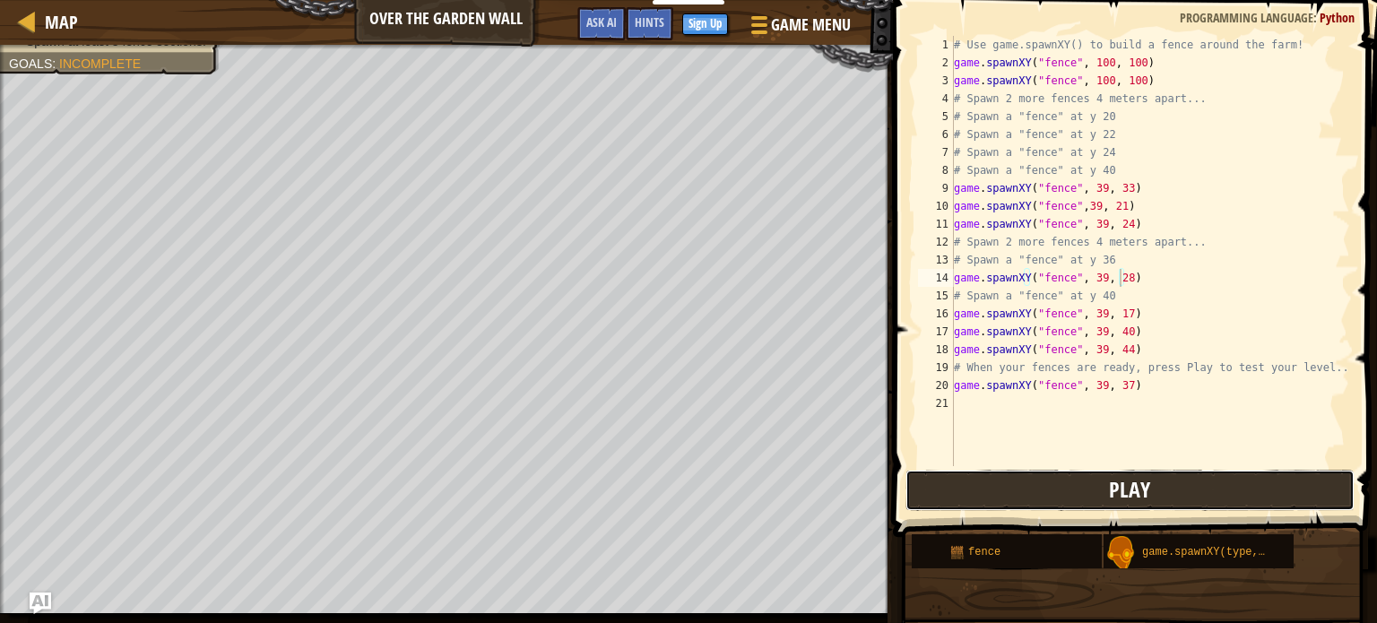
click at [1094, 497] on button "Play" at bounding box center [1130, 490] width 449 height 41
click at [1073, 485] on button "Play" at bounding box center [1130, 490] width 449 height 41
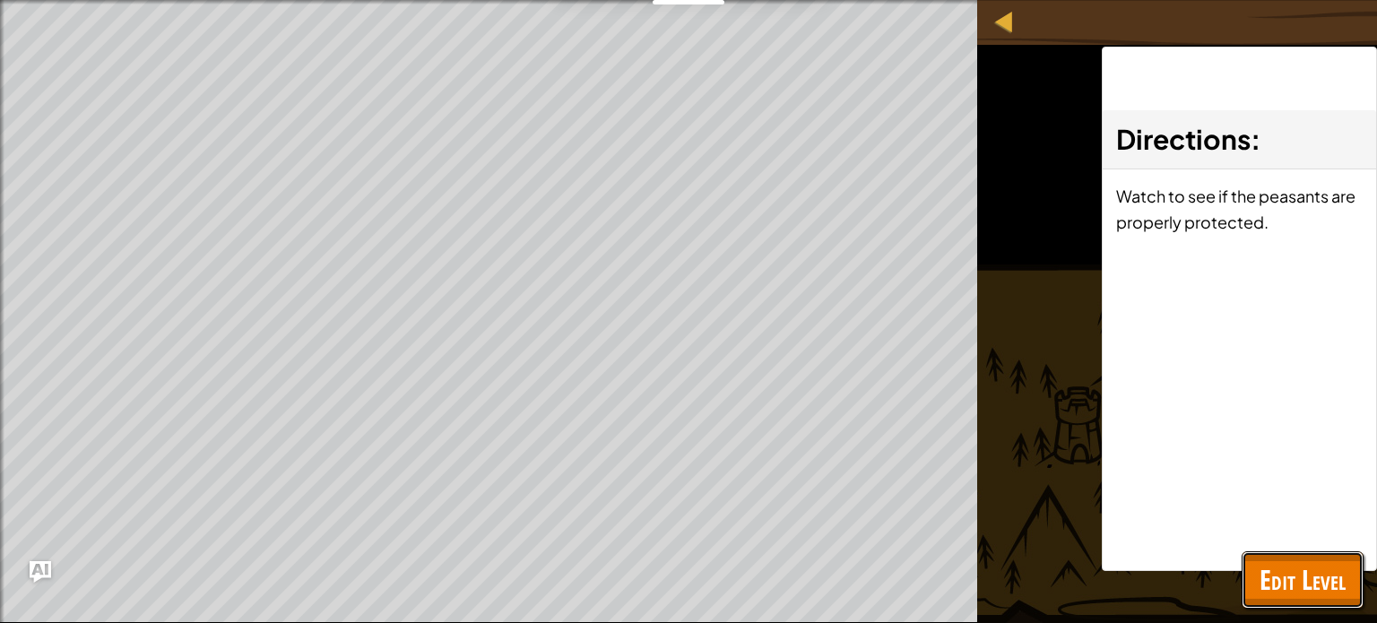
click at [1280, 572] on span "Edit Level" at bounding box center [1303, 579] width 86 height 37
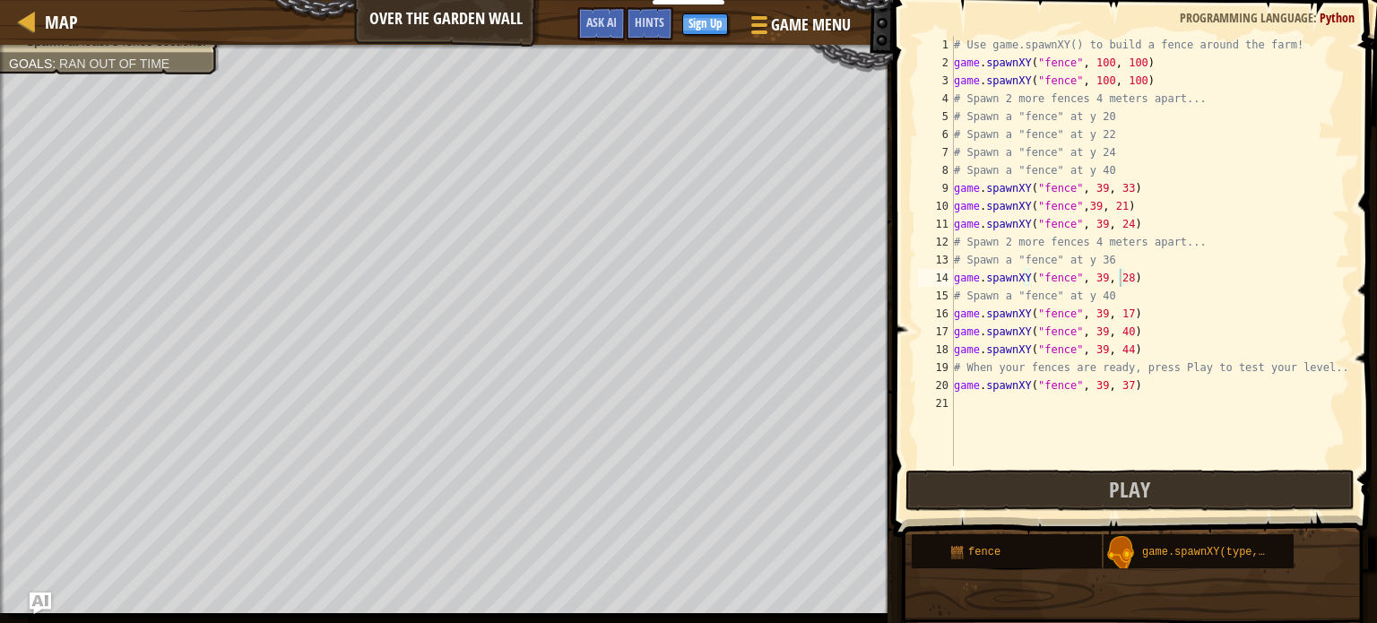
click at [1117, 382] on div "# Use game.spawnXY() to build a fence around the farm! game . spawnXY ( "fence"…" at bounding box center [1151, 269] width 400 height 466
click at [1121, 191] on div "# Use game.spawnXY() to build a fence around the farm! game . spawnXY ( "fence"…" at bounding box center [1151, 269] width 400 height 466
click at [1109, 205] on div "# Use game.spawnXY() to build a fence around the farm! game . spawnXY ( "fence"…" at bounding box center [1151, 269] width 400 height 466
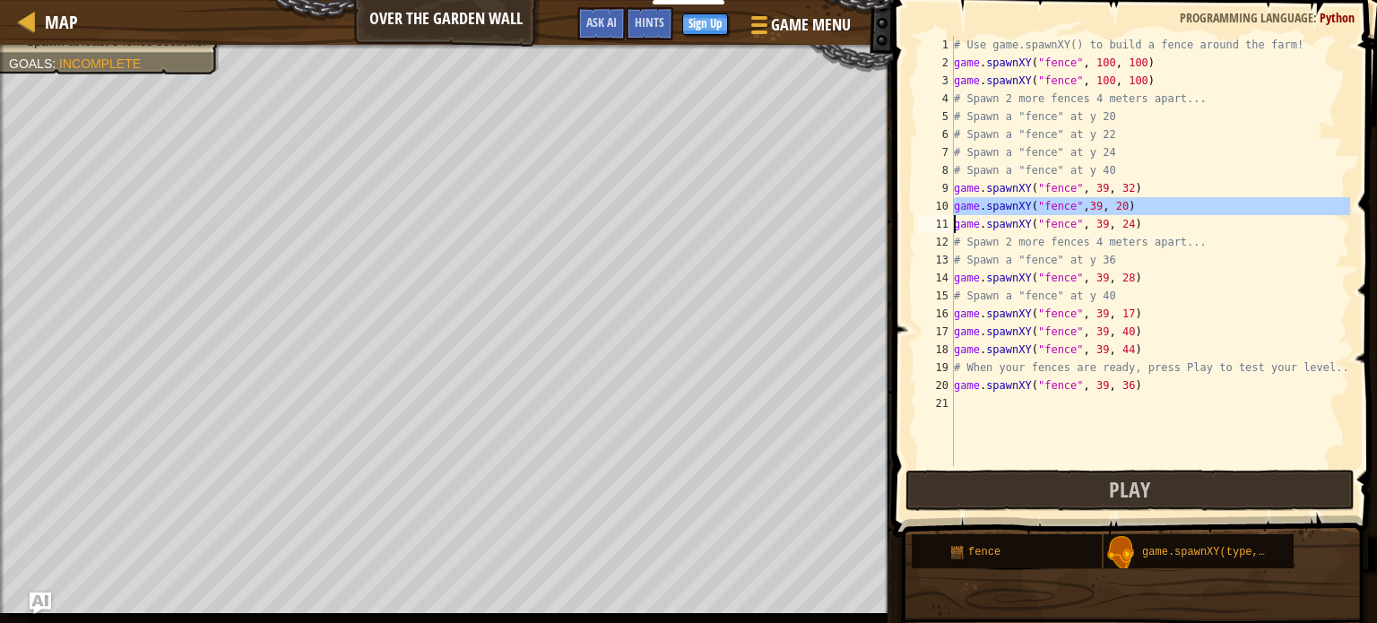
drag, startPoint x: 953, startPoint y: 205, endPoint x: 1050, endPoint y: 203, distance: 96.9
click at [1050, 203] on div "game.spawnXY("fence",39, 20) 1 2 3 4 5 6 7 8 9 10 11 12 13 14 15 16 17 18 19 20…" at bounding box center [1133, 251] width 436 height 430
type textarea "game.spawnXY("fence",39, 20) game.spawnXY("fence", 39, 24)"
click at [1008, 419] on div "# Use game.spawnXY() to build a fence around the farm! game . spawnXY ( "fence"…" at bounding box center [1151, 269] width 400 height 466
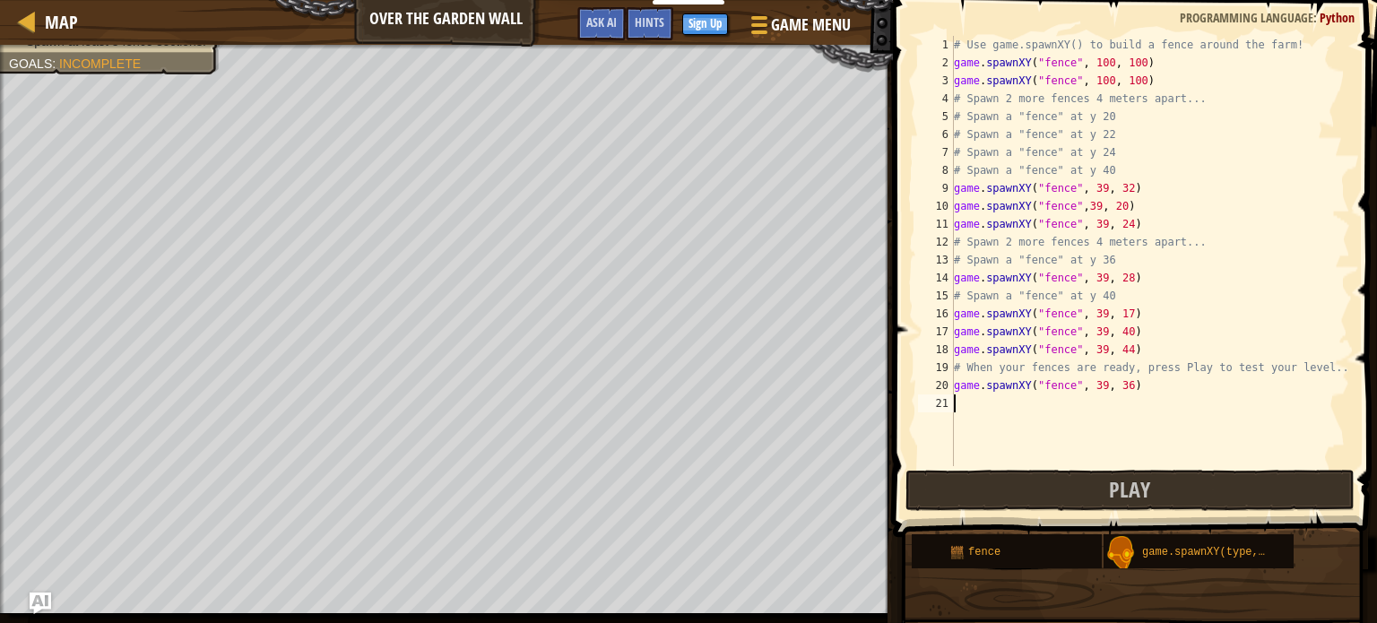
scroll to position [8, 0]
paste textarea "game.spawnXY("fence",39, 20)"
click at [1118, 400] on div "# Use game.spawnXY() to build a fence around the farm! game . spawnXY ( "fence"…" at bounding box center [1151, 269] width 400 height 466
type textarea "game.spawnXY("fence",39, 16)"
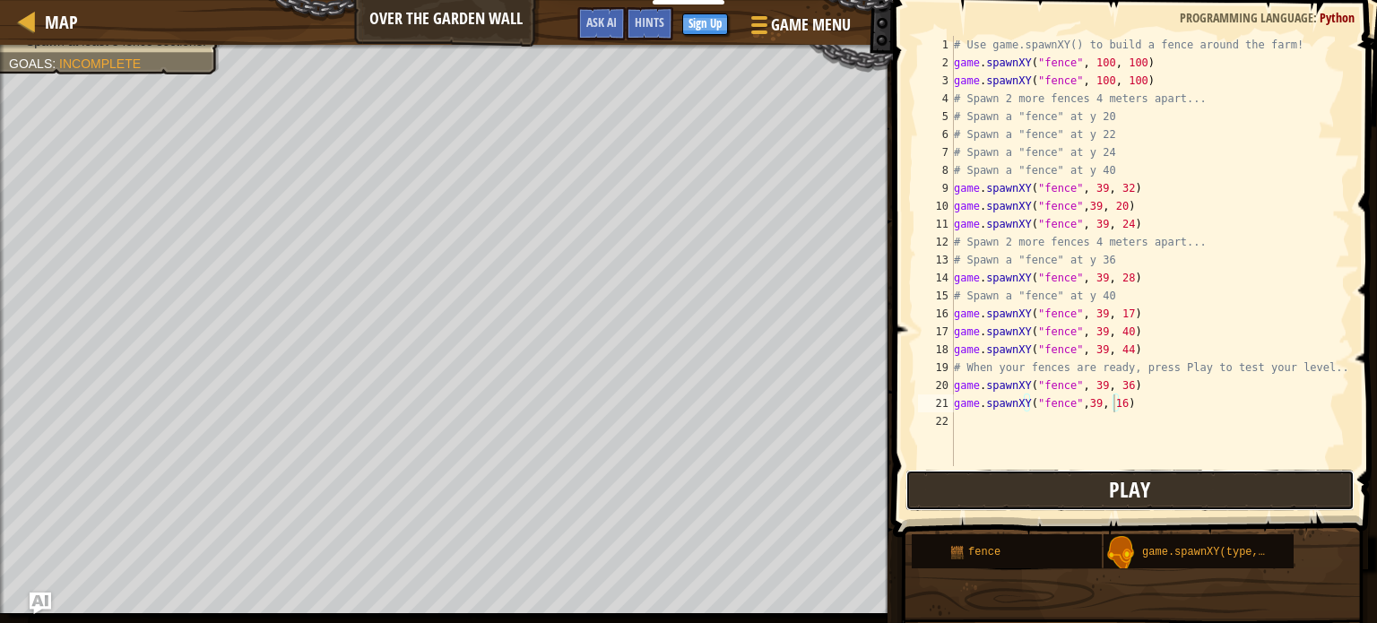
click at [1088, 494] on button "Play" at bounding box center [1130, 490] width 449 height 41
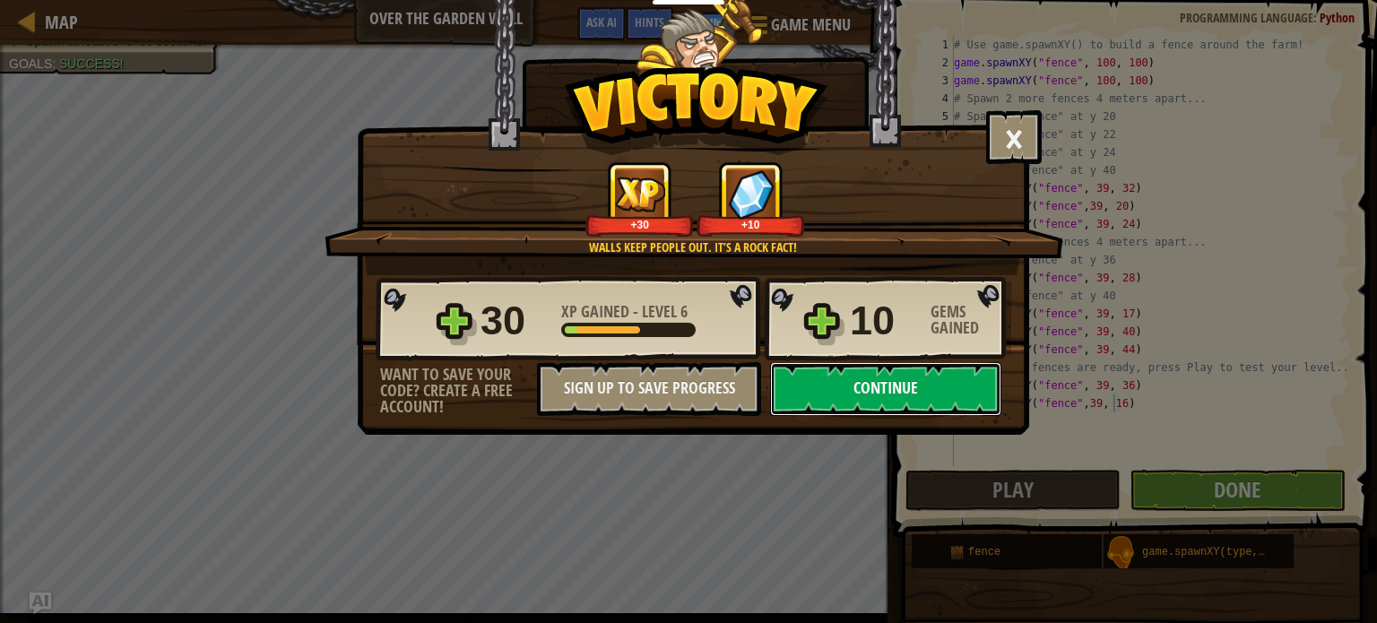
click at [846, 380] on button "Continue" at bounding box center [885, 389] width 231 height 54
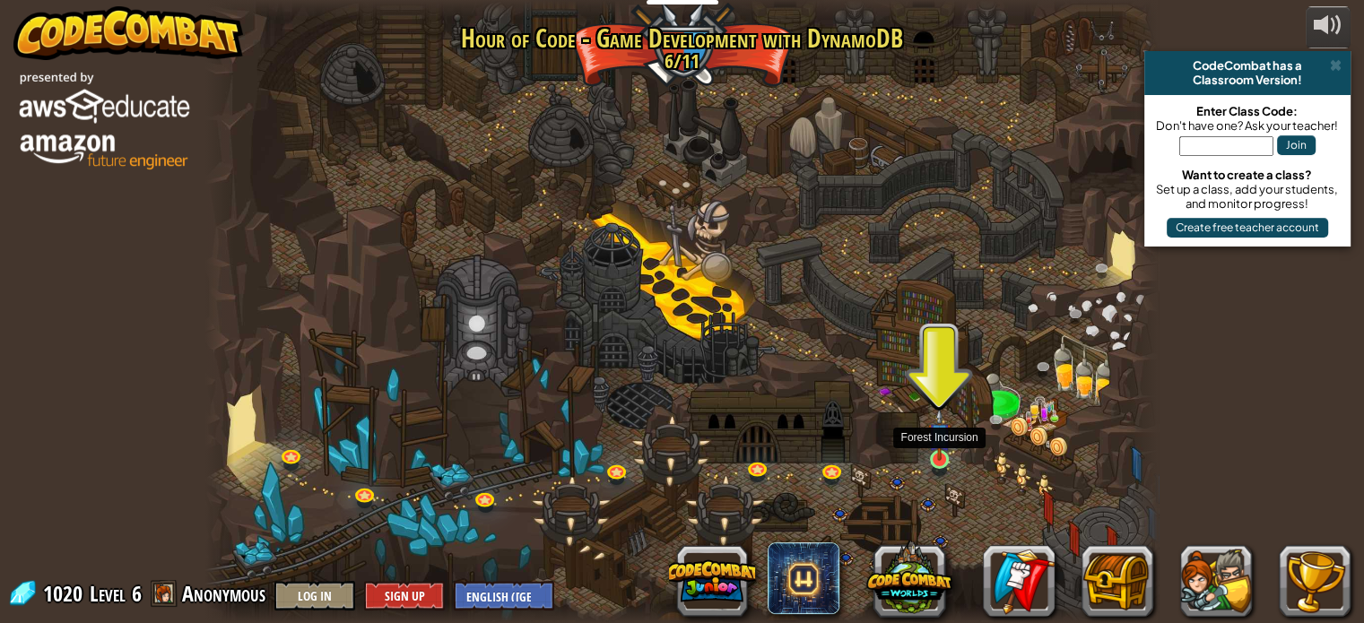
click at [940, 442] on img at bounding box center [939, 435] width 23 height 54
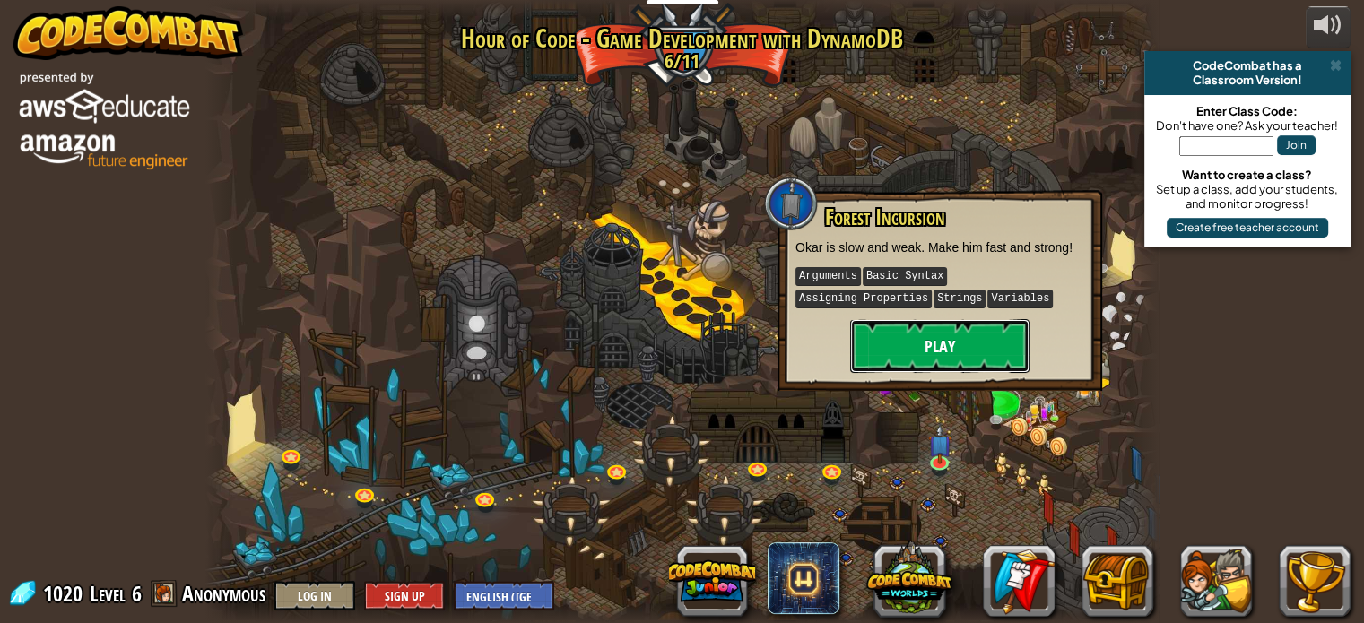
click at [897, 352] on button "Play" at bounding box center [939, 346] width 179 height 54
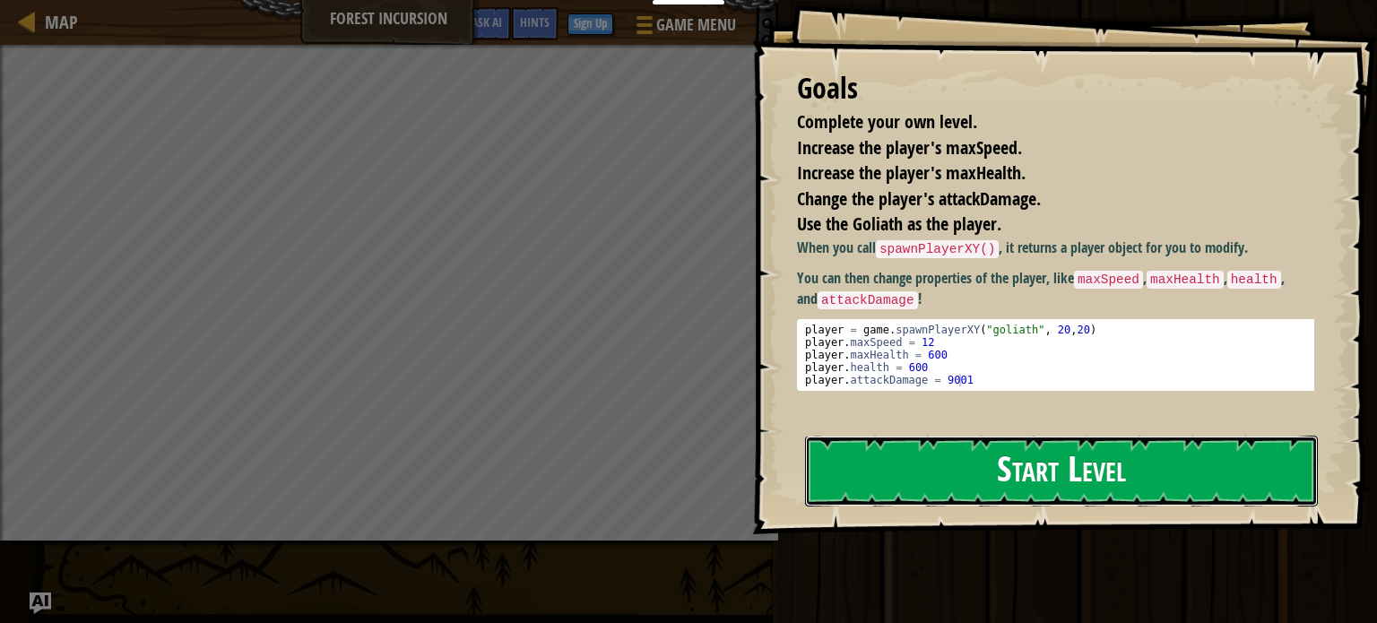
click at [932, 473] on button "Start Level" at bounding box center [1061, 471] width 513 height 71
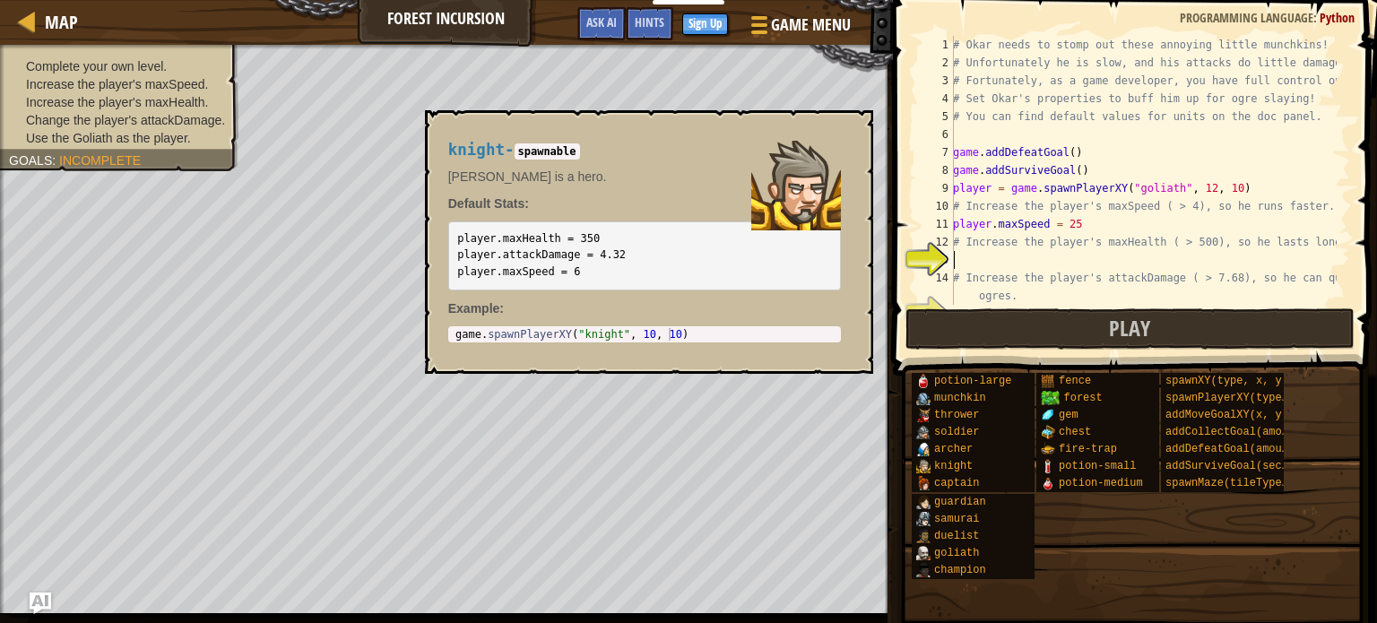
scroll to position [18, 0]
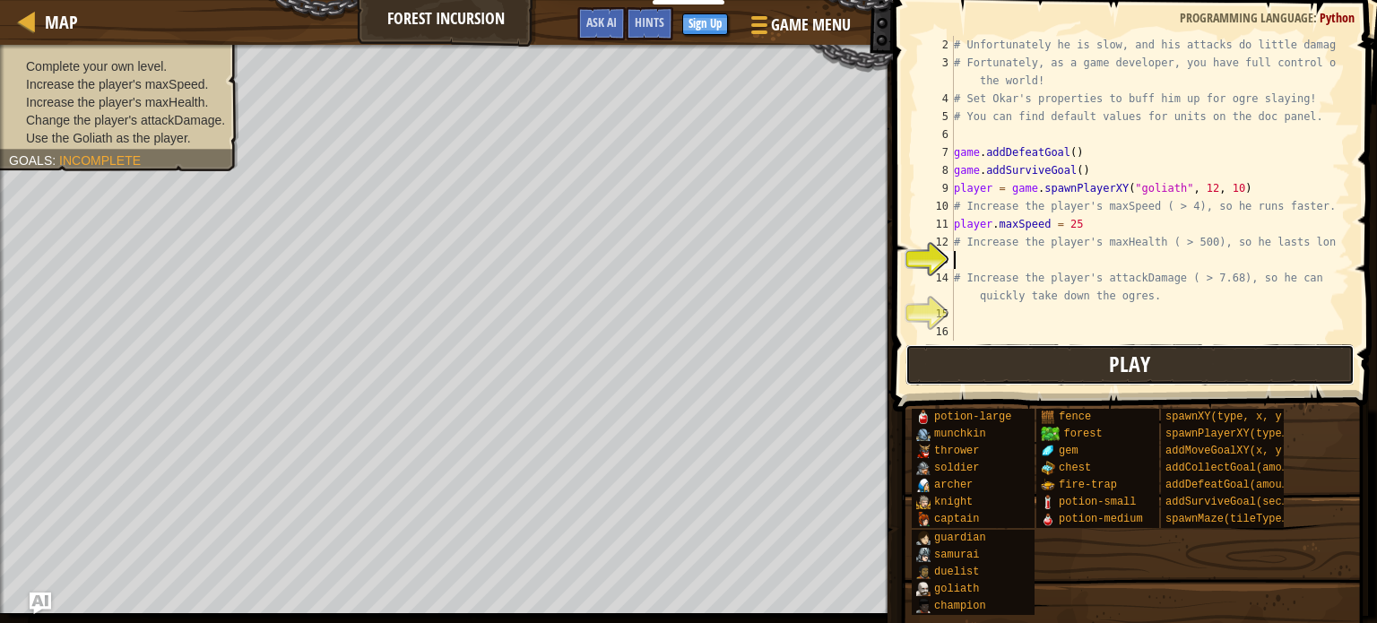
click at [1078, 365] on button "Play" at bounding box center [1130, 364] width 449 height 41
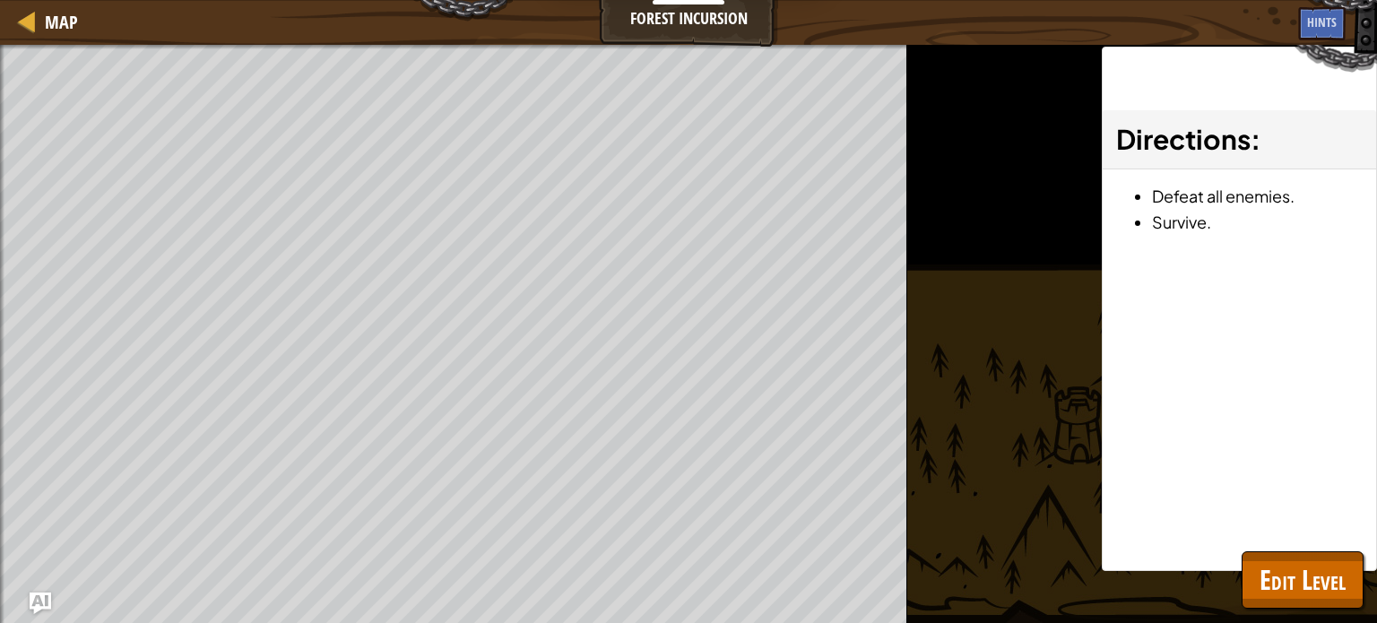
click at [0, 314] on div "Complete your own level. Increase the player's maxSpeed. Increase the player's …" at bounding box center [454, 334] width 908 height 578
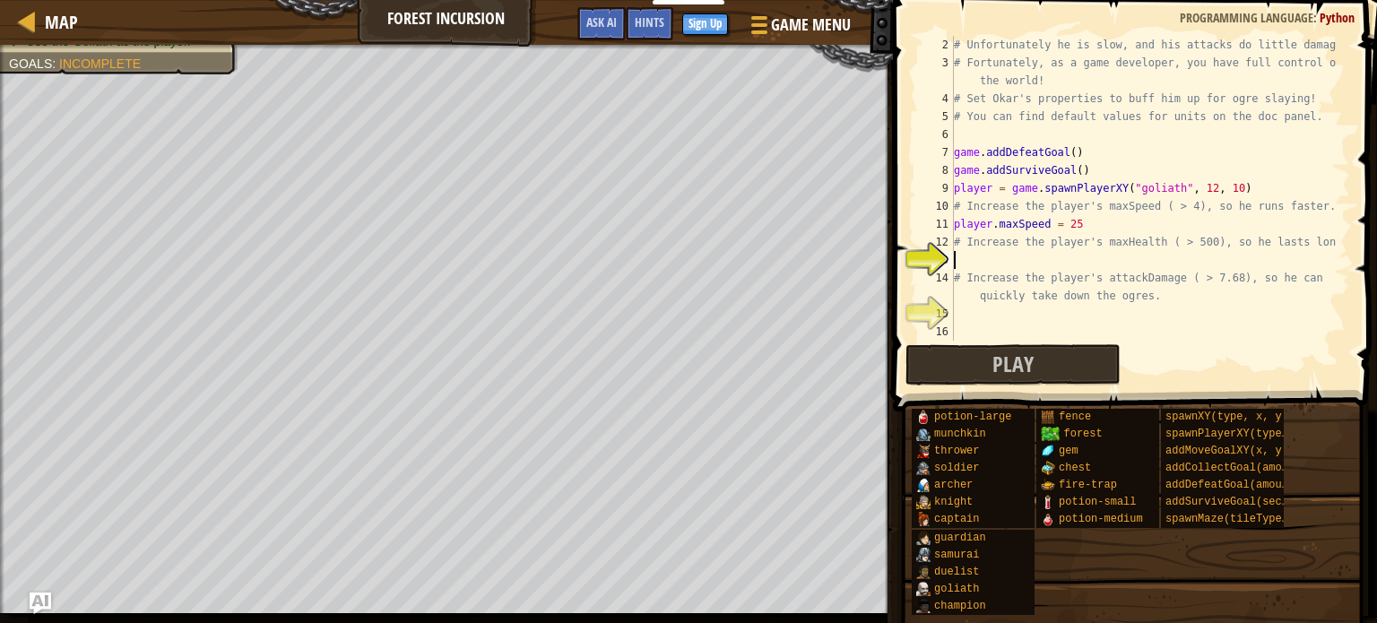
click at [1177, 239] on div "# Unfortunately he is slow, and his attacks do little damage. # Fortunately, as…" at bounding box center [1144, 206] width 387 height 341
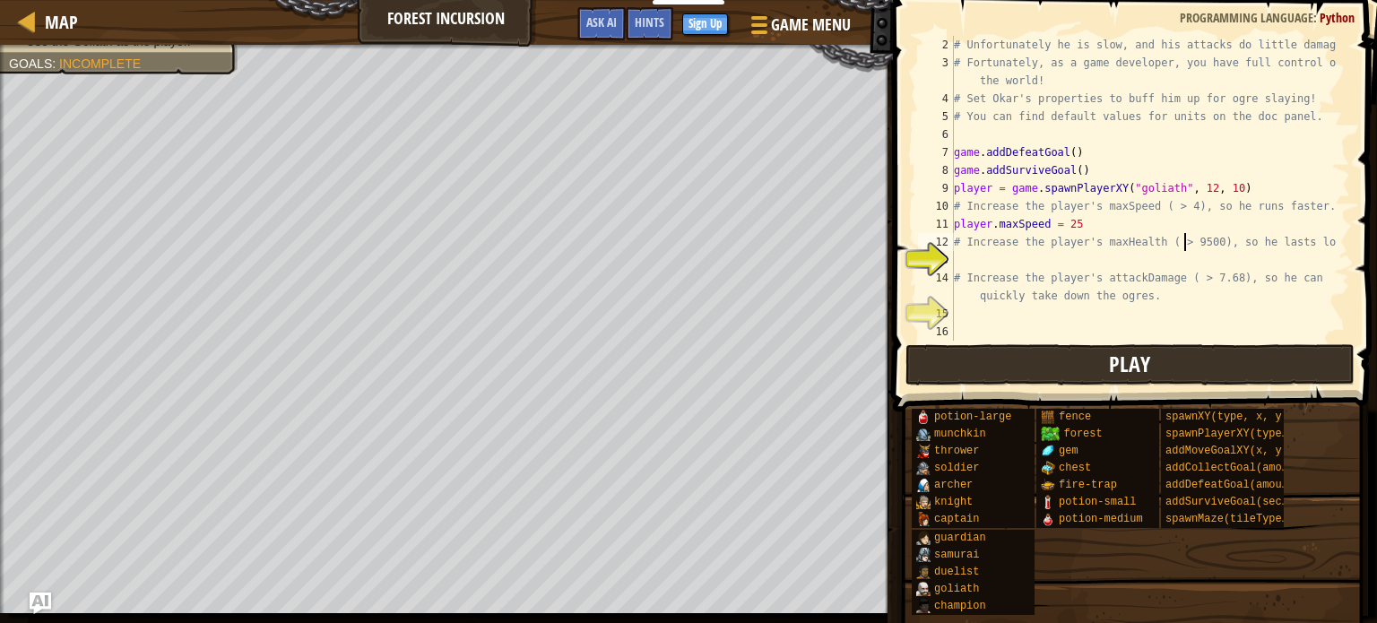
type textarea "# Increase the player's maxHealth ( > 9500), so he lasts longer."
click at [1002, 362] on button "Play" at bounding box center [1130, 364] width 449 height 41
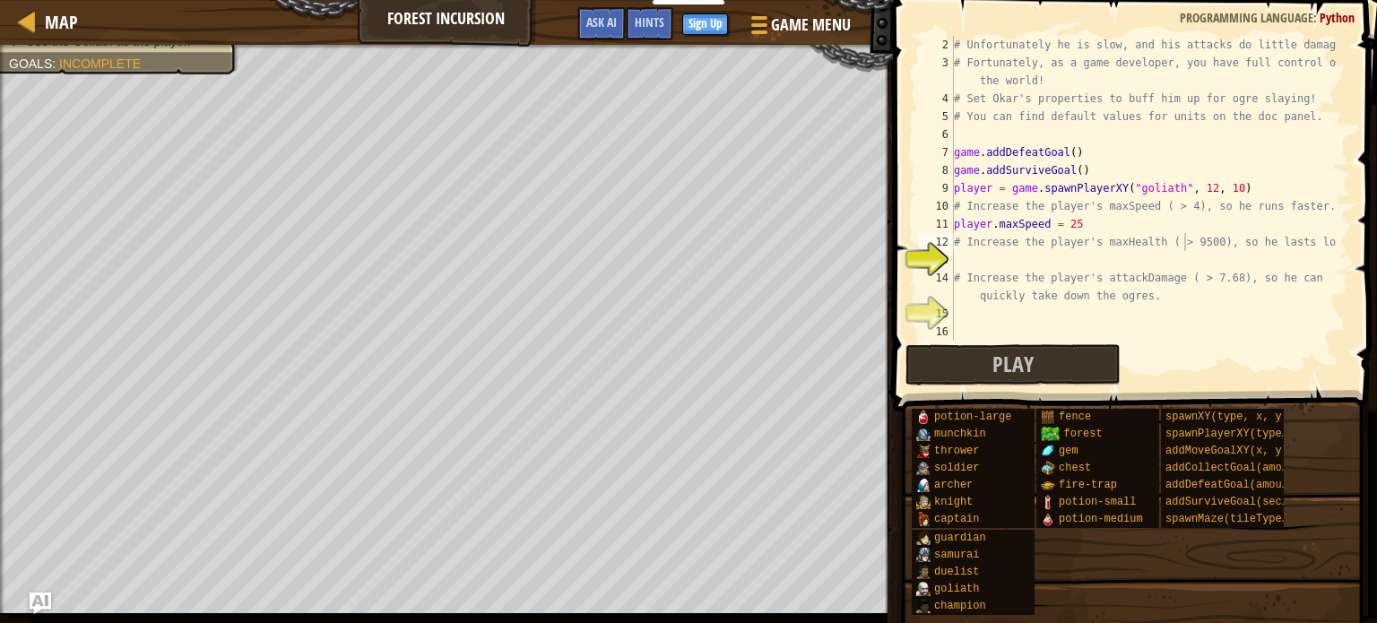
scroll to position [8, 0]
click at [981, 266] on div "# Unfortunately he is slow, and his attacks do little damage. # Fortunately, as…" at bounding box center [1144, 206] width 387 height 341
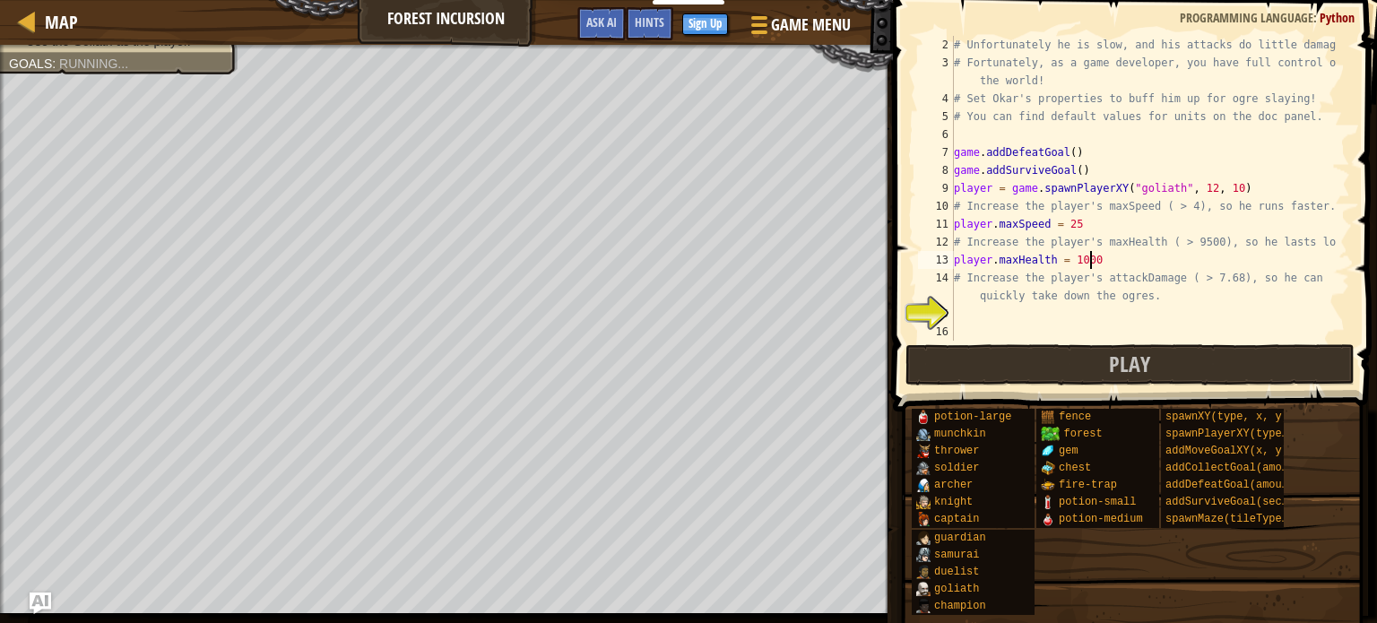
scroll to position [8, 10]
type textarea "player.maxHealth = 1000"
click at [1091, 354] on button "Play" at bounding box center [1130, 364] width 449 height 41
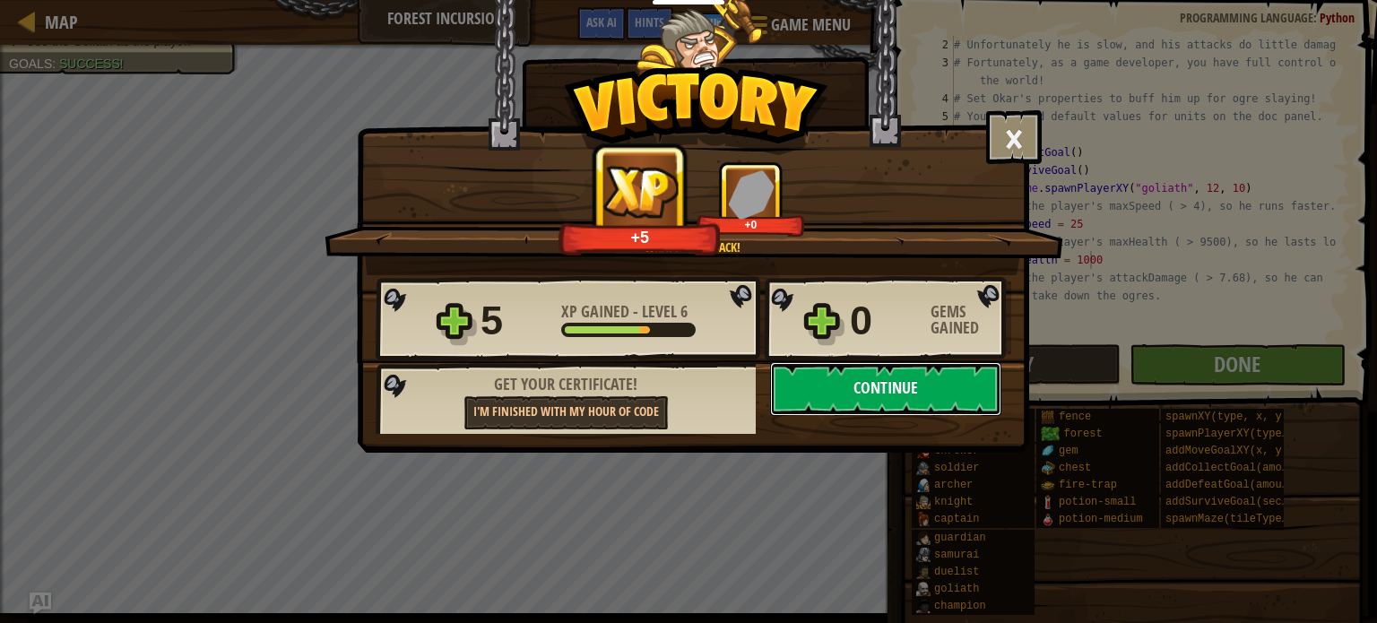
click at [869, 387] on button "Continue" at bounding box center [885, 389] width 231 height 54
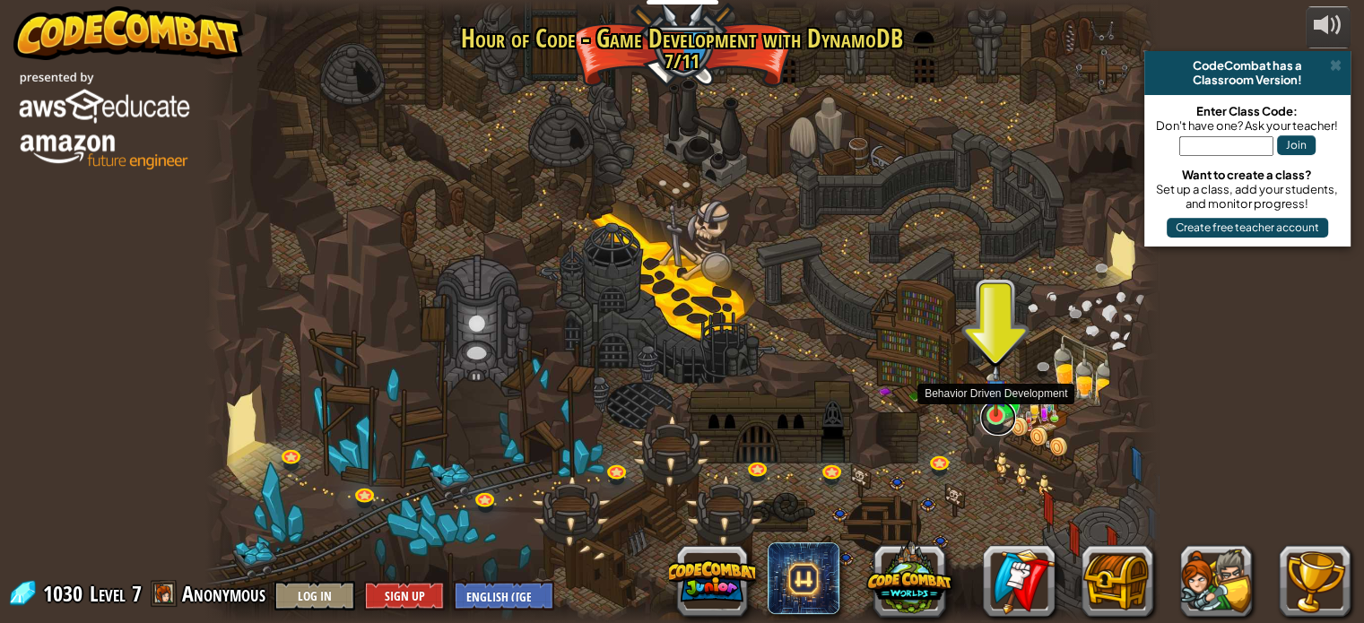
click at [998, 417] on link at bounding box center [998, 418] width 36 height 36
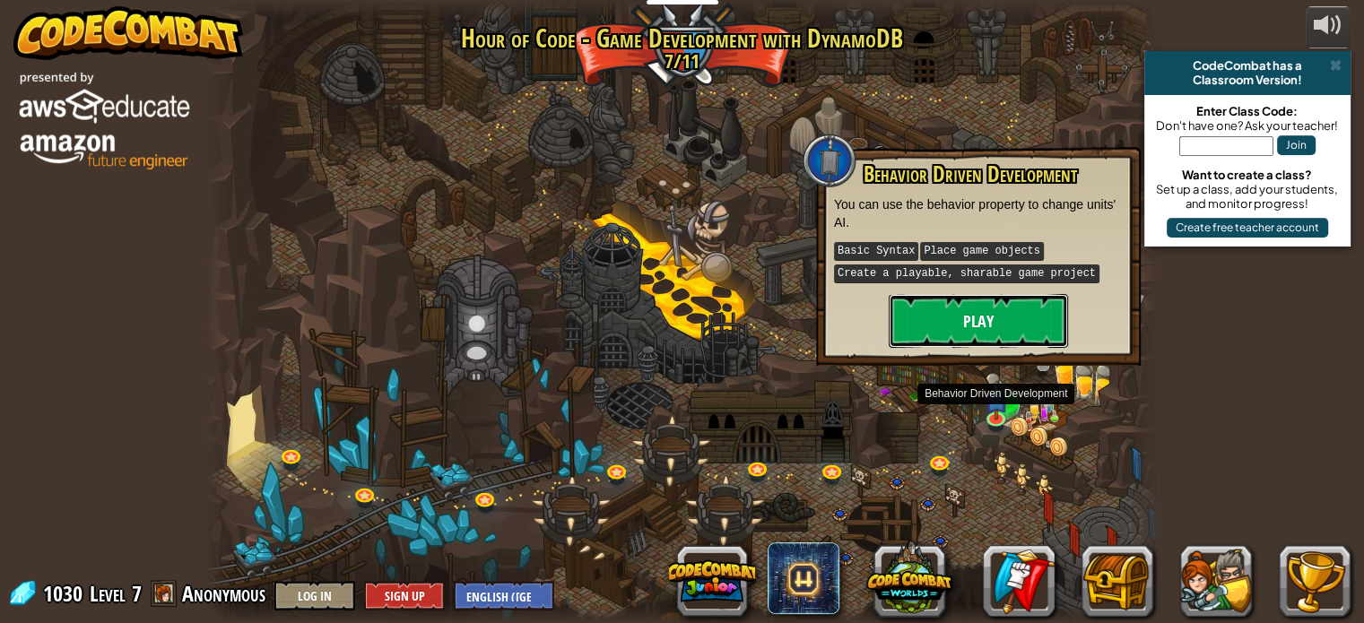
click at [1016, 318] on button "Play" at bounding box center [978, 321] width 179 height 54
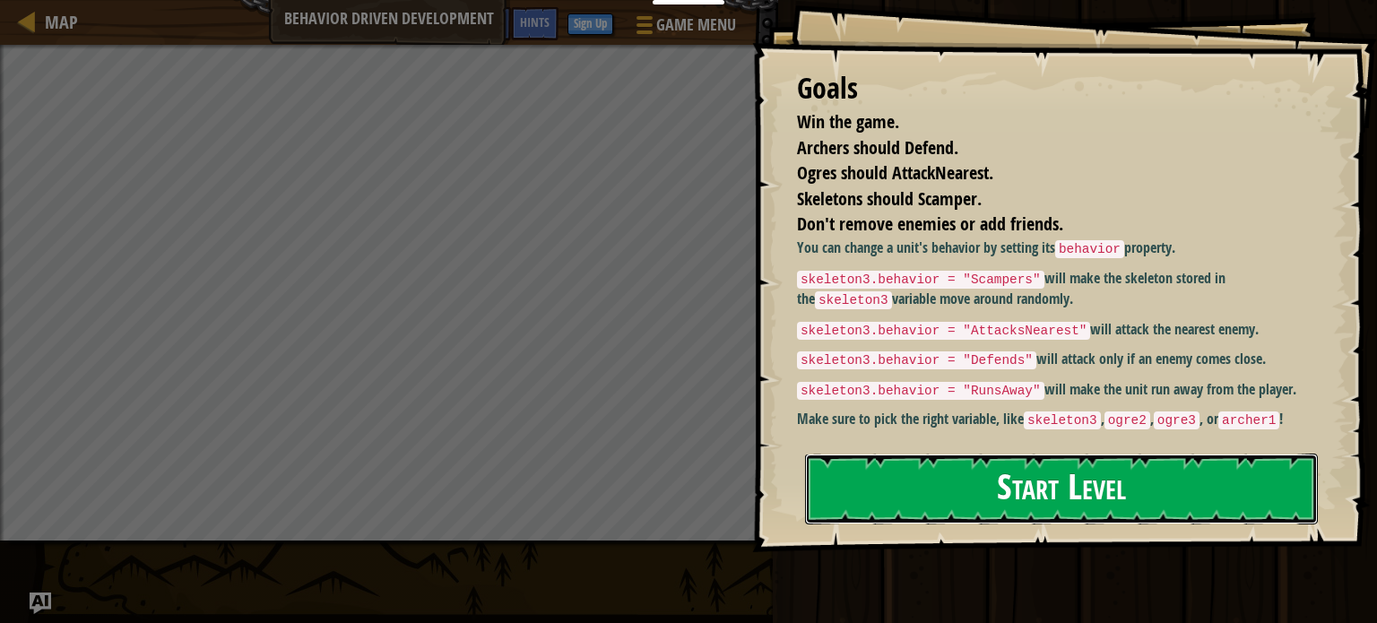
click at [994, 469] on button "Start Level" at bounding box center [1061, 489] width 513 height 71
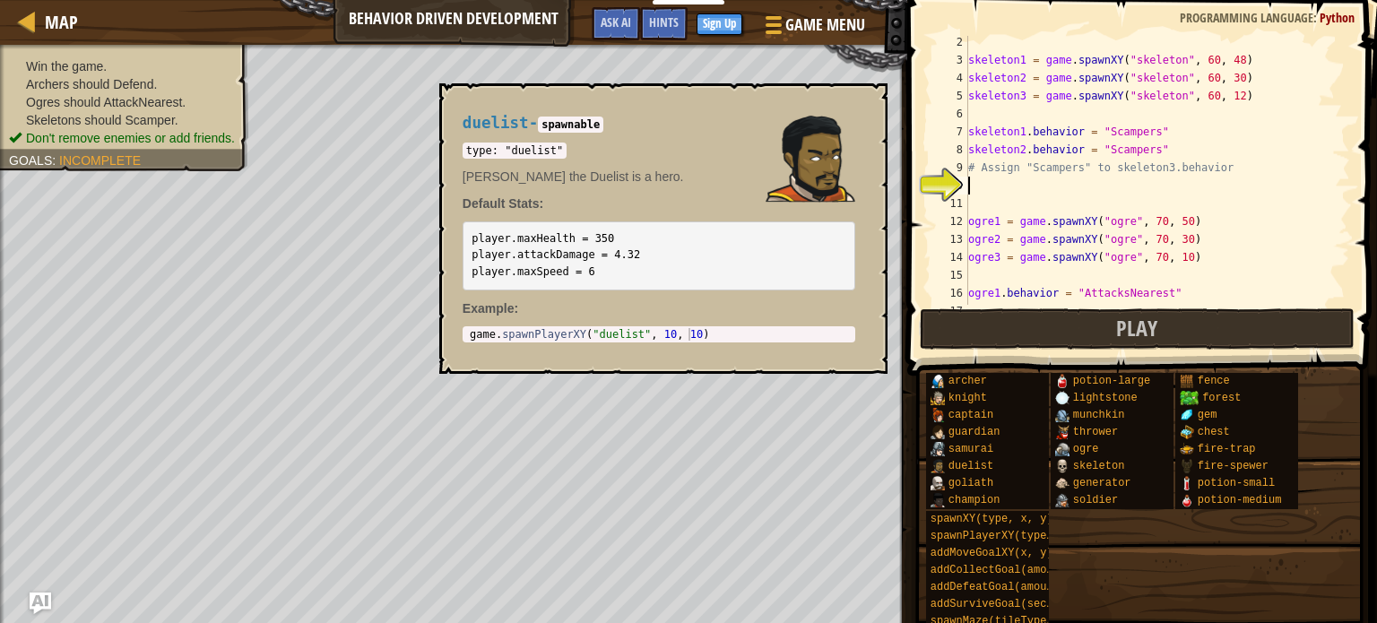
scroll to position [27, 0]
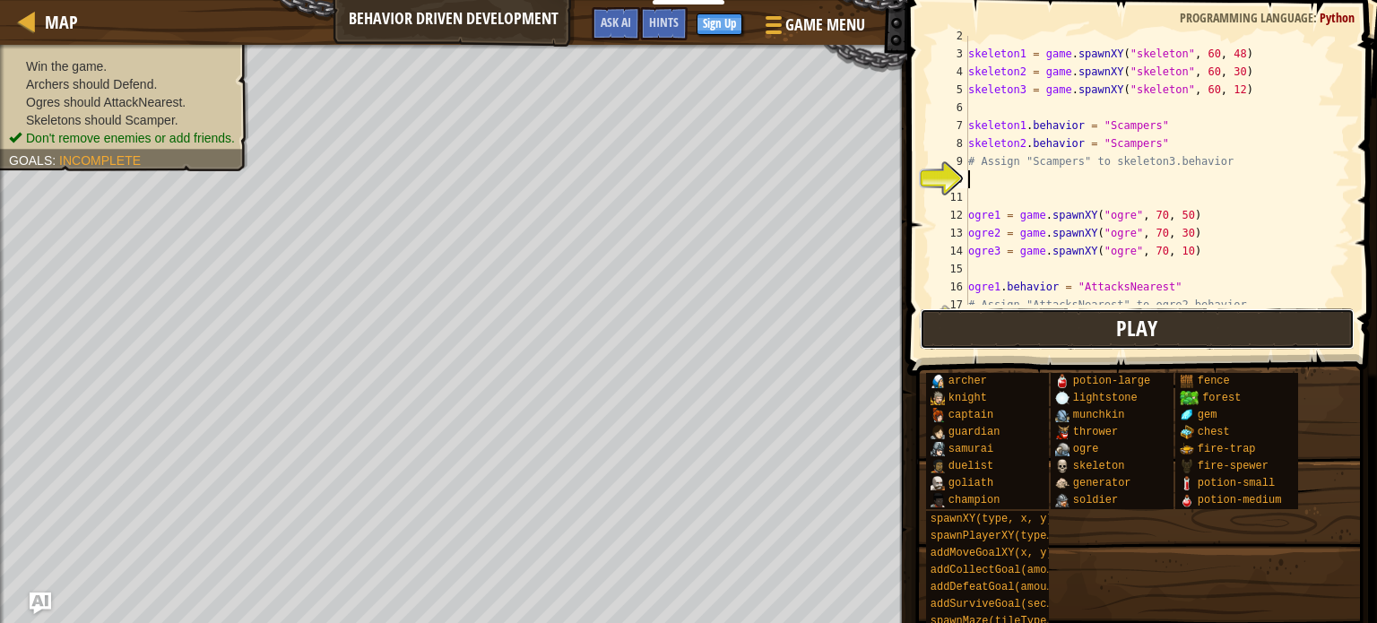
click at [1077, 325] on button "Play" at bounding box center [1137, 328] width 435 height 41
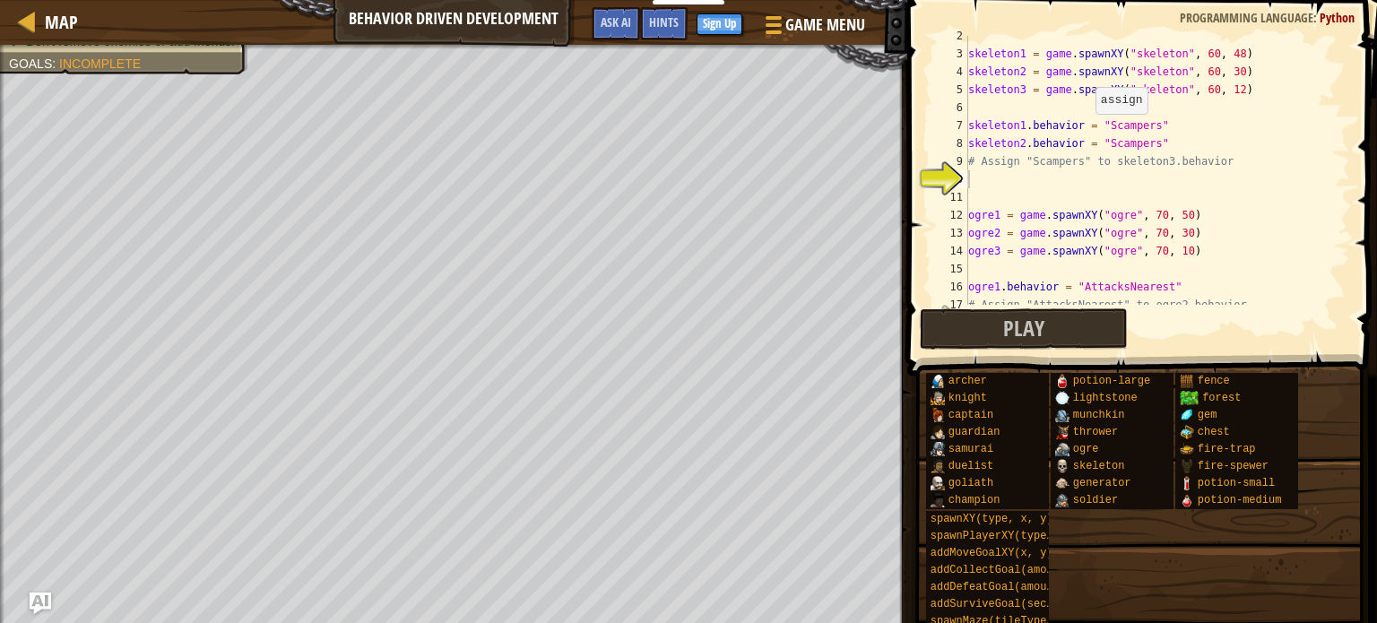
click at [1087, 123] on div "skeleton1 = game . spawnXY ( "skeleton" , 60 , 48 ) skeleton2 = game . spawnXY …" at bounding box center [1151, 179] width 372 height 305
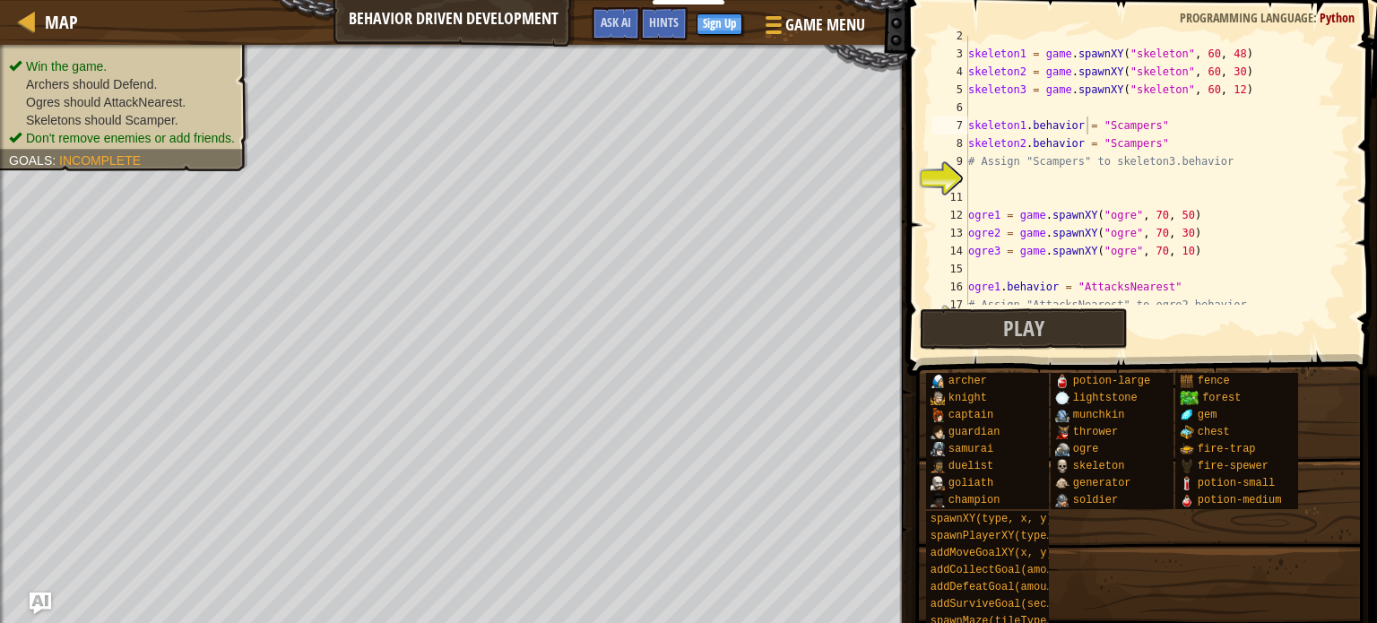
click at [101, 57] on ul "Win the game. Archers should Defend. Ogres should AttackNearest. Skeletons shou…" at bounding box center [124, 102] width 230 height 90
click at [90, 58] on ul "Win the game. Archers should Defend. Ogres should AttackNearest. Skeletons shou…" at bounding box center [124, 102] width 230 height 90
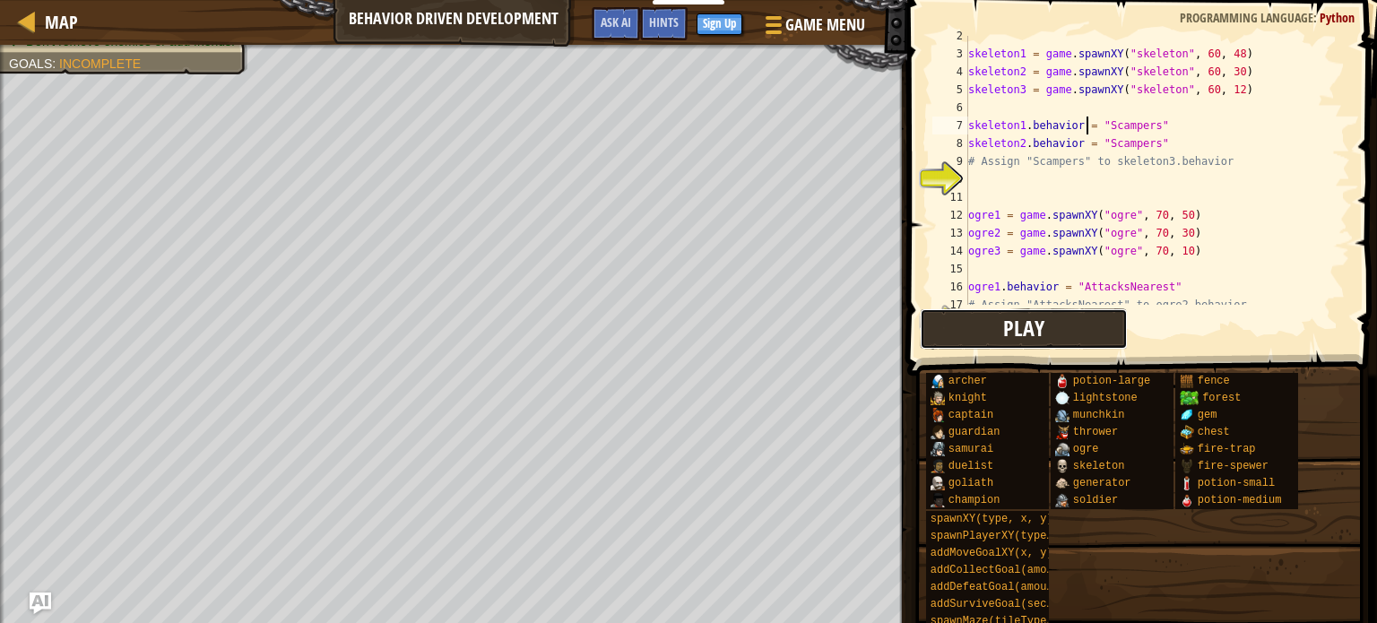
click at [1022, 329] on span "Play" at bounding box center [1024, 328] width 41 height 29
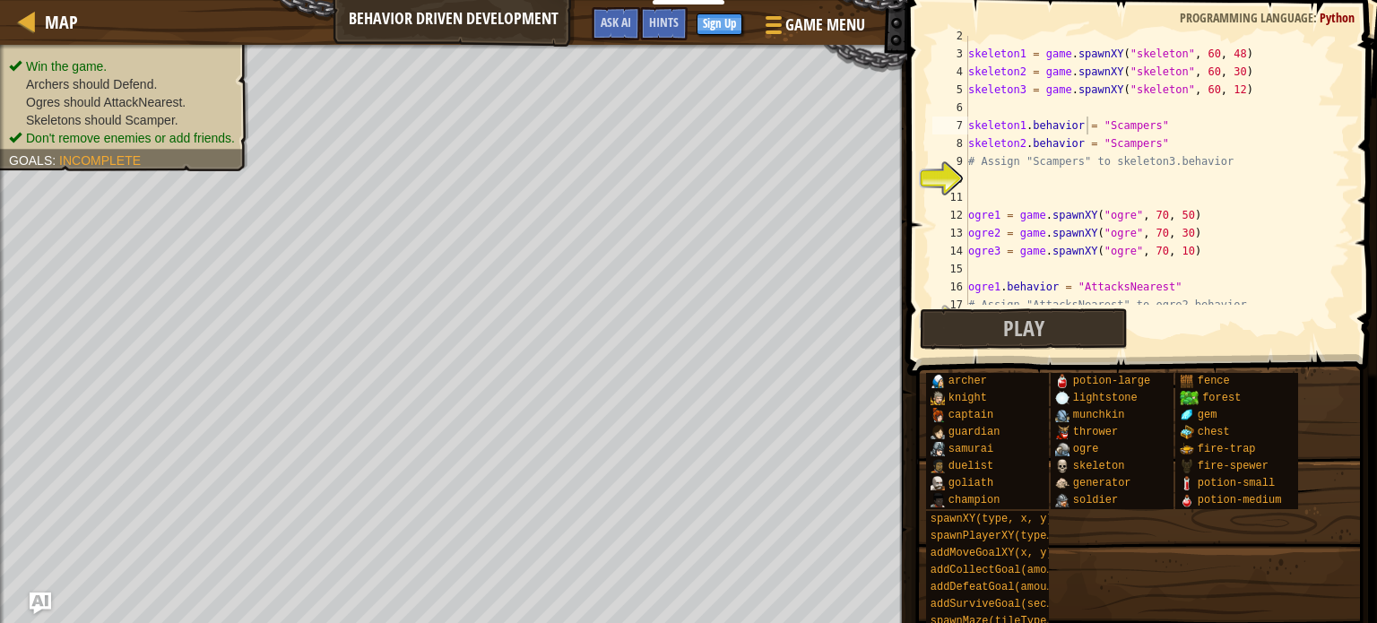
click at [151, 62] on ul "Win the game. Archers should Defend. Ogres should AttackNearest. Skeletons shou…" at bounding box center [124, 102] width 230 height 90
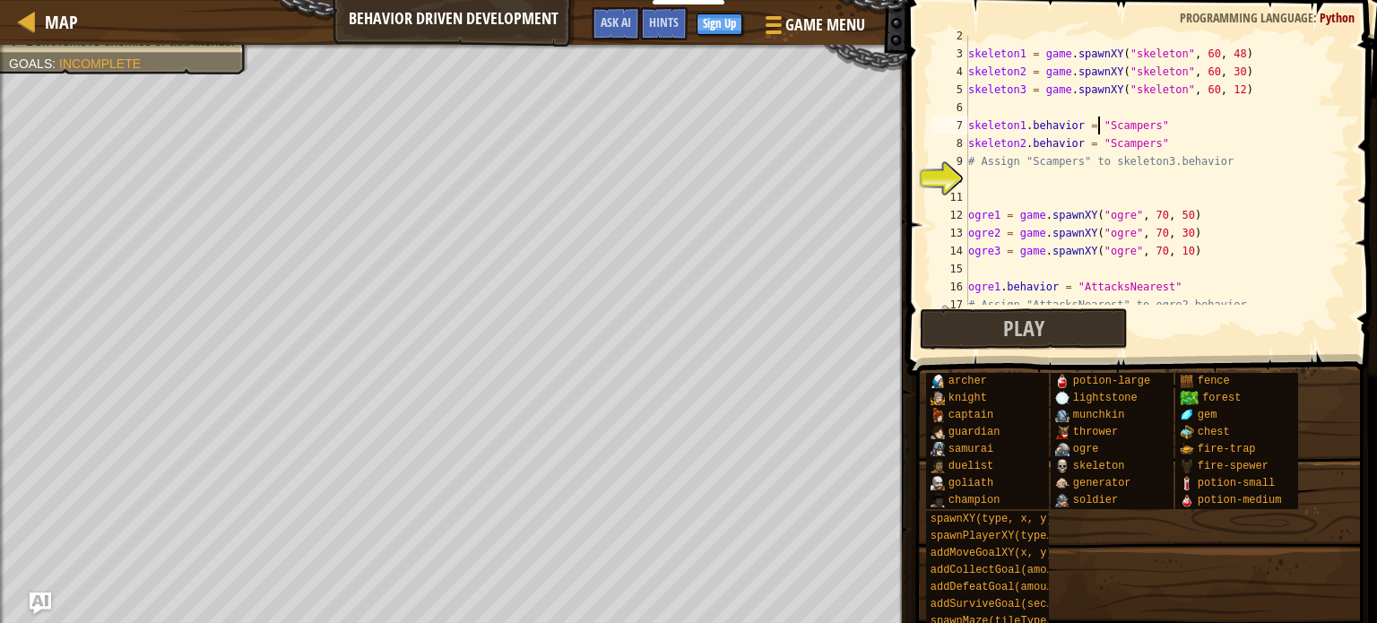
click at [1096, 121] on div "skeleton1 = game . spawnXY ( "skeleton" , 60 , 48 ) skeleton2 = game . spawnXY …" at bounding box center [1151, 179] width 372 height 305
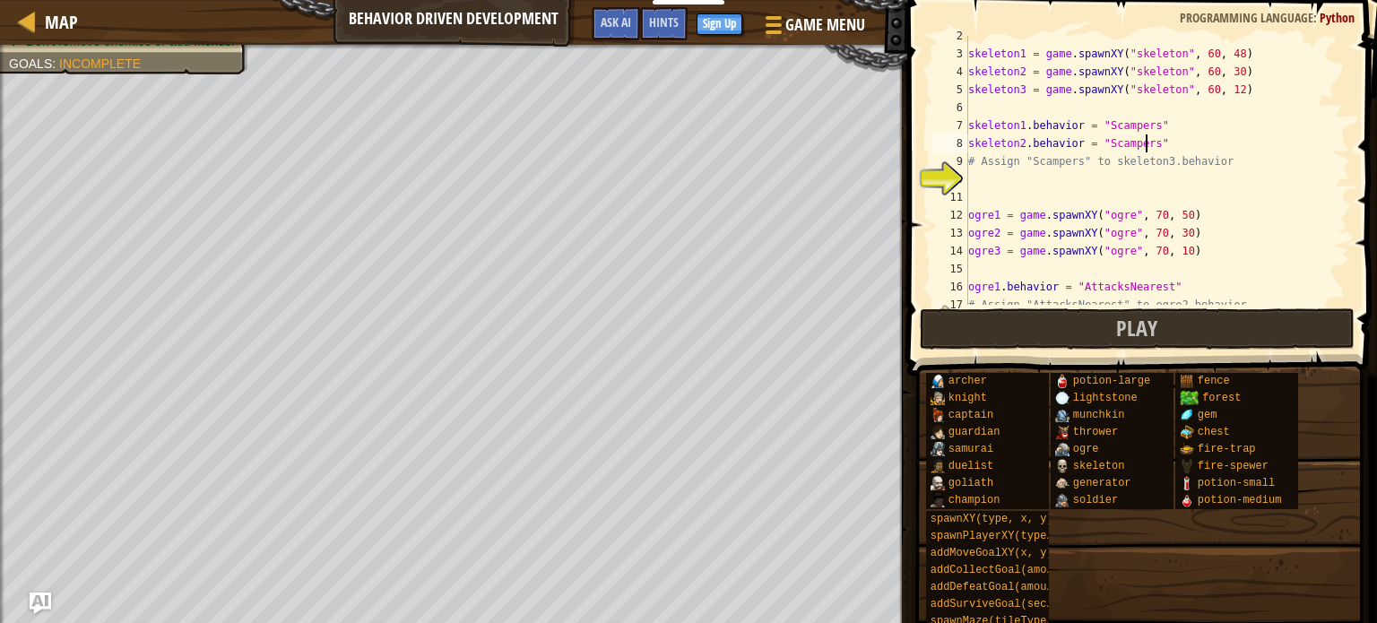
type textarea "# Assign "Scampers" to skeleton3.behavior"
click at [1095, 144] on div "skeleton1 = game . spawnXY ( "skeleton" , 60 , 48 ) skeleton2 = game . spawnXY …" at bounding box center [1151, 179] width 372 height 305
click at [1090, 136] on div "skeleton1 = game . spawnXY ( "skeleton" , 60 , 48 ) skeleton2 = game . spawnXY …" at bounding box center [1151, 179] width 372 height 305
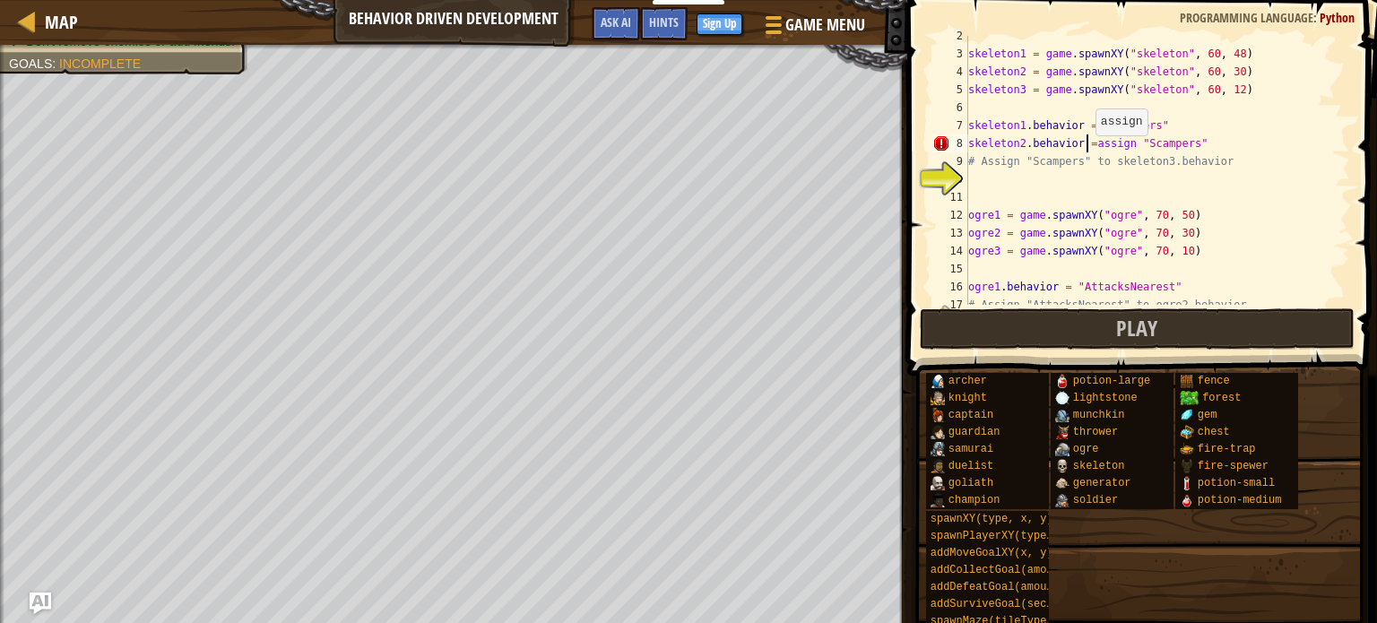
click at [1087, 144] on div "skeleton1 = game . spawnXY ( "skeleton" , 60 , 48 ) skeleton2 = game . spawnXY …" at bounding box center [1151, 179] width 372 height 305
click at [1096, 144] on div "skeleton1 = game . spawnXY ( "skeleton" , 60 , 48 ) skeleton2 = game . spawnXY …" at bounding box center [1151, 179] width 372 height 305
click at [1088, 141] on div "skeleton1 = game . spawnXY ( "skeleton" , 60 , 48 ) skeleton2 = game . spawnXY …" at bounding box center [1151, 179] width 372 height 305
click at [1092, 123] on div "skeleton1 = game . spawnXY ( "skeleton" , 60 , 48 ) skeleton2 = game . spawnXY …" at bounding box center [1151, 179] width 372 height 305
click at [1088, 143] on div "skeleton1 = game . spawnXY ( "skeleton" , 60 , 48 ) skeleton2 = game . spawnXY …" at bounding box center [1151, 179] width 372 height 305
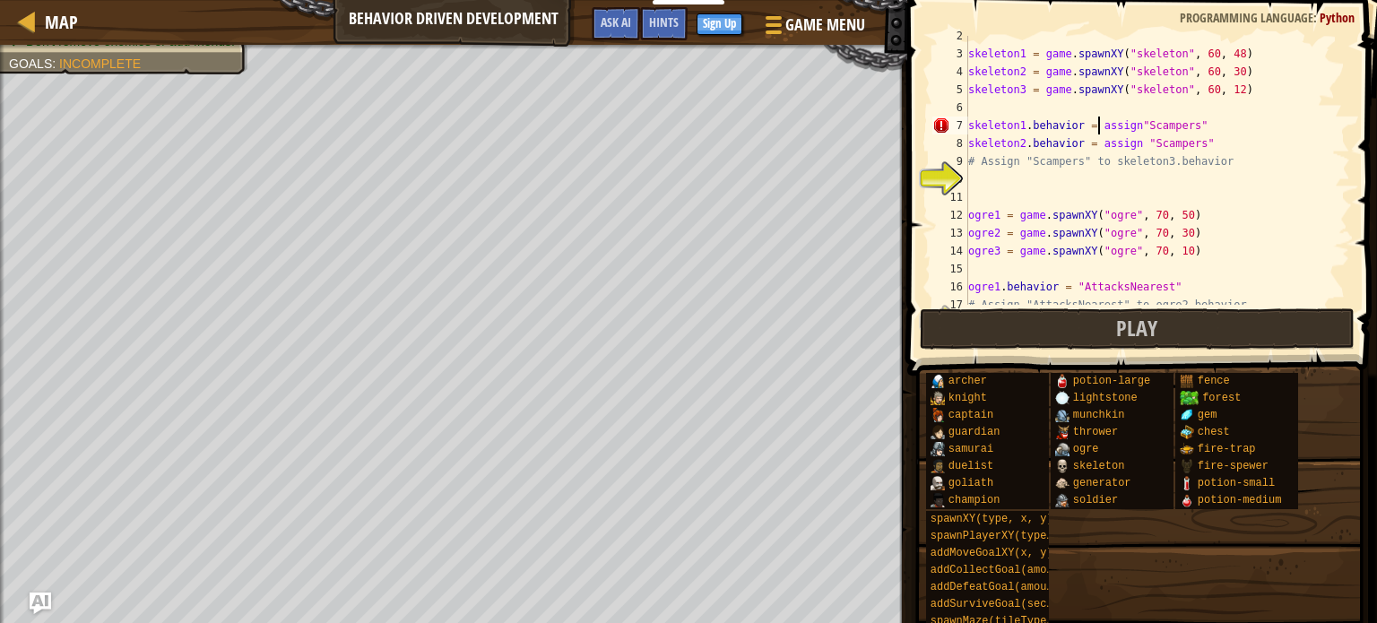
click at [1098, 133] on div "skeleton1 = game . spawnXY ( "skeleton" , 60 , 48 ) skeleton2 = game . spawnXY …" at bounding box center [1151, 179] width 372 height 305
click at [1137, 142] on div "skeleton1 = game . spawnXY ( "skeleton" , 60 , 48 ) skeleton2 = game . spawnXY …" at bounding box center [1151, 179] width 372 height 305
type textarea "skeleton2.behavior = assign"Scampers""
click at [1022, 192] on div "skeleton1 = game . spawnXY ( "skeleton" , 60 , 48 ) skeleton2 = game . spawnXY …" at bounding box center [1151, 179] width 372 height 305
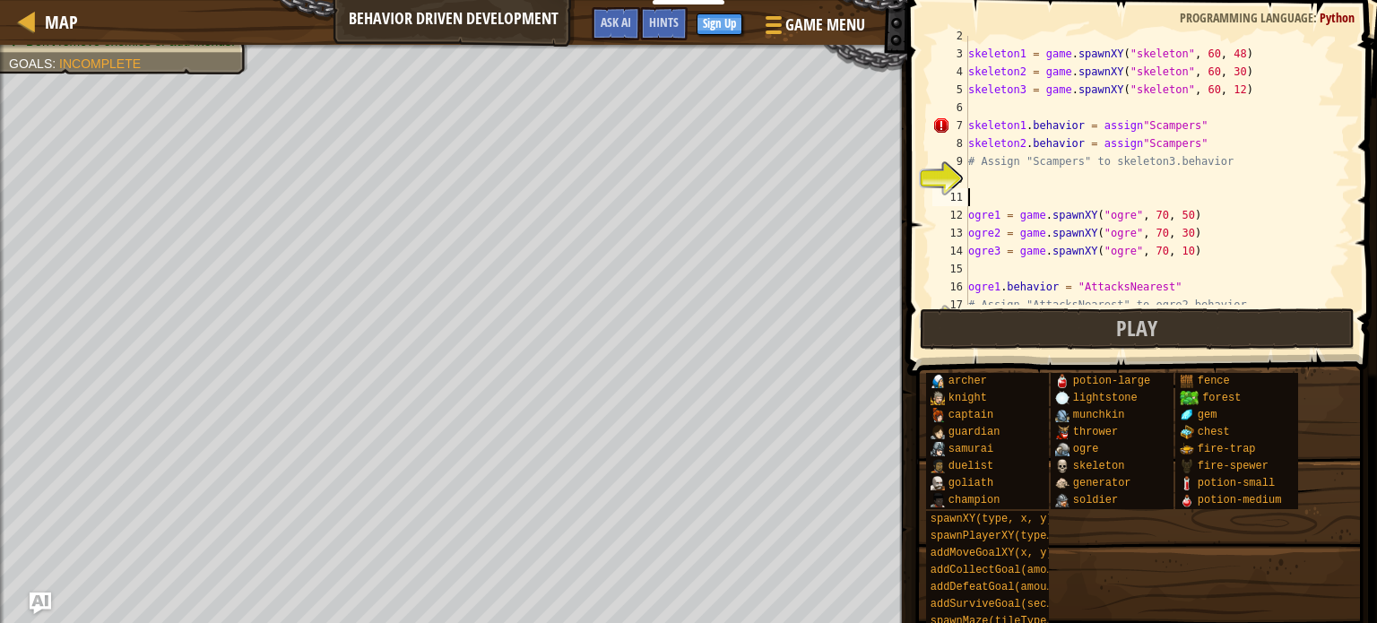
click at [1130, 121] on div "skeleton1 = game . spawnXY ( "skeleton" , 60 , 48 ) skeleton2 = game . spawnXY …" at bounding box center [1151, 179] width 372 height 305
drag, startPoint x: 1126, startPoint y: 143, endPoint x: 1171, endPoint y: 165, distance: 50.1
click at [1171, 165] on div "skeleton1 = game . spawnXY ( "skeleton" , 60 , 48 ) skeleton2 = game . spawnXY …" at bounding box center [1151, 179] width 372 height 305
click at [1127, 143] on div "skeleton1 = game . spawnXY ( "skeleton" , 60 , 48 ) skeleton2 = game . spawnXY …" at bounding box center [1151, 170] width 372 height 269
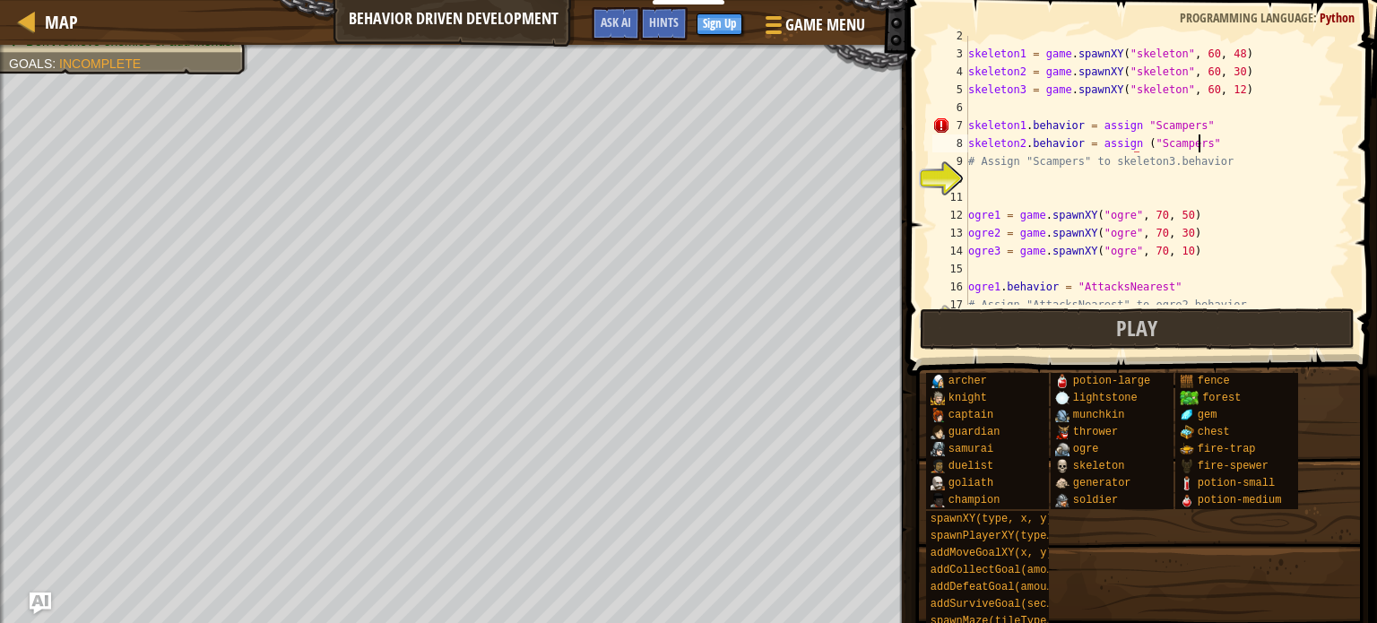
click at [1223, 144] on div "skeleton1 = game . spawnXY ( "skeleton" , 60 , 48 ) skeleton2 = game . spawnXY …" at bounding box center [1151, 179] width 372 height 305
click at [1204, 125] on div "skeleton1 = game . spawnXY ( "skeleton" , 60 , 48 ) skeleton2 = game . spawnXY …" at bounding box center [1151, 179] width 372 height 305
click at [1134, 125] on div "skeleton1 = game . spawnXY ( "skeleton" , 60 , 48 ) skeleton2 = game . spawnXY …" at bounding box center [1151, 179] width 372 height 305
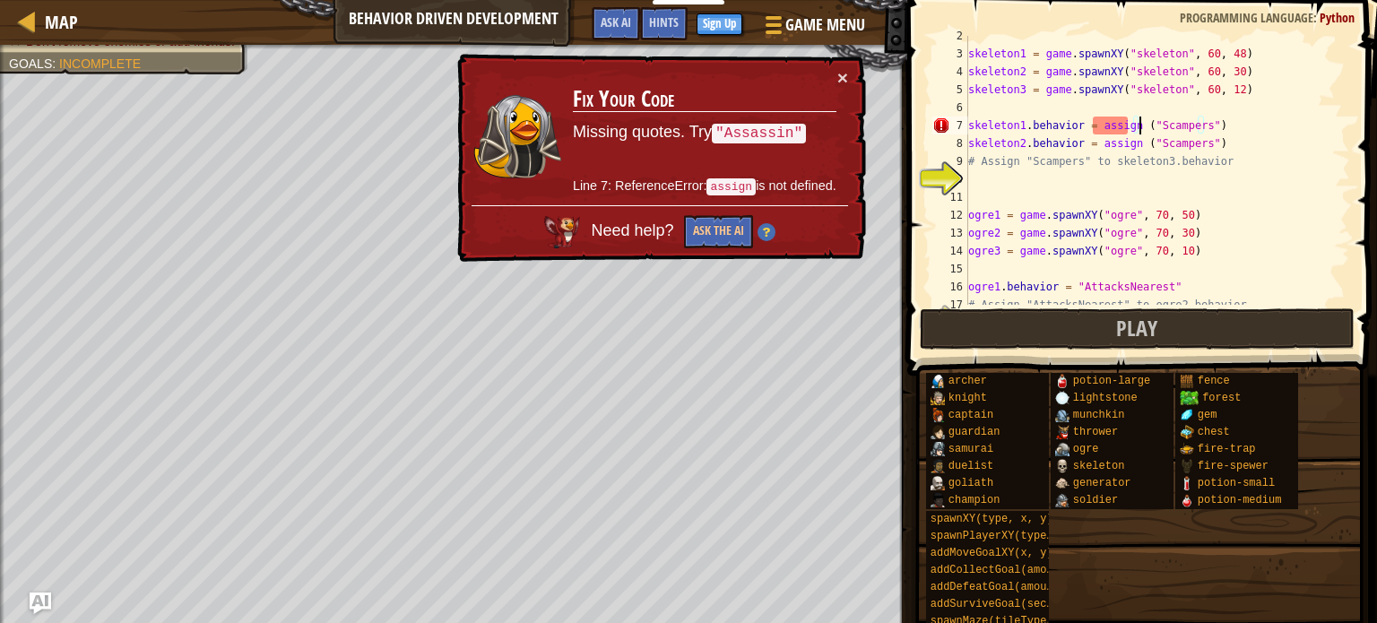
click at [1124, 124] on div "skeleton1 = game . spawnXY ( "skeleton" , 60 , 48 ) skeleton2 = game . spawnXY …" at bounding box center [1151, 179] width 372 height 305
click at [1128, 143] on div "skeleton1 = game . spawnXY ( "skeleton" , 60 , 48 ) skeleton2 = game . spawnXY …" at bounding box center [1151, 179] width 372 height 305
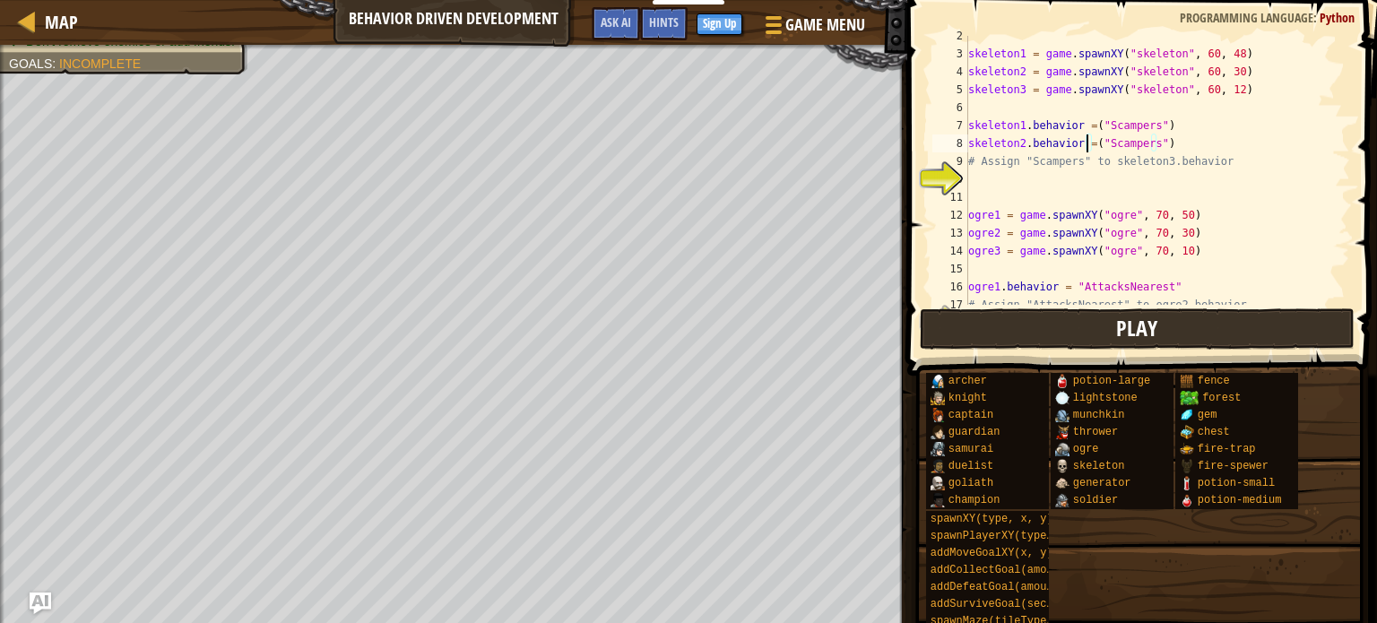
type textarea "skeleton2.behavior =("Scampers")"
click at [1062, 331] on button "Play" at bounding box center [1137, 328] width 435 height 41
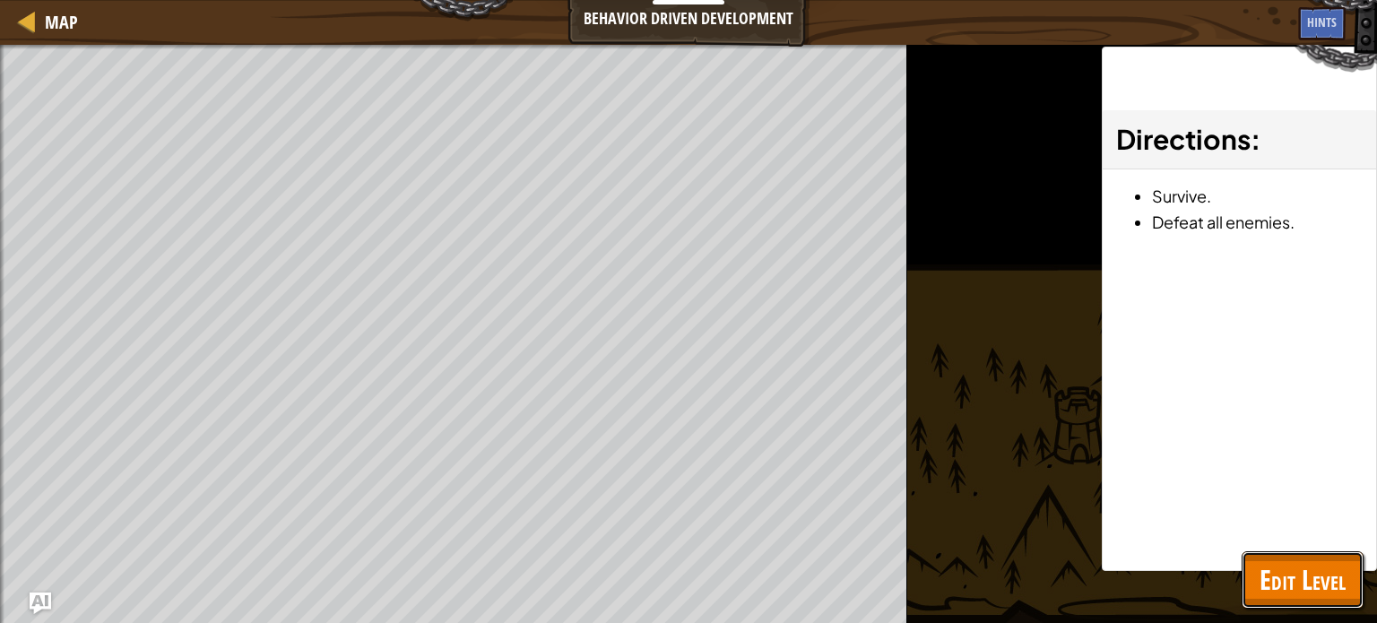
click at [1301, 584] on span "Edit Level" at bounding box center [1303, 579] width 86 height 37
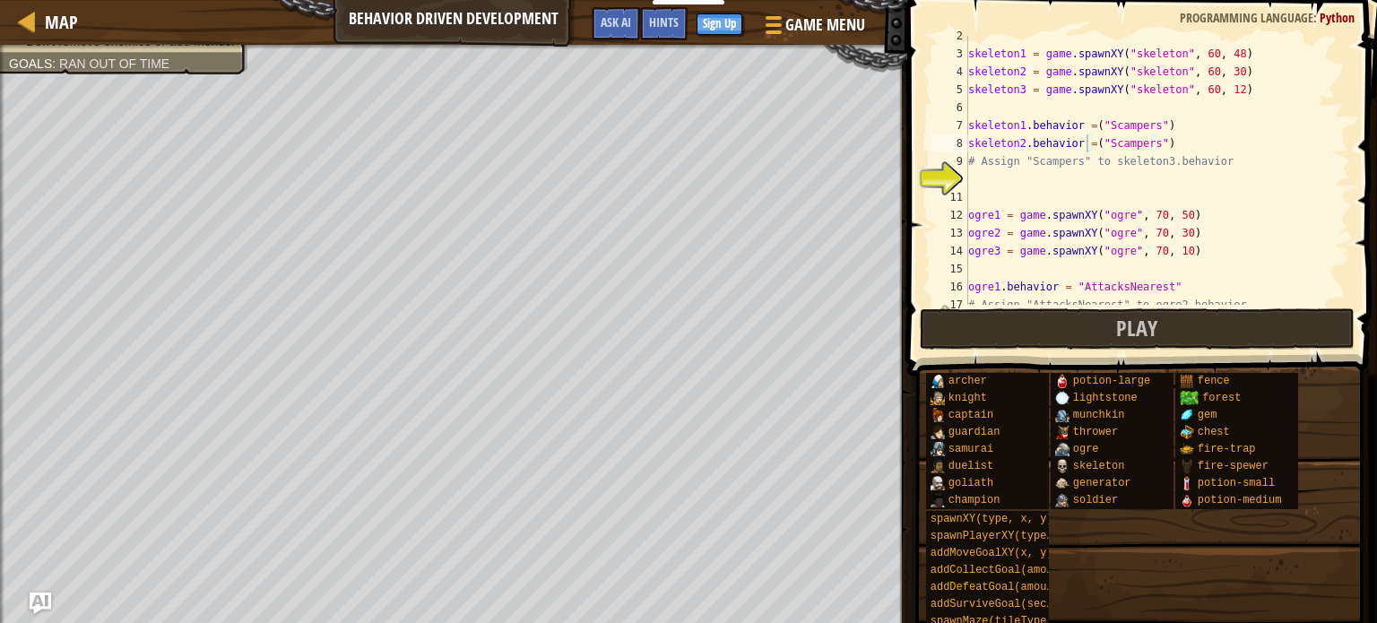
scroll to position [8, 0]
click at [1177, 194] on div "skeleton1 = game . spawnXY ( "skeleton" , 60 , 48 ) skeleton2 = game . spawnXY …" at bounding box center [1151, 179] width 372 height 305
click at [1068, 169] on div "skeleton1 = game . spawnXY ( "skeleton" , 60 , 48 ) skeleton2 = game . spawnXY …" at bounding box center [1151, 179] width 372 height 305
type textarea "# Assign "Scampers" to skeleton3.behavior"
click at [1151, 182] on div "skeleton1 = game . spawnXY ( "skeleton" , 60 , 48 ) skeleton2 = game . spawnXY …" at bounding box center [1151, 179] width 372 height 305
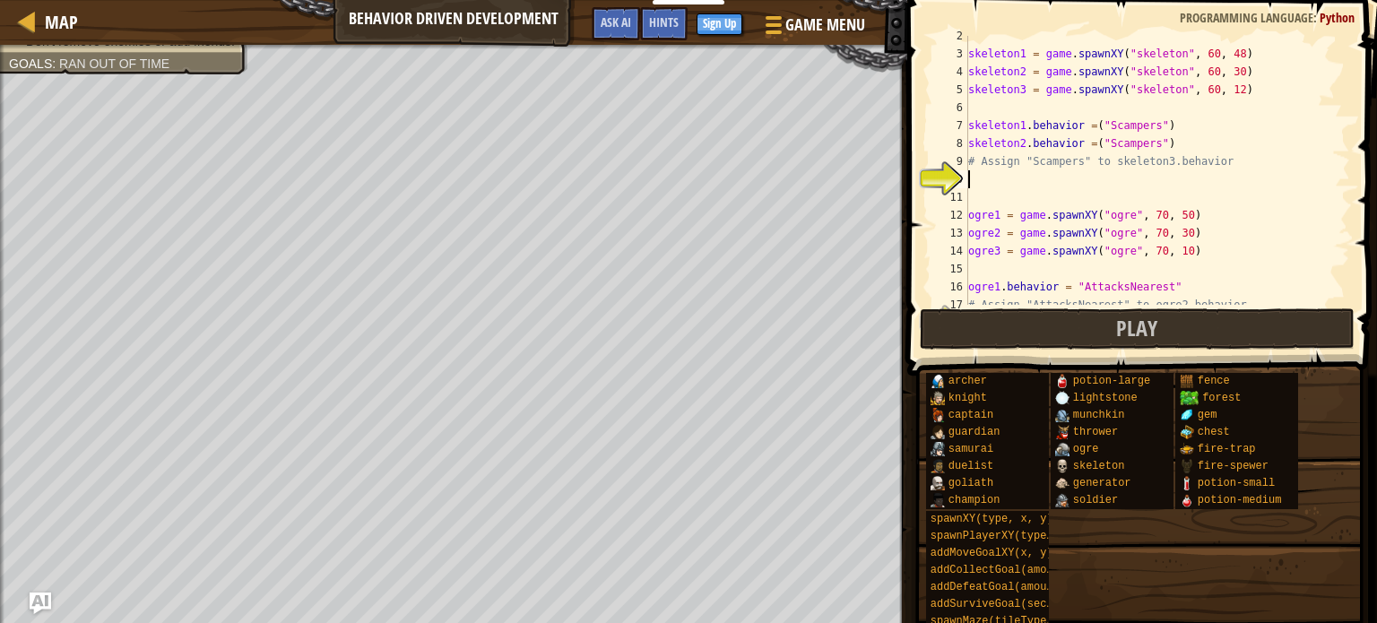
click at [1143, 176] on div "skeleton1 = game . spawnXY ( "skeleton" , 60 , 48 ) skeleton2 = game . spawnXY …" at bounding box center [1151, 179] width 372 height 305
drag, startPoint x: 967, startPoint y: 157, endPoint x: 1030, endPoint y: 159, distance: 62.8
click at [1030, 159] on div "2 3 4 5 6 7 8 9 10 11 12 13 14 15 16 17 18 skeleton1 = game . spawnXY ( "skelet…" at bounding box center [1139, 170] width 421 height 269
type textarea "# Assign "Scampers" to skeleton3.behavior"
paste textarea
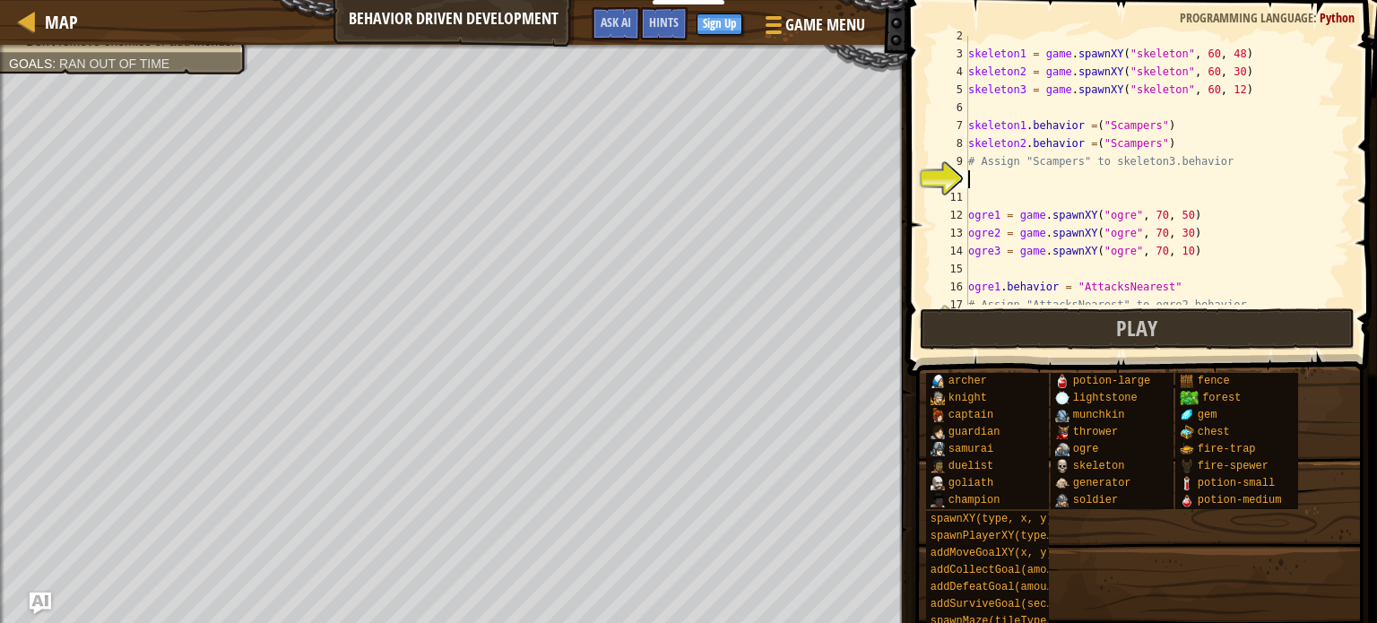
click at [1006, 170] on div "skeleton1 = game . spawnXY ( "skeleton" , 60 , 48 ) skeleton2 = game . spawnXY …" at bounding box center [1151, 179] width 372 height 305
click at [1004, 178] on div "skeleton1 = game . spawnXY ( "skeleton" , 60 , 48 ) skeleton2 = game . spawnXY …" at bounding box center [1151, 179] width 372 height 305
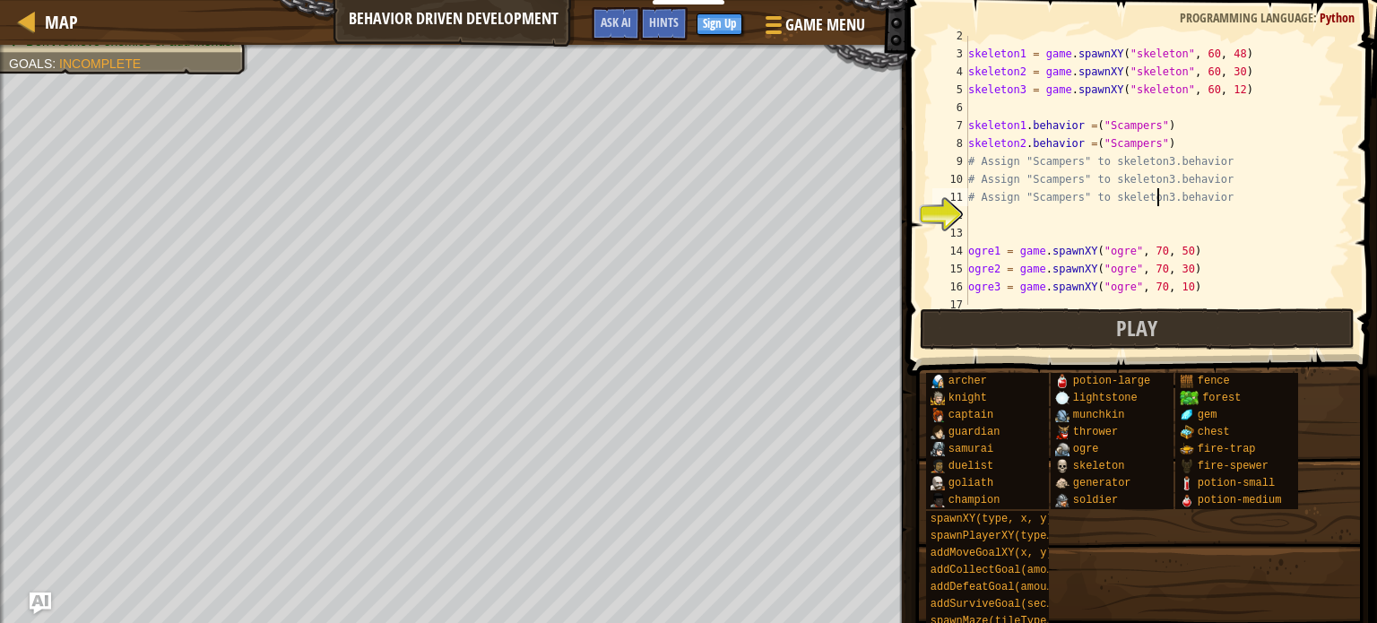
click at [1155, 196] on div "skeleton1 = game . spawnXY ( "skeleton" , 60 , 48 ) skeleton2 = game . spawnXY …" at bounding box center [1151, 179] width 372 height 305
click at [1152, 331] on span "Play" at bounding box center [1137, 328] width 41 height 29
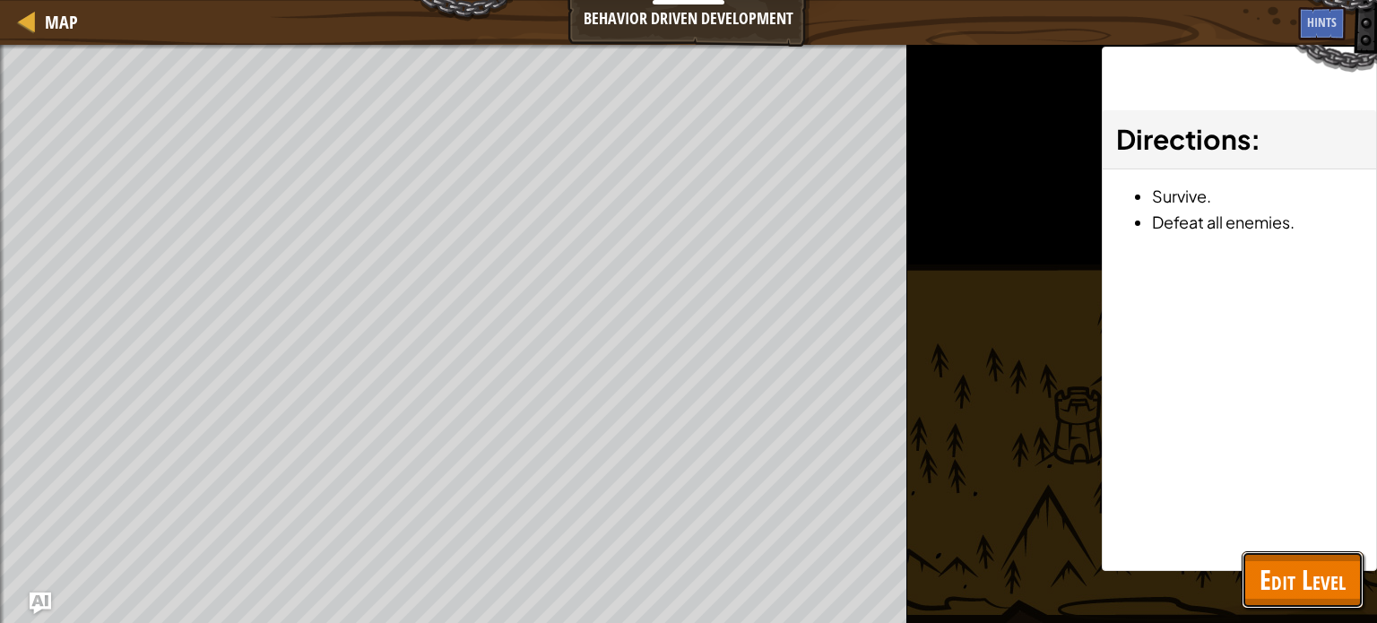
click at [1287, 566] on span "Edit Level" at bounding box center [1303, 579] width 86 height 37
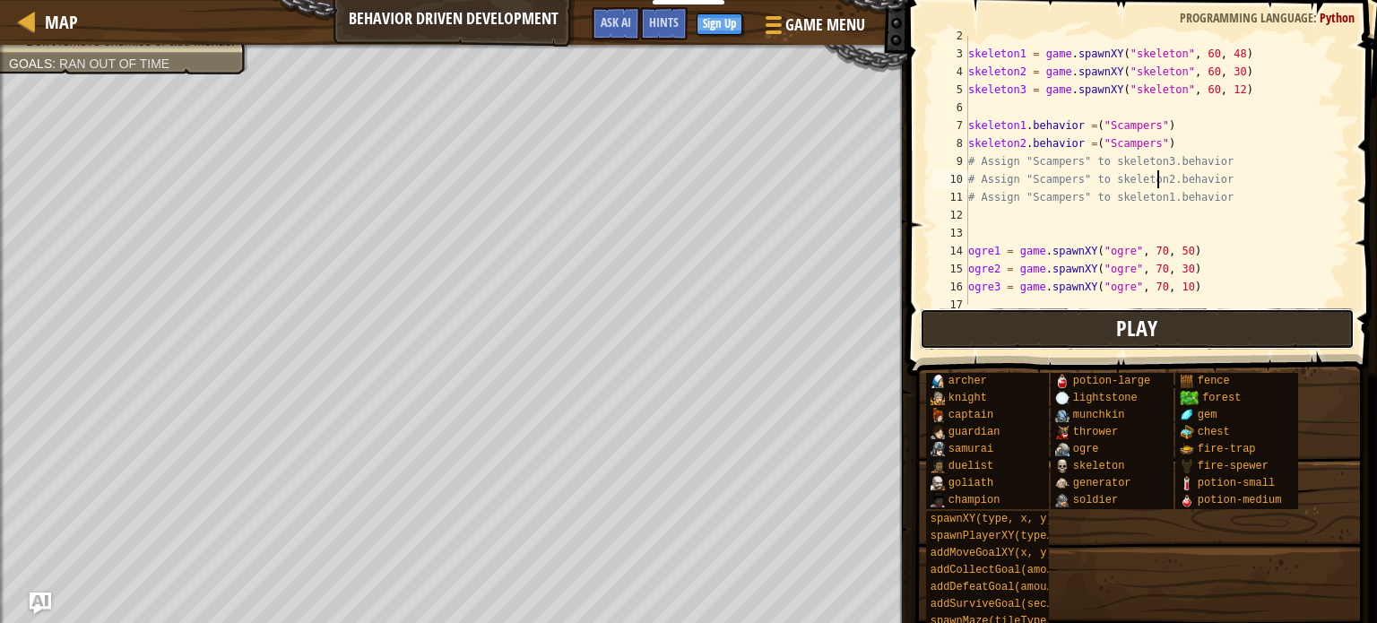
click at [1183, 325] on button "Play" at bounding box center [1137, 328] width 435 height 41
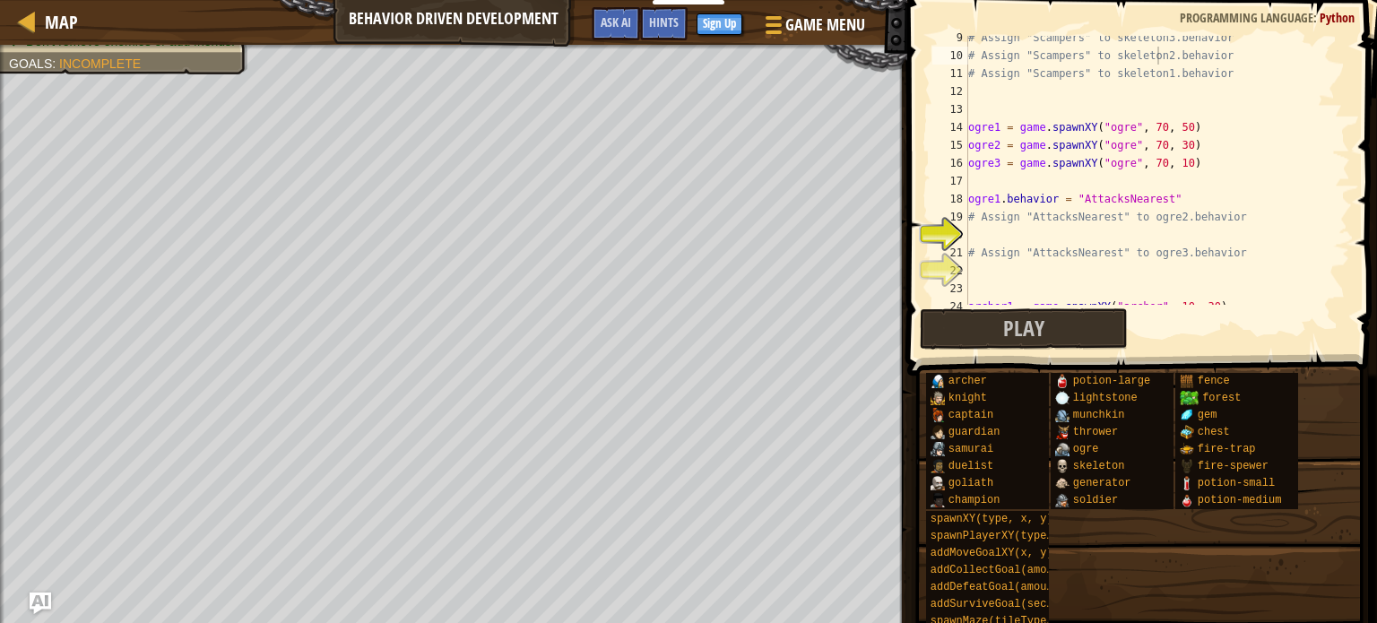
scroll to position [151, 0]
type textarea "# Assign "AttacksNearest" to ogre2.behavior"
drag, startPoint x: 970, startPoint y: 213, endPoint x: 1259, endPoint y: 222, distance: 288.9
click at [1259, 222] on div "# Assign "Scampers" to skeleton3.behavior # Assign "Scampers" to skeleton2.beha…" at bounding box center [1151, 180] width 372 height 305
click at [1039, 232] on div "# Assign "Scampers" to skeleton3.behavior # Assign "Scampers" to skeleton2.beha…" at bounding box center [1151, 180] width 372 height 305
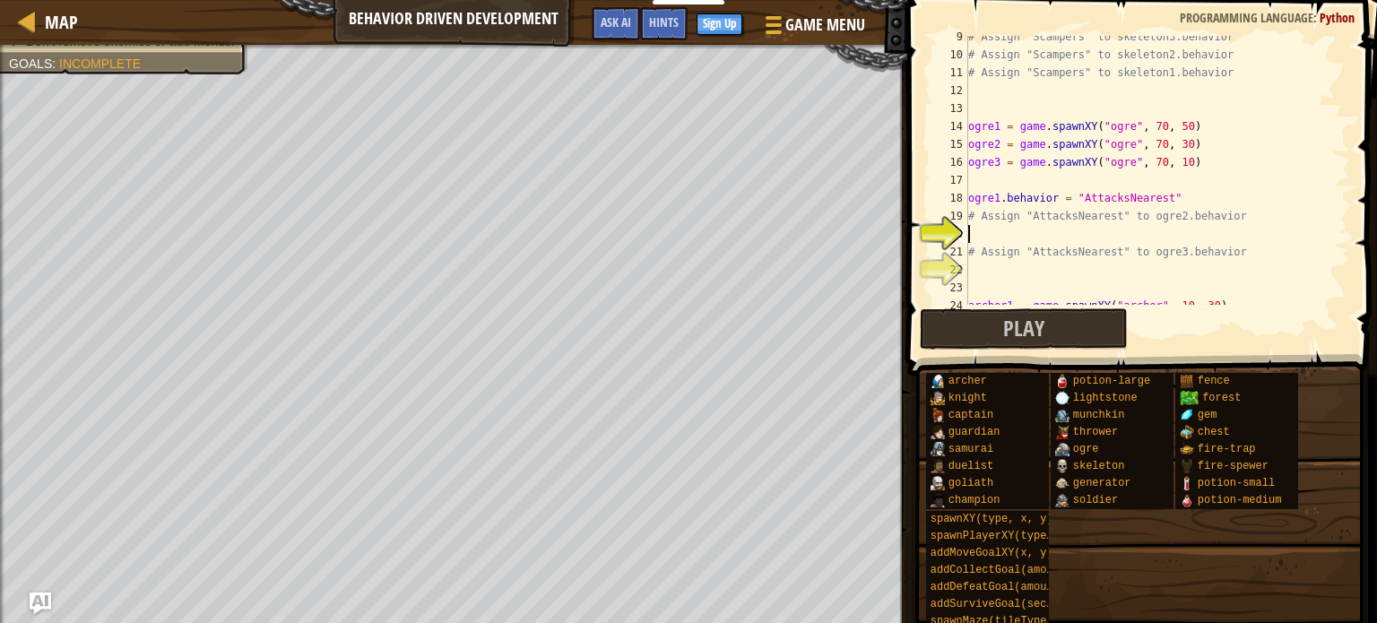
scroll to position [8, 0]
paste textarea "# Assign "AttacksNearest" to ogre2.behavior"
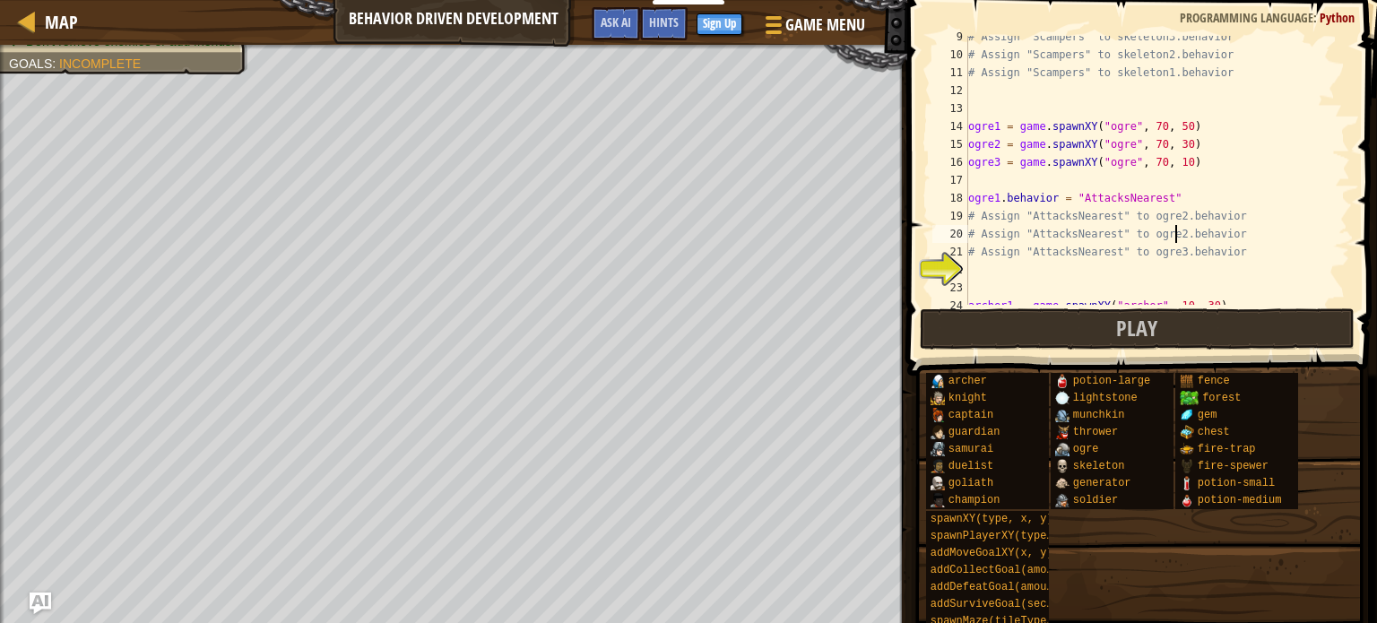
click at [1173, 230] on div "# Assign "Scampers" to skeleton3.behavior # Assign "Scampers" to skeleton2.beha…" at bounding box center [1151, 180] width 372 height 305
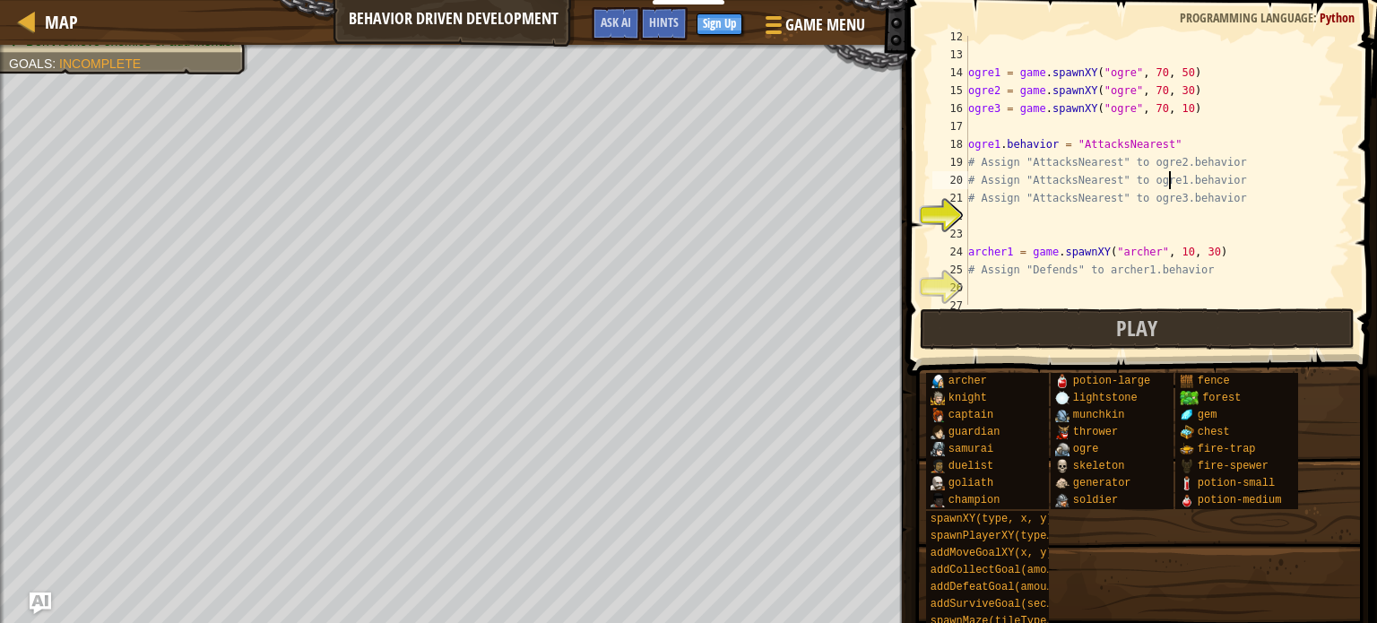
scroll to position [212, 0]
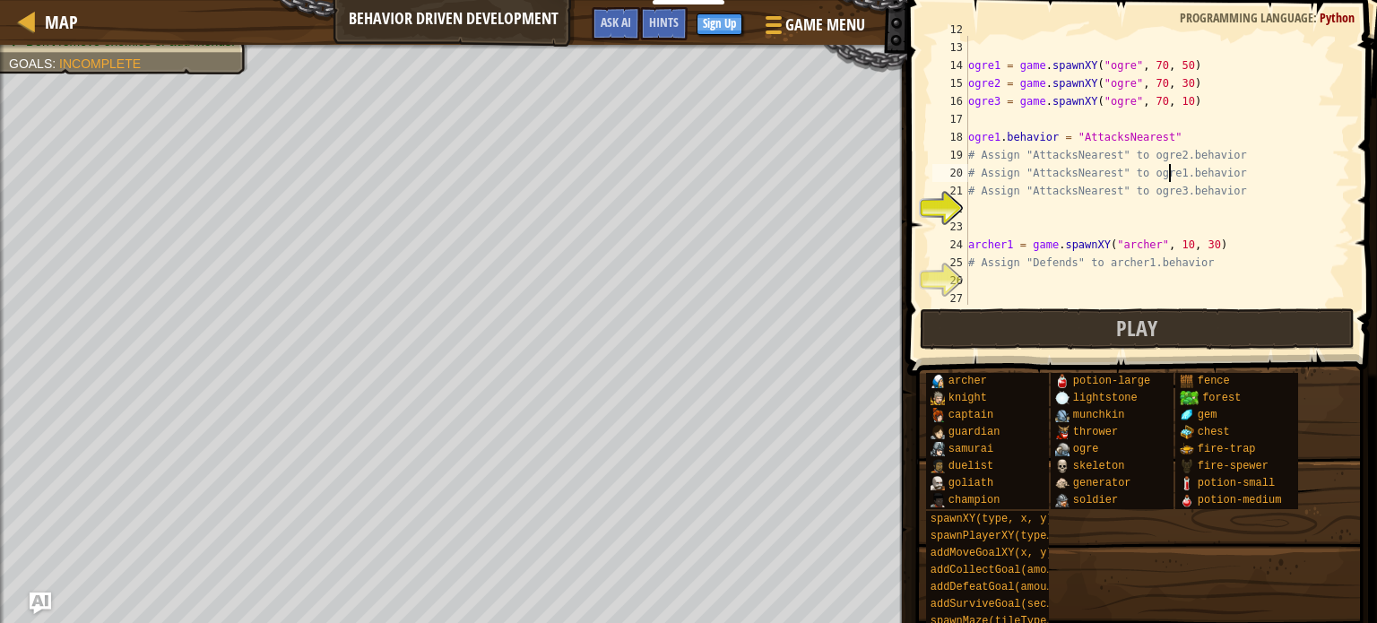
click at [1073, 246] on div "ogre1 = game . spawnXY ( "ogre" , 70 , 50 ) ogre2 = game . spawnXY ( "ogre" , 7…" at bounding box center [1151, 173] width 372 height 305
type textarea "archer1 = game.spawnXY("archer", 10, 30)"
click at [983, 206] on div "ogre1 = game . spawnXY ( "ogre" , 70 , 50 ) ogre2 = game . spawnXY ( "ogre" , 7…" at bounding box center [1151, 173] width 372 height 305
type textarea "# Assign "AttacksNearest" to ogre3.behavior"
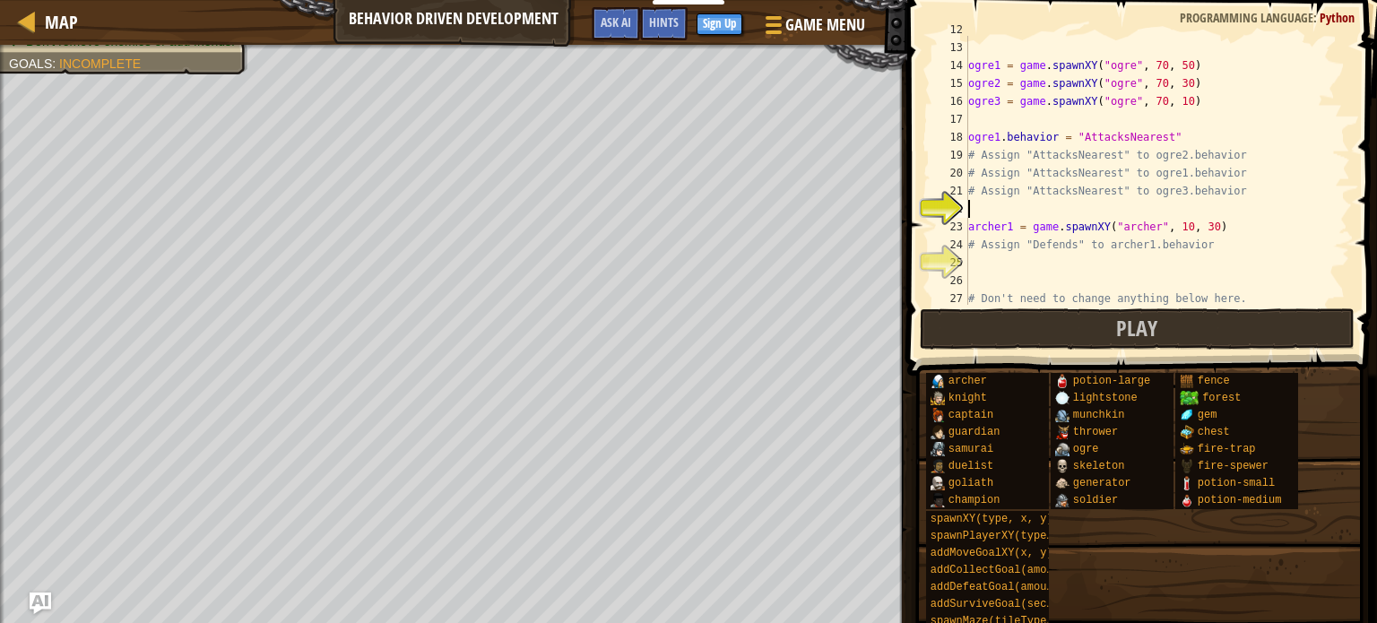
click at [983, 206] on div "ogre1 = game . spawnXY ( "ogre" , 70 , 50 ) ogre2 = game . spawnXY ( "ogre" , 7…" at bounding box center [1151, 173] width 372 height 305
type textarea "# Assign "AttacksNearest" to ogre3.behavior"
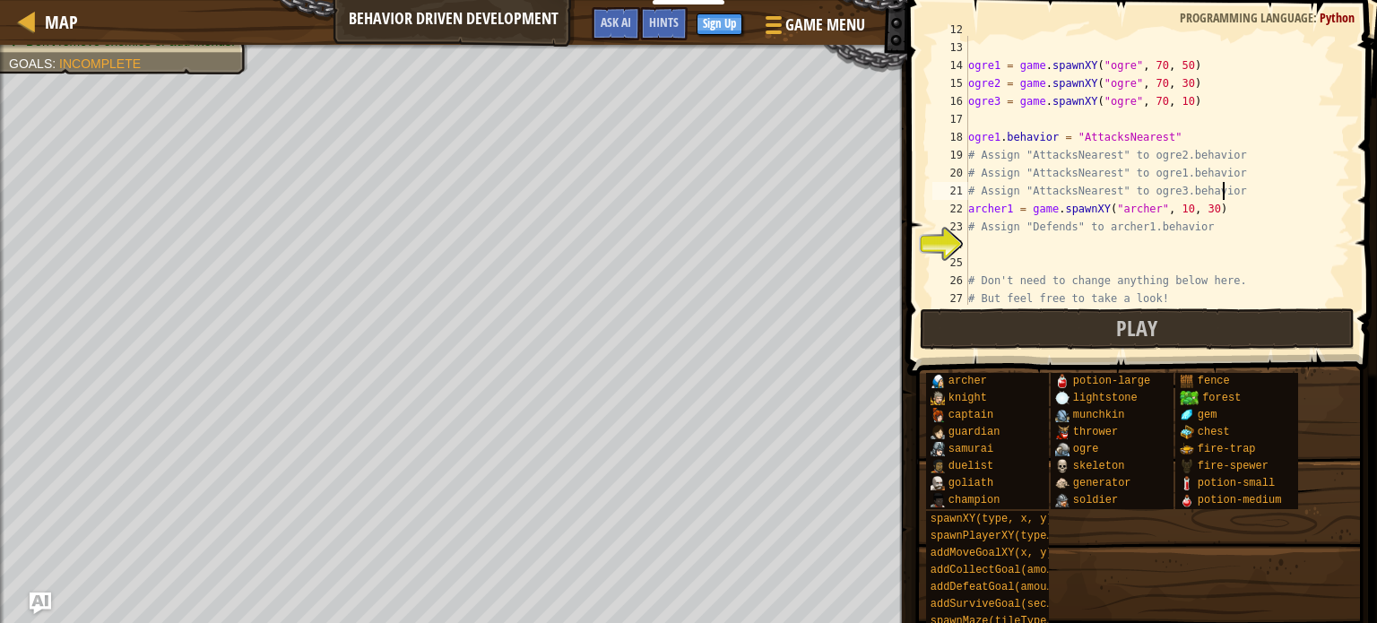
click at [1002, 249] on div "ogre1 = game . spawnXY ( "ogre" , 70 , 50 ) ogre2 = game . spawnXY ( "ogre" , 7…" at bounding box center [1151, 173] width 372 height 305
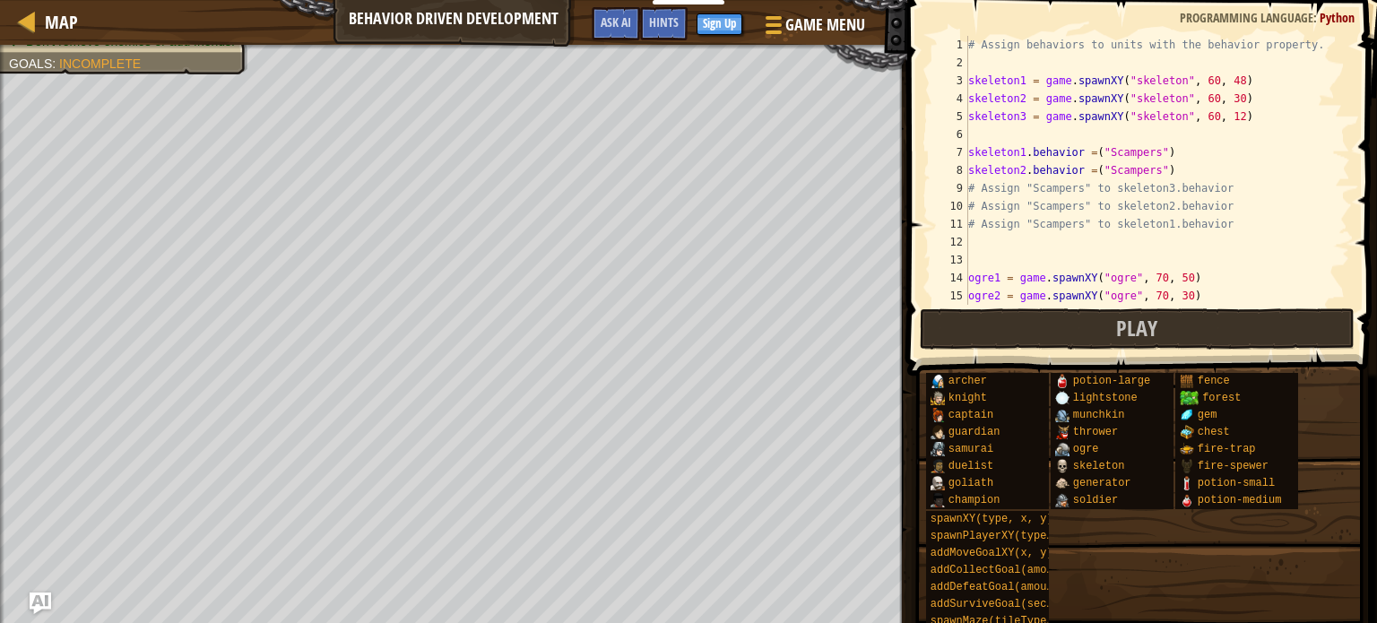
scroll to position [0, 0]
drag, startPoint x: 971, startPoint y: 186, endPoint x: 1253, endPoint y: 184, distance: 281.6
click at [1253, 184] on div "# Assign behaviors to units with the behavior property. skeleton1 = game . spaw…" at bounding box center [1151, 188] width 372 height 305
click at [1241, 101] on div "# Assign behaviors to units with the behavior property. skeleton1 = game . spaw…" at bounding box center [1151, 188] width 372 height 305
type textarea "skeleton2 = game.spawnXY("skeleton", 60, 30)"
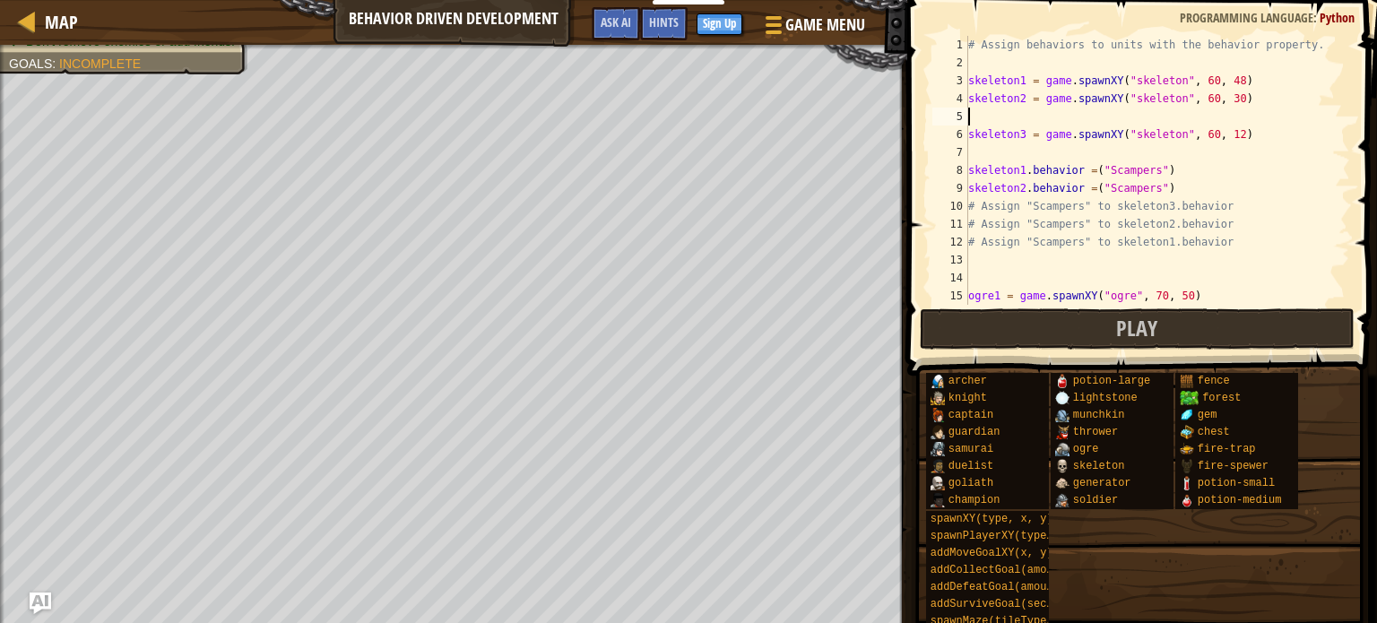
paste textarea "# Assign "Scampers" to skeleton3.behavior"
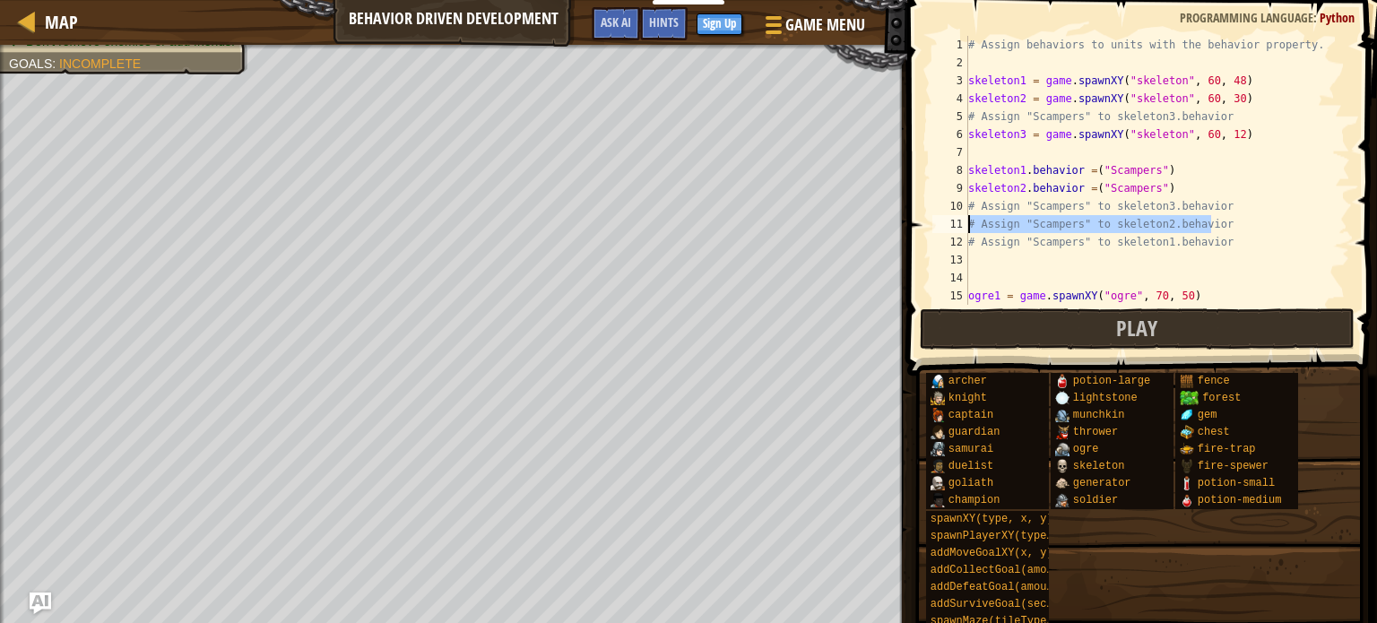
drag, startPoint x: 1237, startPoint y: 229, endPoint x: 909, endPoint y: 224, distance: 327.4
click at [909, 224] on div "# Assign "Scampers" to skeleton3.behavior 1 2 3 4 5 6 7 8 9 10 11 12 13 14 15 1…" at bounding box center [1139, 223] width 475 height 429
click at [1255, 91] on div "# Assign behaviors to units with the behavior property. skeleton1 = game . spaw…" at bounding box center [1151, 188] width 372 height 305
type textarea "skeleton2 = game.spawnXY("skeleton", 60, 30)"
click at [1239, 84] on div "# Assign behaviors to units with the behavior property. skeleton1 = game . spaw…" at bounding box center [1151, 188] width 372 height 305
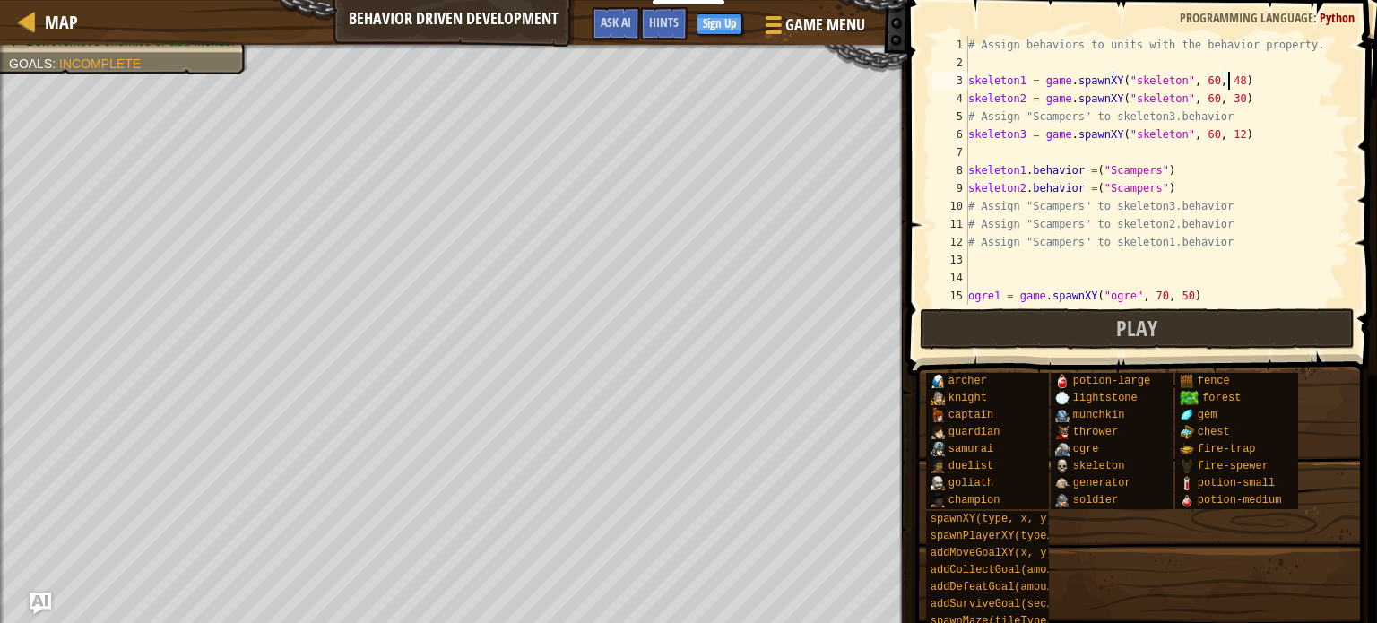
type textarea "skeleton1 = game.spawnXY("skeleton", 60, 48)"
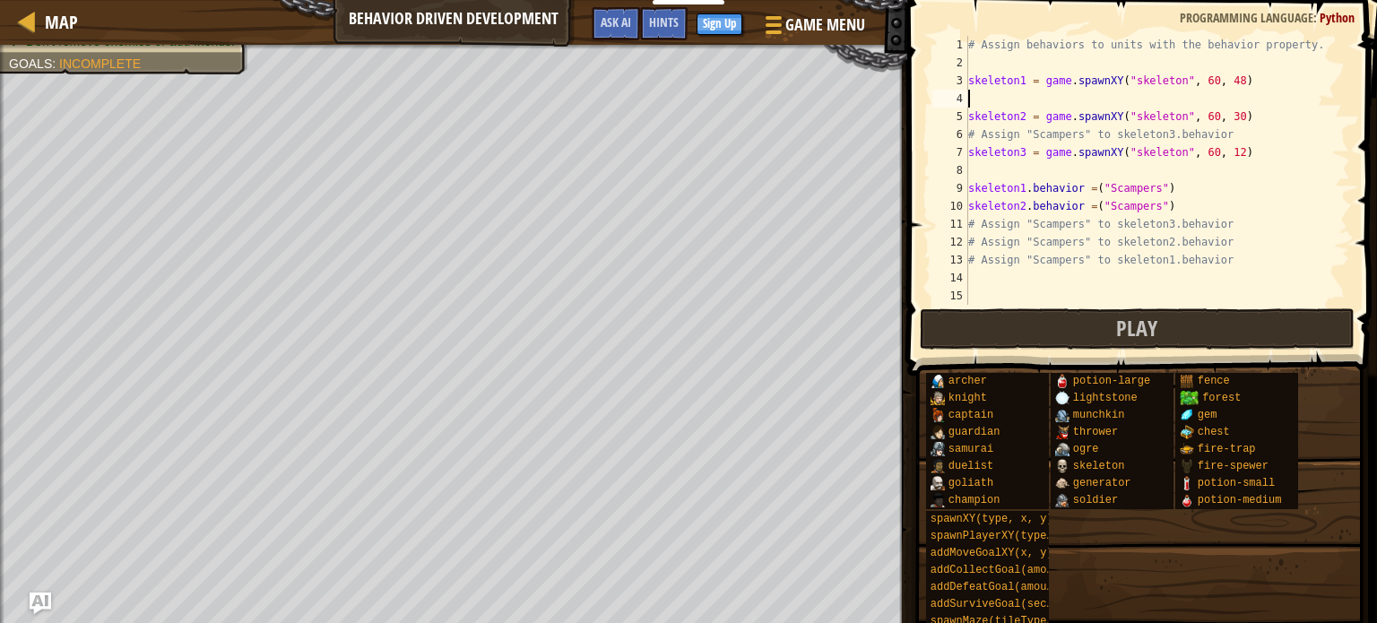
paste textarea "# Assign "Scampers" to skeleton2.behavior"
click at [969, 222] on div "# Assign behaviors to units with the behavior property. skeleton1 = game . spaw…" at bounding box center [1151, 188] width 372 height 305
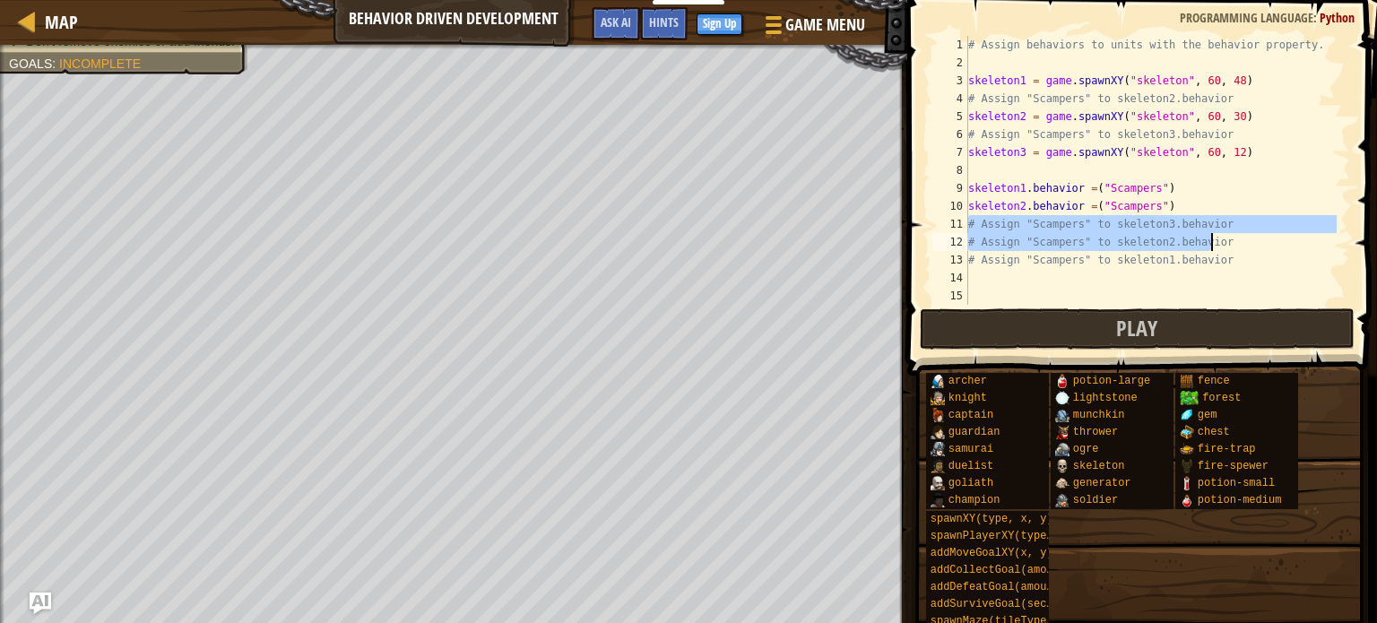
drag, startPoint x: 969, startPoint y: 222, endPoint x: 1262, endPoint y: 240, distance: 293.8
click at [1262, 240] on div "# Assign behaviors to units with the behavior property. skeleton1 = game . spaw…" at bounding box center [1151, 188] width 372 height 305
type textarea "# Assign "Scampers" to skeleton3.behavior # Assign "Scampers" to skeleton2.beha…"
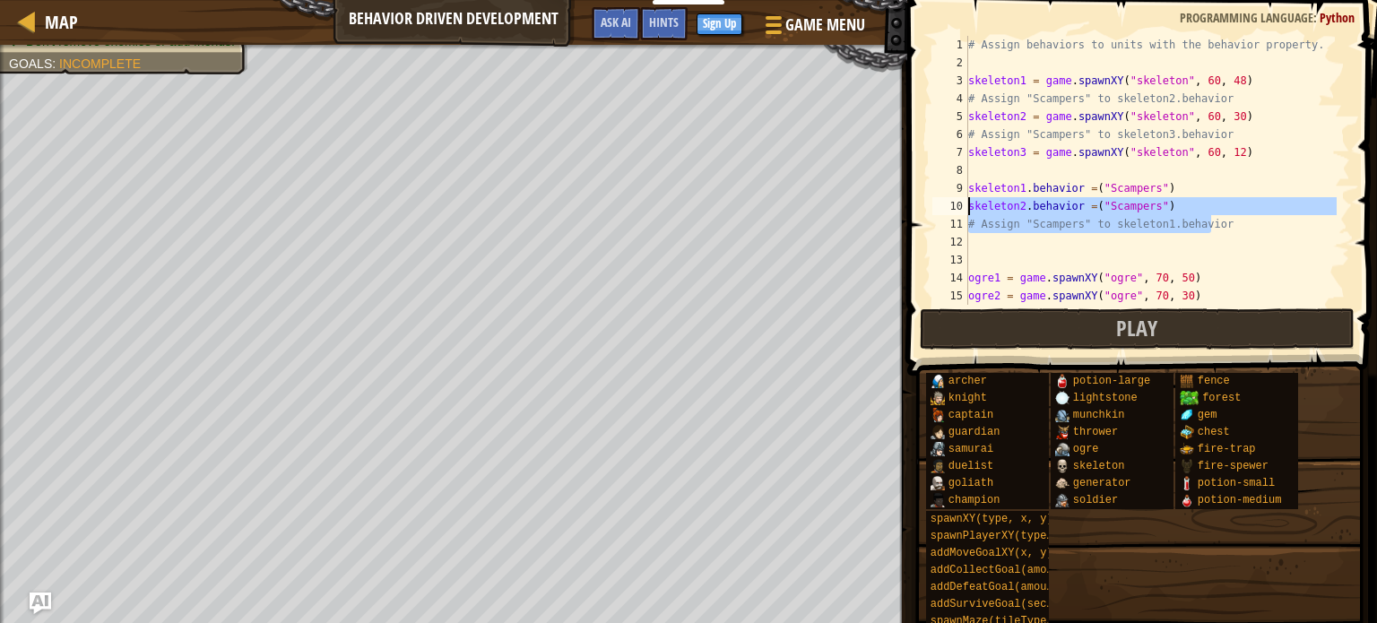
click at [764, 207] on div "Map Behavior Driven Development Game Menu Done Sign Up Hints Ask AI 1 ההההההההה…" at bounding box center [688, 311] width 1377 height 623
type textarea "skeleton2.behavior =("Scampers") # Assign "Scampers" to skeleton1.behavior"
click at [1247, 261] on div "# Assign behaviors to units with the behavior property. skeleton1 = game . spaw…" at bounding box center [1151, 188] width 372 height 305
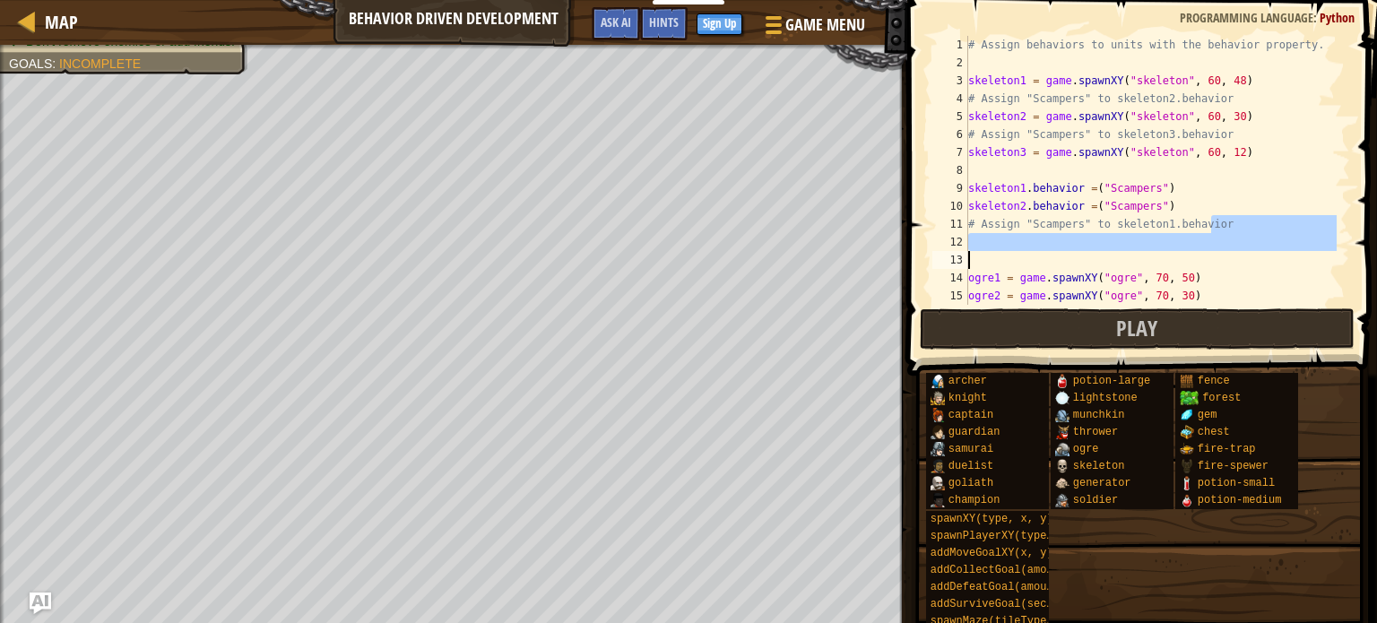
drag, startPoint x: 1231, startPoint y: 227, endPoint x: 947, endPoint y: 253, distance: 285.5
click at [947, 253] on div "1 2 3 4 5 6 7 8 9 10 11 12 13 14 15 16 # Assign behaviors to units with the beh…" at bounding box center [1139, 170] width 421 height 269
click at [1273, 290] on div "# Assign behaviors to units with the behavior property. skeleton1 = game . spaw…" at bounding box center [1151, 188] width 372 height 305
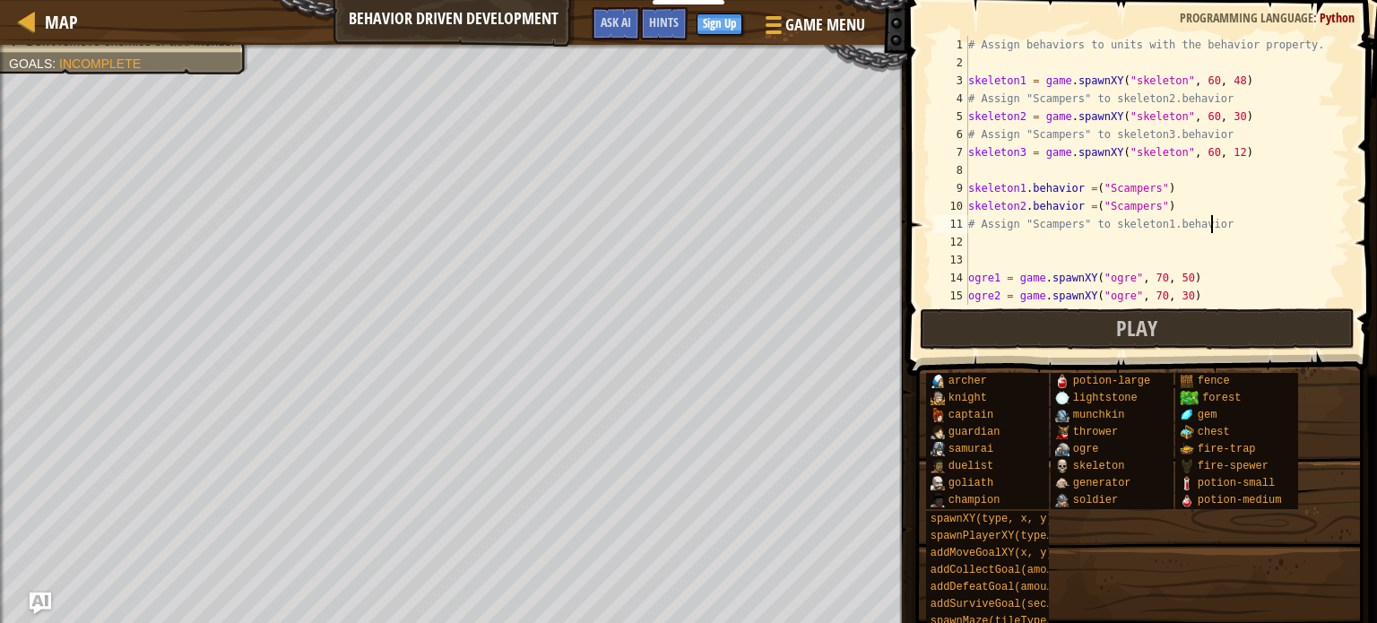
drag, startPoint x: 1230, startPoint y: 222, endPoint x: 907, endPoint y: 222, distance: 323.7
click at [907, 222] on div "ogre2 = game.spawnXY("ogre", 70, 30) 1 2 3 4 5 6 7 8 9 10 11 12 13 14 15 16 # A…" at bounding box center [1139, 223] width 475 height 429
type textarea "# Assign "Scampers" to skeleton1.behavior"
click at [1204, 59] on div "# Assign behaviors to units with the behavior property. skeleton1 = game . spaw…" at bounding box center [1151, 188] width 372 height 305
paste textarea "# Assign "Scampers" to skeleton1.behavior"
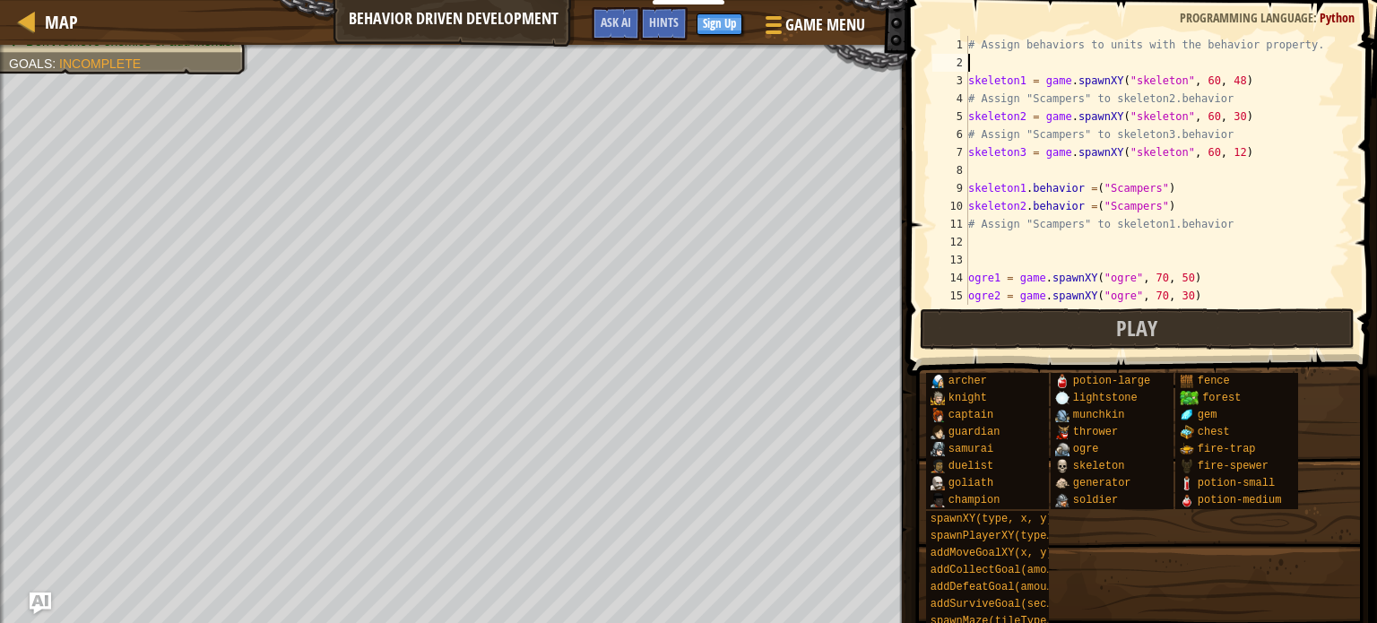
type textarea "# Assign "Scampers" to skeleton1.behavior"
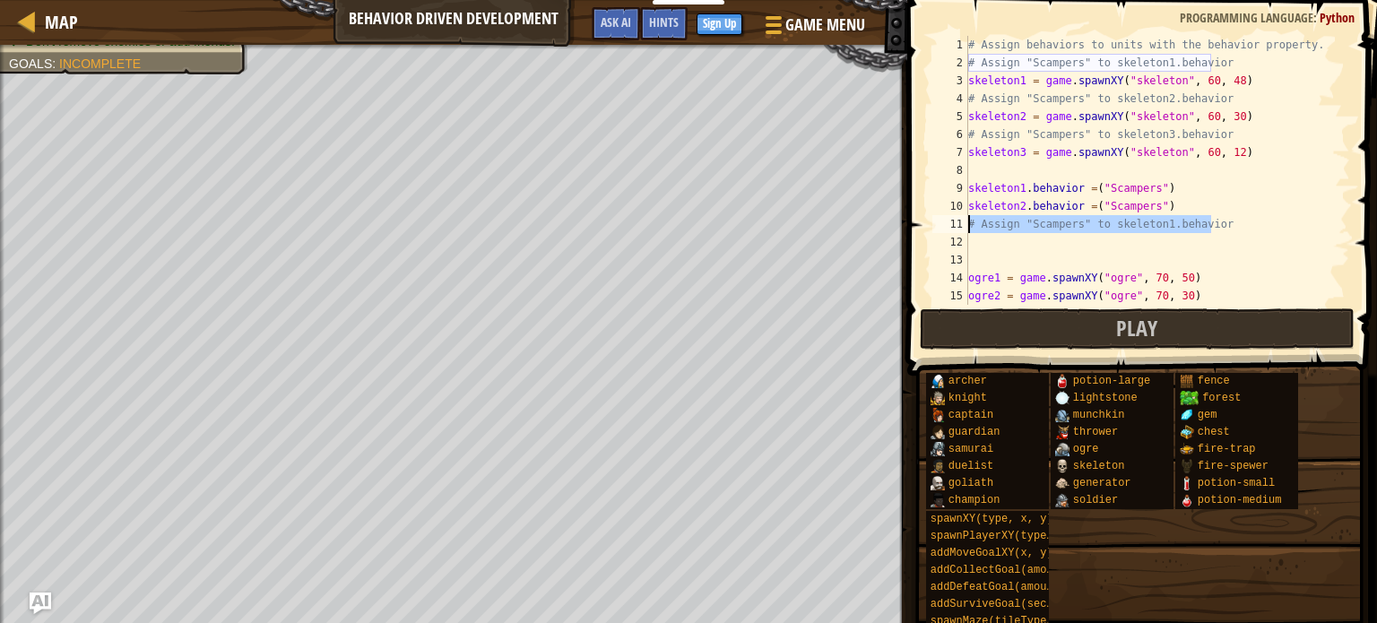
drag, startPoint x: 1234, startPoint y: 230, endPoint x: 969, endPoint y: 222, distance: 265.5
click at [969, 222] on div "# Assign behaviors to units with the behavior property. # Assign "Scampers" to …" at bounding box center [1151, 188] width 372 height 305
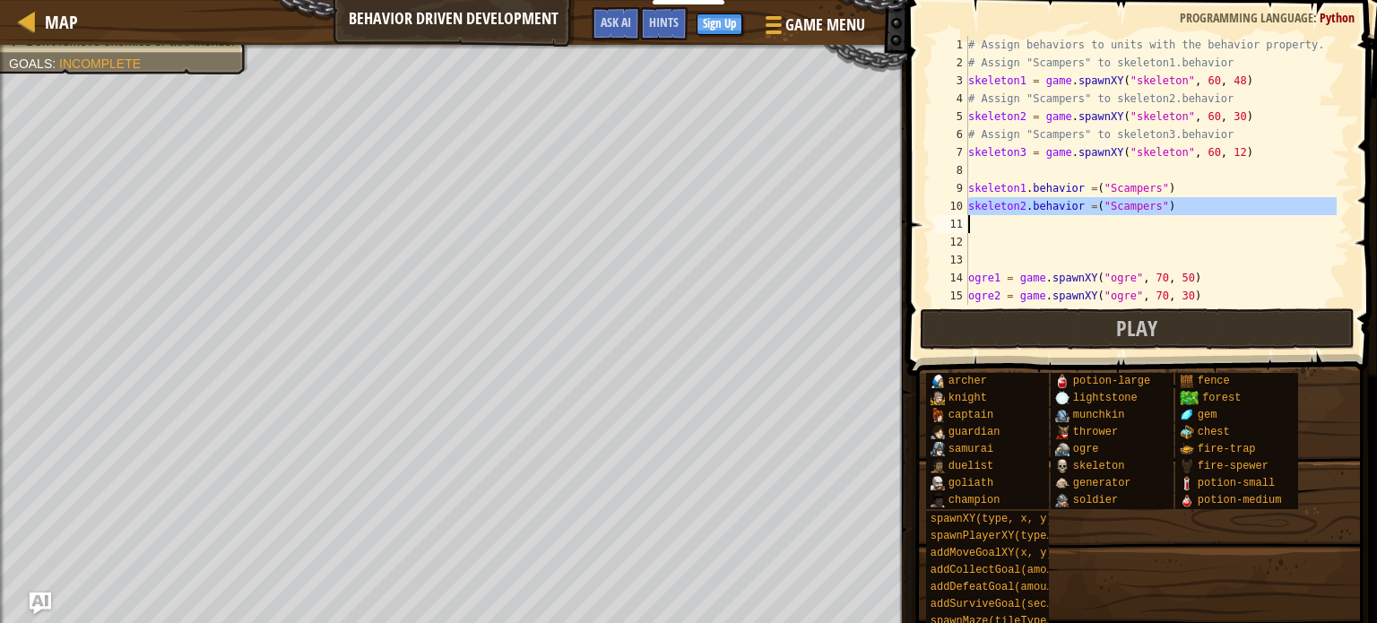
drag, startPoint x: 968, startPoint y: 200, endPoint x: 1112, endPoint y: 228, distance: 147.0
click at [1112, 228] on div "1 2 3 4 5 6 7 8 9 10 11 12 13 14 15 16 # Assign behaviors to units with the beh…" at bounding box center [1139, 170] width 421 height 269
type textarea "skeleton2.behavior =("Scampers")"
paste textarea
click at [995, 222] on div "# Assign behaviors to units with the behavior property. # Assign "Scampers" to …" at bounding box center [1151, 188] width 372 height 305
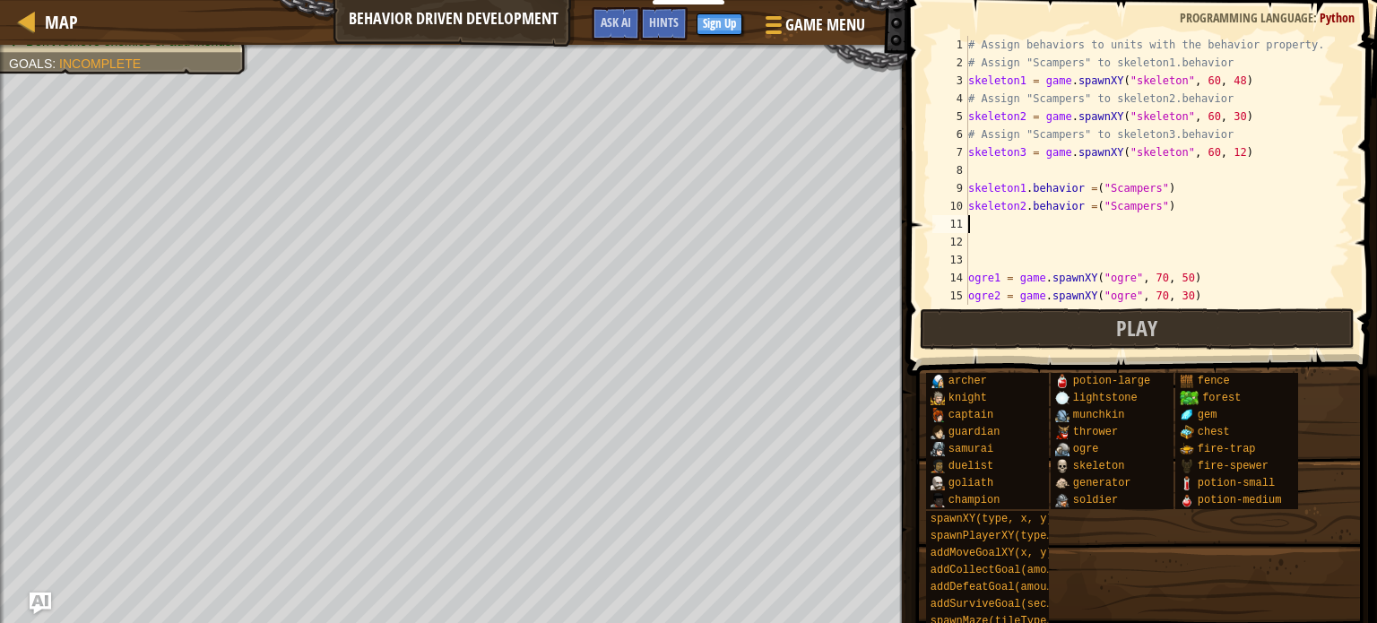
paste textarea "skeleton2.behavior =("Scampers")"
click at [1017, 223] on div "# Assign behaviors to units with the behavior property. # Assign "Scampers" to …" at bounding box center [1151, 188] width 372 height 305
type textarea "skeleton3.behavior =("Scampers")"
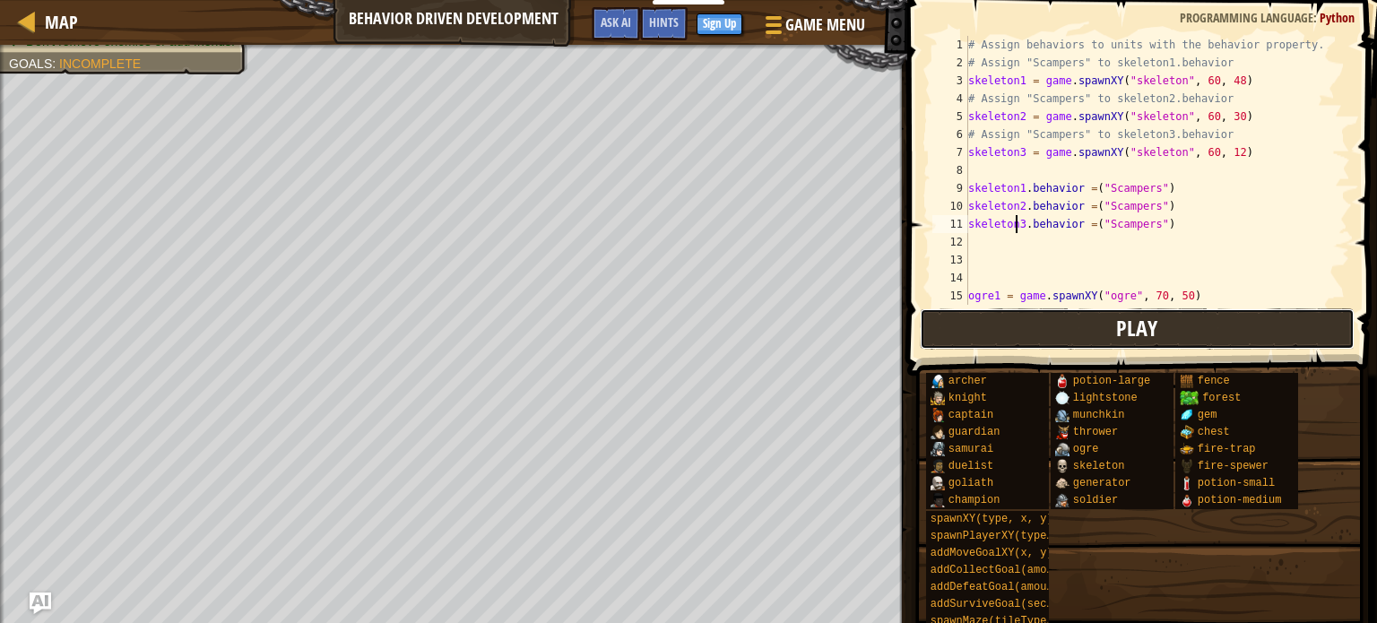
click at [1046, 332] on button "Play" at bounding box center [1137, 328] width 435 height 41
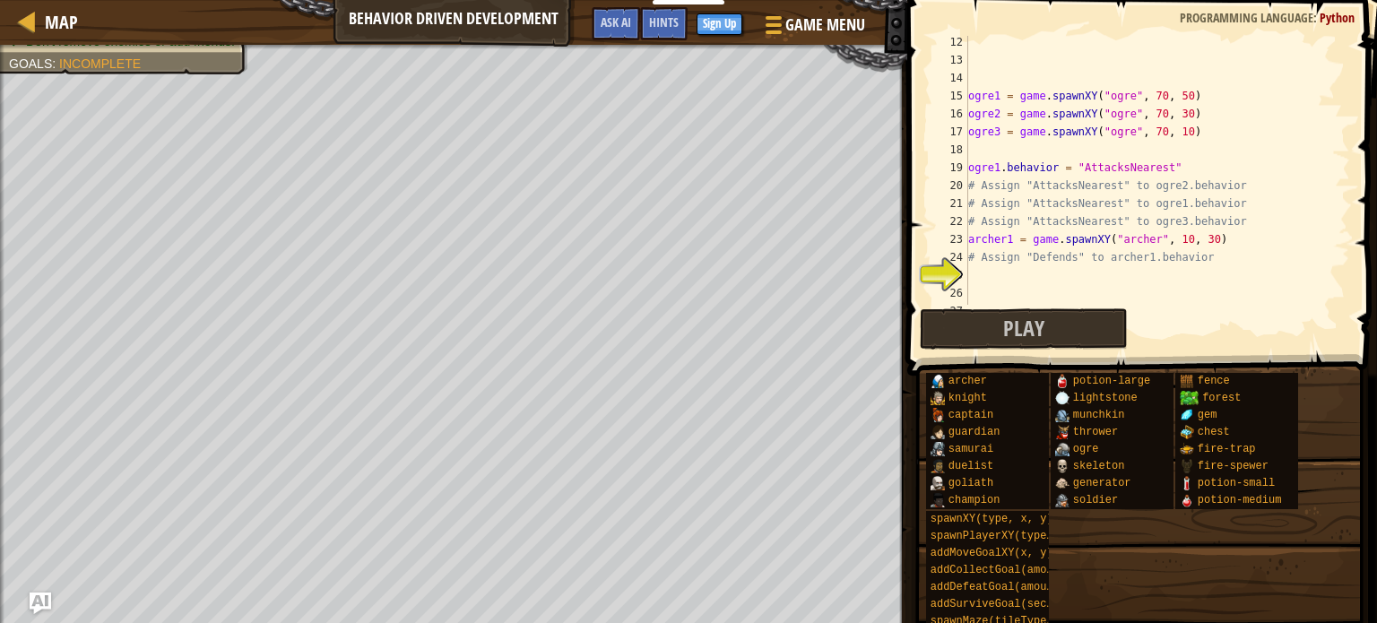
scroll to position [8, 0]
click at [1212, 274] on div "ogre1 = game . spawnXY ( "ogre" , 70 , 50 ) ogre2 = game . spawnXY ( "ogre" , 7…" at bounding box center [1151, 185] width 372 height 305
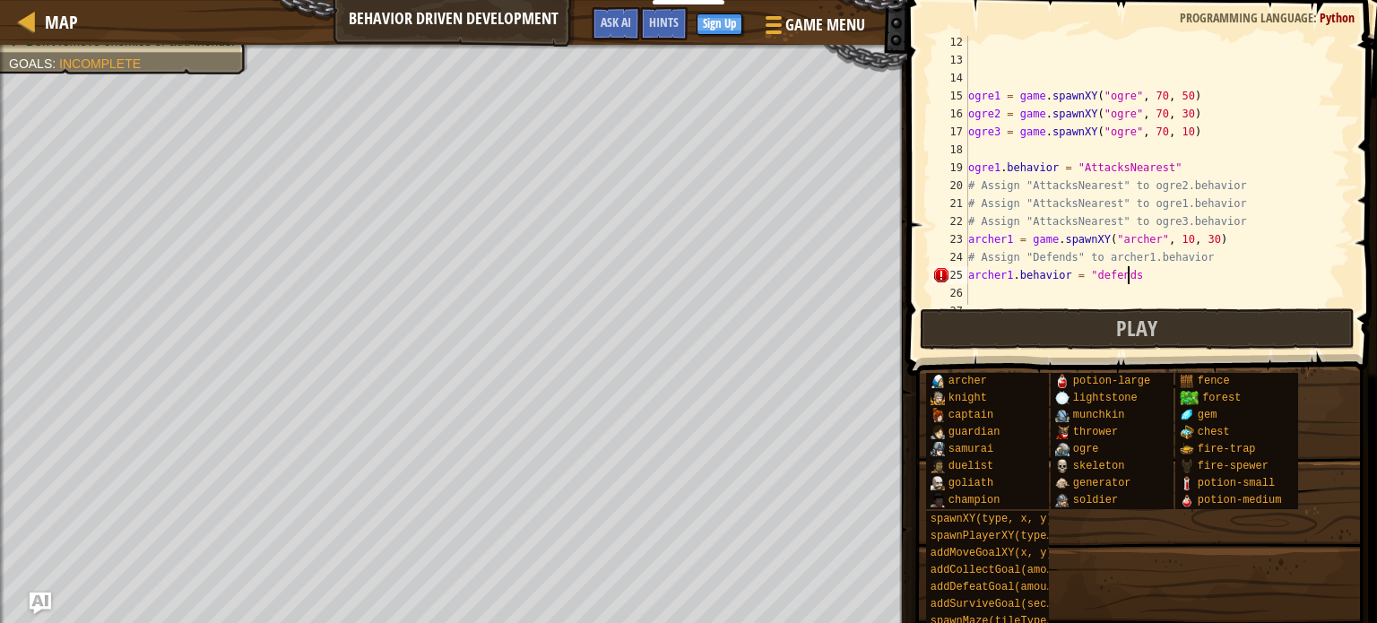
scroll to position [8, 13]
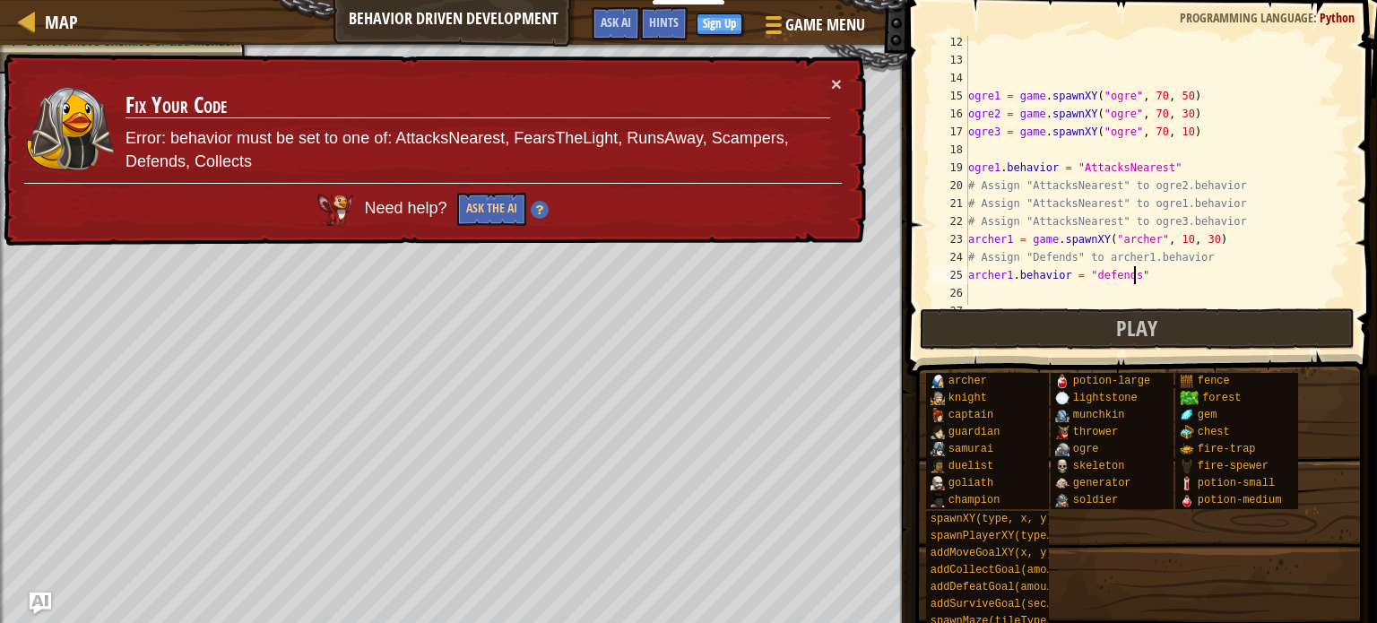
click at [1089, 276] on div "ogre1 = game . spawnXY ( "ogre" , 70 , 50 ) ogre2 = game . spawnXY ( "ogre" , 7…" at bounding box center [1151, 185] width 372 height 305
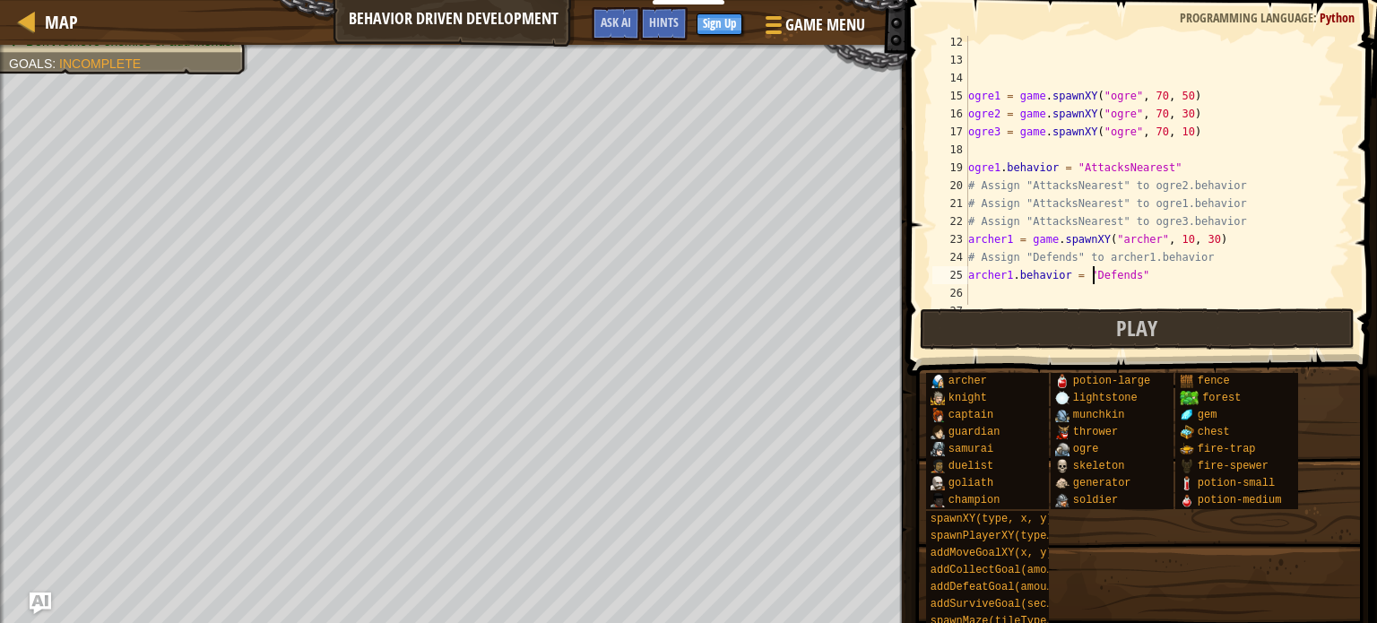
scroll to position [8, 11]
click at [1144, 335] on span "Play" at bounding box center [1137, 328] width 41 height 29
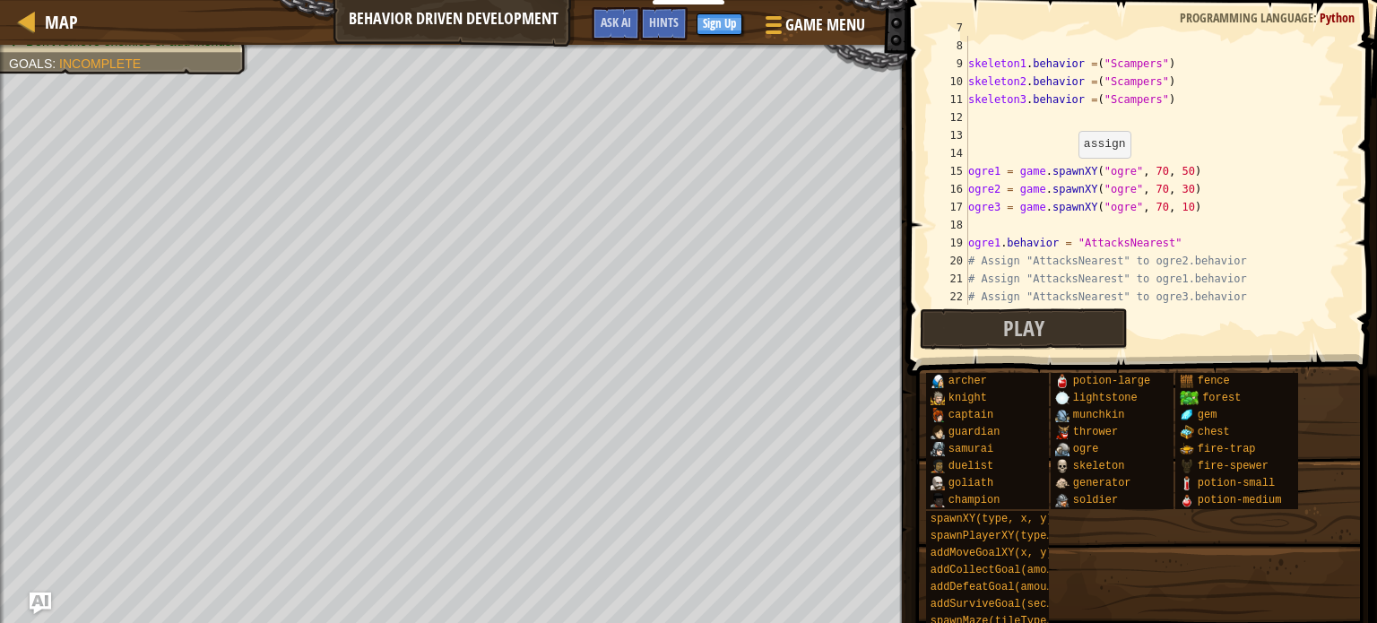
scroll to position [128, 0]
drag, startPoint x: 969, startPoint y: 238, endPoint x: 1213, endPoint y: 241, distance: 244.9
click at [1213, 241] on div "skeleton1 . behavior = ( "Scampers" ) skeleton2 . behavior = ( "Scampers" ) ske…" at bounding box center [1151, 185] width 372 height 305
click at [1256, 266] on div "skeleton1 . behavior = ( "Scampers" ) skeleton2 . behavior = ( "Scampers" ) ske…" at bounding box center [1151, 185] width 372 height 305
click at [1248, 261] on div "skeleton1 . behavior = ( "Scampers" ) skeleton2 . behavior = ( "Scampers" ) ske…" at bounding box center [1151, 185] width 372 height 305
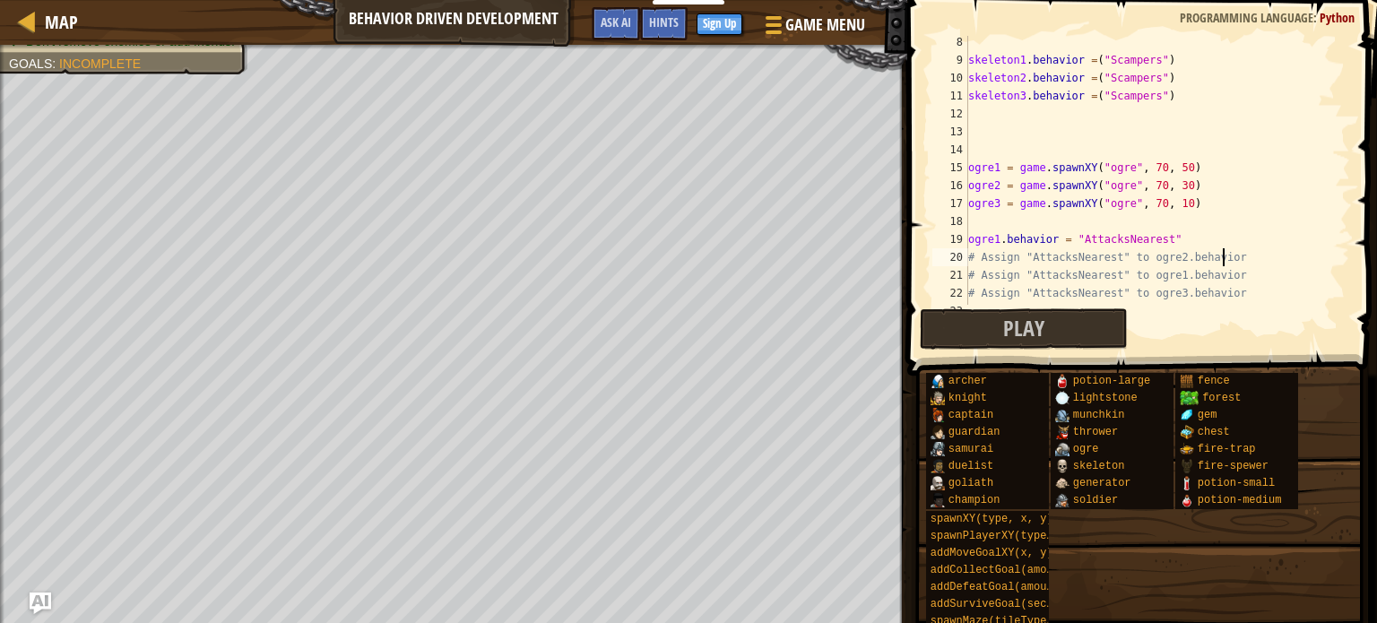
type textarea "# Assign "AttacksNearest" to ogre2.behavior"
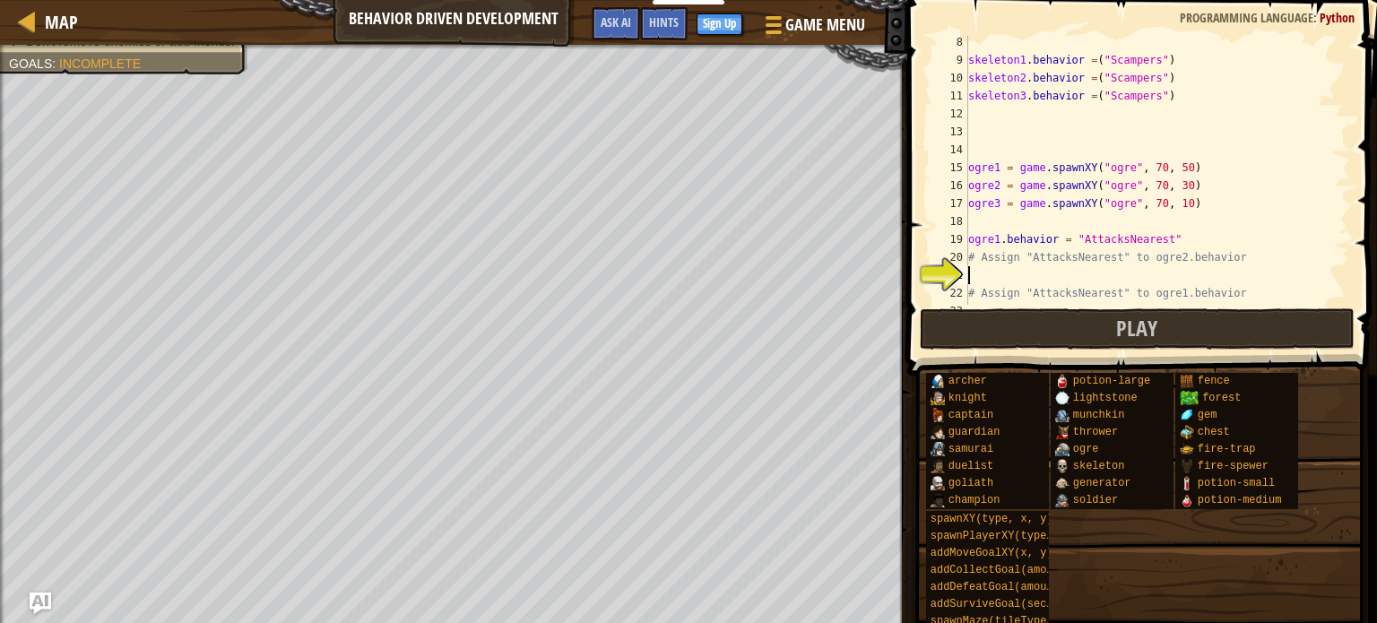
paste textarea "ogre1.behavior = "AttacksNearest""
click at [995, 274] on div "skeleton1 . behavior = ( "Scampers" ) skeleton2 . behavior = ( "Scampers" ) ske…" at bounding box center [1151, 185] width 372 height 305
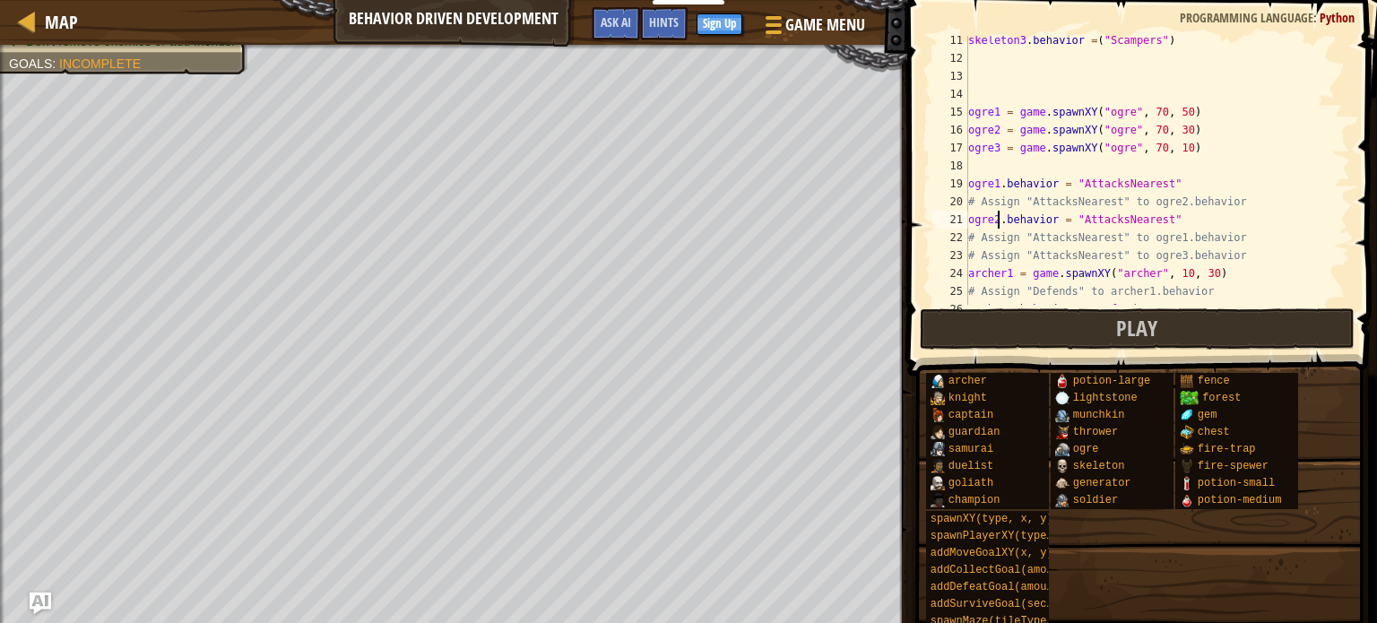
scroll to position [184, 0]
click at [1227, 242] on div "skeleton3 . behavior = ( "Scampers" ) ogre1 = game . spawnXY ( "ogre" , 70 , 50…" at bounding box center [1151, 183] width 372 height 305
type textarea "# Assign "AttacksNearest" to ogre1.behavior"
paste textarea "ogre1.behavior = "AttacksNearest""
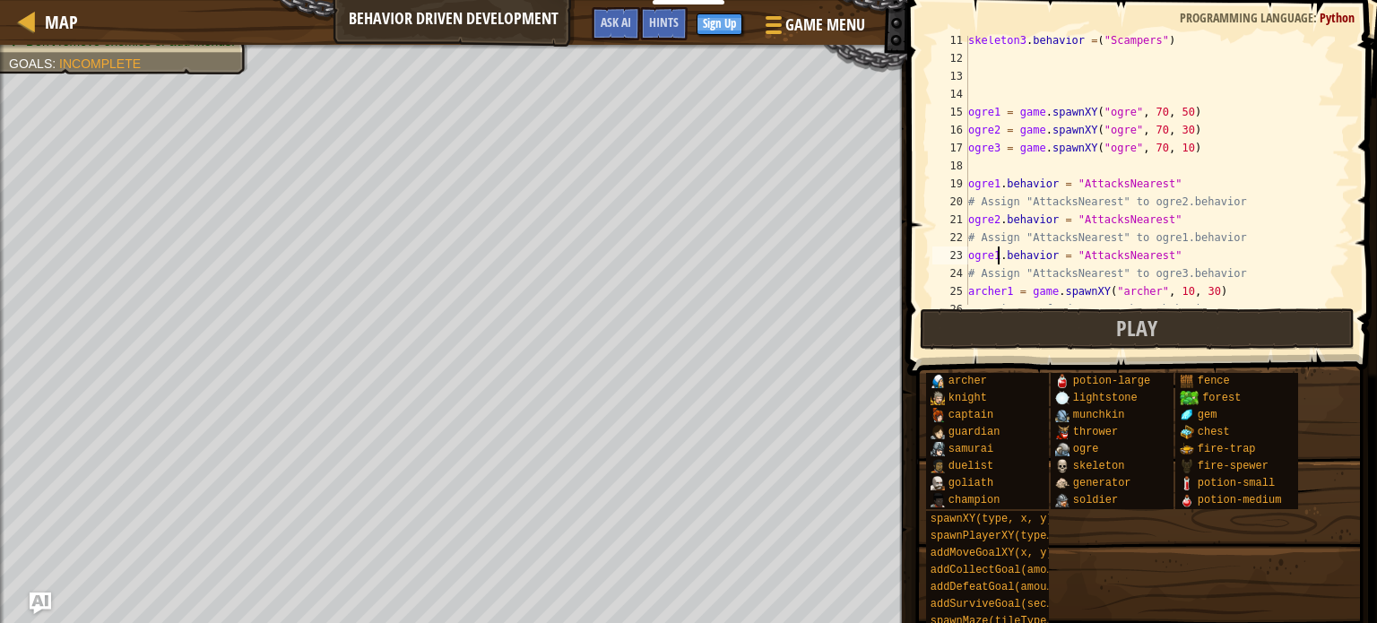
click at [997, 251] on div "skeleton3 . behavior = ( "Scampers" ) ogre1 = game . spawnXY ( "ogre" , 70 , 50…" at bounding box center [1151, 183] width 372 height 305
type textarea "ogre3.behavior = "AttacksNearest""
click at [1064, 319] on button "Play" at bounding box center [1137, 328] width 435 height 41
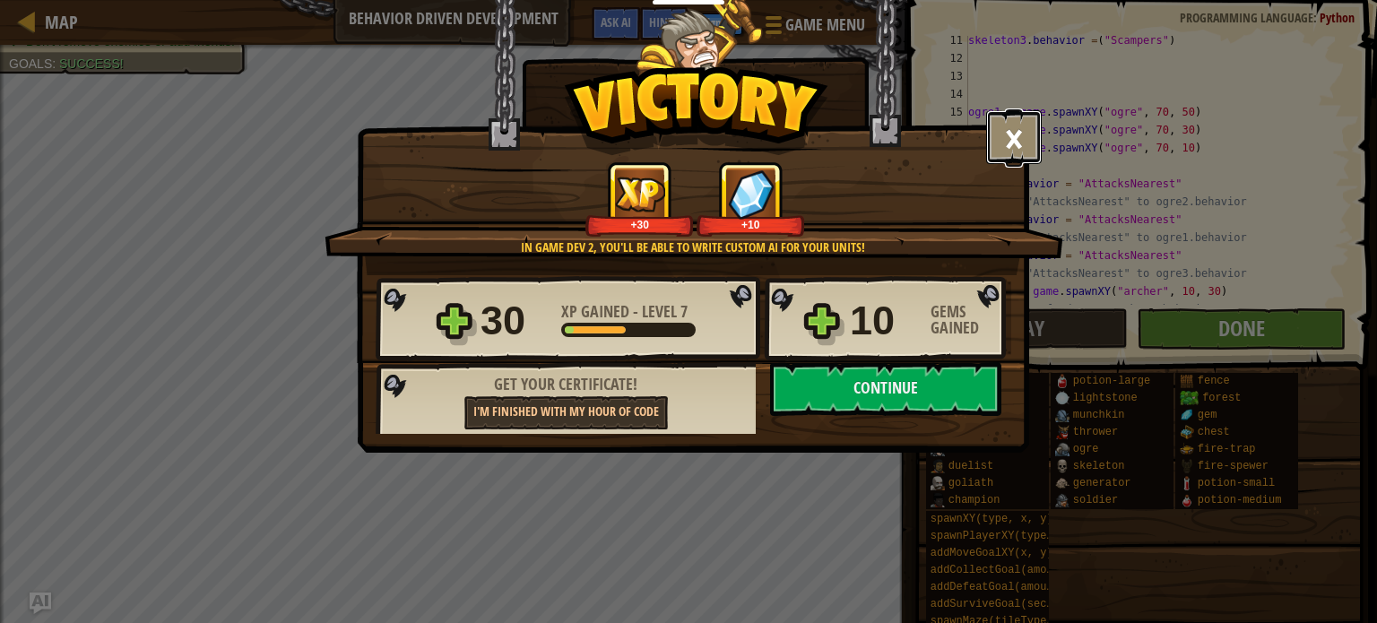
click at [1021, 125] on button "×" at bounding box center [1014, 137] width 56 height 54
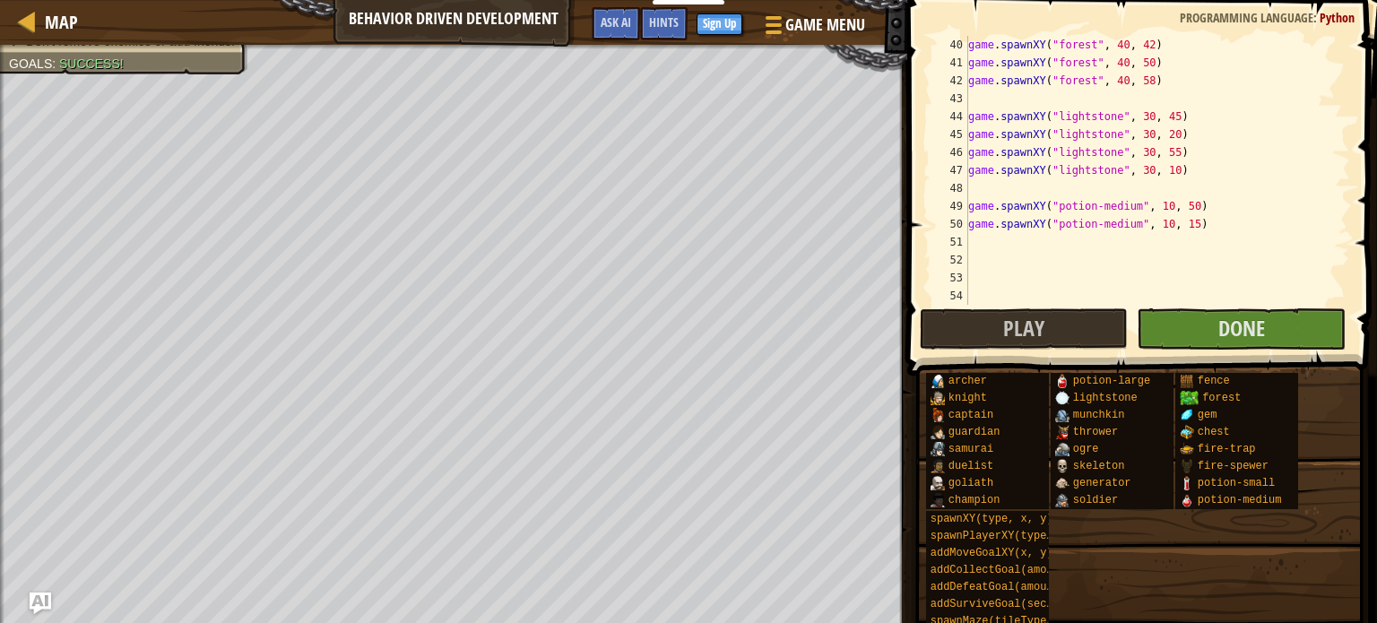
scroll to position [700, 0]
click at [1269, 330] on button "Done" at bounding box center [1241, 328] width 209 height 41
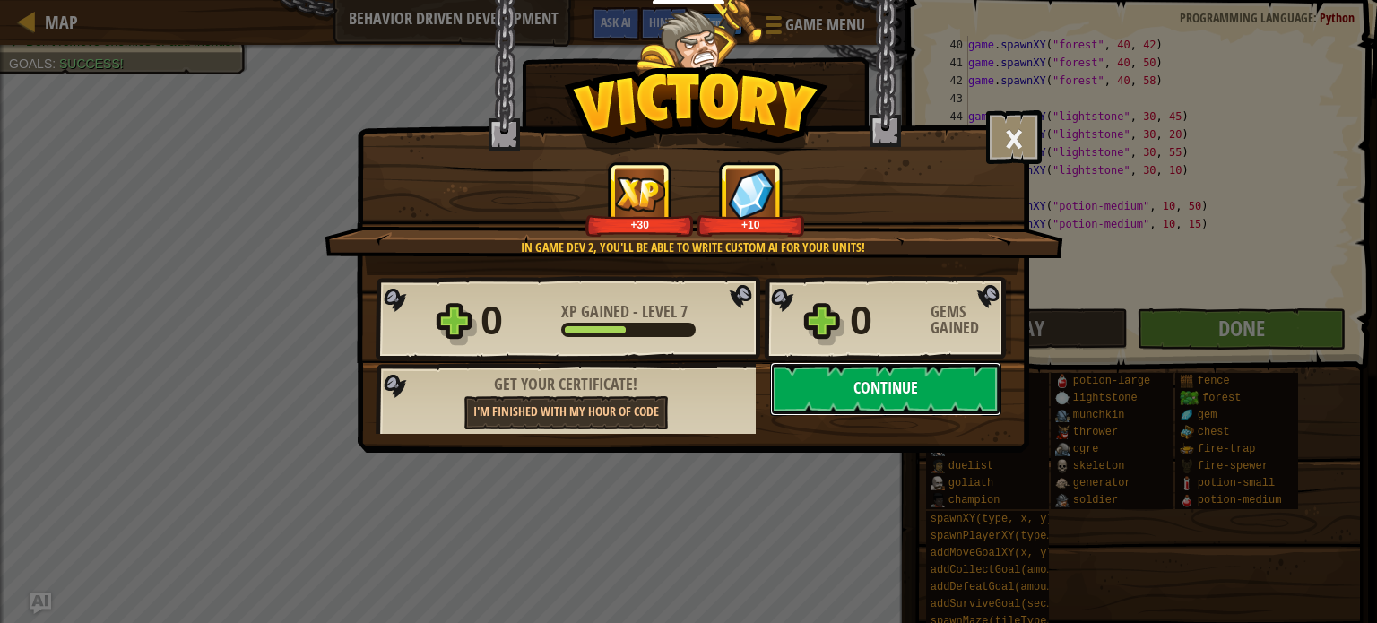
click at [893, 387] on button "Continue" at bounding box center [885, 389] width 231 height 54
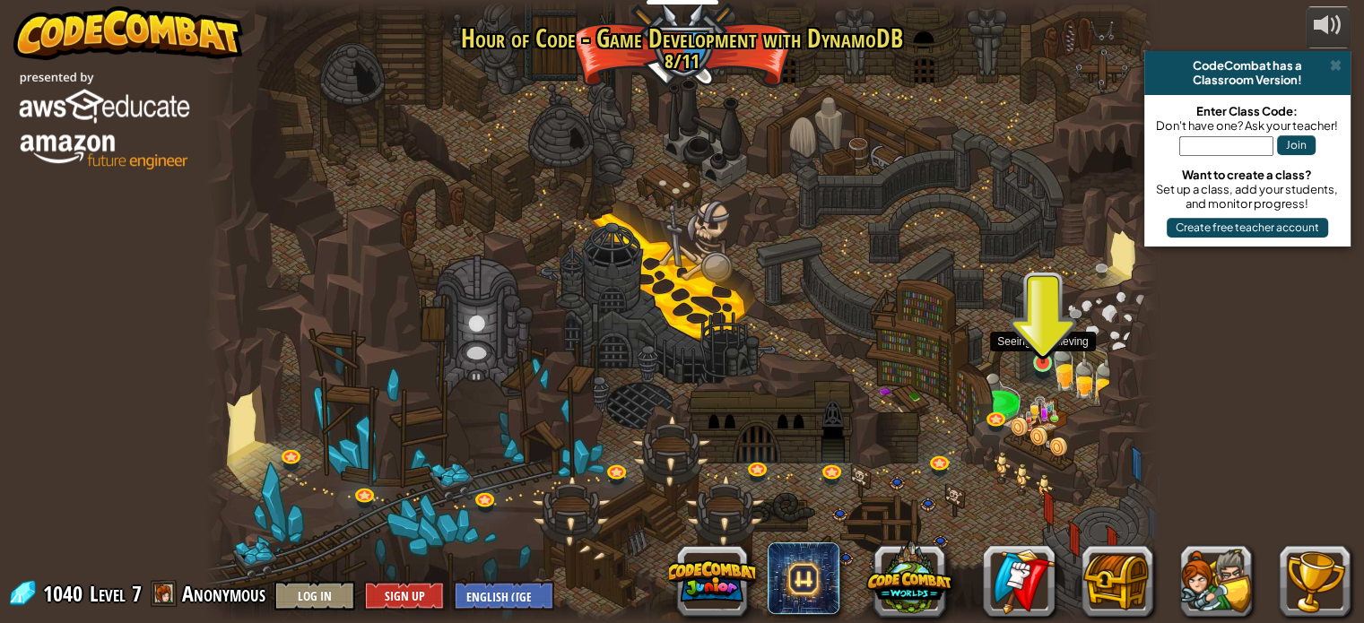
click at [1042, 358] on img at bounding box center [1042, 338] width 23 height 54
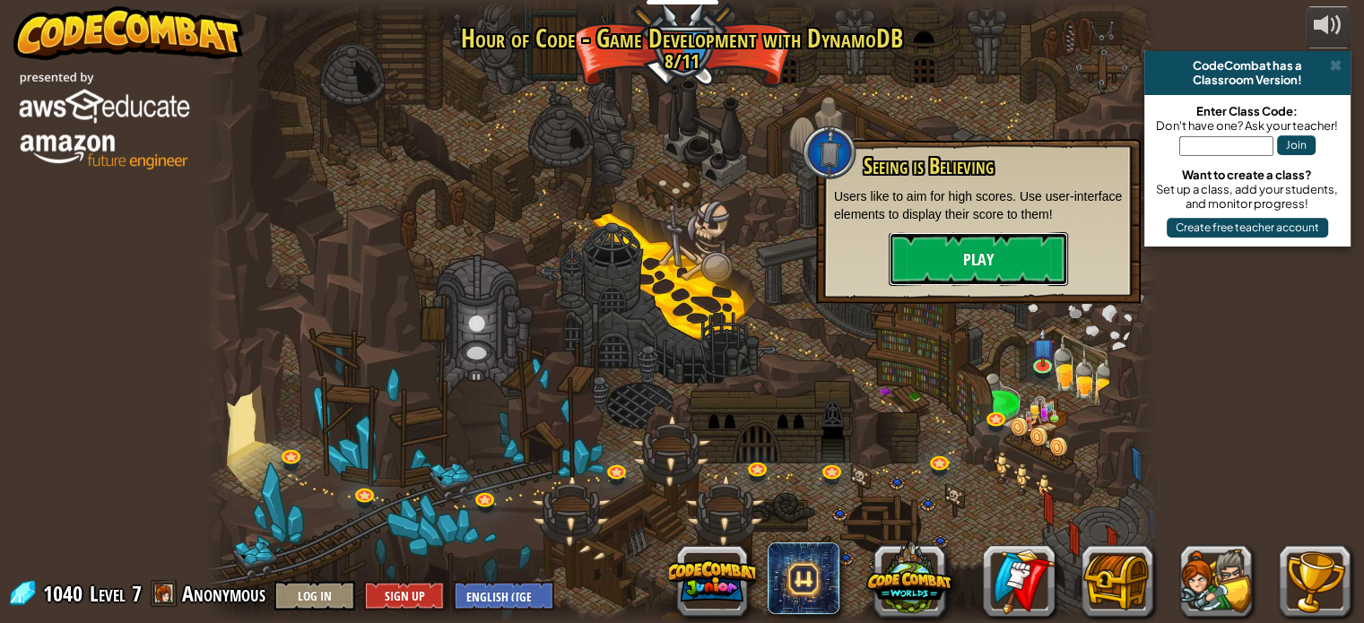
click at [983, 268] on button "Play" at bounding box center [978, 259] width 179 height 54
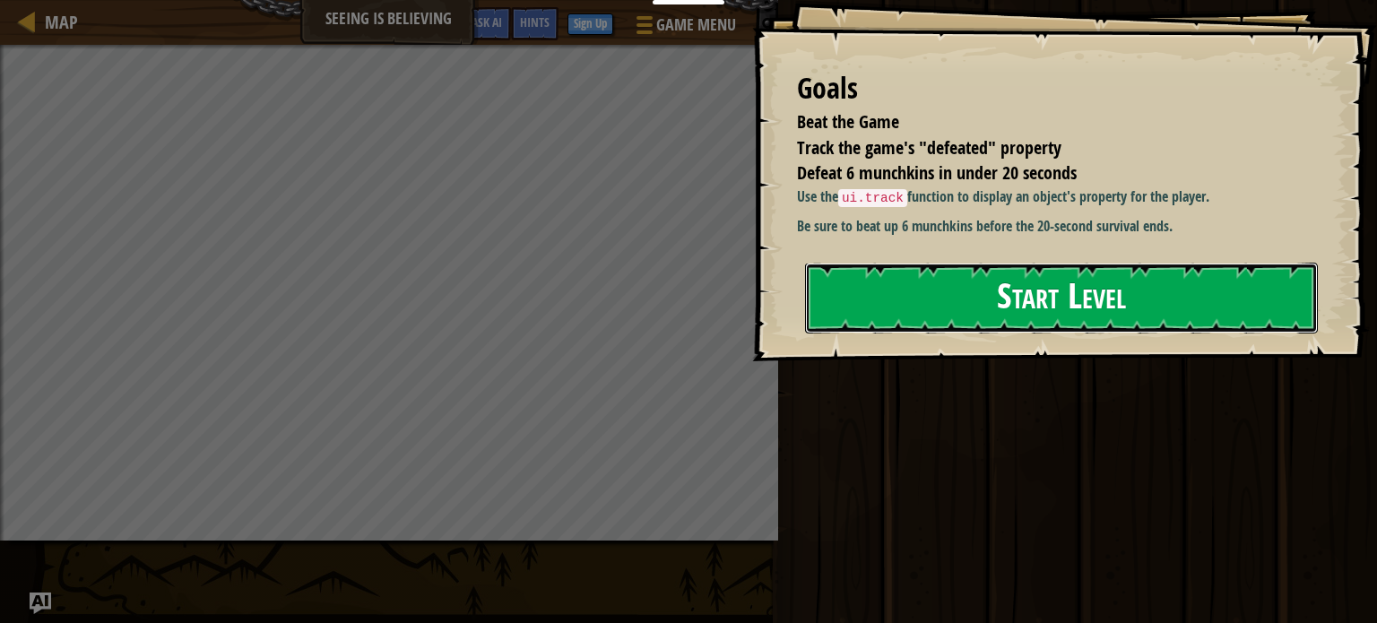
click at [986, 314] on button "Start Level" at bounding box center [1061, 298] width 513 height 71
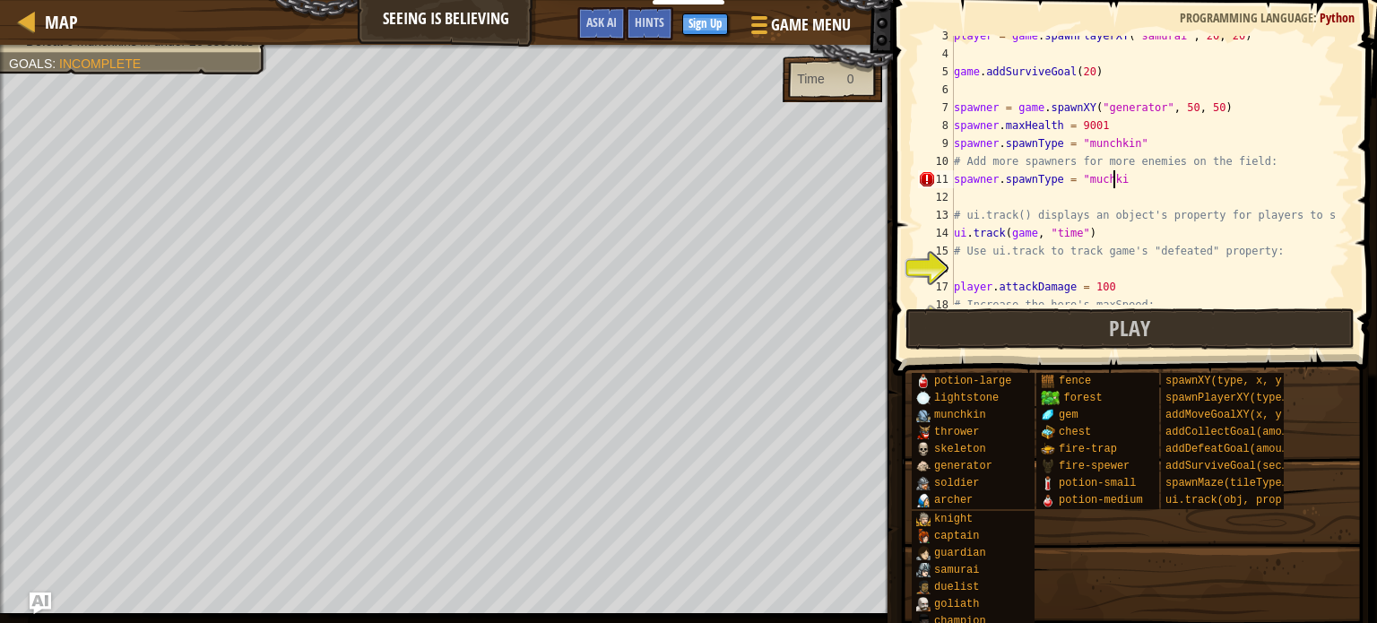
scroll to position [8, 13]
type textarea "spawner.spawnType = "muchkin""
click at [1132, 321] on span "Play" at bounding box center [1129, 328] width 41 height 29
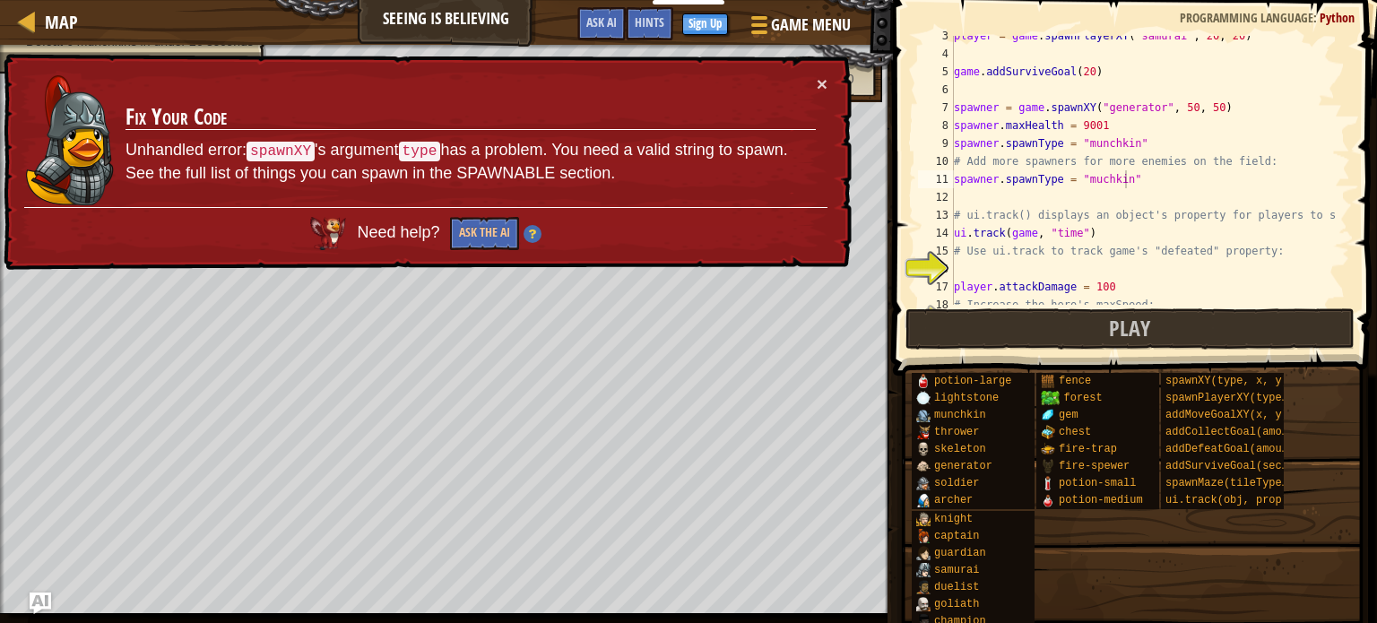
click at [829, 83] on div "× Fix Your Code Unhandled error: spawnXY 's argument type has a problem. You ne…" at bounding box center [426, 162] width 852 height 217
click at [818, 78] on button "×" at bounding box center [822, 83] width 11 height 19
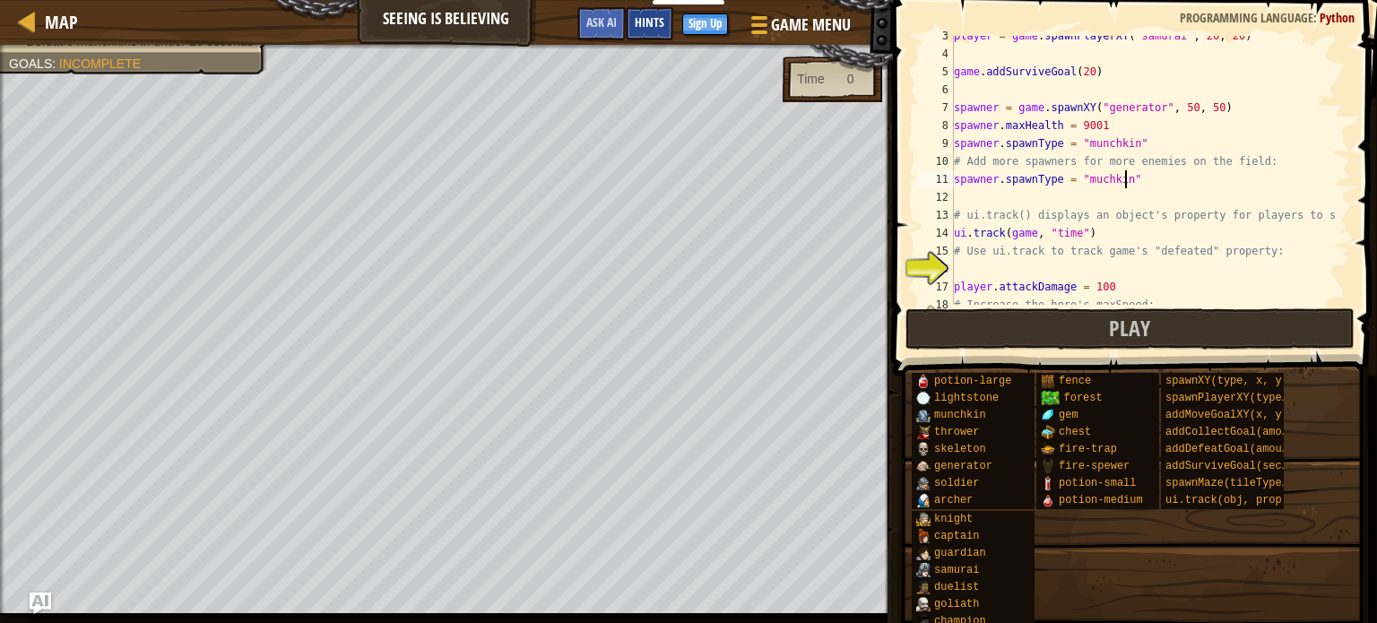
click at [646, 17] on span "Hints" at bounding box center [650, 21] width 30 height 17
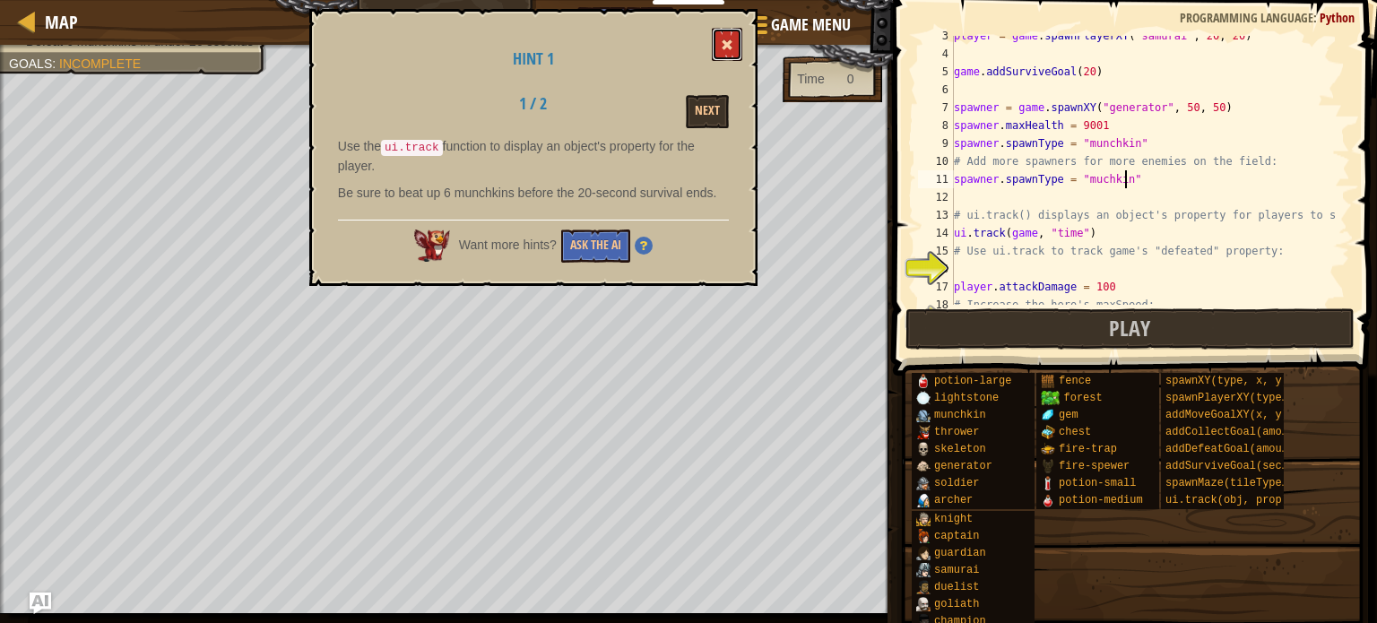
click at [724, 44] on span at bounding box center [727, 45] width 13 height 13
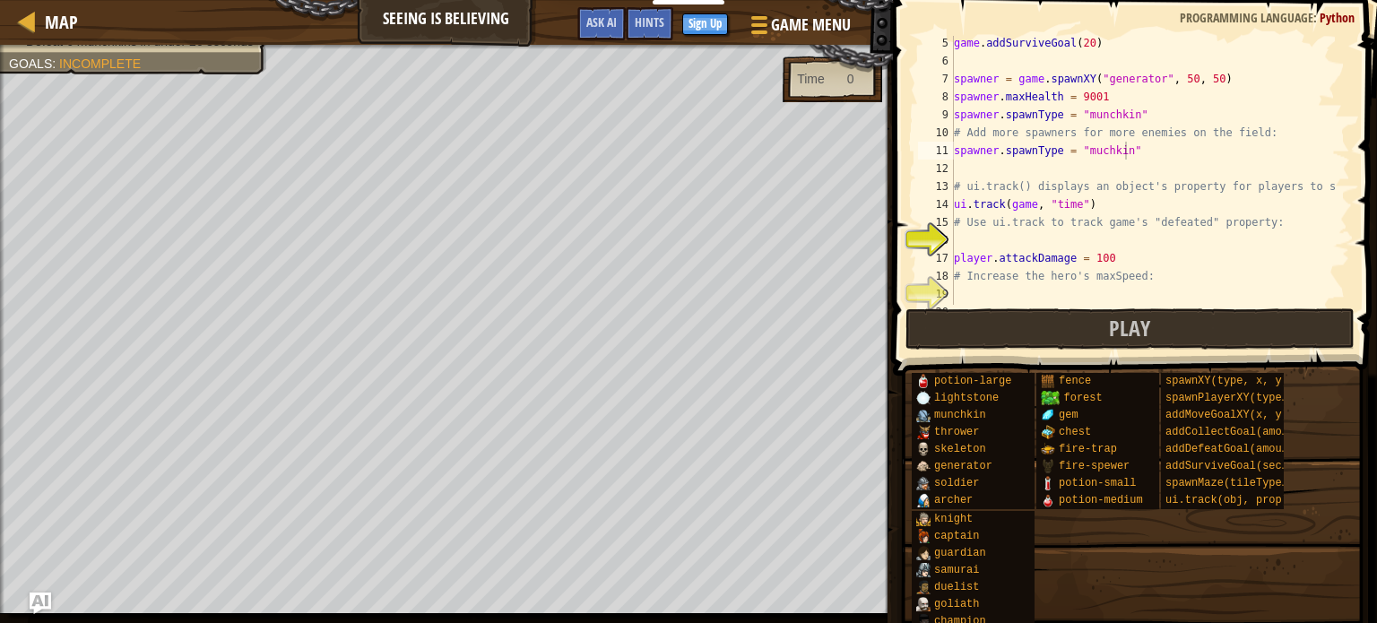
scroll to position [8, 0]
click at [972, 169] on div "game . addSurviveGoal ( 20 ) spawner = game . spawnXY ( "generator" , 50 , 50 )…" at bounding box center [1144, 186] width 387 height 305
click at [1090, 154] on div "game . addSurviveGoal ( 20 ) spawner = game . spawnXY ( "generator" , 50 , 50 )…" at bounding box center [1144, 186] width 387 height 305
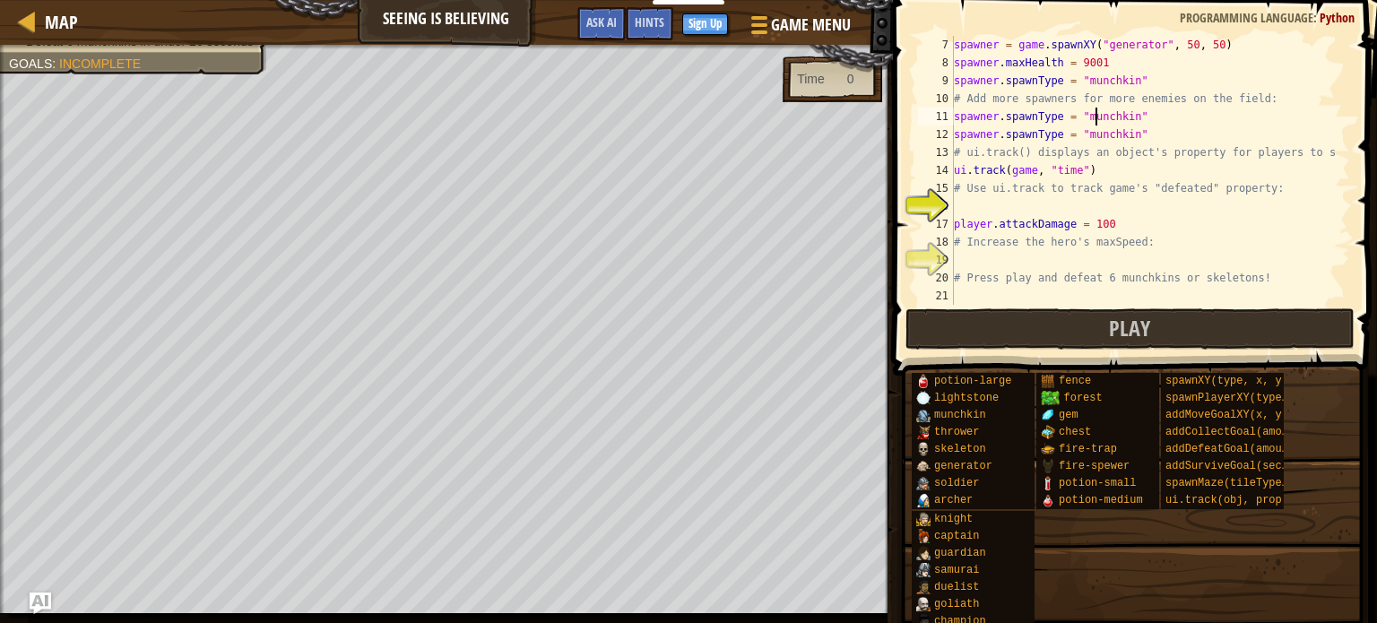
scroll to position [108, 0]
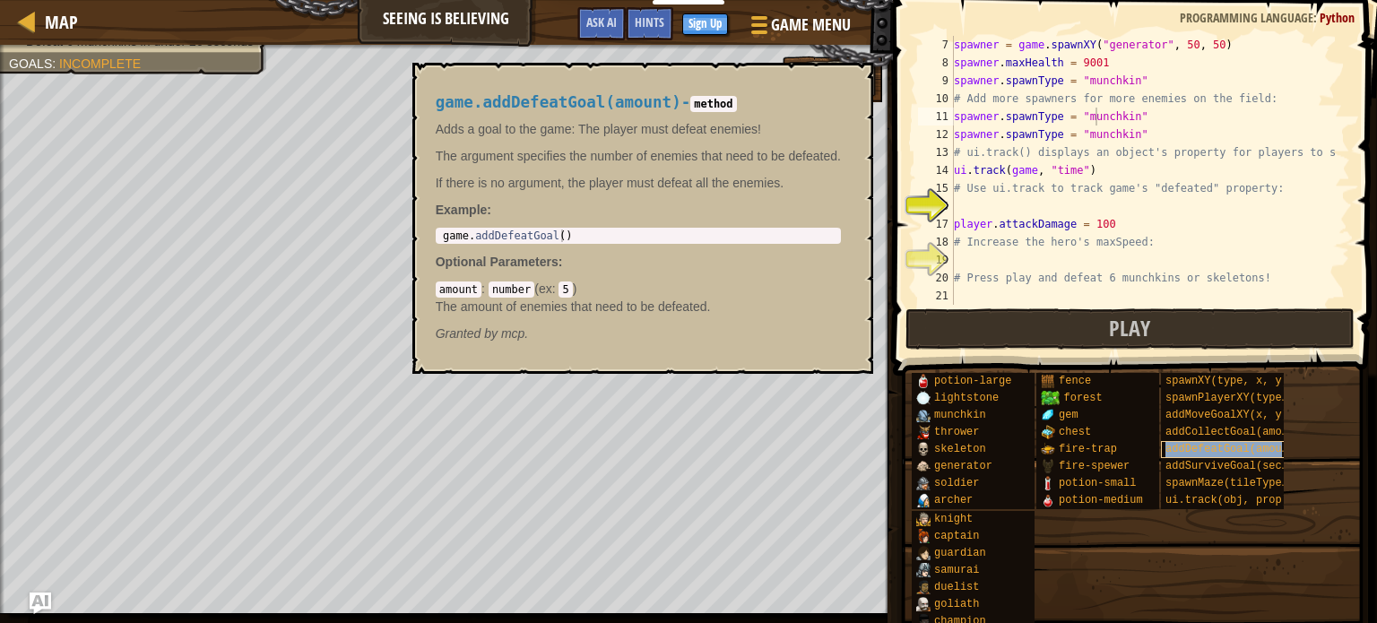
click at [1238, 449] on span "addDefeatGoal(amount)" at bounding box center [1233, 449] width 135 height 13
click at [1027, 208] on div "spawner = game . spawnXY ( "generator" , 50 , 50 ) spawner . maxHealth = 9001 s…" at bounding box center [1144, 170] width 387 height 269
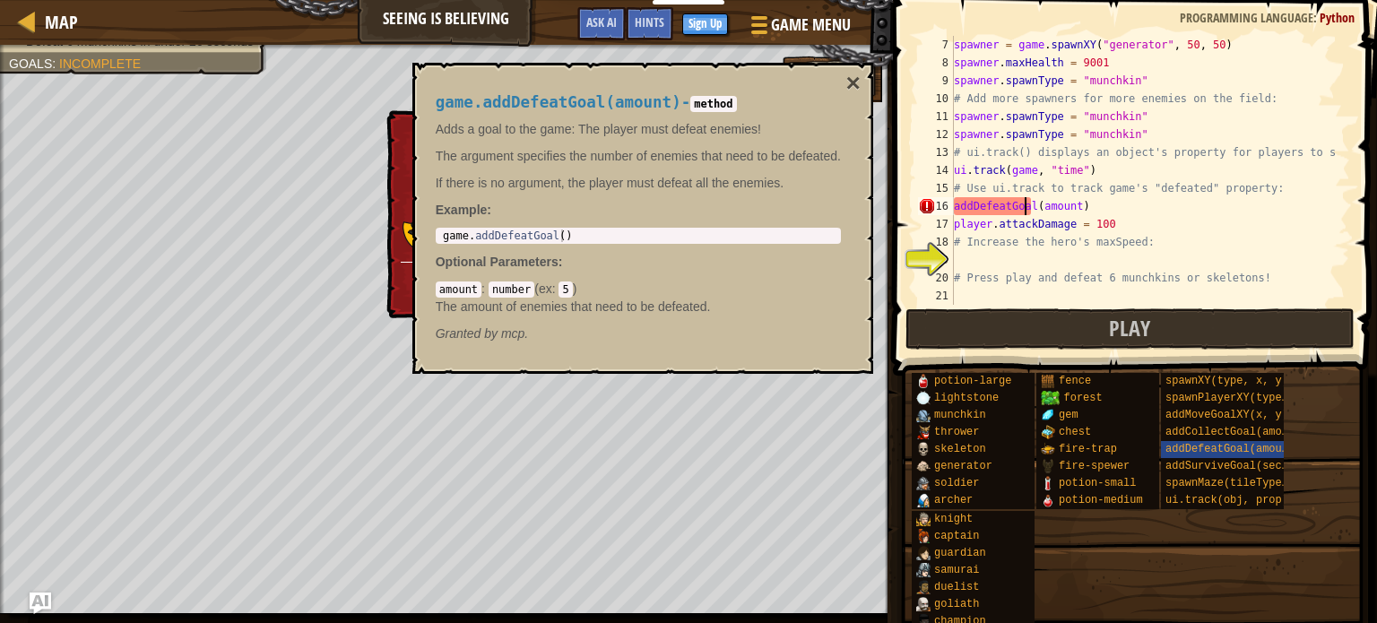
click at [1073, 210] on div "spawner = game . spawnXY ( "generator" , 50 , 50 ) spawner . maxHealth = 9001 s…" at bounding box center [1144, 188] width 387 height 305
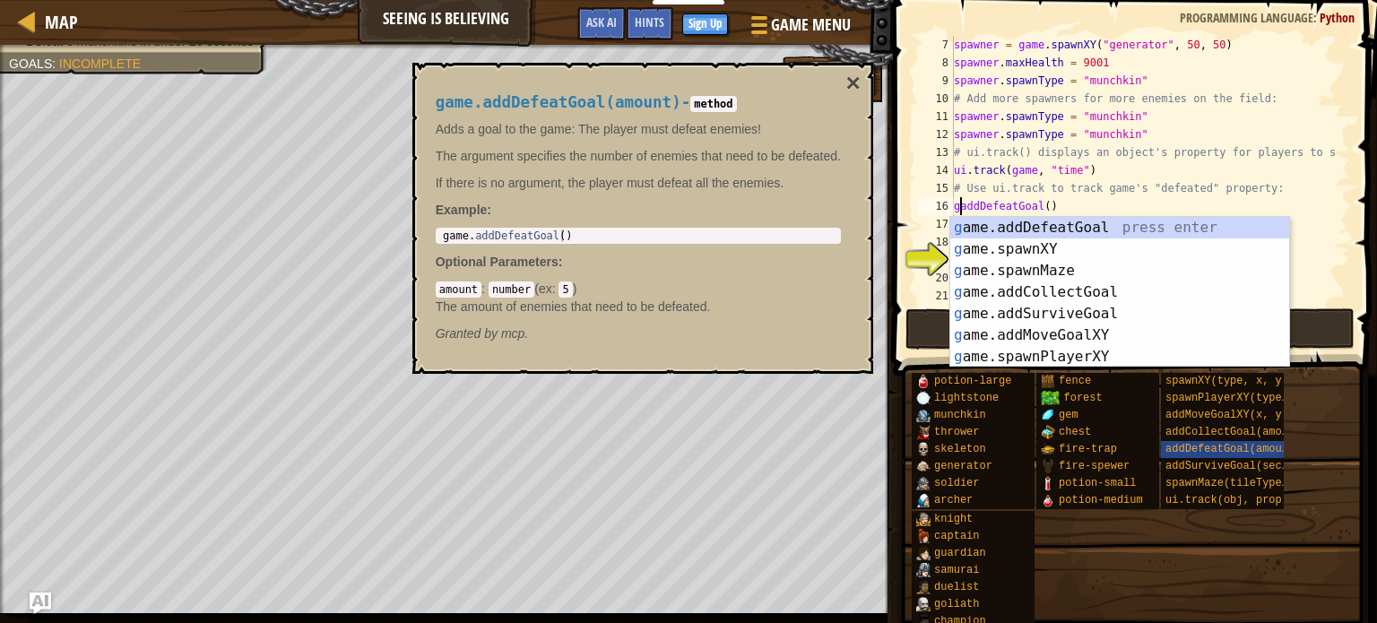
scroll to position [8, 0]
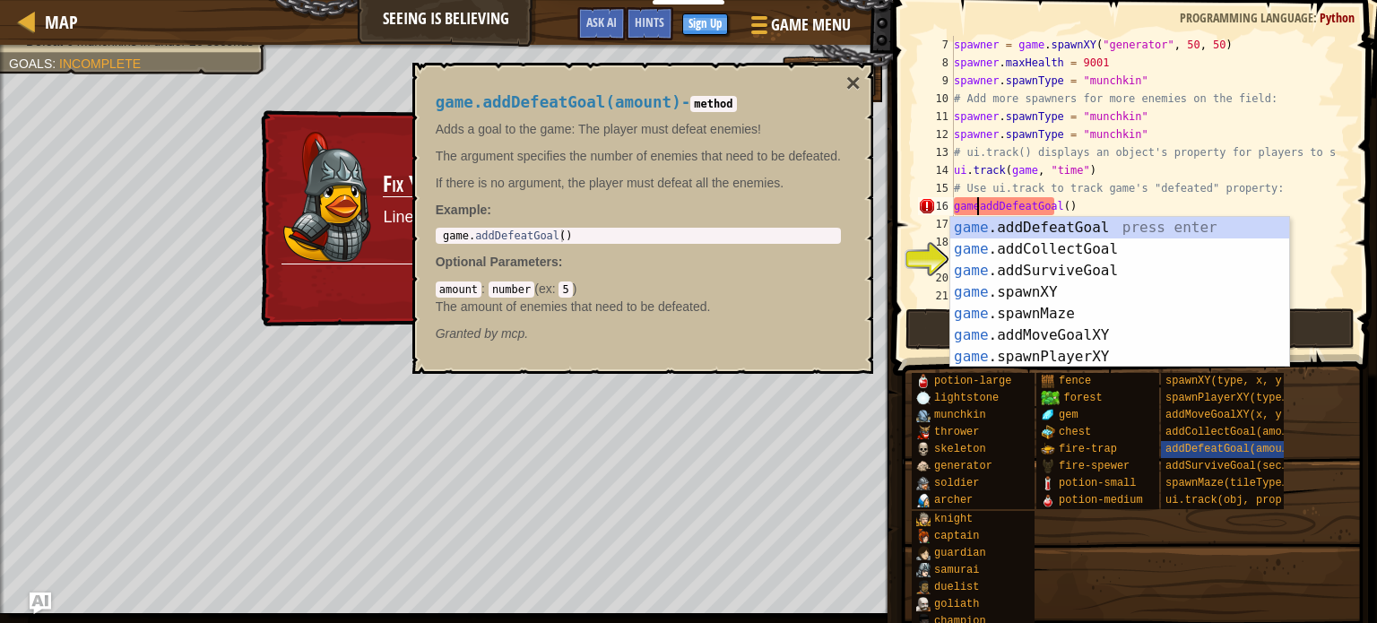
type textarea "game.addDefeatGoal()"
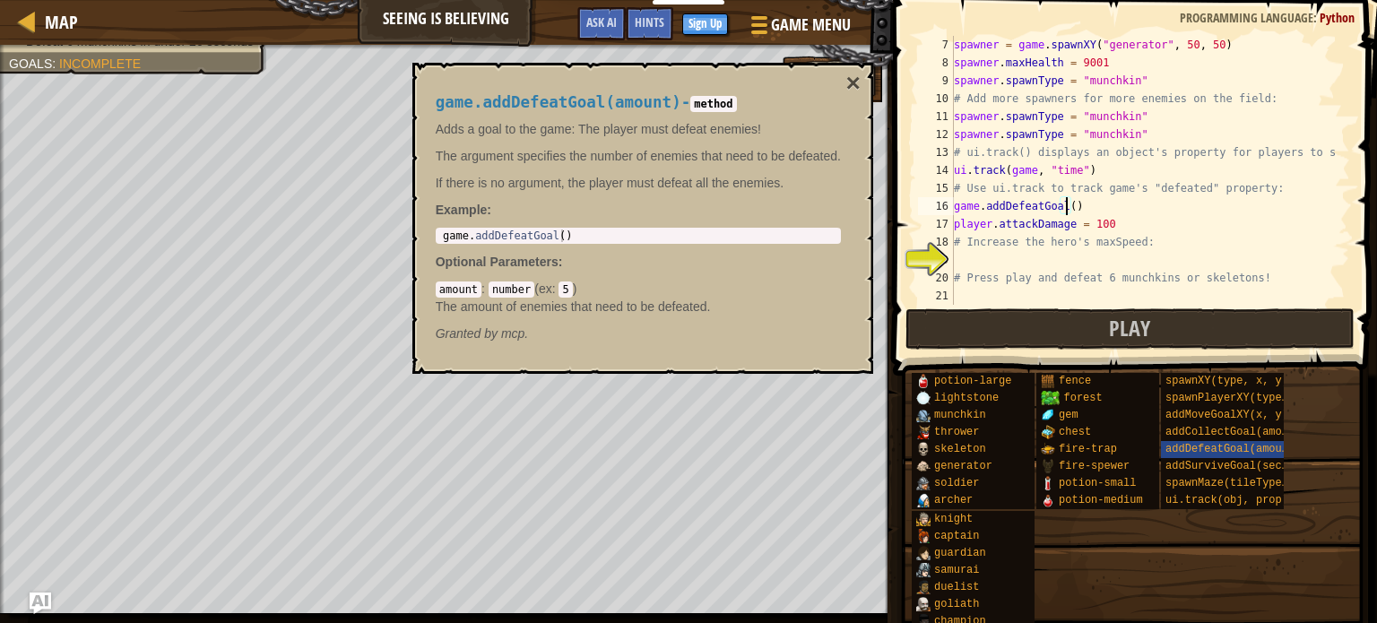
click at [1068, 212] on div "spawner = game . spawnXY ( "generator" , 50 , 50 ) spawner . maxHealth = 9001 s…" at bounding box center [1144, 188] width 387 height 305
click at [975, 258] on div "spawner = game . spawnXY ( "generator" , 50 , 50 ) spawner . maxHealth = 9001 s…" at bounding box center [1144, 188] width 387 height 305
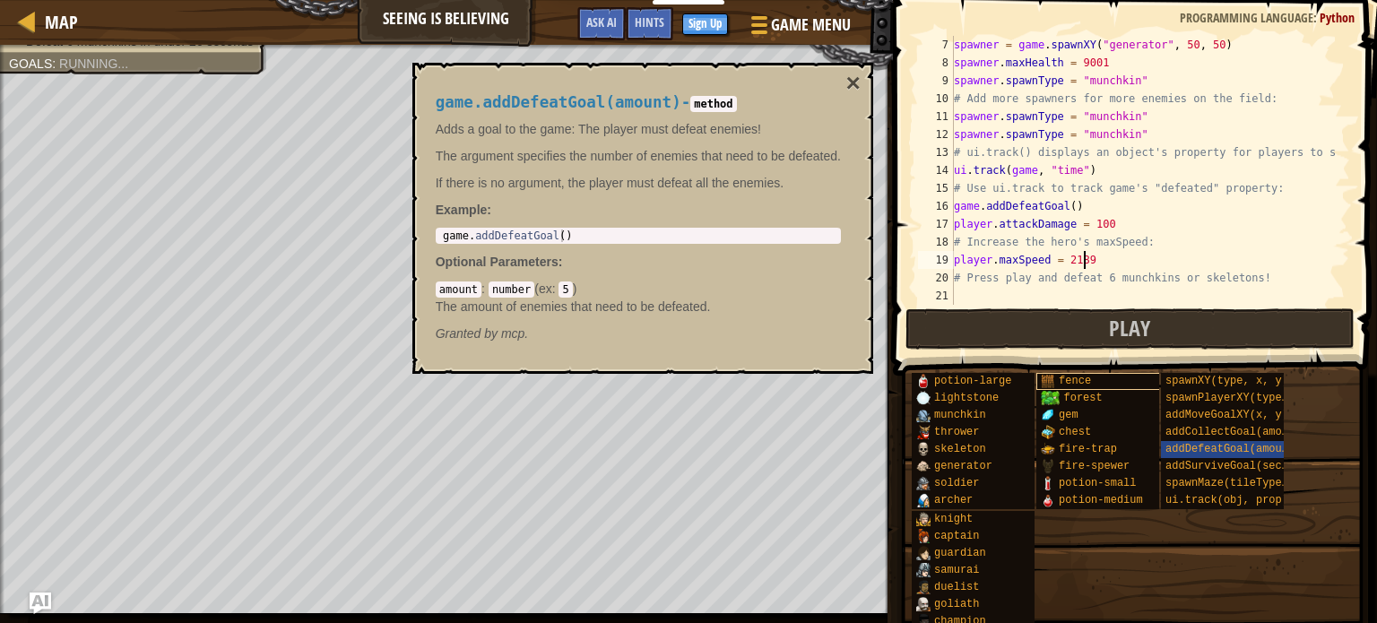
scroll to position [8, 9]
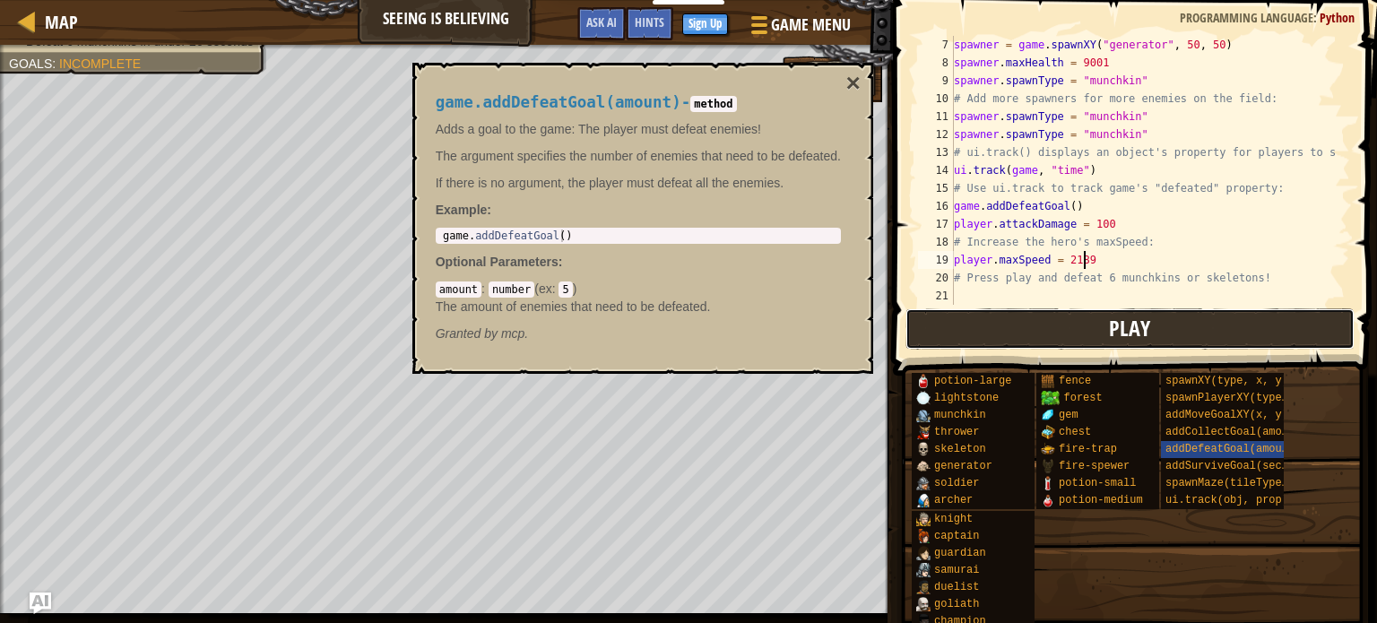
click at [1080, 334] on button "Play" at bounding box center [1130, 328] width 449 height 41
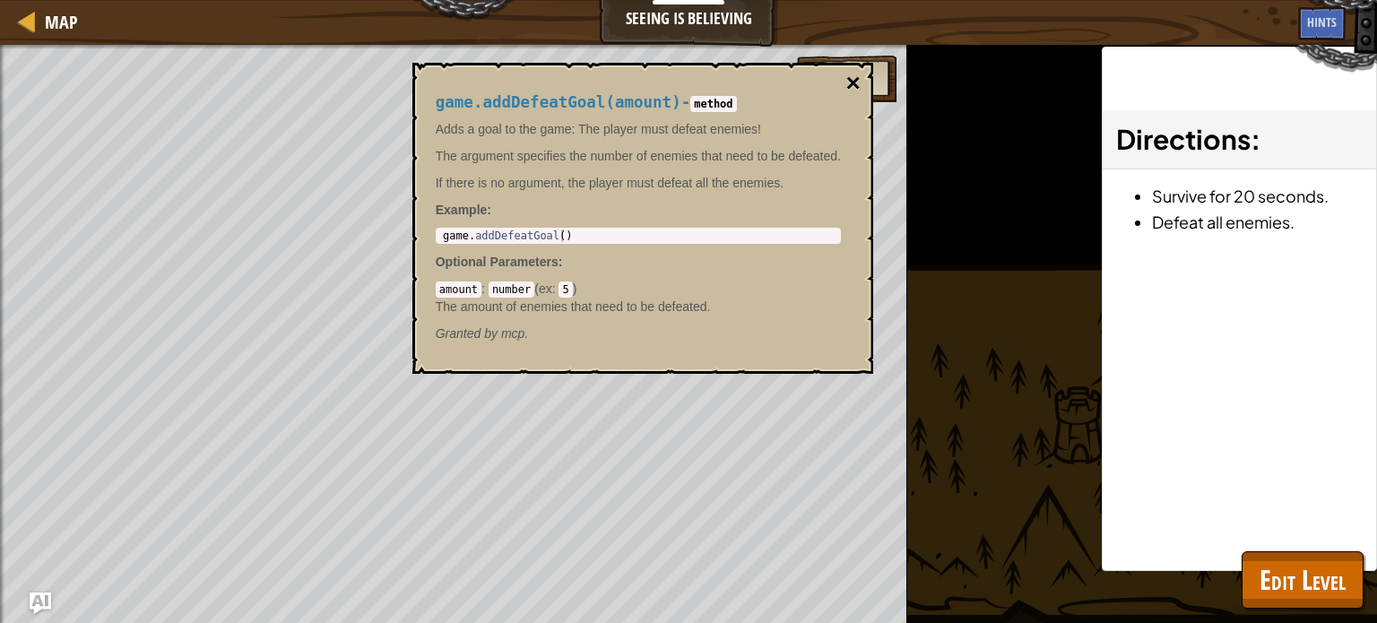
click at [855, 80] on button "×" at bounding box center [854, 83] width 14 height 25
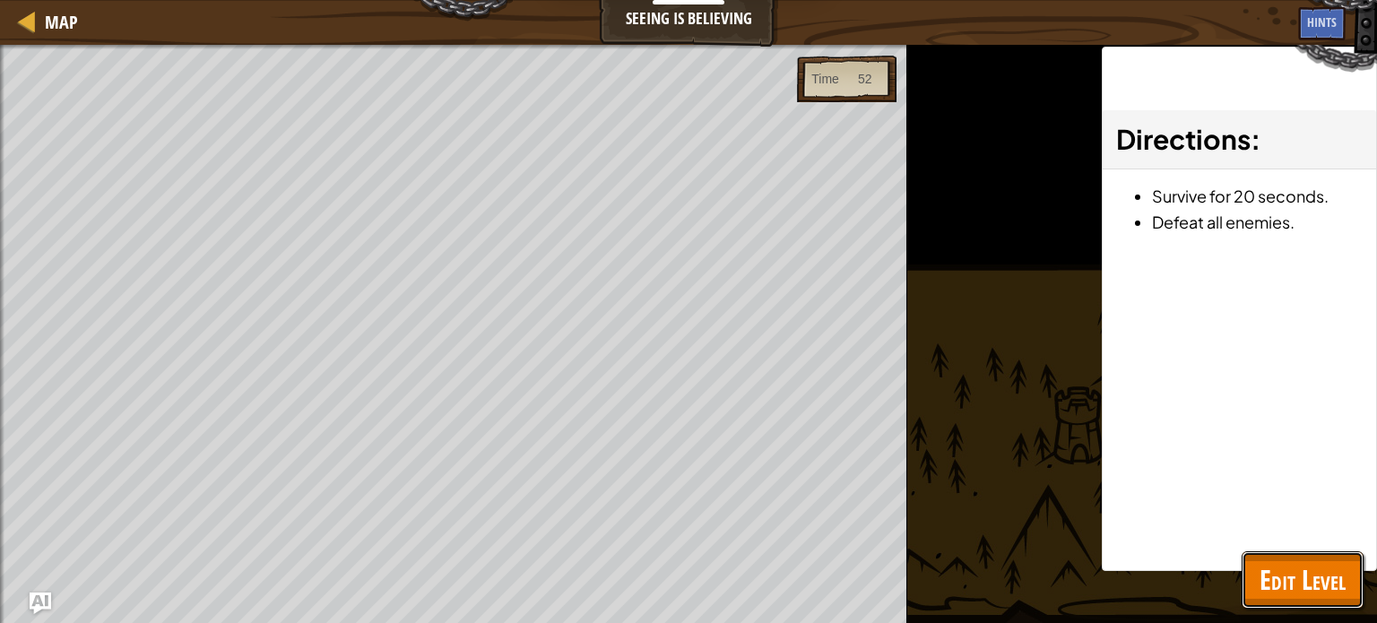
click at [1313, 579] on span "Edit Level" at bounding box center [1303, 579] width 86 height 37
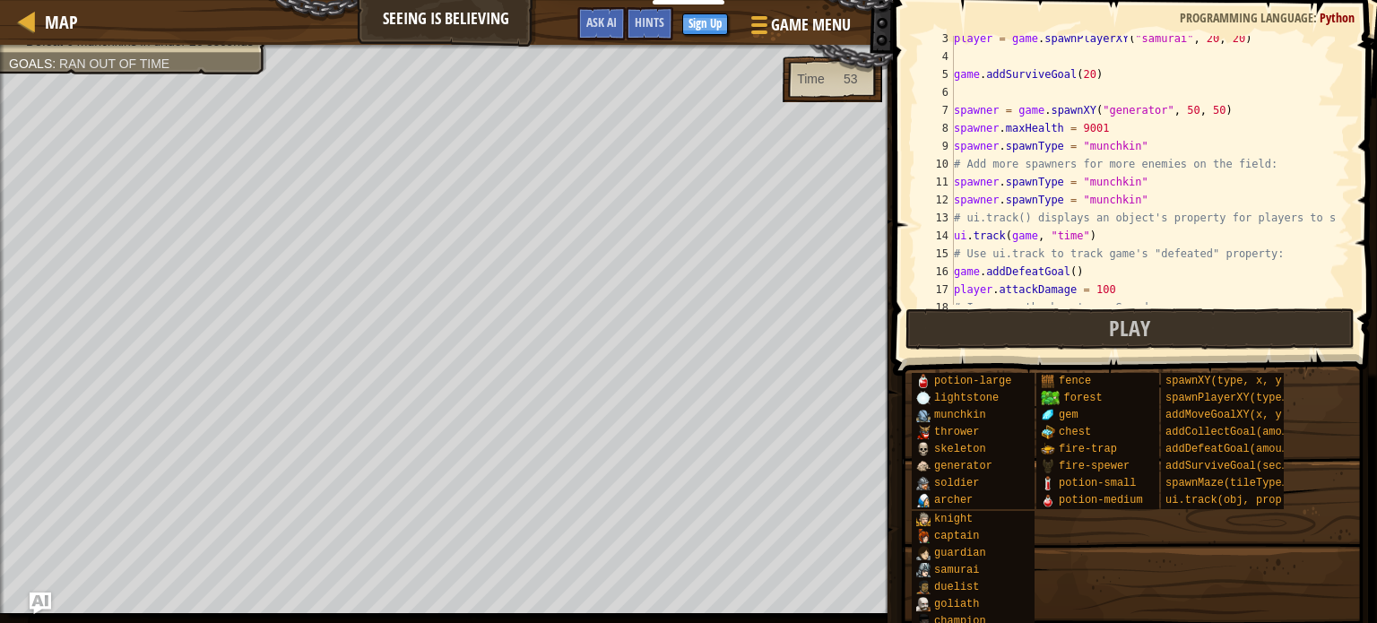
scroll to position [38, 0]
click at [1132, 199] on div "player = game . spawnPlayerXY ( "samurai" , 20 , 20 ) game . addSurviveGoal ( 2…" at bounding box center [1144, 186] width 387 height 305
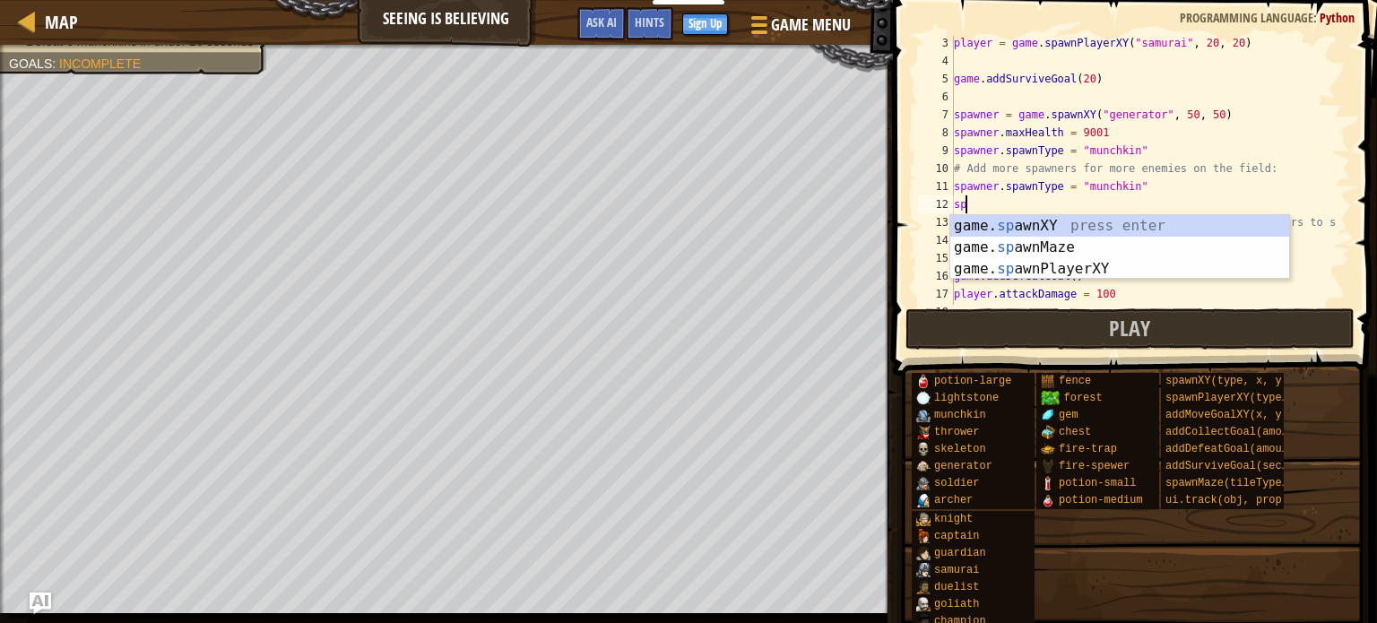
scroll to position [8, 0]
type textarea "s"
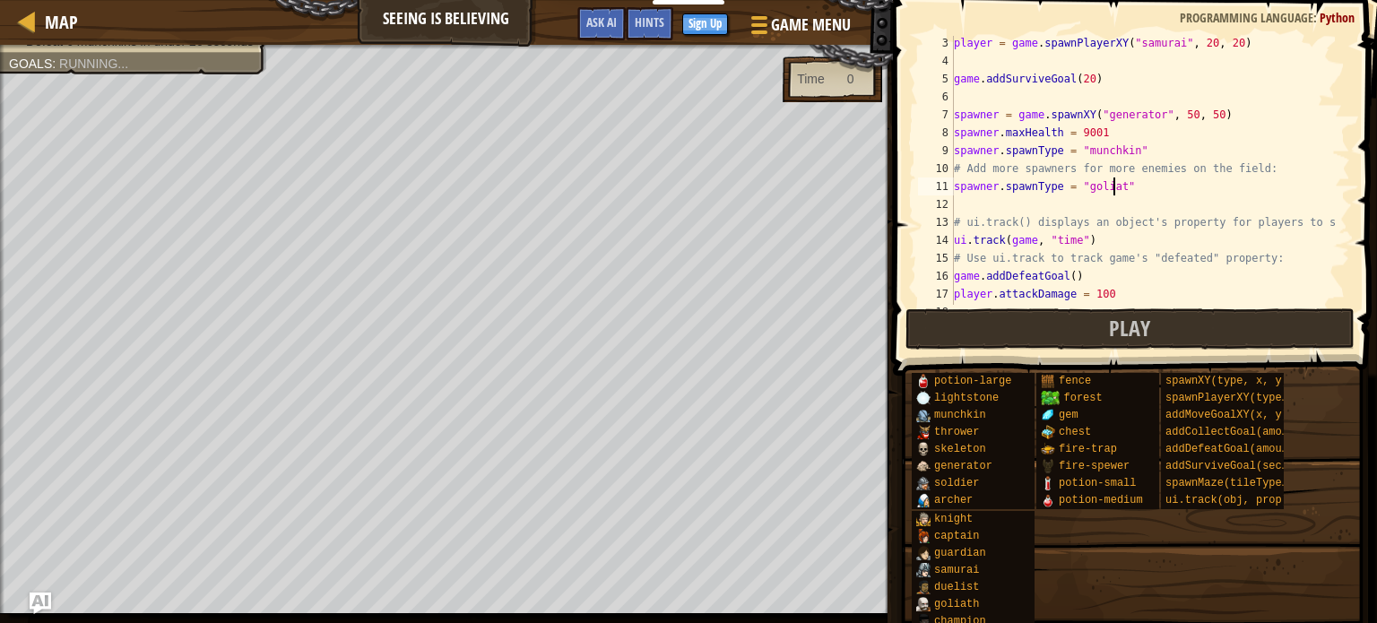
scroll to position [8, 13]
click at [953, 329] on button "Play" at bounding box center [1130, 328] width 449 height 41
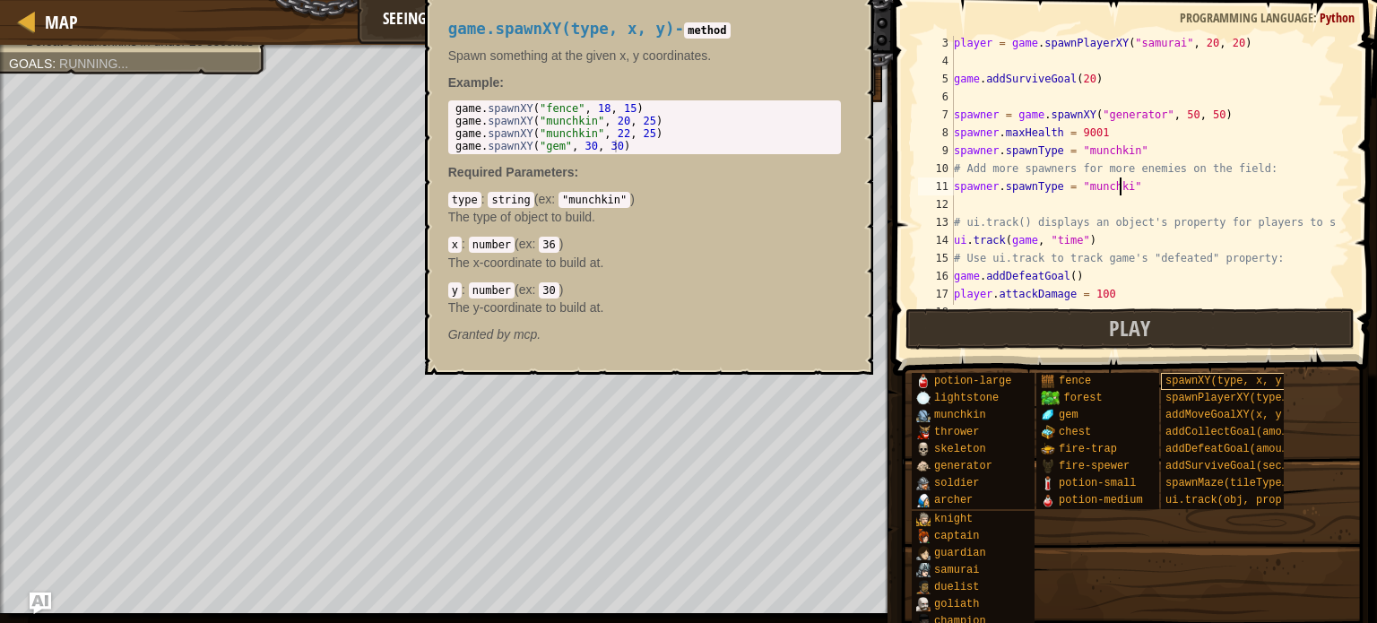
scroll to position [8, 13]
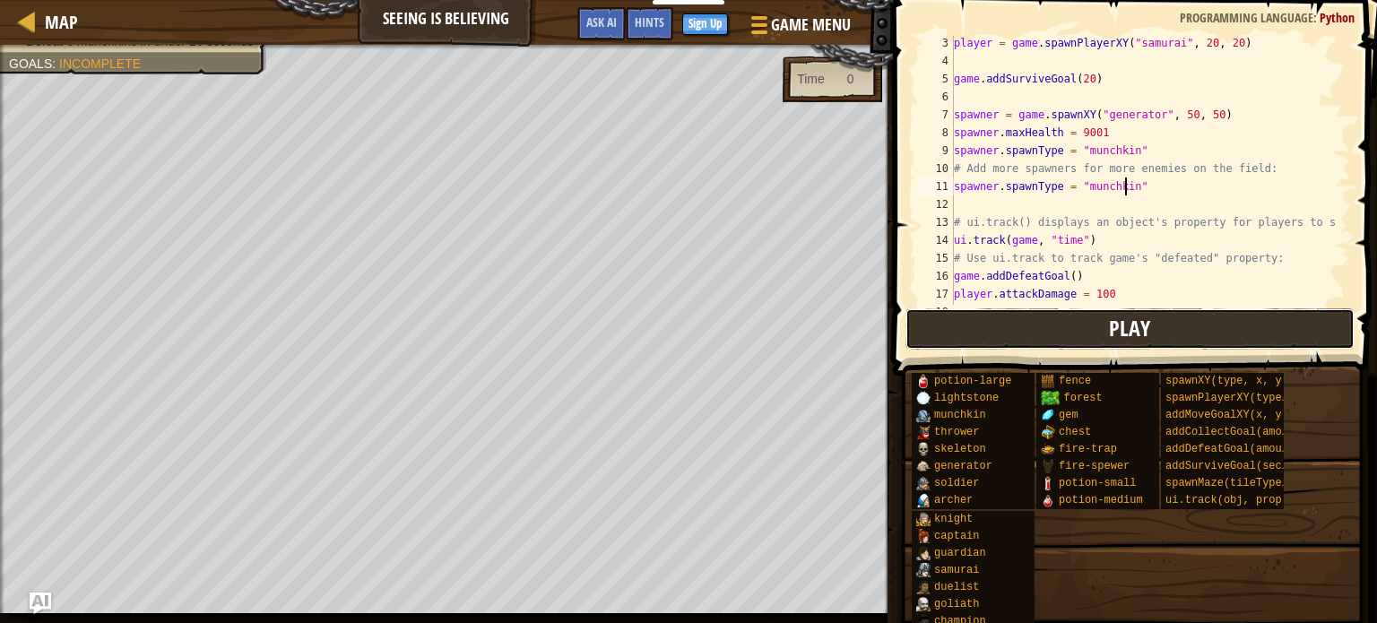
click at [1143, 326] on span "Play" at bounding box center [1129, 328] width 41 height 29
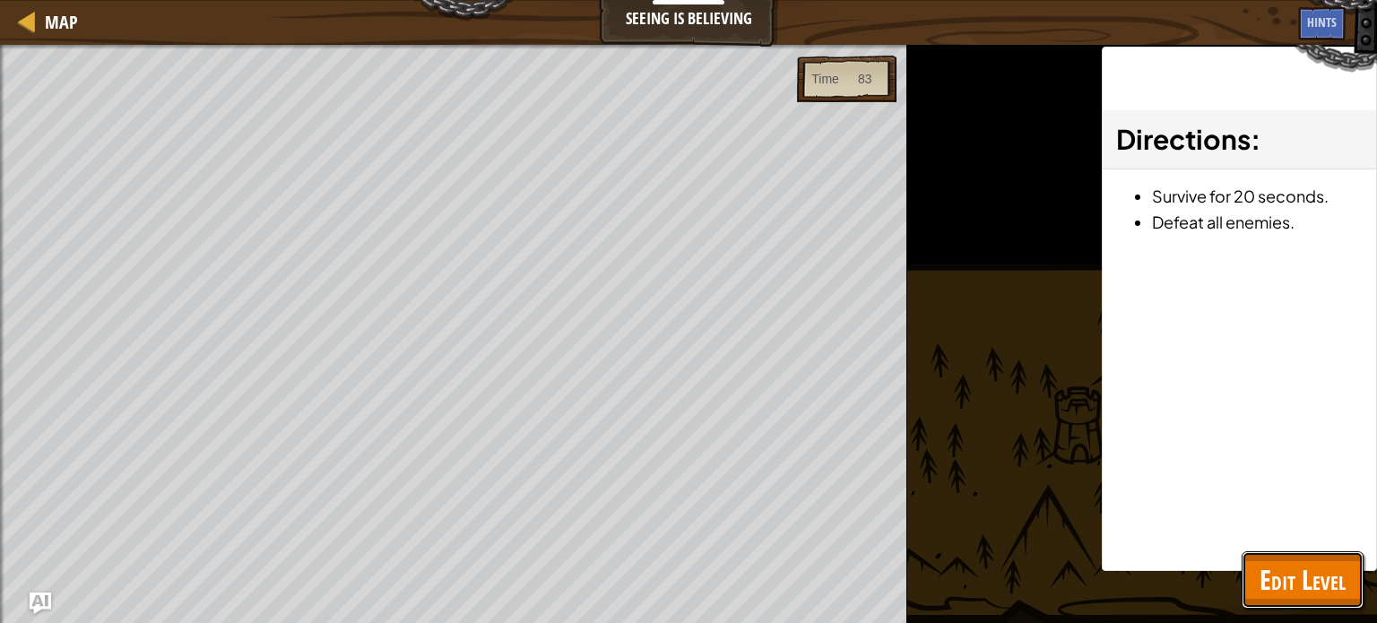
click at [1311, 569] on span "Edit Level" at bounding box center [1303, 579] width 86 height 37
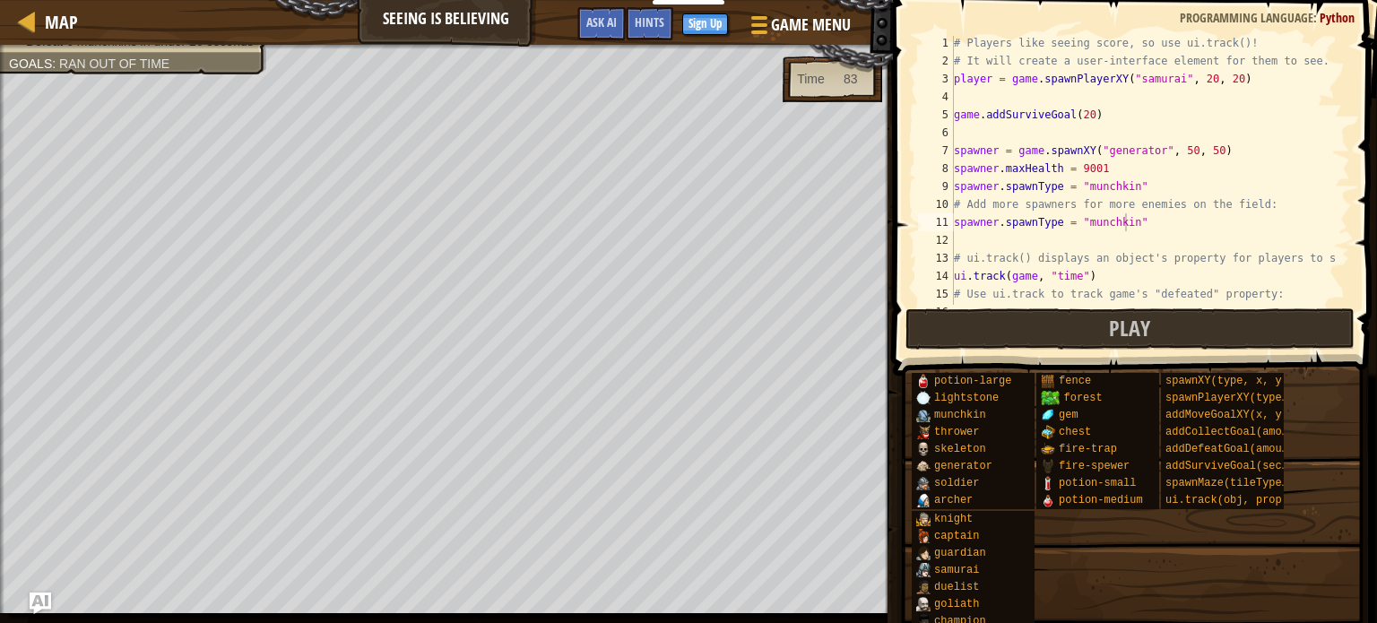
scroll to position [2, 0]
click at [1164, 78] on div "# Players like seeing score, so use ui.track()! # It will create a user-interfa…" at bounding box center [1144, 186] width 387 height 305
click at [1045, 333] on button "Play" at bounding box center [1130, 328] width 449 height 41
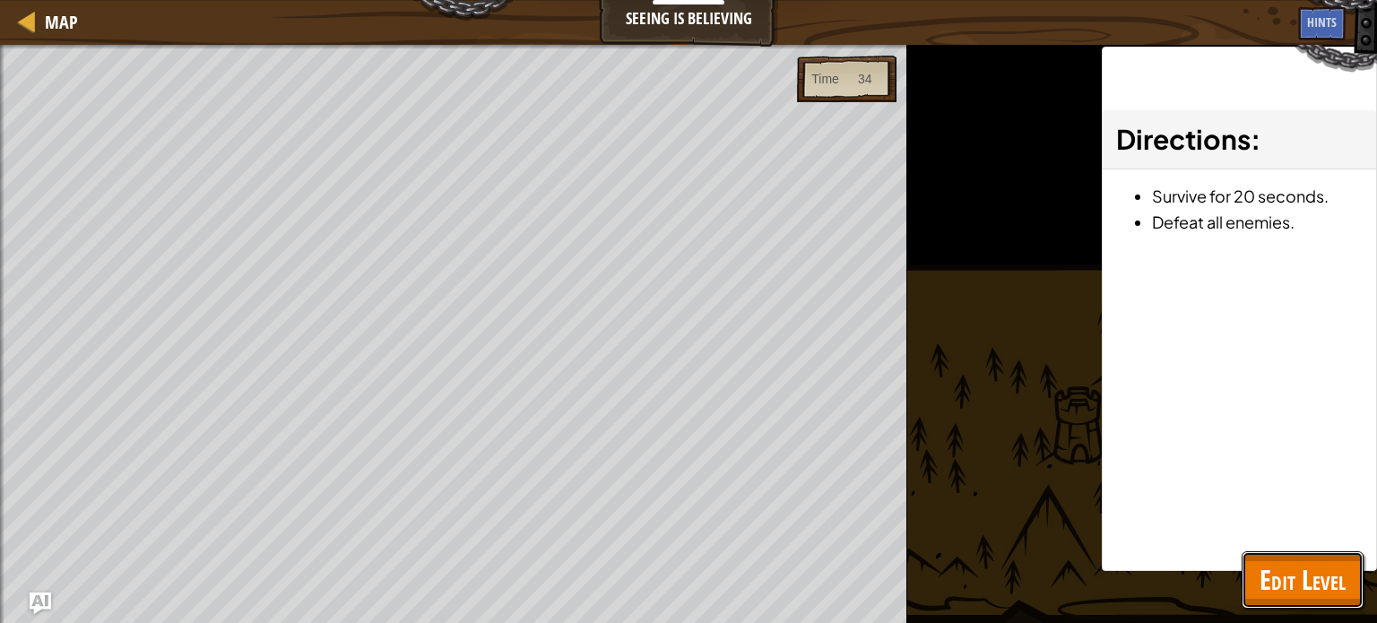
click at [1341, 561] on span "Edit Level" at bounding box center [1303, 579] width 86 height 37
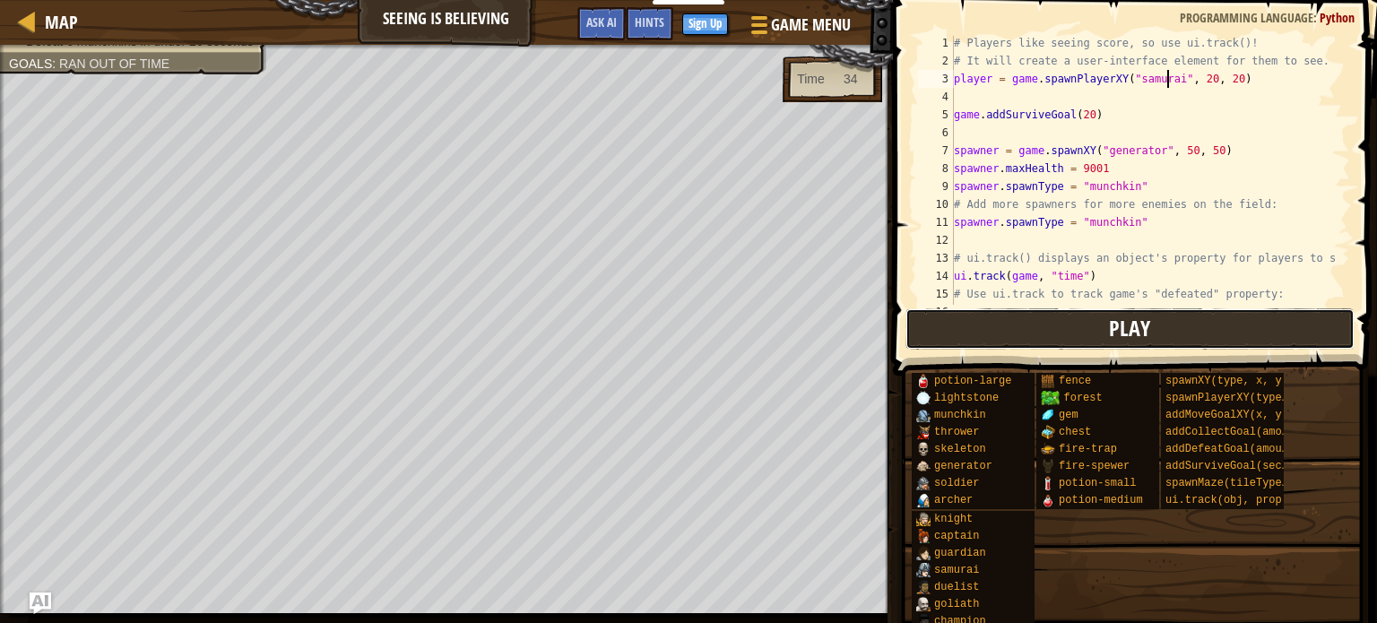
click at [974, 326] on button "Play" at bounding box center [1130, 328] width 449 height 41
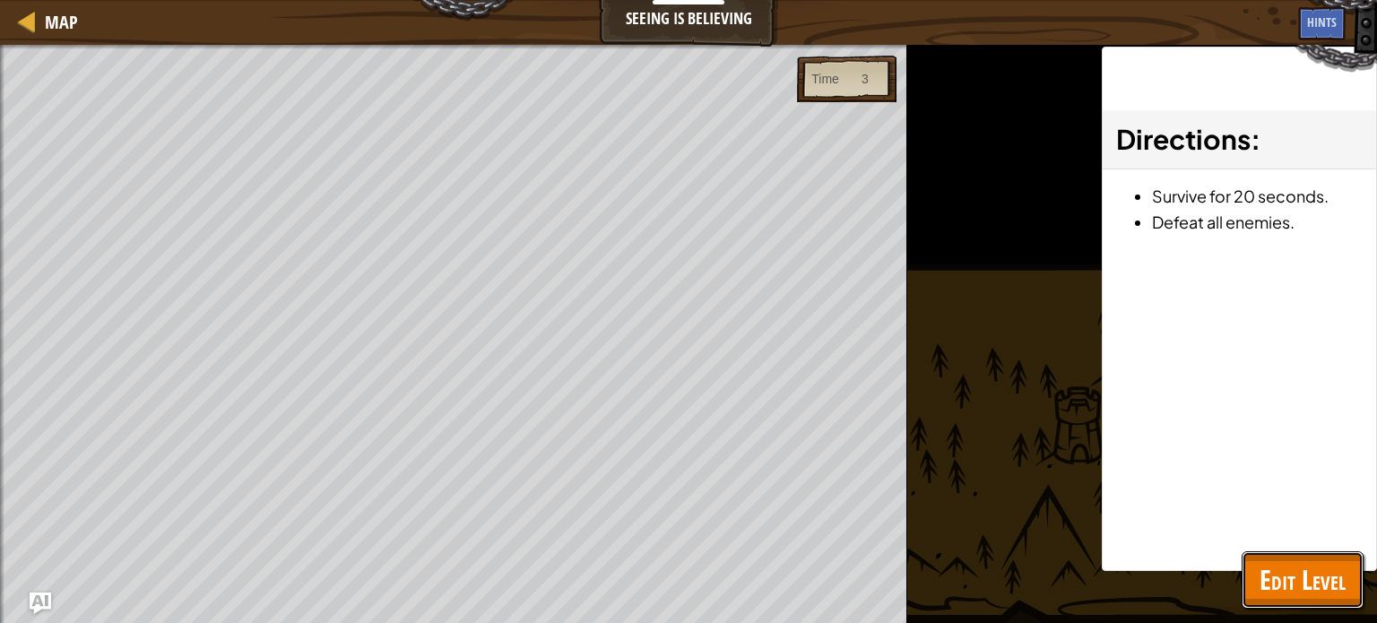
click at [1305, 581] on span "Edit Level" at bounding box center [1303, 579] width 86 height 37
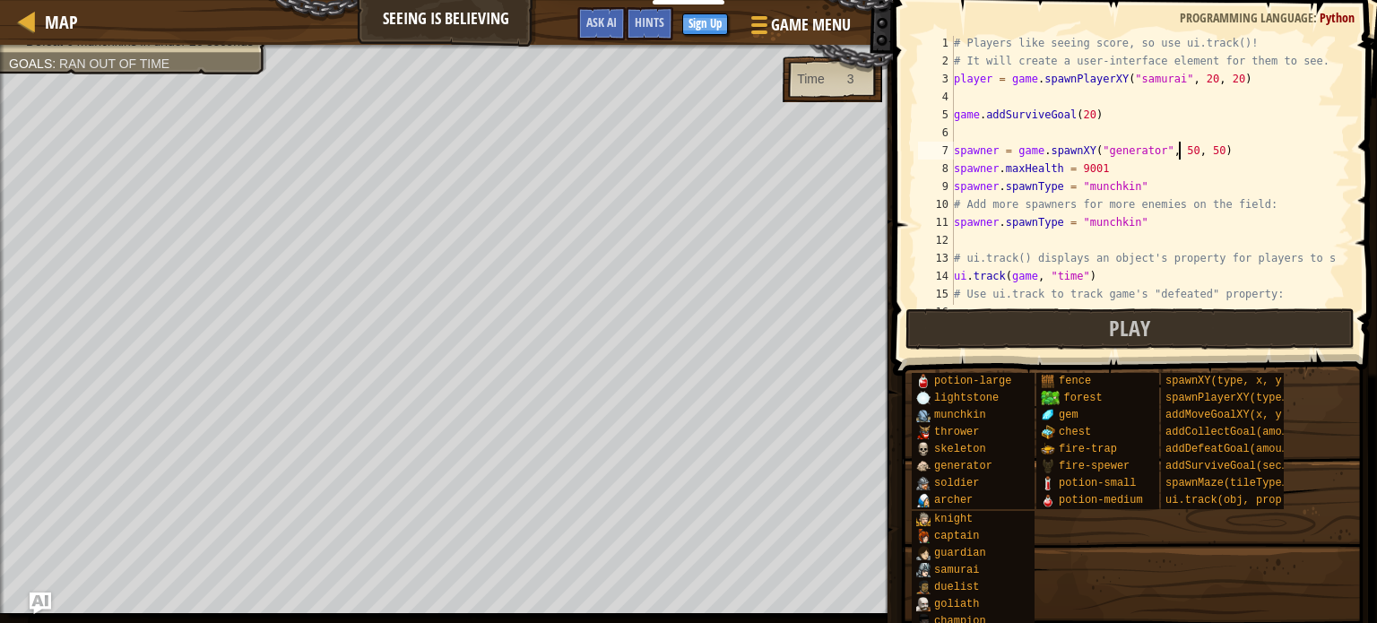
click at [1181, 146] on div "# Players like seeing score, so use ui.track()! # It will create a user-interfa…" at bounding box center [1144, 186] width 387 height 305
click at [1202, 148] on div "# Players like seeing score, so use ui.track()! # It will create a user-interfa…" at bounding box center [1144, 186] width 387 height 305
type textarea "spawner = game.spawnXY("generator", 5, 5)"
click at [1040, 329] on button "Play" at bounding box center [1130, 328] width 449 height 41
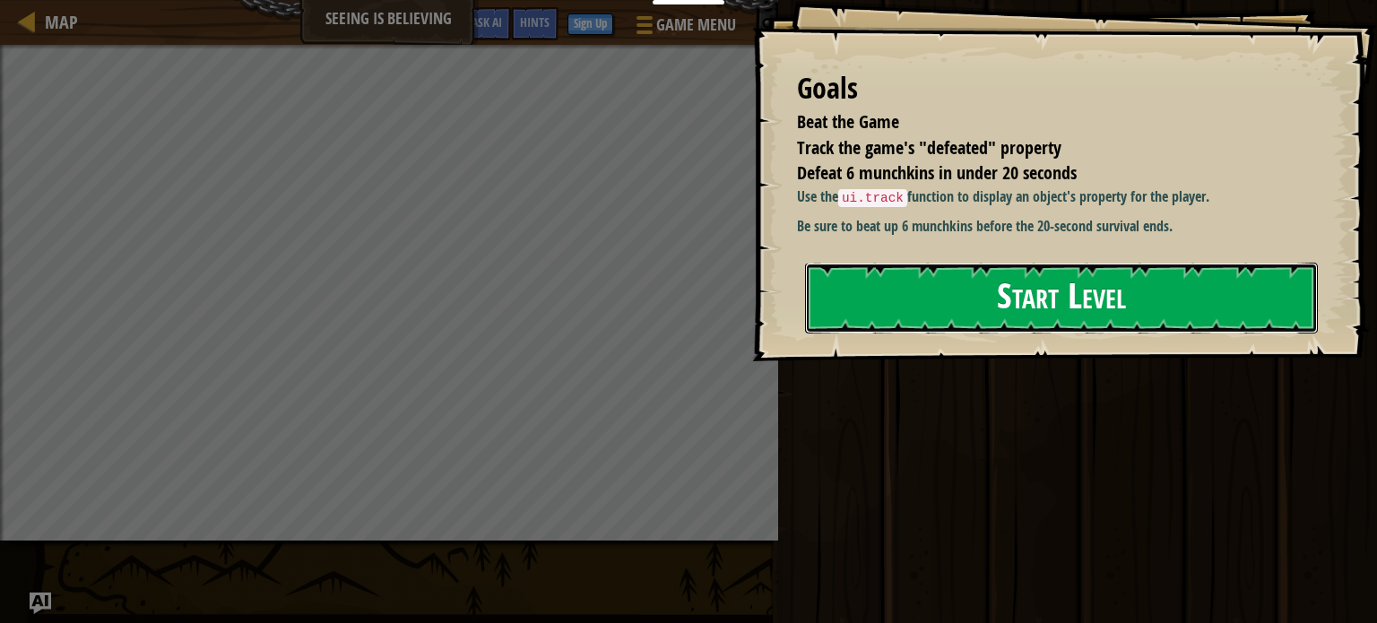
click at [958, 334] on button "Start Level" at bounding box center [1061, 298] width 513 height 71
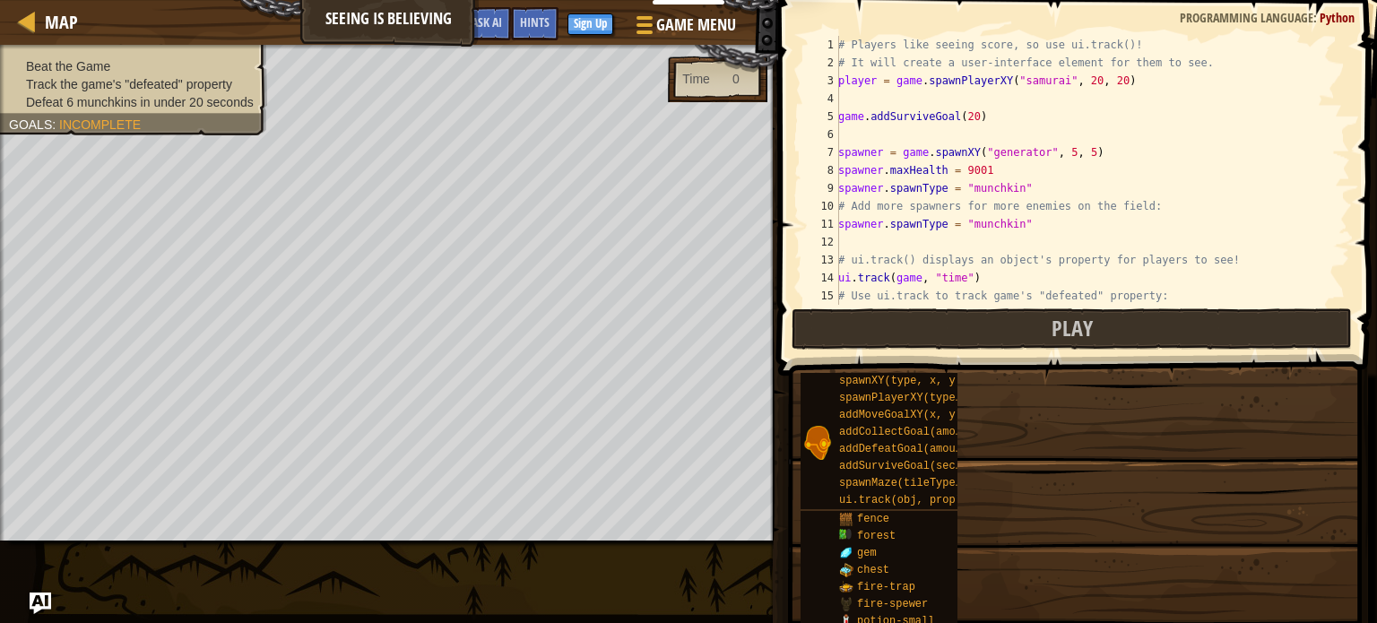
click at [0, 308] on div at bounding box center [2, 306] width 4 height 523
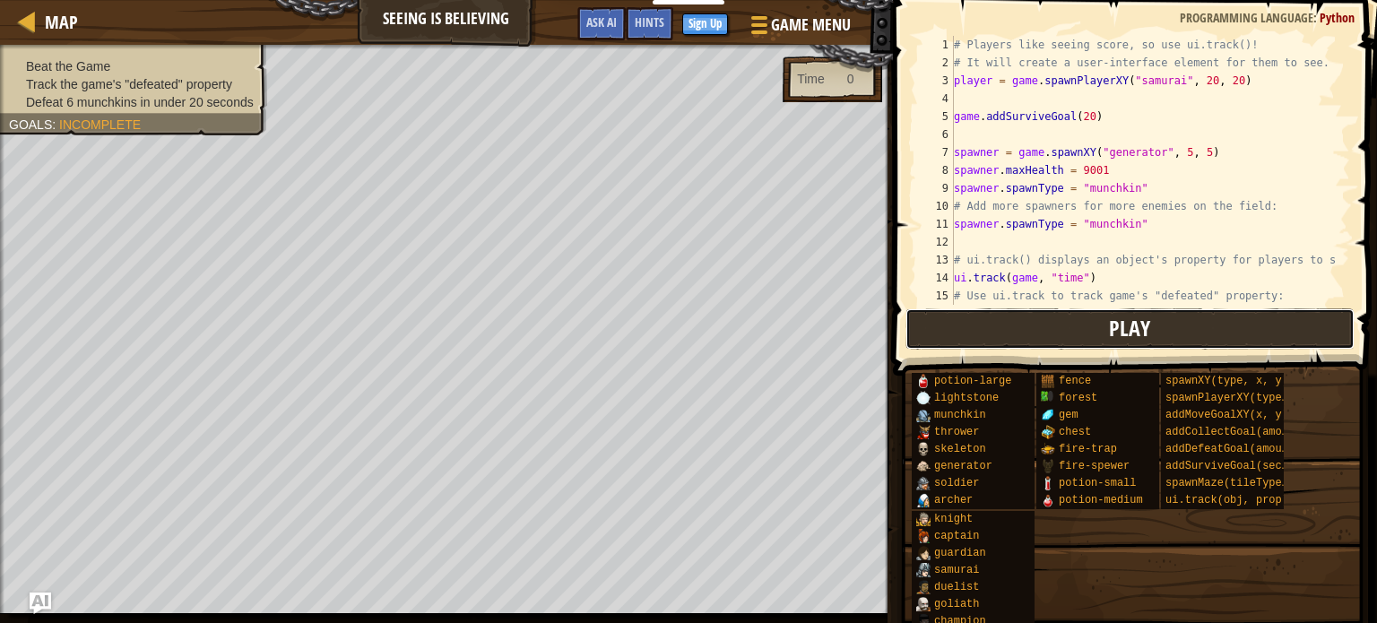
click at [1120, 337] on span "Play" at bounding box center [1129, 328] width 41 height 29
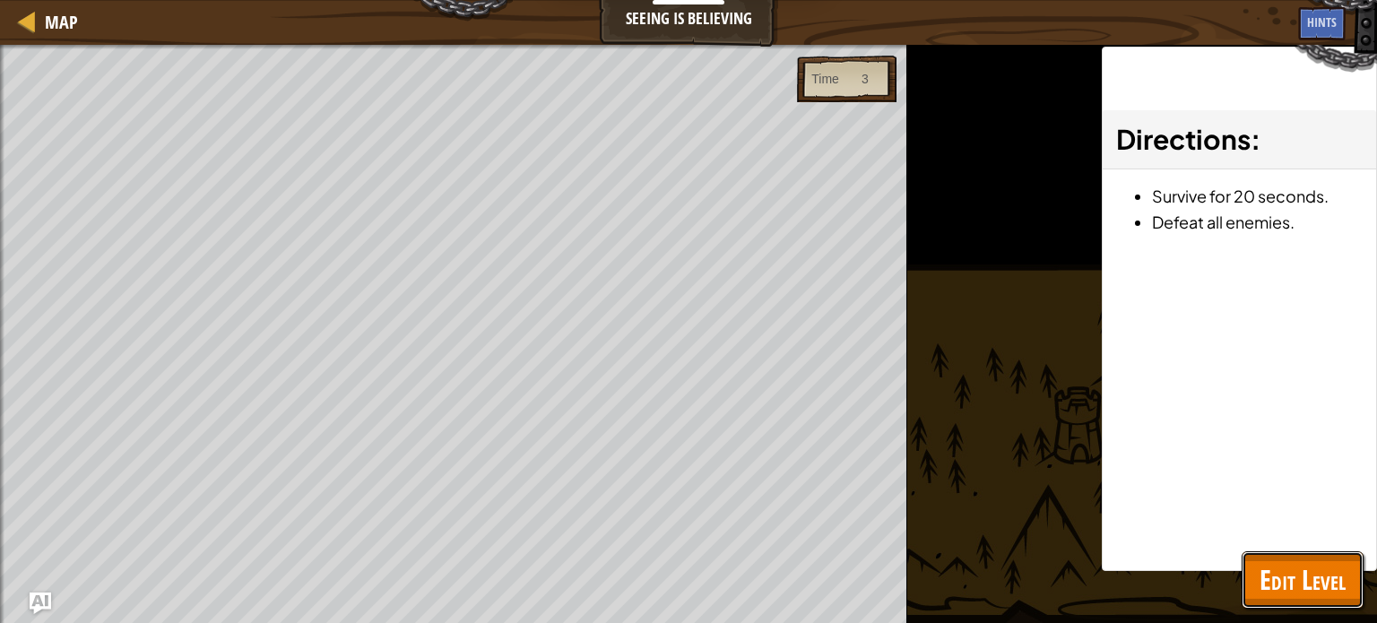
click at [1303, 584] on span "Edit Level" at bounding box center [1303, 579] width 86 height 37
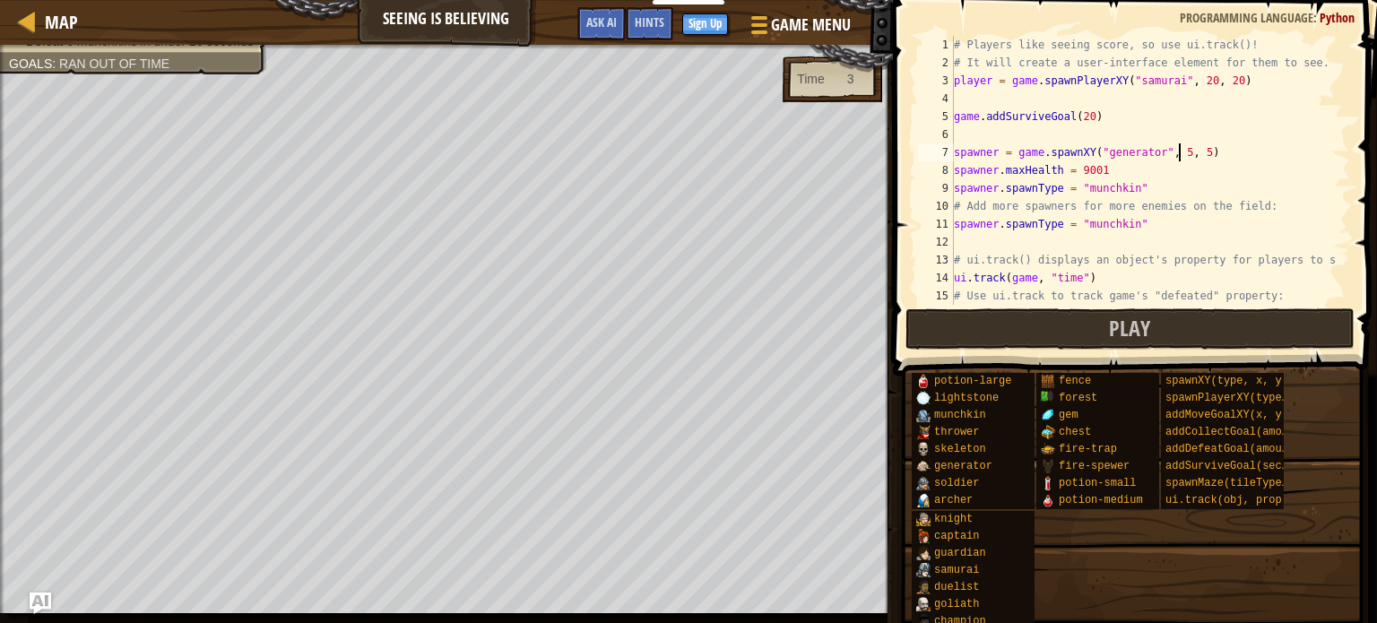
click at [1177, 150] on div "# Players like seeing score, so use ui.track()! # It will create a user-interfa…" at bounding box center [1144, 188] width 387 height 305
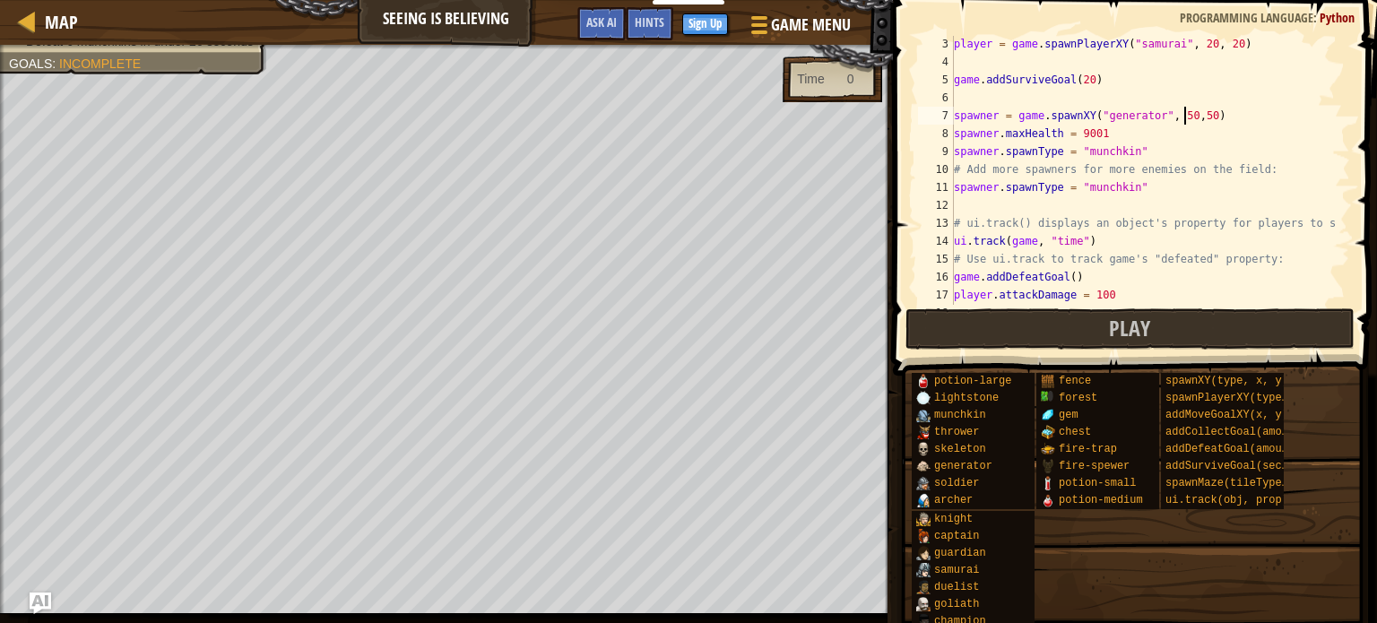
scroll to position [38, 0]
click at [1084, 76] on div "player = game . spawnPlayerXY ( "samurai" , 20 , 20 ) game . addSurviveGoal ( 2…" at bounding box center [1144, 186] width 387 height 305
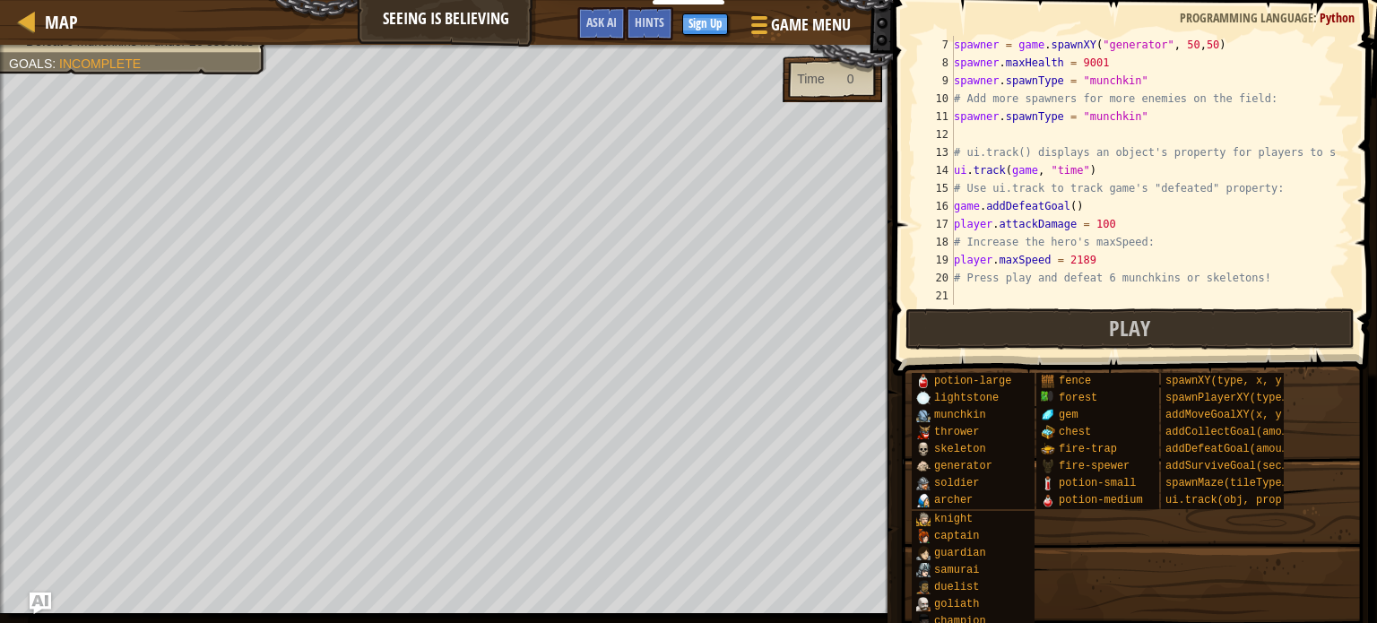
scroll to position [108, 0]
click at [1110, 223] on div "spawner = game . spawnXY ( "generator" , 50 , 50 ) spawner . maxHealth = 9001 s…" at bounding box center [1144, 188] width 387 height 305
click at [1064, 204] on div "spawner = game . spawnXY ( "generator" , 50 , 50 ) spawner . maxHealth = 9001 s…" at bounding box center [1144, 188] width 387 height 305
click at [1022, 324] on button "Play" at bounding box center [1130, 328] width 449 height 41
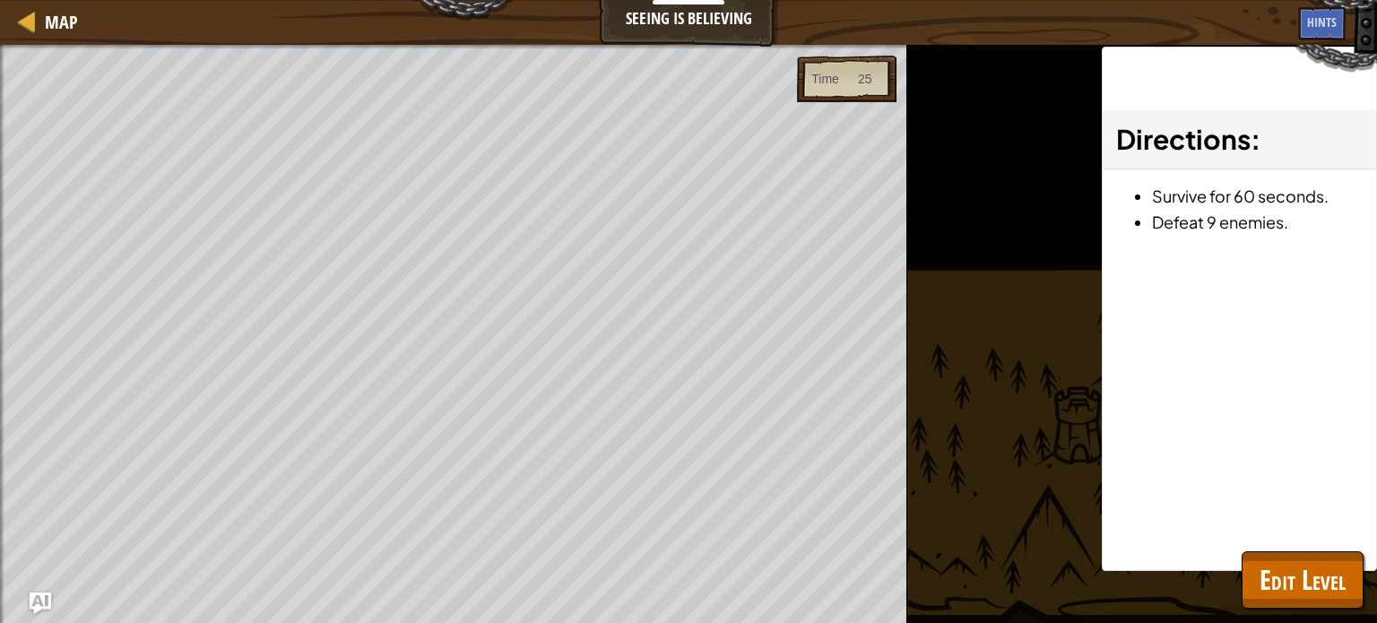
click at [570, 20] on div "Map Seeing is Believing Game Menu Done Sign Up Hints Ask AI" at bounding box center [688, 22] width 1377 height 45
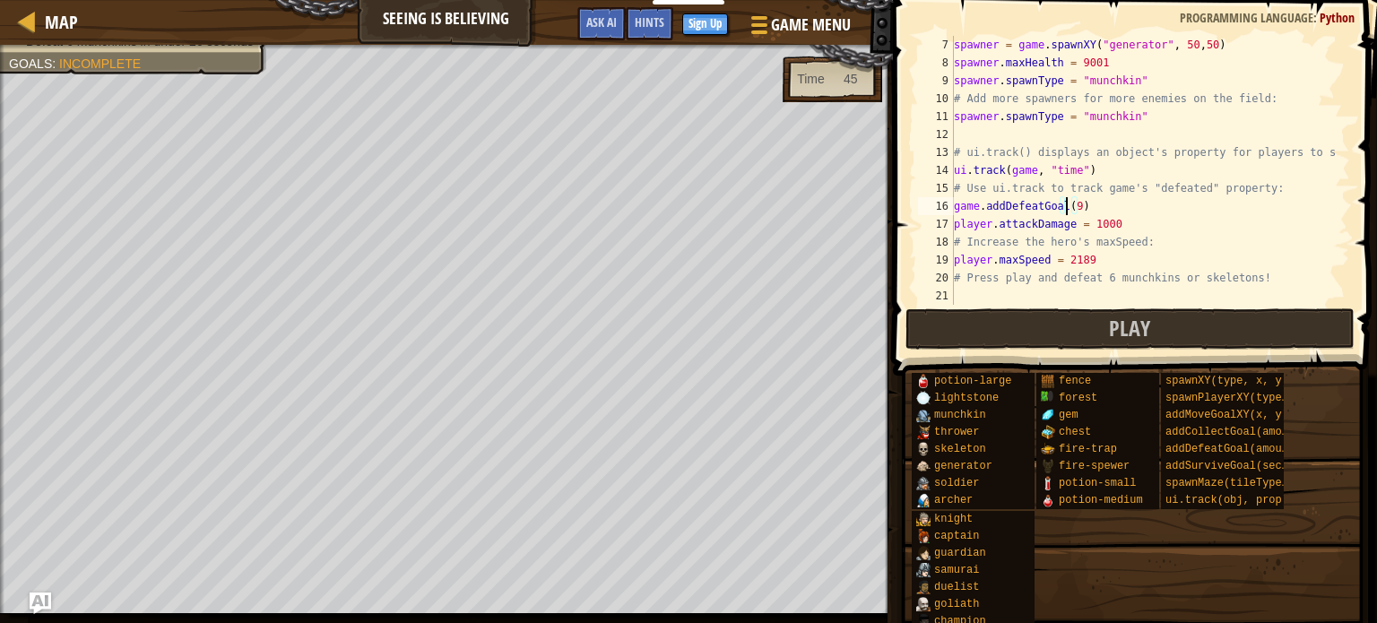
click at [1067, 201] on div "spawner = game . spawnXY ( "generator" , 50 , 50 ) spawner . maxHealth = 9001 s…" at bounding box center [1144, 188] width 387 height 305
click at [1023, 317] on button "Play" at bounding box center [1130, 328] width 449 height 41
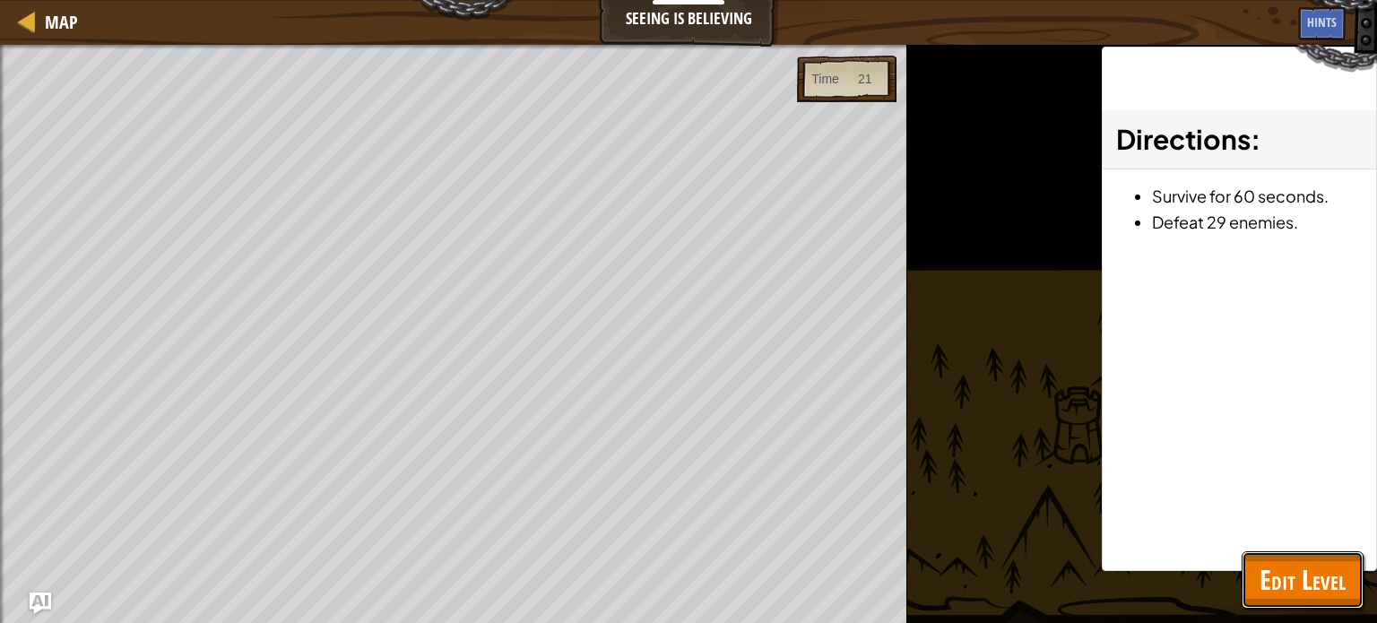
click at [1294, 581] on span "Edit Level" at bounding box center [1303, 579] width 86 height 37
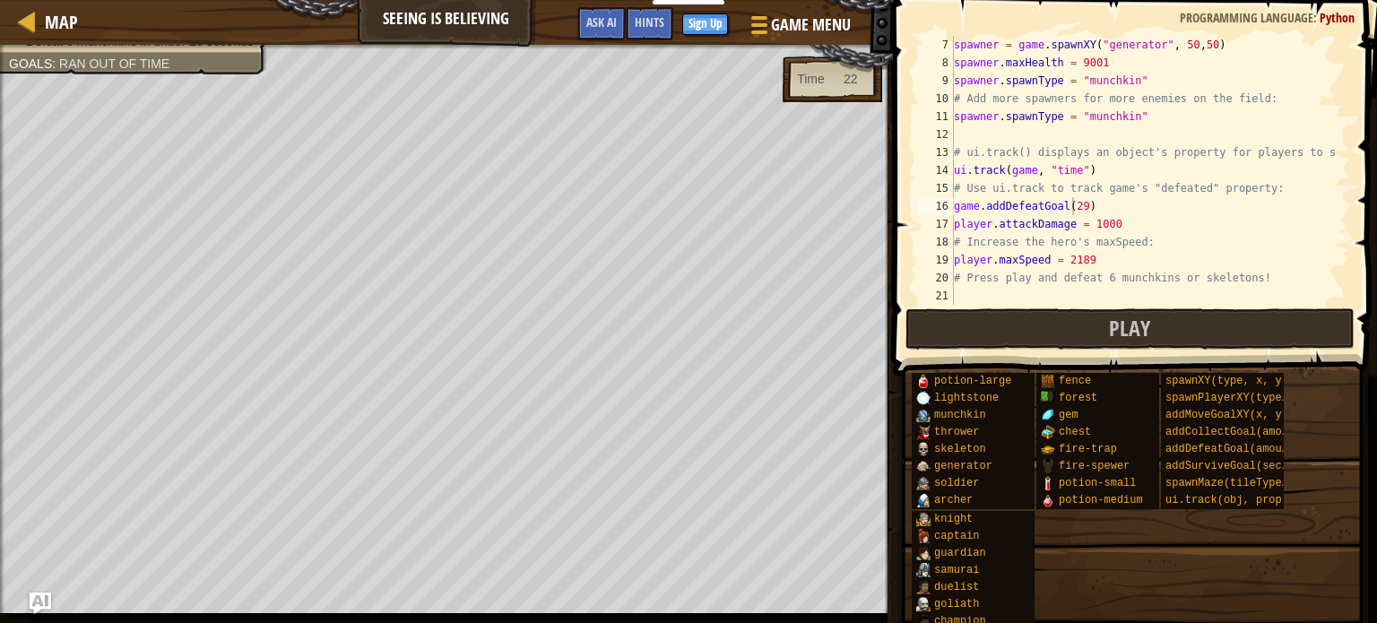
click at [1149, 222] on div "spawner = game . spawnXY ( "generator" , 50 , 50 ) spawner . maxHealth = 9001 s…" at bounding box center [1144, 188] width 387 height 305
click at [1097, 325] on button "Play" at bounding box center [1130, 328] width 449 height 41
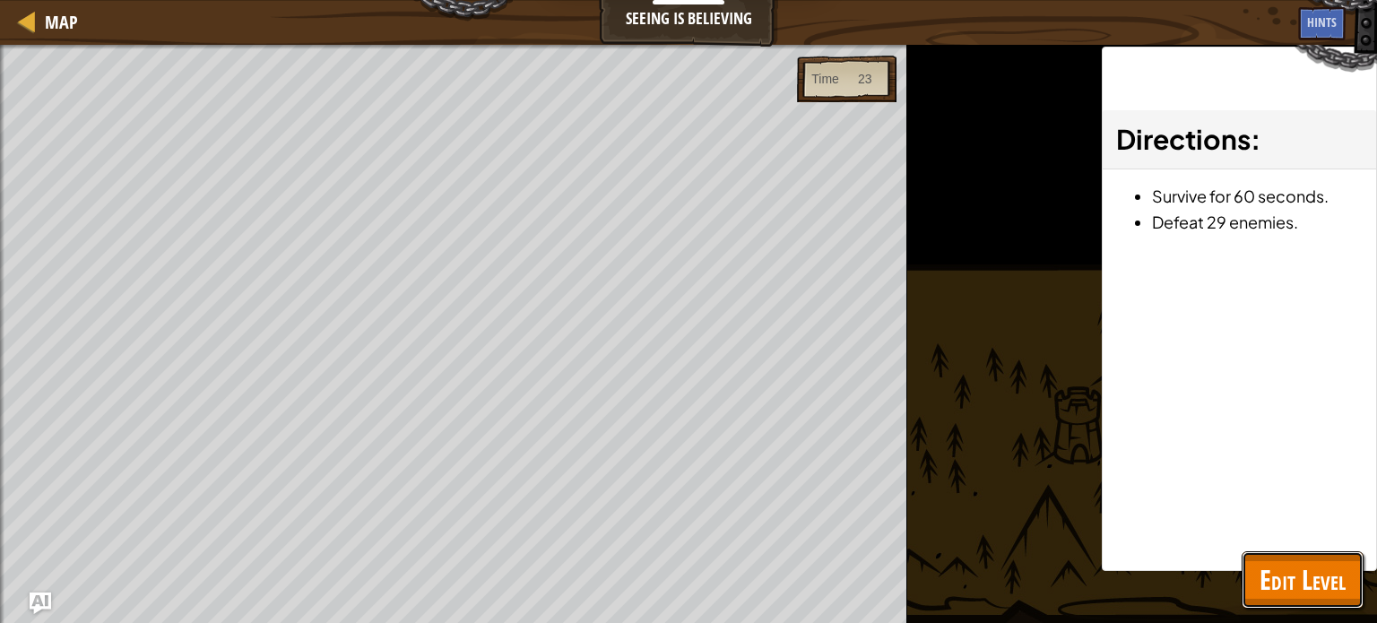
click at [1328, 558] on button "Edit Level" at bounding box center [1303, 580] width 122 height 57
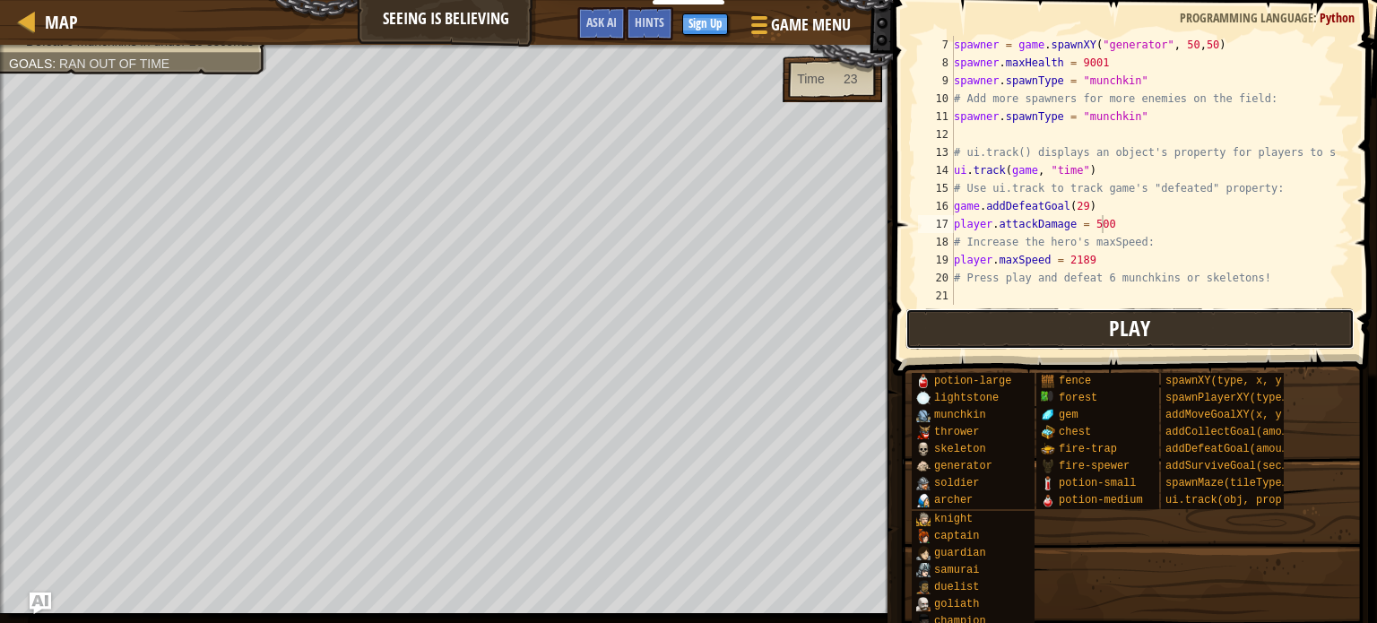
click at [1023, 323] on button "Play" at bounding box center [1130, 328] width 449 height 41
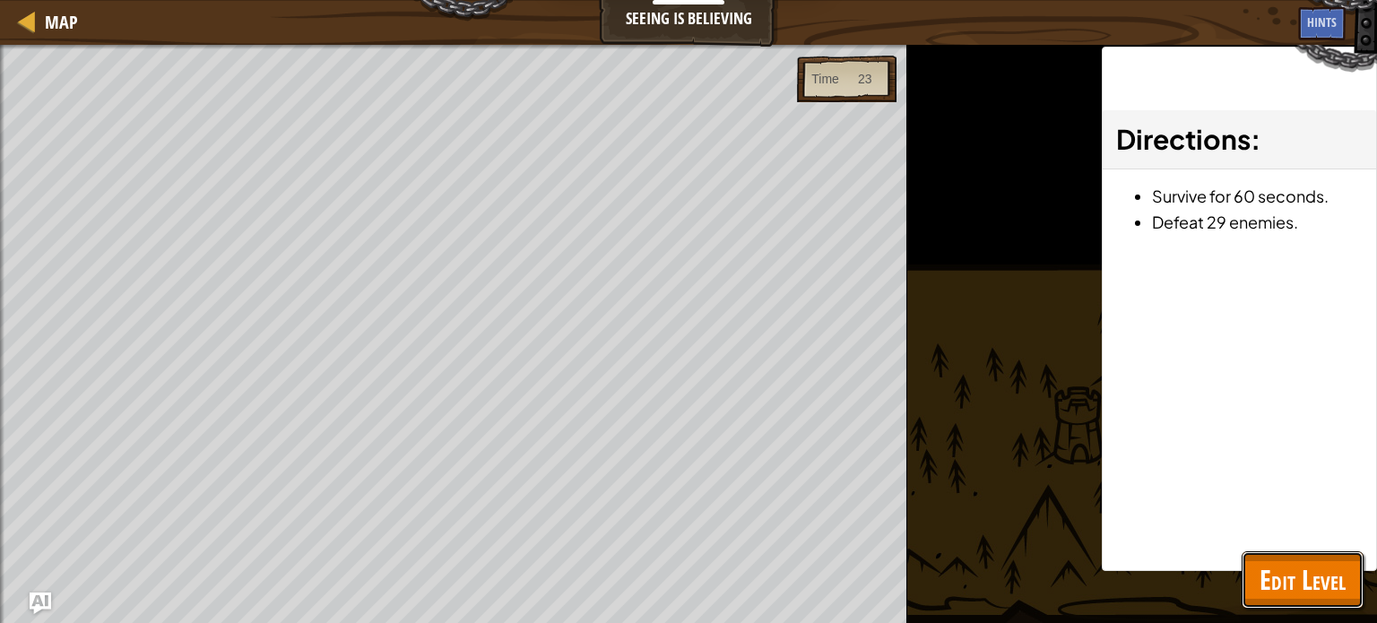
click at [1290, 570] on span "Edit Level" at bounding box center [1303, 579] width 86 height 37
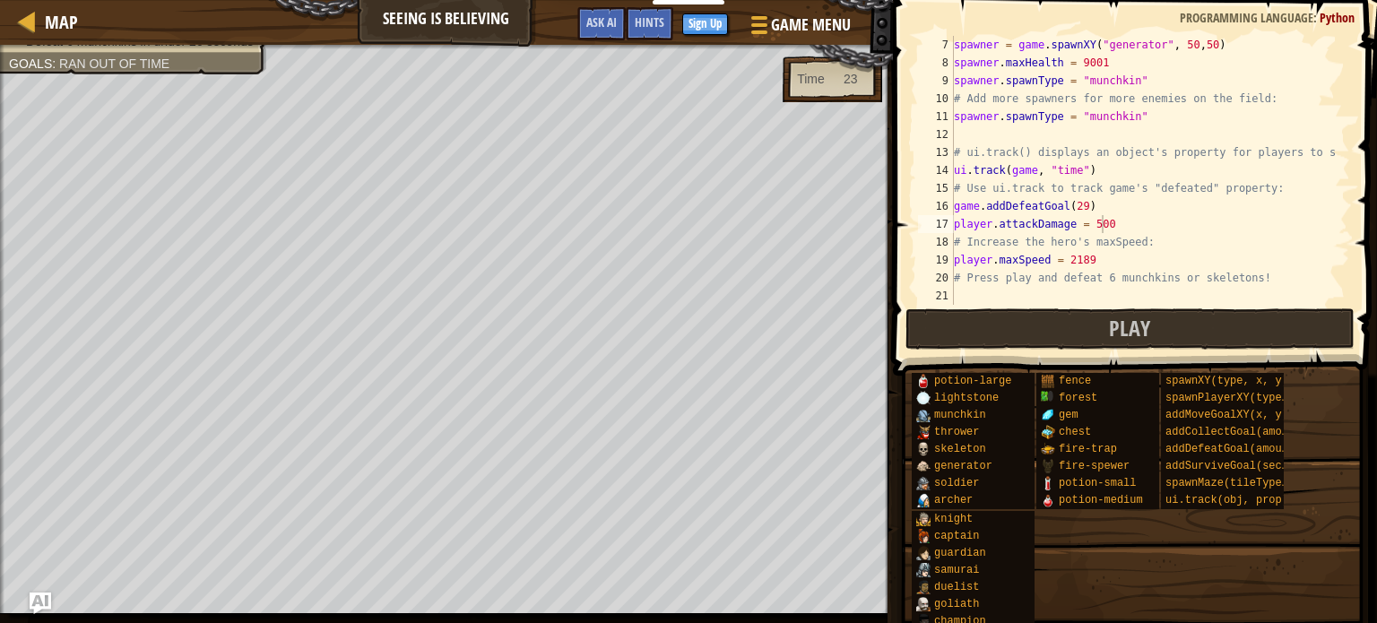
click at [1162, 228] on div "spawner = game . spawnXY ( "generator" , 50 , 50 ) spawner . maxHealth = 9001 s…" at bounding box center [1144, 188] width 387 height 305
click at [1031, 326] on button "Play" at bounding box center [1130, 328] width 449 height 41
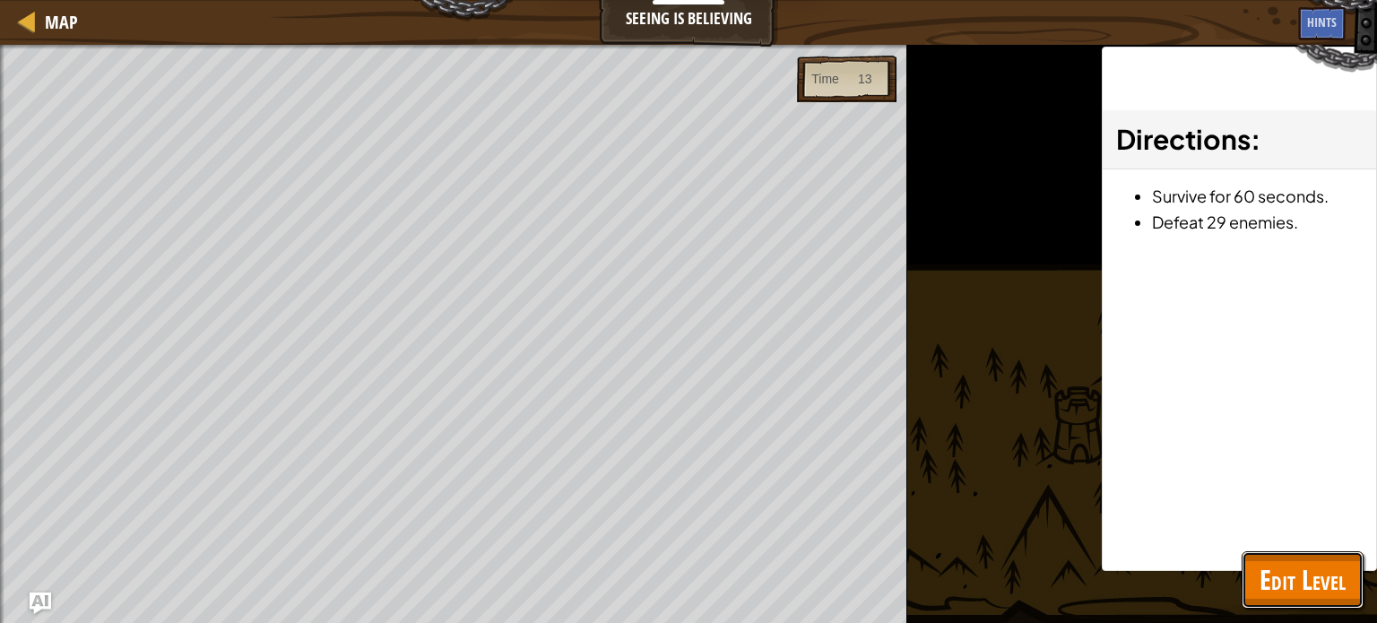
click at [1314, 569] on span "Edit Level" at bounding box center [1303, 579] width 86 height 37
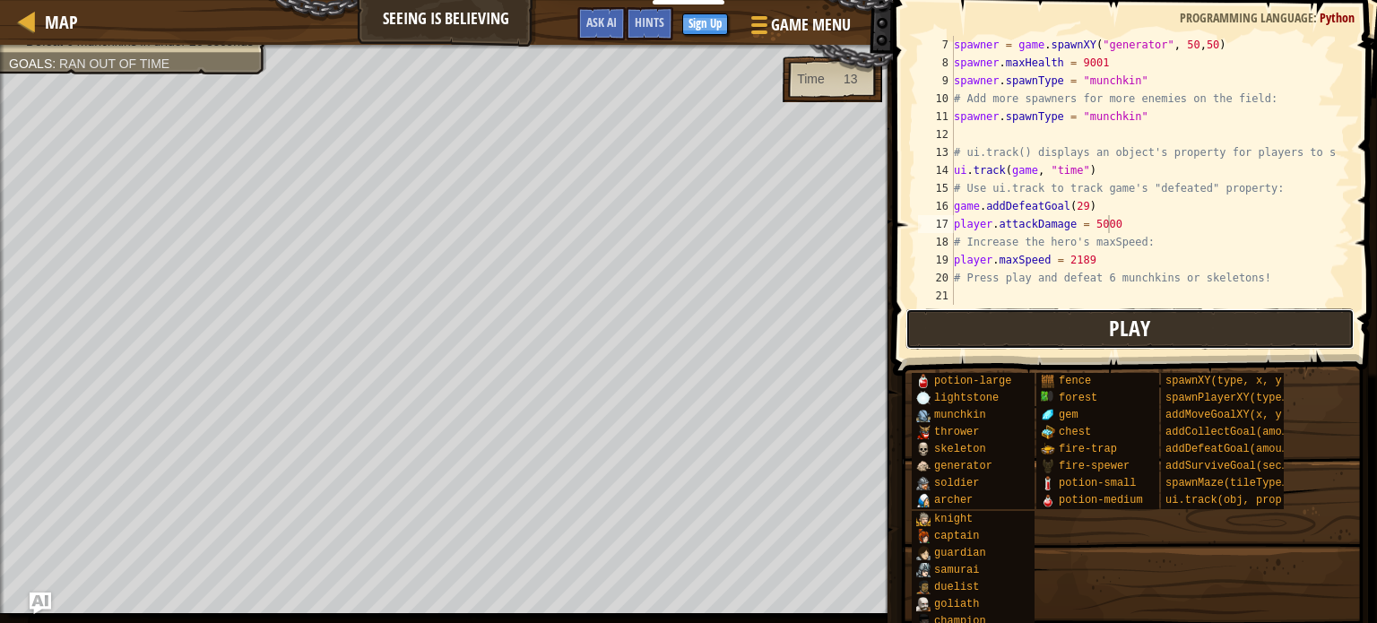
click at [1162, 325] on button "Play" at bounding box center [1130, 328] width 449 height 41
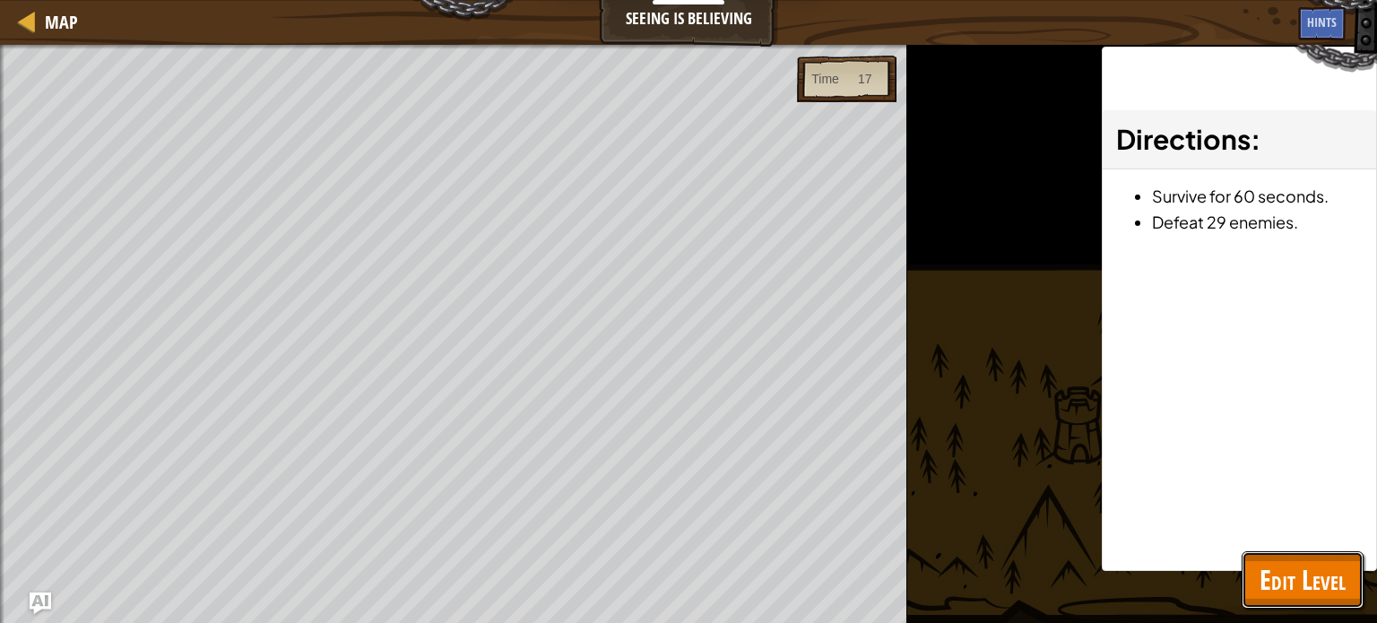
click at [1304, 584] on span "Edit Level" at bounding box center [1303, 579] width 86 height 37
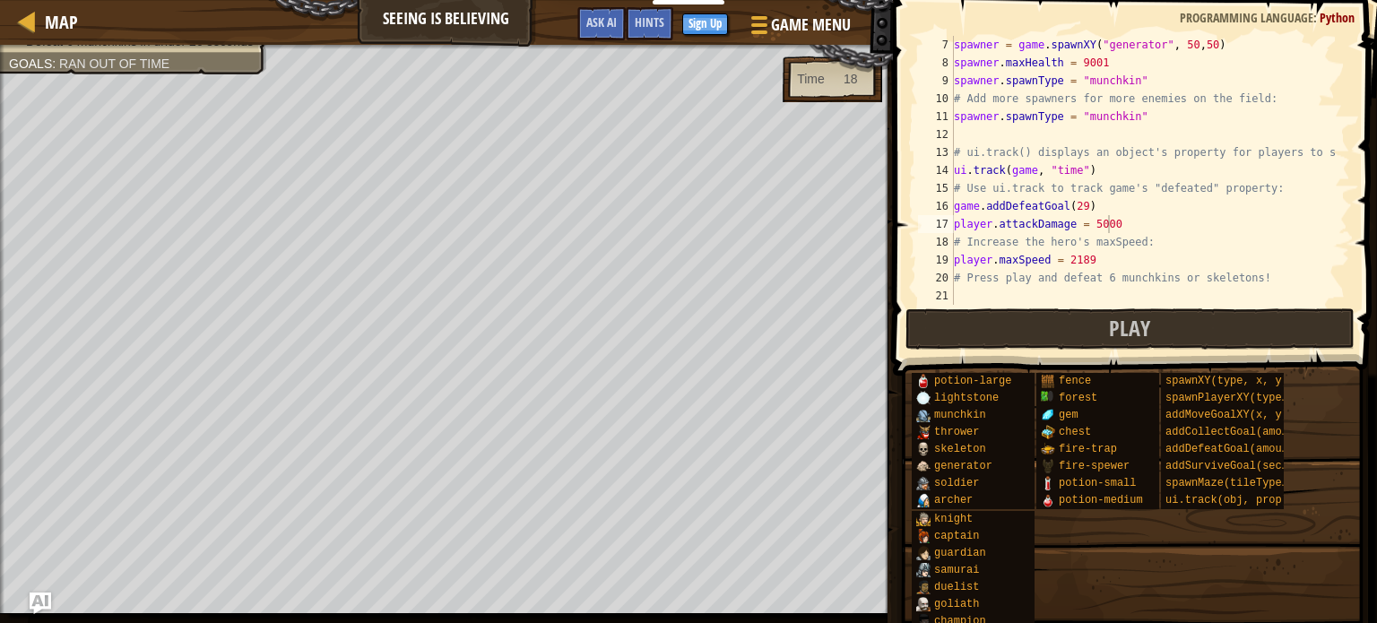
scroll to position [8, 9]
click at [1076, 204] on div "spawner = game . spawnXY ( "generator" , 50 , 50 ) spawner . maxHealth = 9001 s…" at bounding box center [1144, 188] width 387 height 305
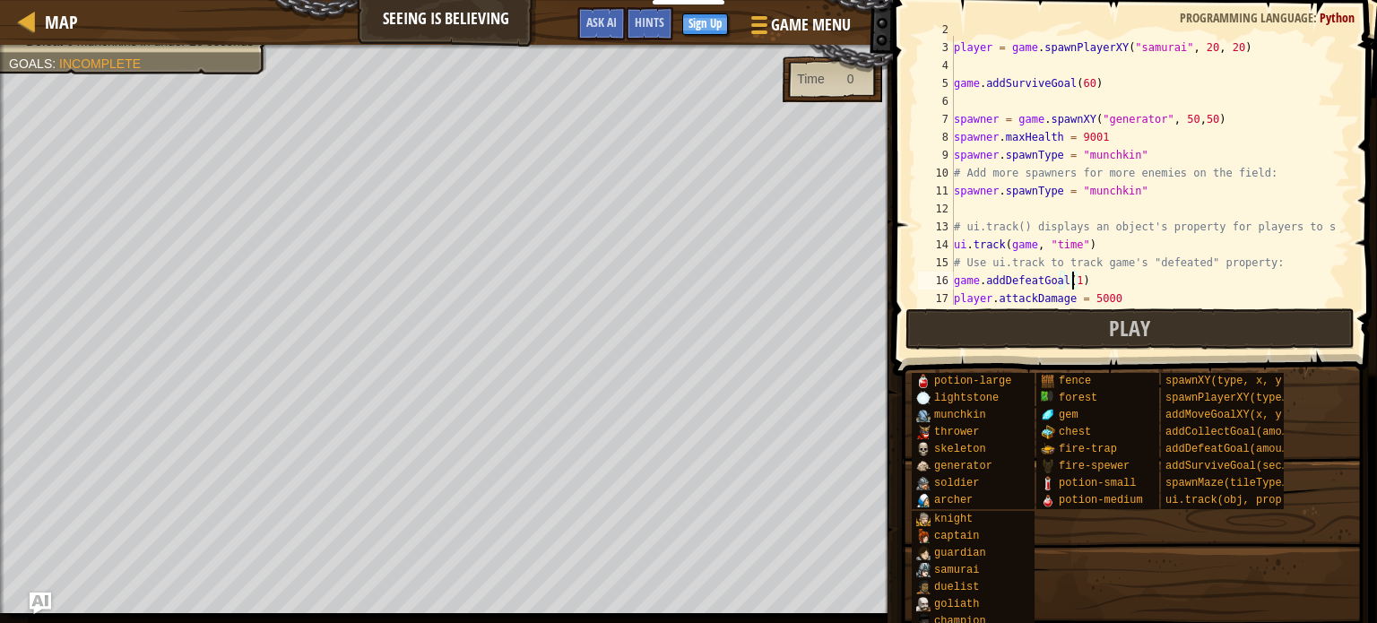
scroll to position [0, 0]
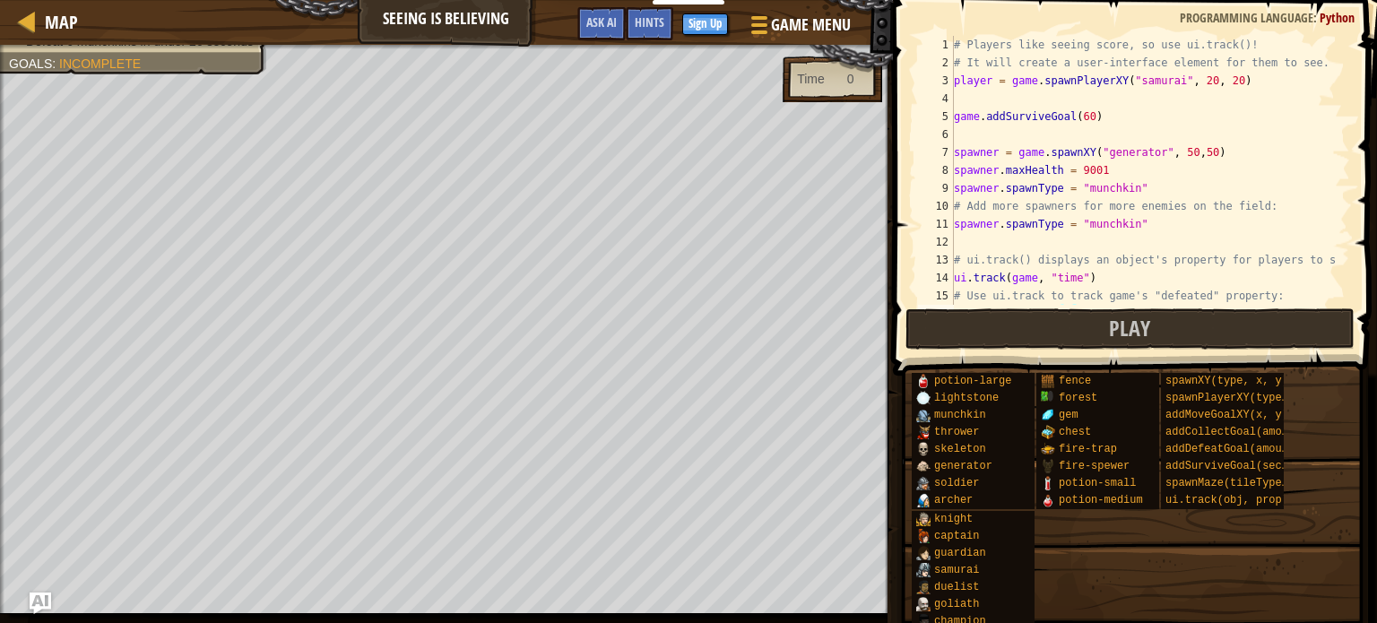
click at [1080, 120] on div "# Players like seeing score, so use ui.track()! # It will create a user-interfa…" at bounding box center [1144, 188] width 387 height 305
click at [1115, 326] on span "Play" at bounding box center [1129, 328] width 41 height 29
click at [1005, 333] on button "Play" at bounding box center [1130, 328] width 449 height 41
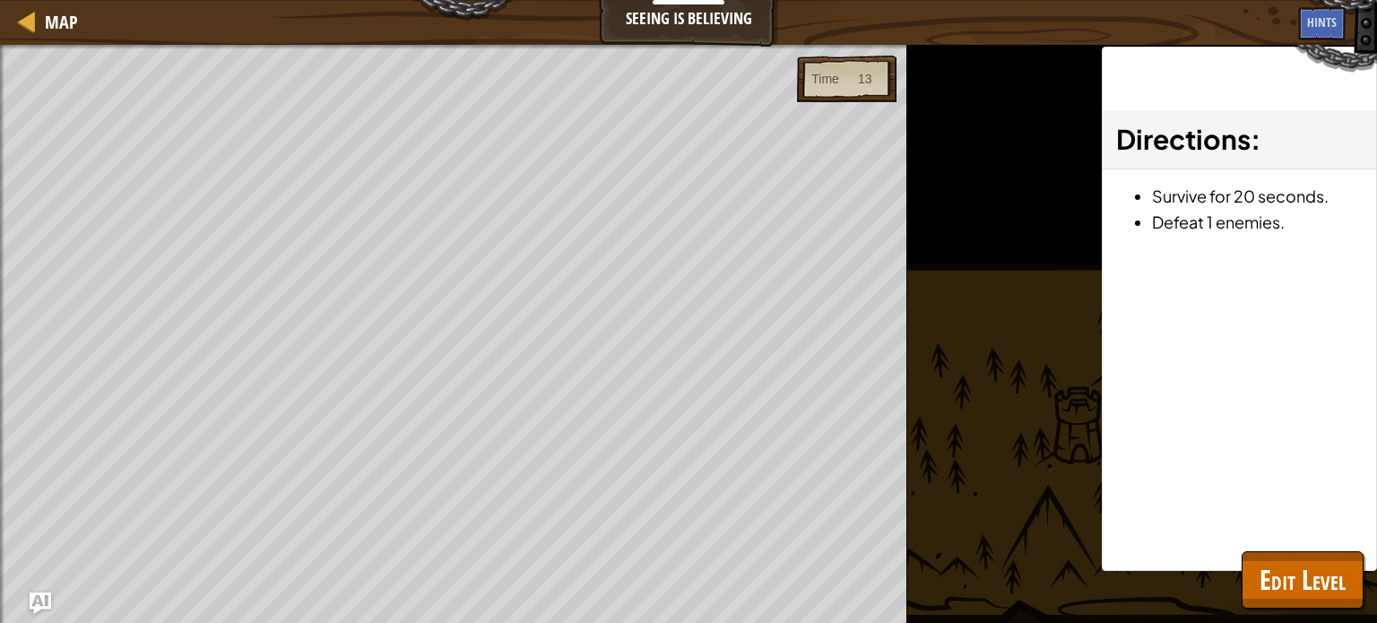
click at [856, 100] on div "Time 13" at bounding box center [847, 79] width 100 height 47
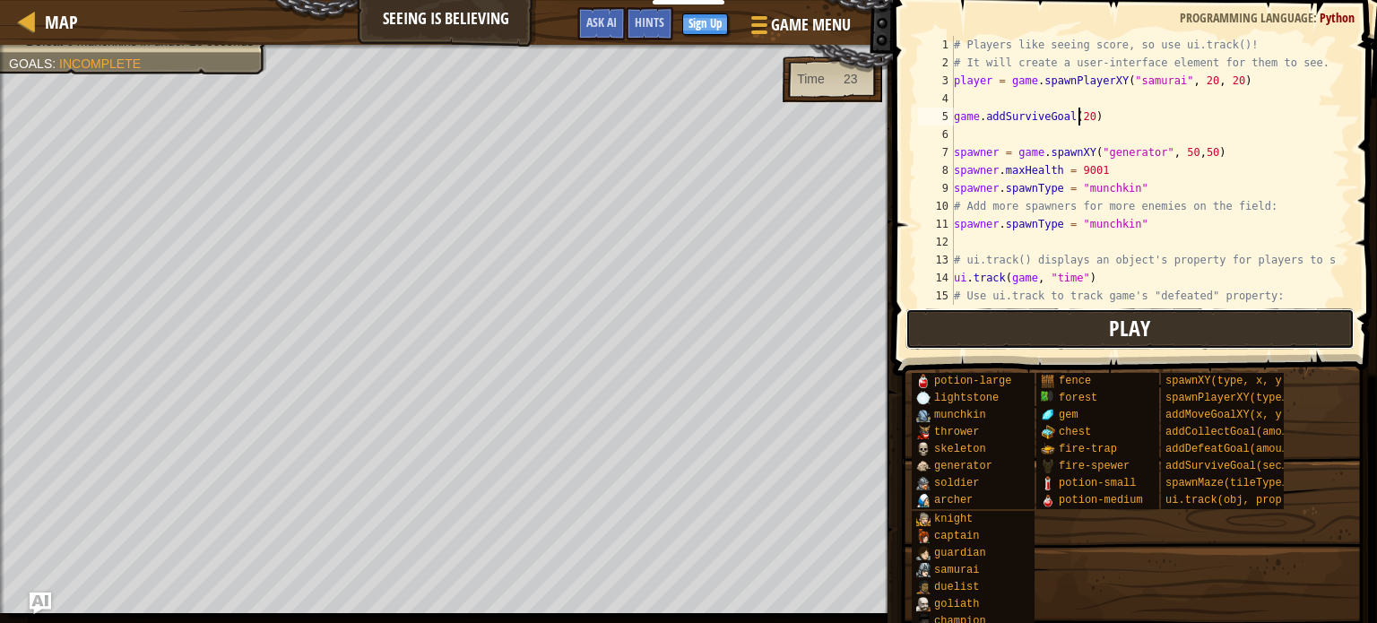
click at [1056, 336] on button "Play" at bounding box center [1130, 328] width 449 height 41
click at [953, 335] on button "Play" at bounding box center [1130, 328] width 449 height 41
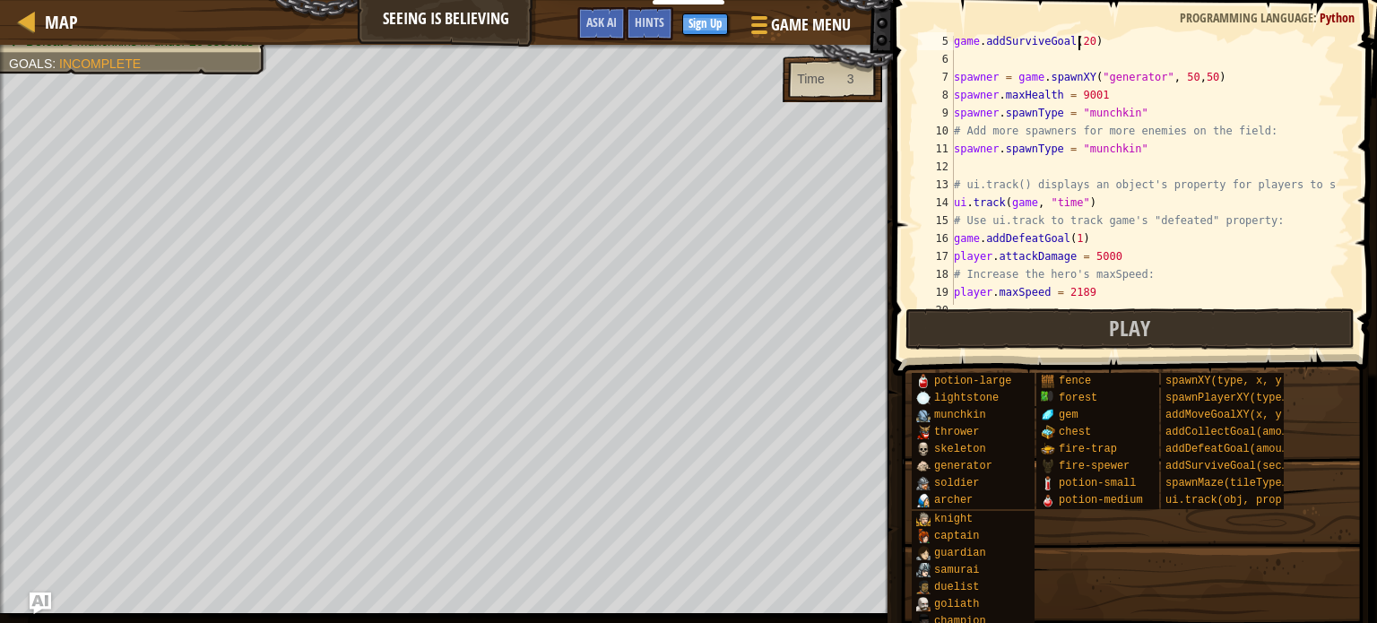
scroll to position [108, 0]
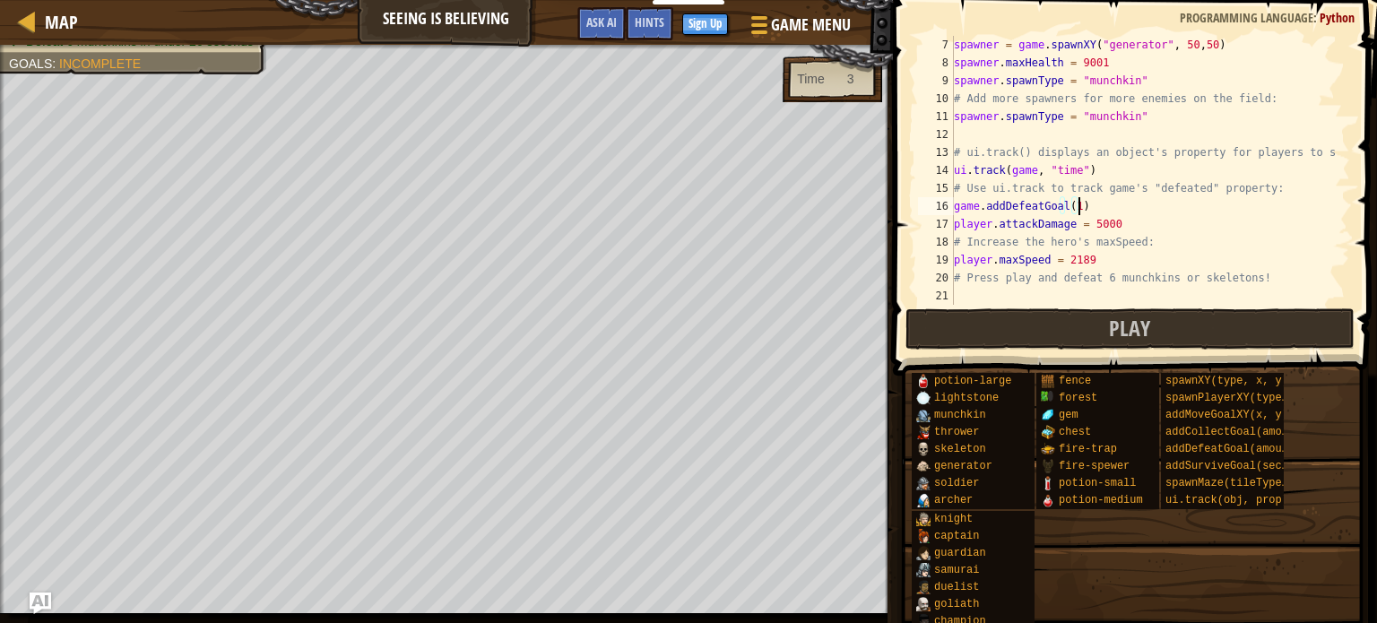
click at [1317, 199] on div "spawner = game . spawnXY ( "generator" , 50 , 50 ) spawner . maxHealth = 9001 s…" at bounding box center [1144, 188] width 387 height 305
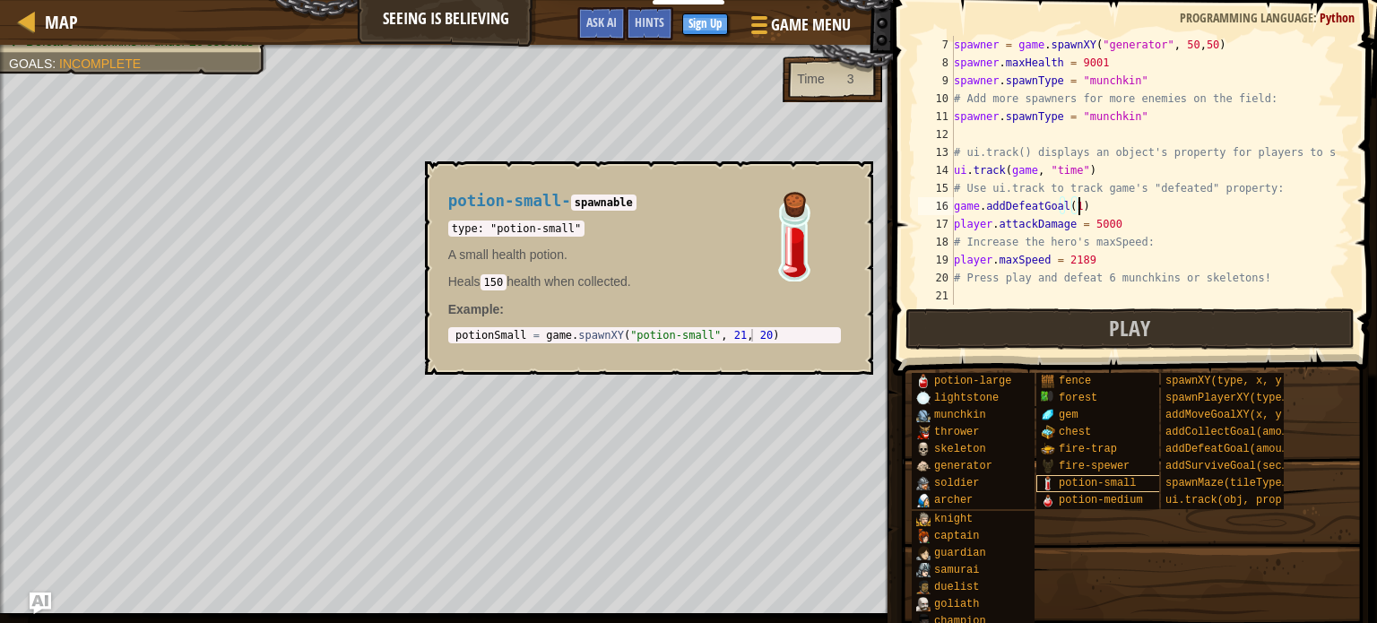
scroll to position [7, 0]
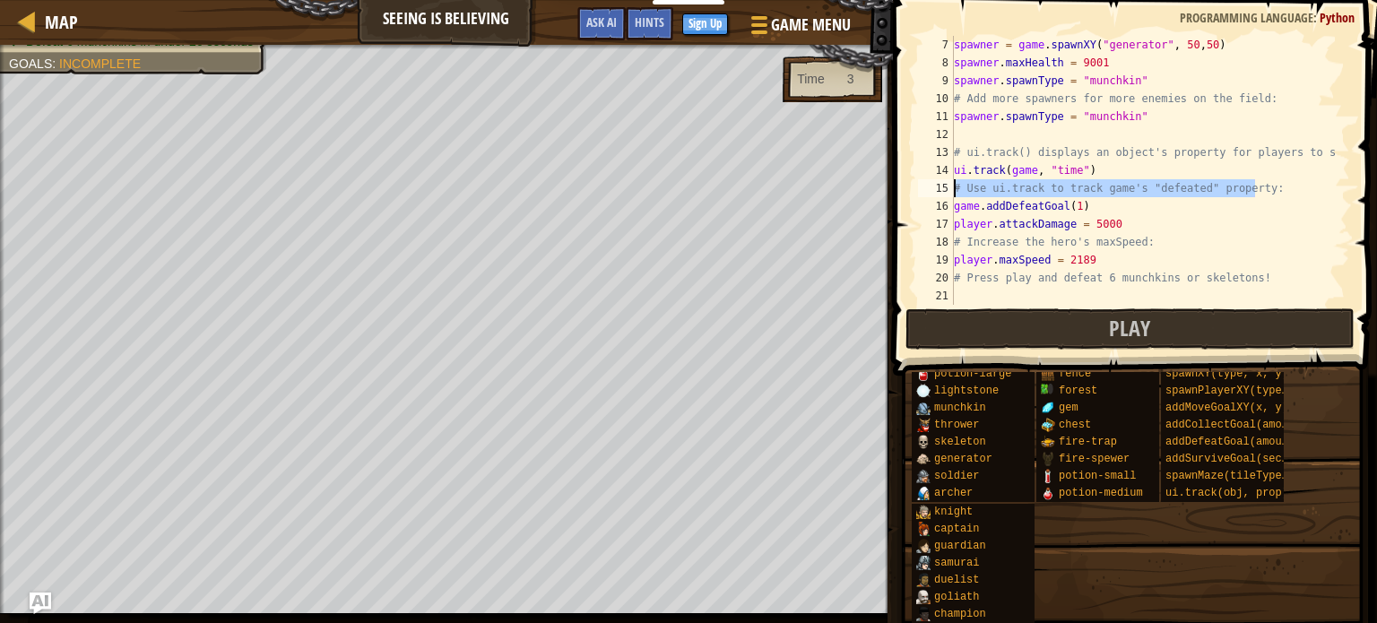
drag, startPoint x: 1291, startPoint y: 191, endPoint x: 939, endPoint y: 189, distance: 352.4
click at [939, 189] on div "game.addDefeatGoal(1) 7 8 9 10 11 12 13 14 15 16 17 18 19 20 21 spawner = game …" at bounding box center [1133, 170] width 436 height 269
type textarea "# Use ui.track to track game's "defeated" property:"
click at [1036, 135] on div "spawner = game . spawnXY ( "generator" , 50 , 50 ) spawner . maxHealth = 9001 s…" at bounding box center [1144, 188] width 387 height 305
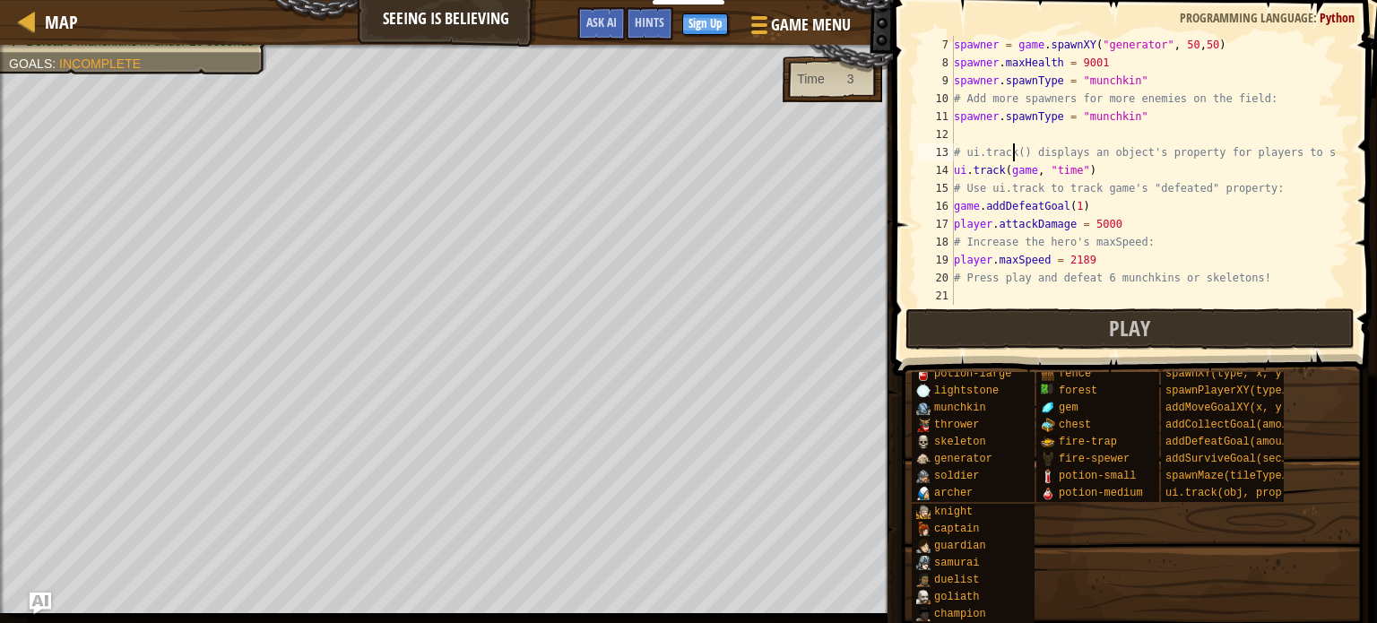
click at [1016, 152] on div "spawner = game . spawnXY ( "generator" , 50 , 50 ) spawner . maxHealth = 9001 s…" at bounding box center [1144, 188] width 387 height 305
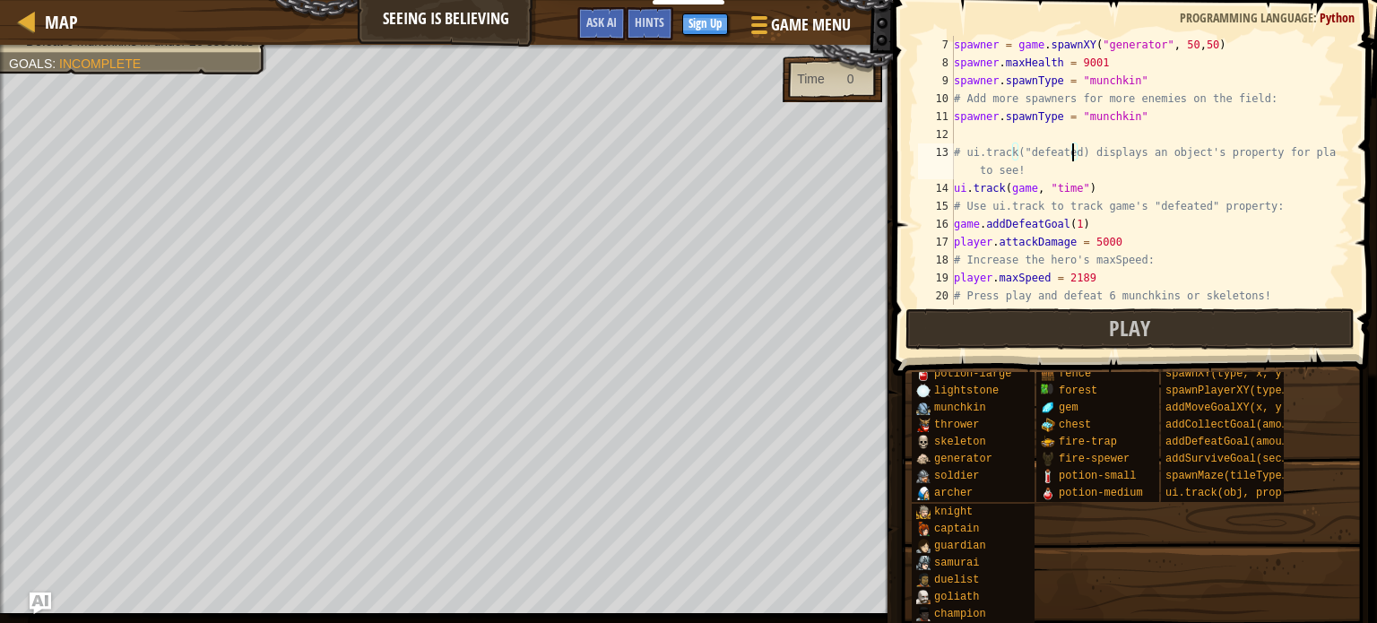
scroll to position [8, 10]
click at [1137, 333] on span "Play" at bounding box center [1129, 328] width 41 height 29
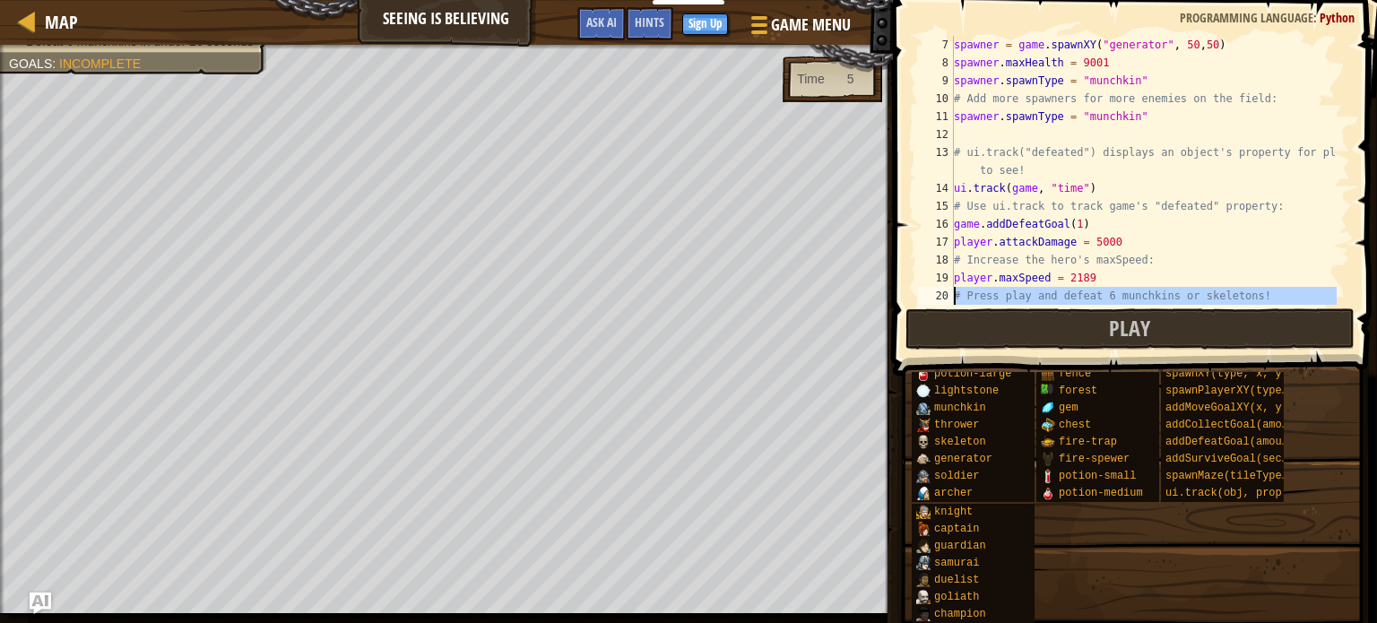
click at [936, 299] on div "20" at bounding box center [936, 296] width 36 height 18
type textarea "# Press play and defeat 6 munchkins or skeletons!"
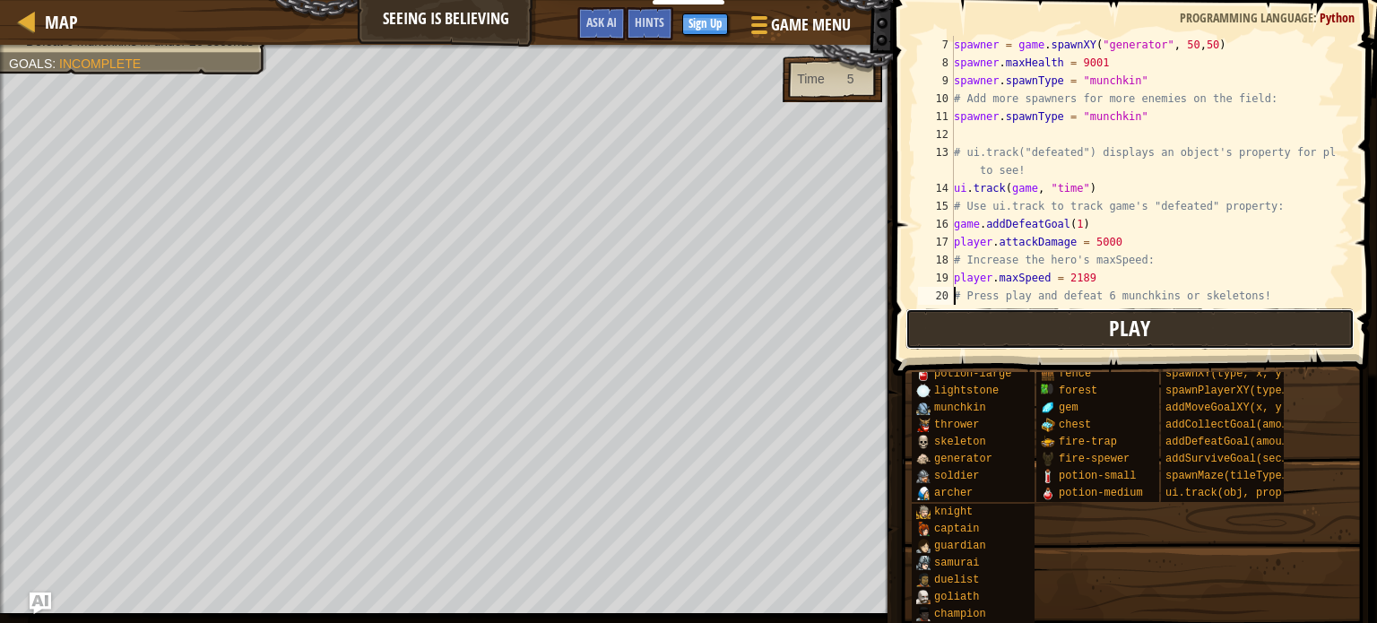
click at [955, 318] on button "Play" at bounding box center [1130, 328] width 449 height 41
click at [1090, 340] on button "Play" at bounding box center [1130, 328] width 449 height 41
click at [1065, 335] on button "Play" at bounding box center [1130, 328] width 449 height 41
